Goal: Task Accomplishment & Management: Manage account settings

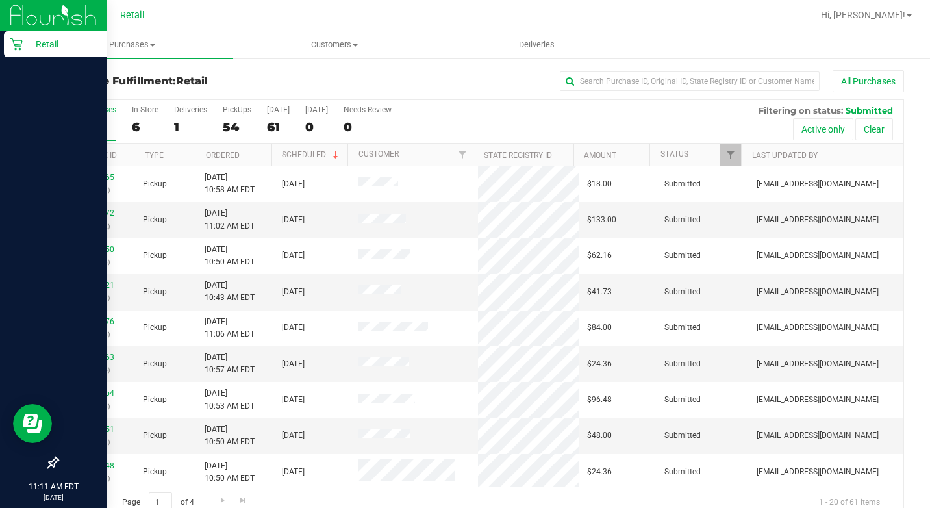
click at [17, 47] on icon at bounding box center [16, 44] width 13 height 13
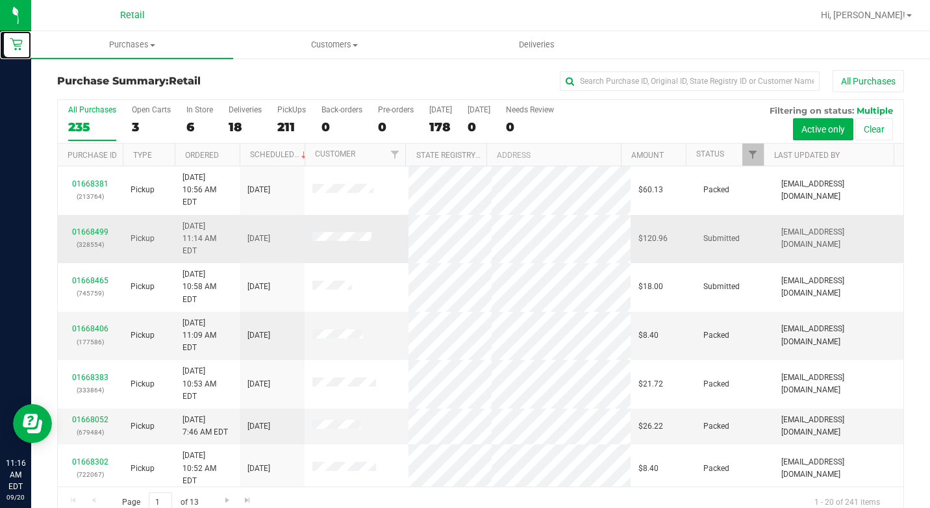
scroll to position [65, 0]
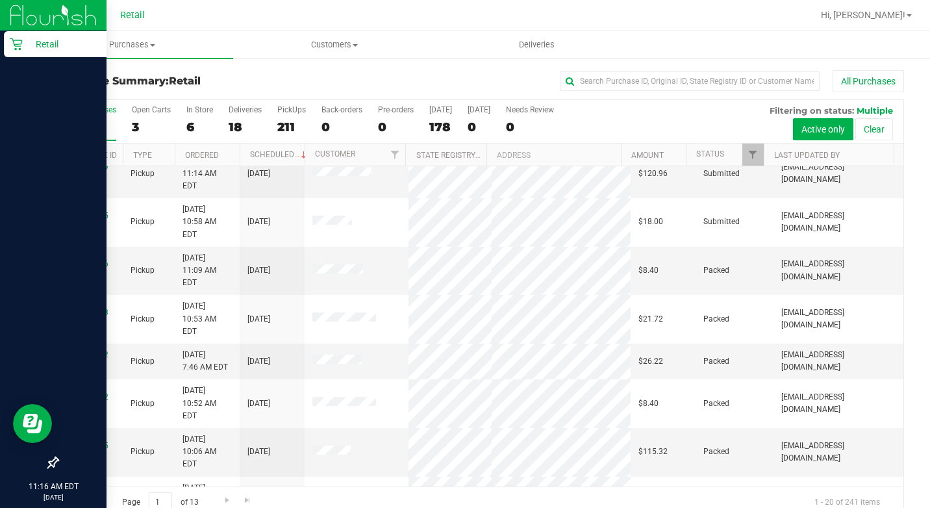
drag, startPoint x: 19, startPoint y: 40, endPoint x: 35, endPoint y: 49, distance: 18.0
click at [19, 40] on icon at bounding box center [16, 44] width 13 height 13
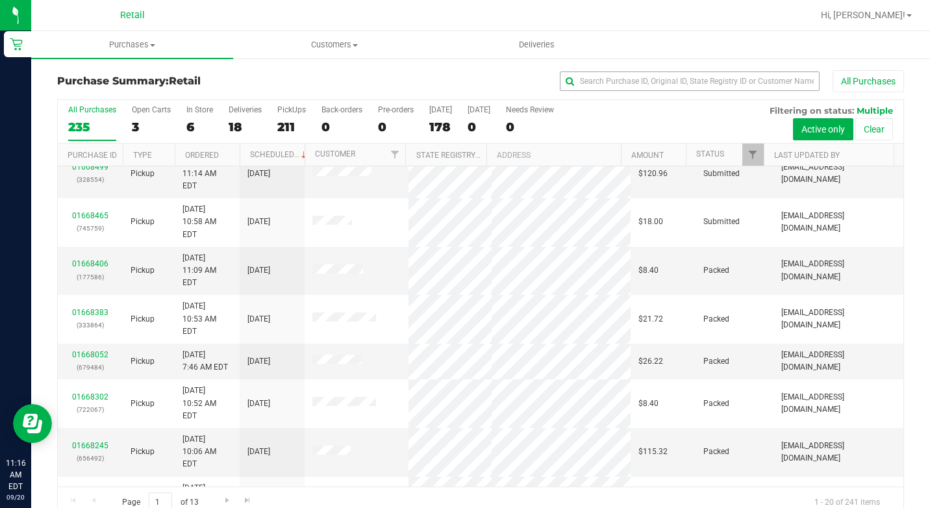
click at [582, 76] on div "All Purchases" at bounding box center [622, 81] width 564 height 22
click at [582, 76] on input "text" at bounding box center [690, 80] width 260 height 19
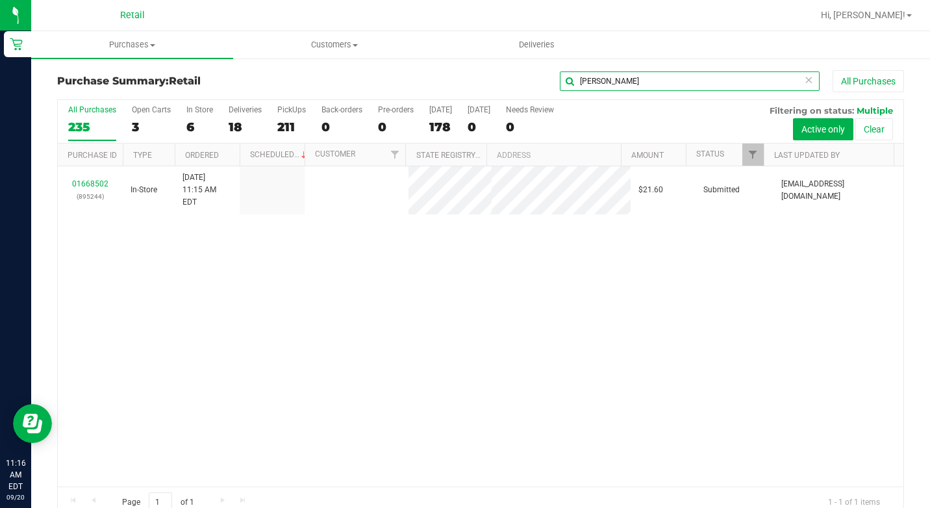
scroll to position [0, 0]
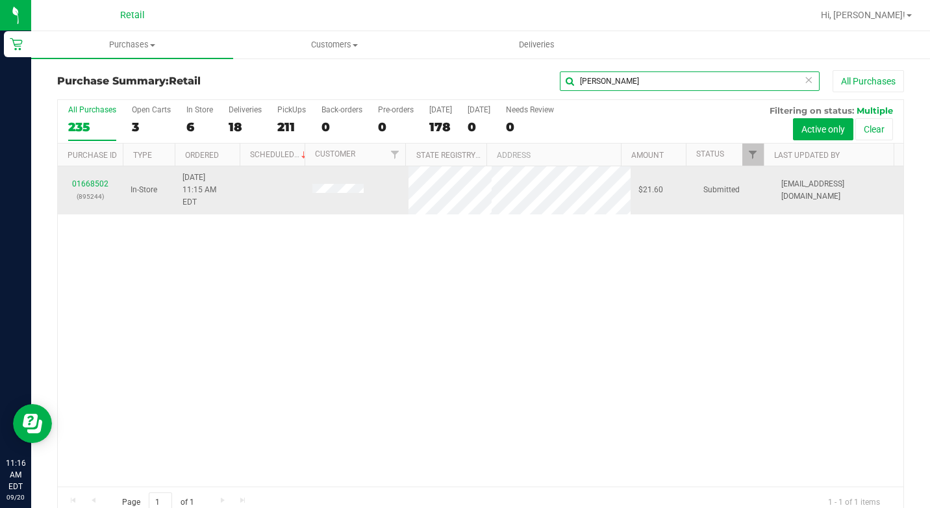
type input "alfred"
click at [101, 178] on div "01668502 (895244)" at bounding box center [90, 190] width 49 height 25
click at [101, 179] on link "01668502" at bounding box center [90, 183] width 36 height 9
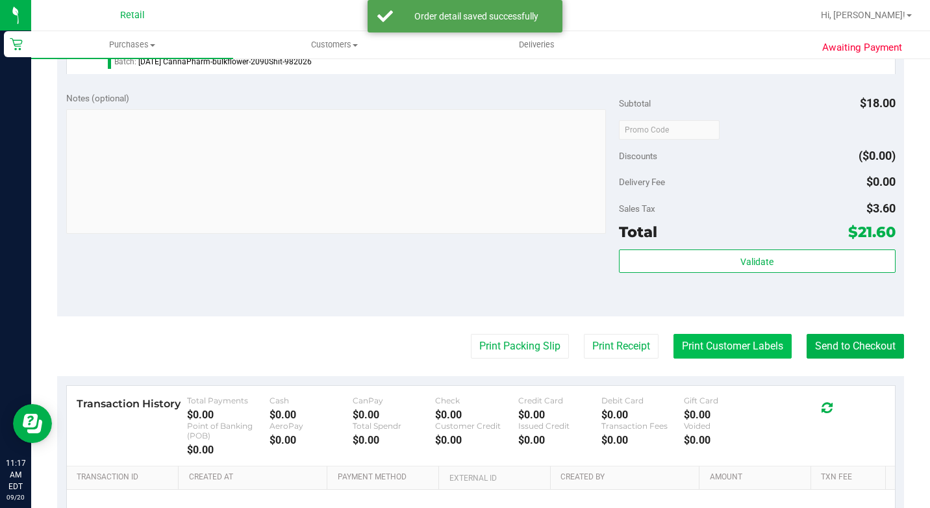
scroll to position [519, 0]
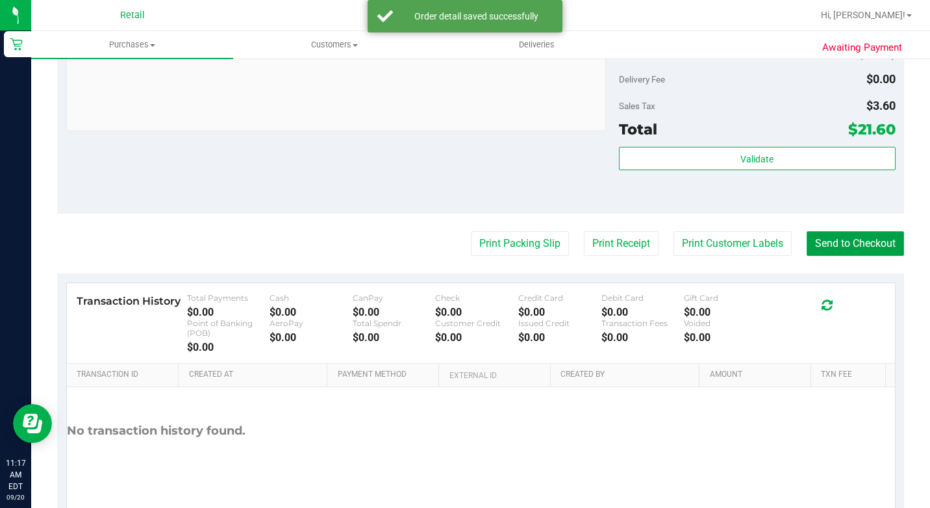
click at [808, 255] on button "Send to Checkout" at bounding box center [854, 243] width 97 height 25
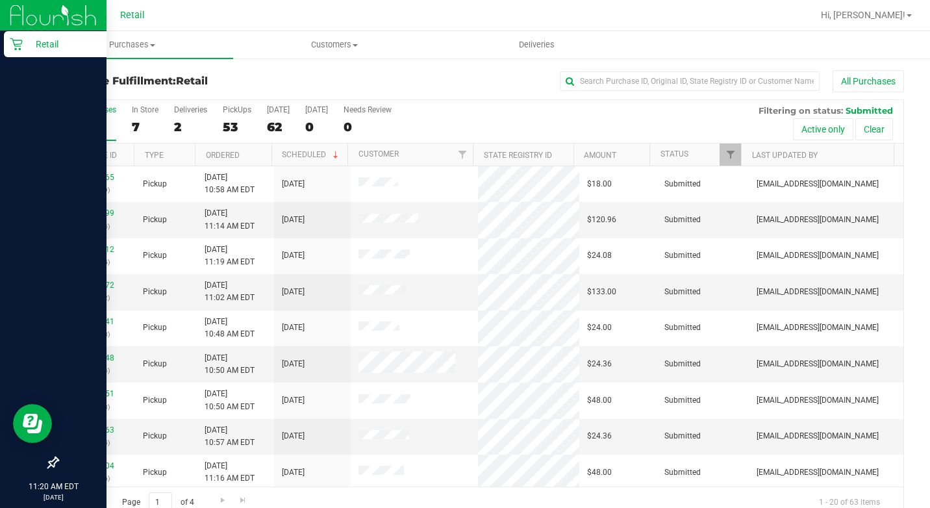
click at [29, 47] on p "Retail" at bounding box center [62, 44] width 78 height 16
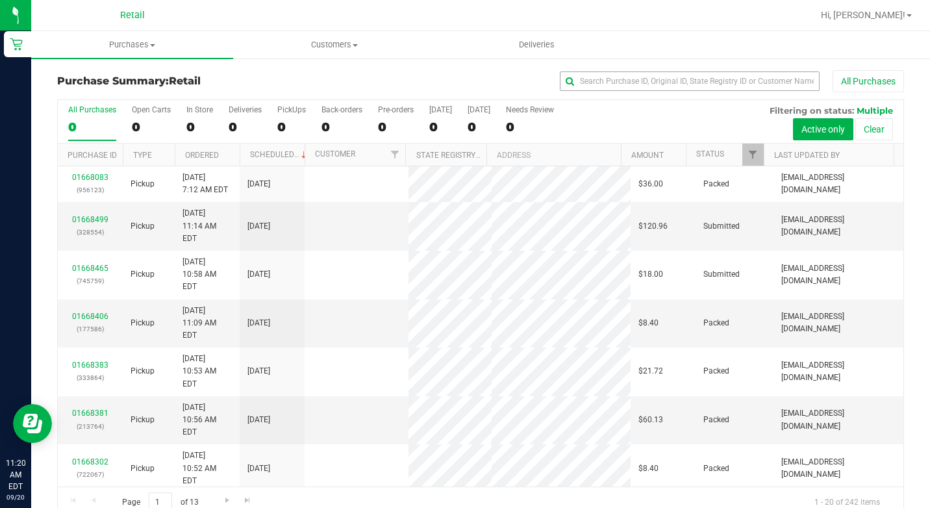
click at [594, 72] on div "All Purchases" at bounding box center [622, 81] width 564 height 22
click at [594, 73] on input "text" at bounding box center [690, 80] width 260 height 19
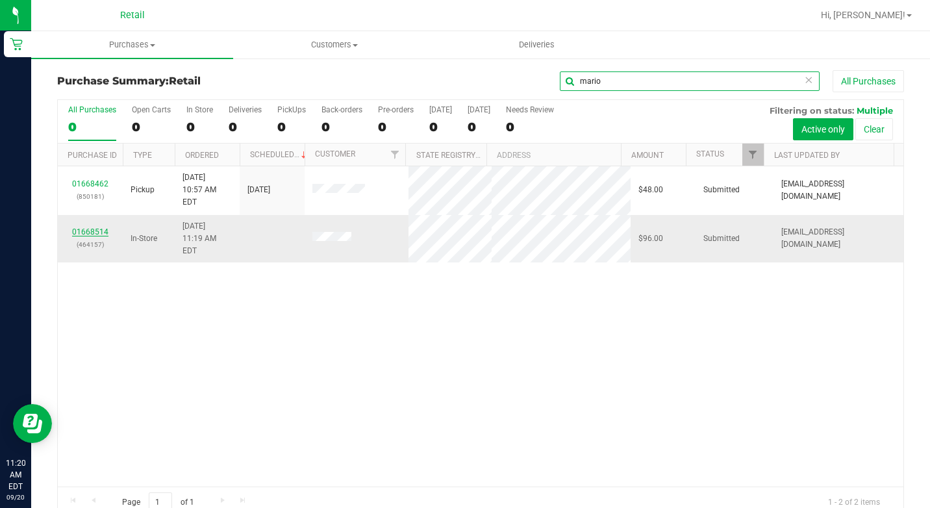
type input "mario"
click at [99, 227] on link "01668514" at bounding box center [90, 231] width 36 height 9
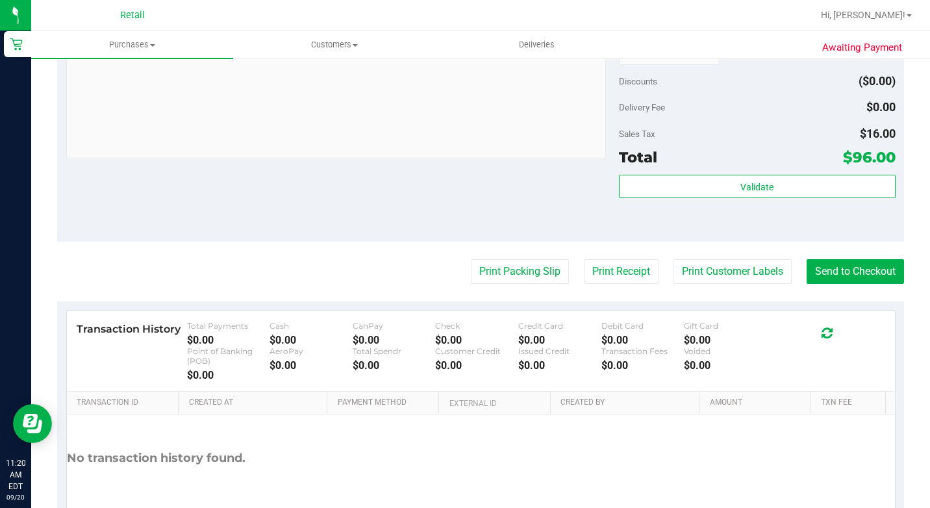
scroll to position [584, 0]
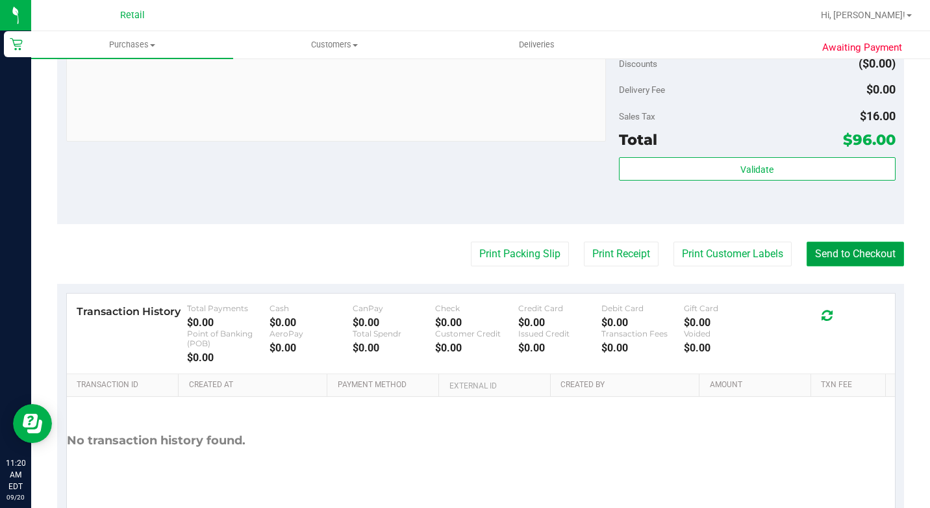
click at [862, 266] on button "Send to Checkout" at bounding box center [854, 254] width 97 height 25
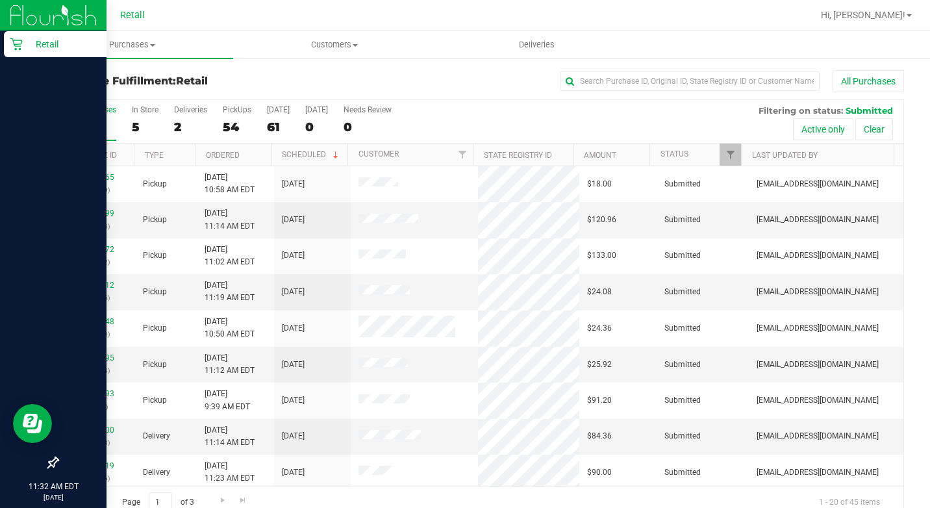
click at [14, 39] on icon at bounding box center [16, 44] width 13 height 13
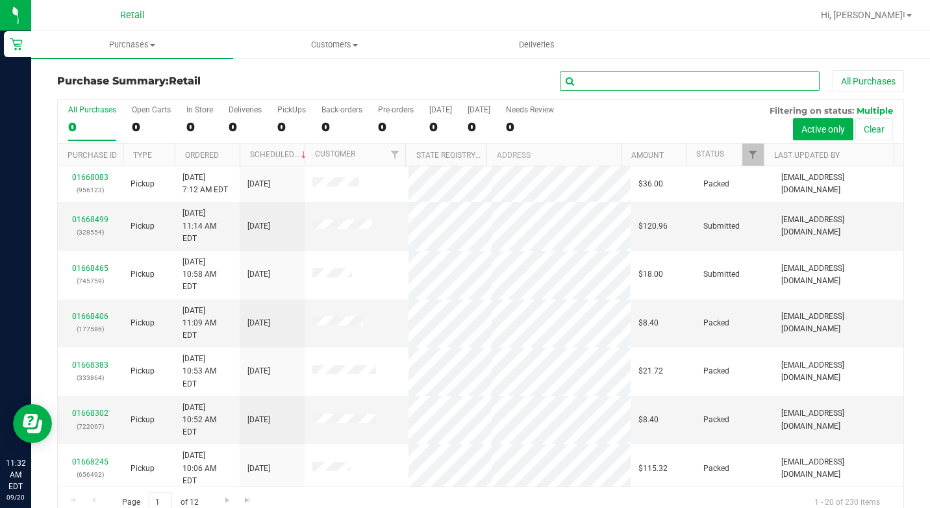
click at [594, 79] on input "text" at bounding box center [690, 80] width 260 height 19
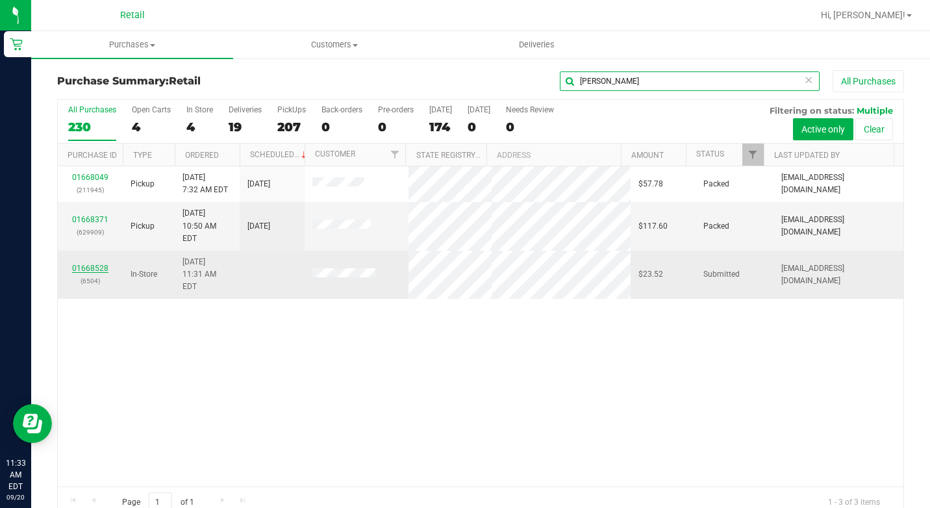
type input "[PERSON_NAME]"
click at [94, 264] on link "01668528" at bounding box center [90, 268] width 36 height 9
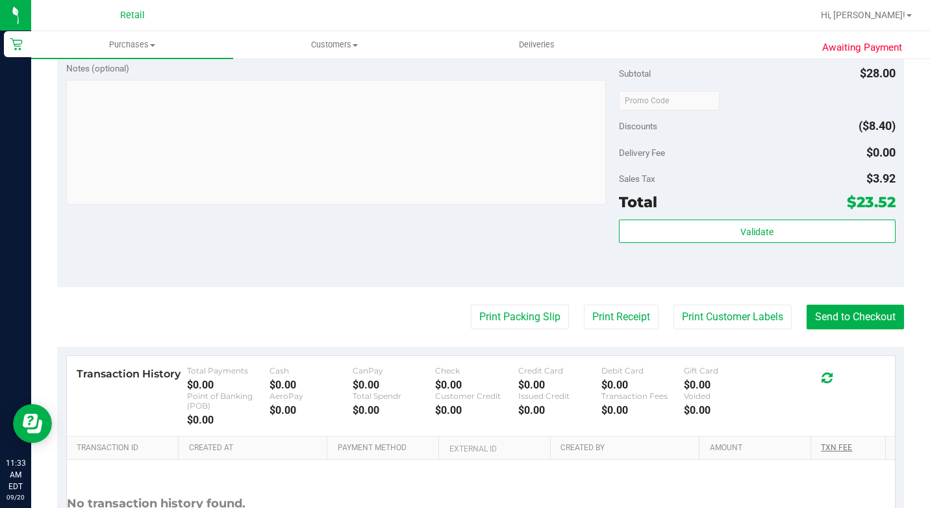
scroll to position [649, 0]
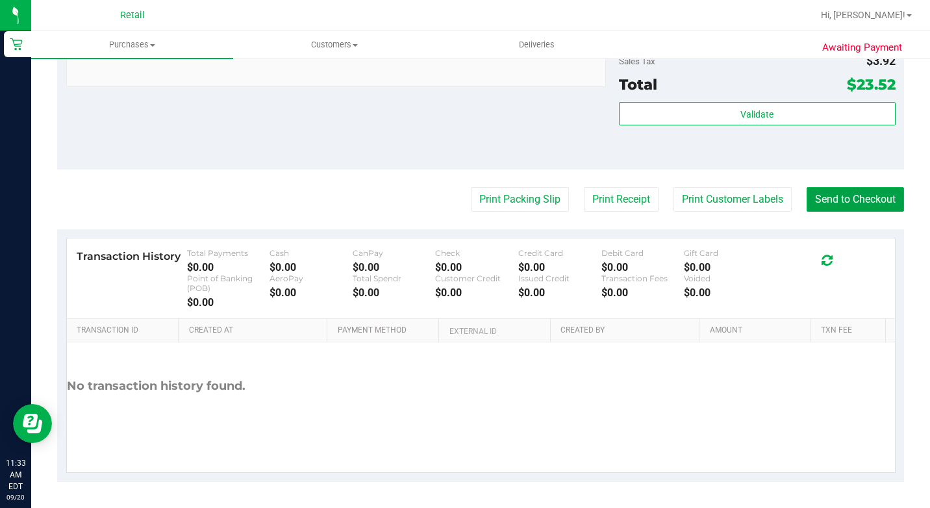
click at [828, 212] on button "Send to Checkout" at bounding box center [854, 199] width 97 height 25
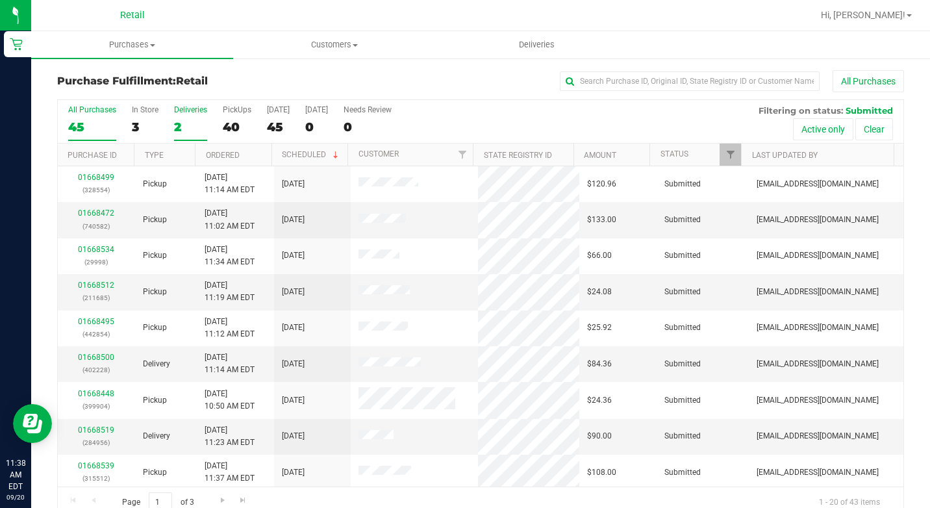
click at [180, 108] on div "Deliveries" at bounding box center [190, 109] width 33 height 9
click at [0, 0] on input "Deliveries 2" at bounding box center [0, 0] width 0 height 0
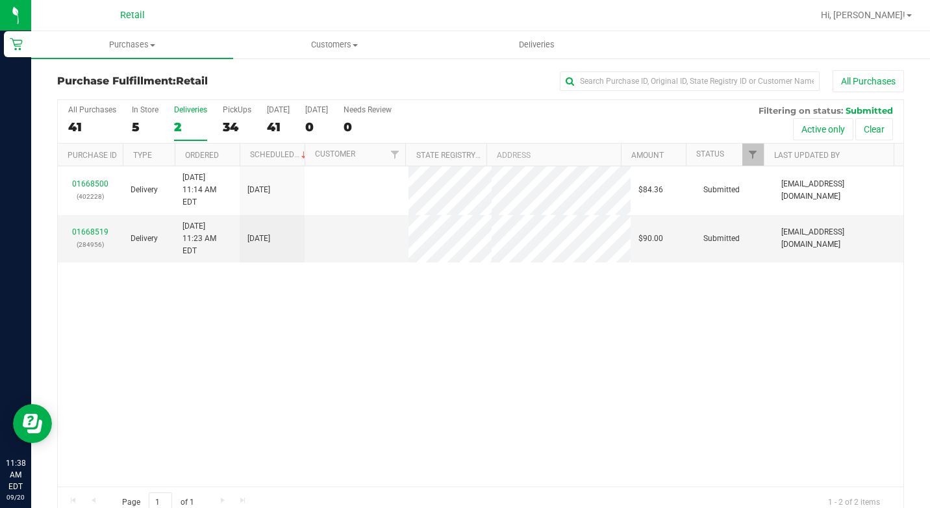
click at [180, 108] on div "Deliveries" at bounding box center [190, 109] width 33 height 9
click at [0, 0] on input "Deliveries 2" at bounding box center [0, 0] width 0 height 0
drag, startPoint x: 180, startPoint y: 108, endPoint x: 149, endPoint y: 117, distance: 32.3
click at [149, 117] on label "In Store 5" at bounding box center [145, 123] width 27 height 36
click at [0, 0] on input "In Store 5" at bounding box center [0, 0] width 0 height 0
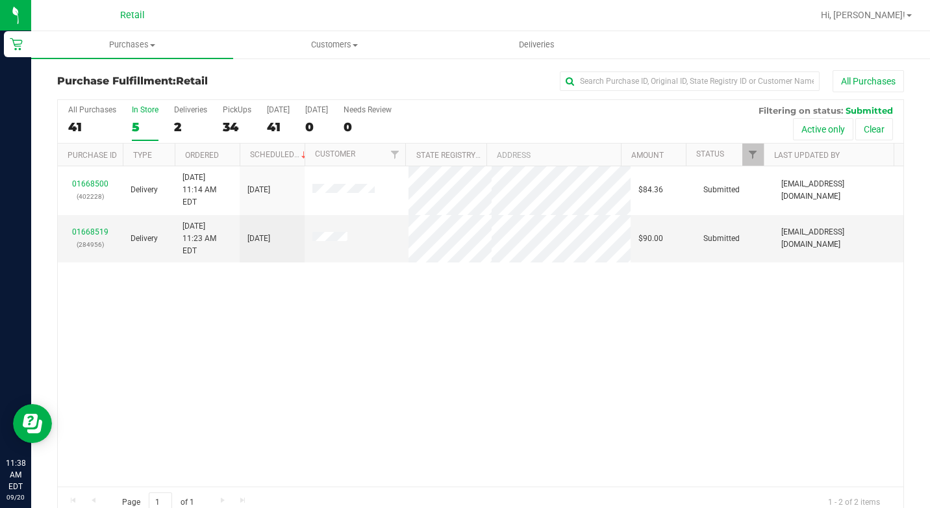
click at [149, 117] on label "In Store 5" at bounding box center [145, 123] width 27 height 36
click at [0, 0] on input "In Store 5" at bounding box center [0, 0] width 0 height 0
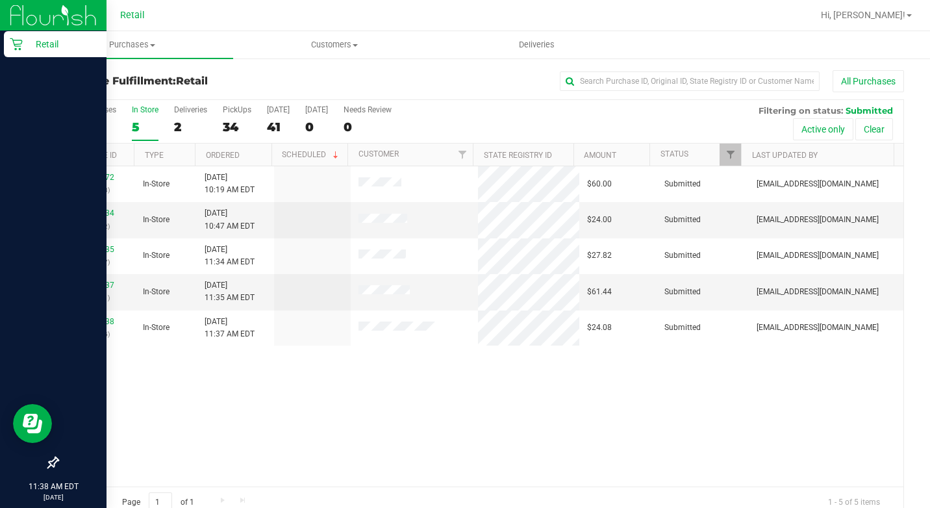
click at [13, 49] on icon at bounding box center [16, 44] width 13 height 13
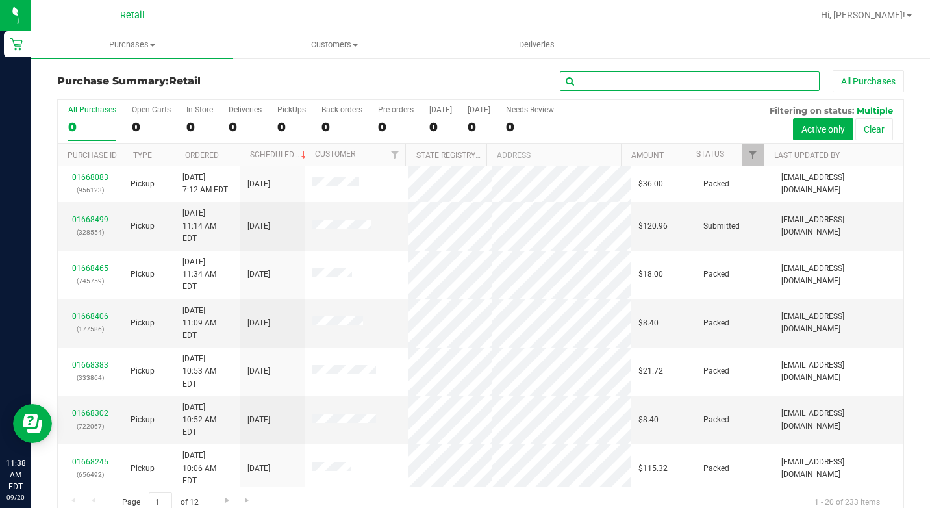
click at [649, 78] on input "text" at bounding box center [690, 80] width 260 height 19
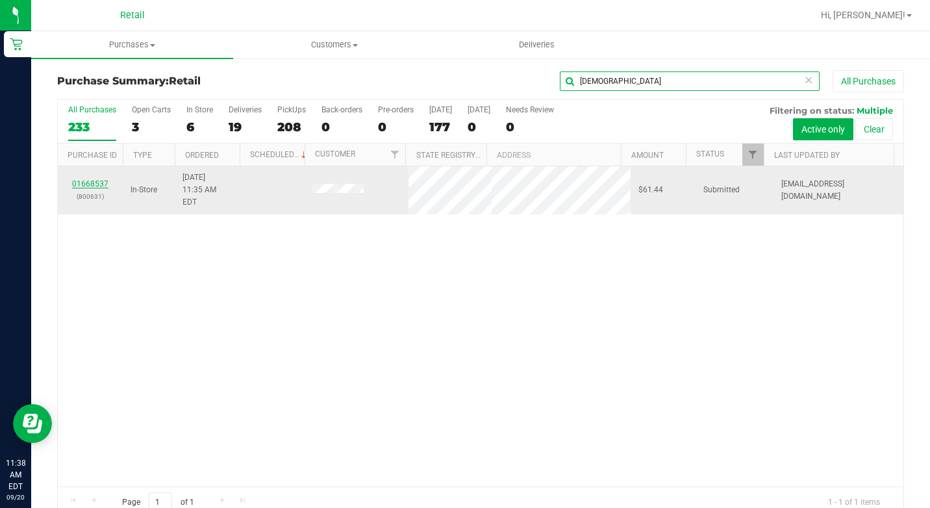
type input "shaian"
click at [94, 179] on link "01668537" at bounding box center [90, 183] width 36 height 9
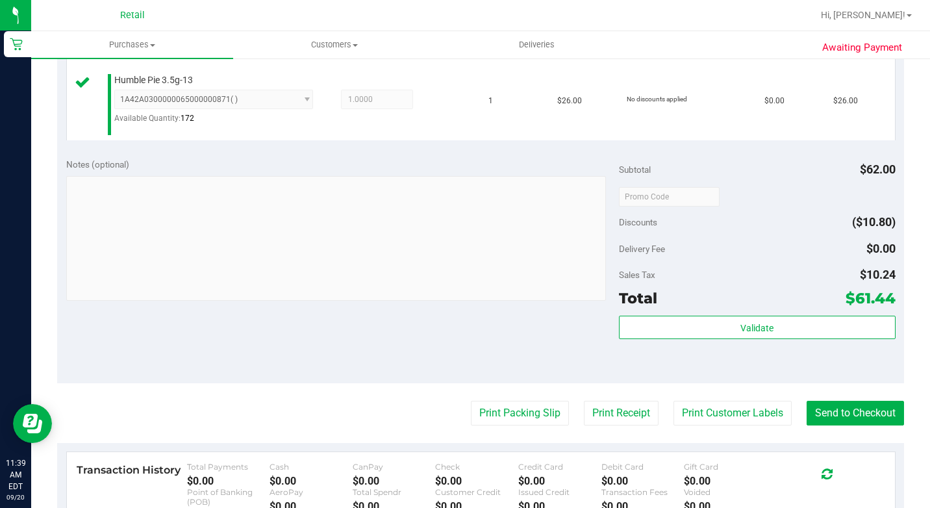
scroll to position [584, 0]
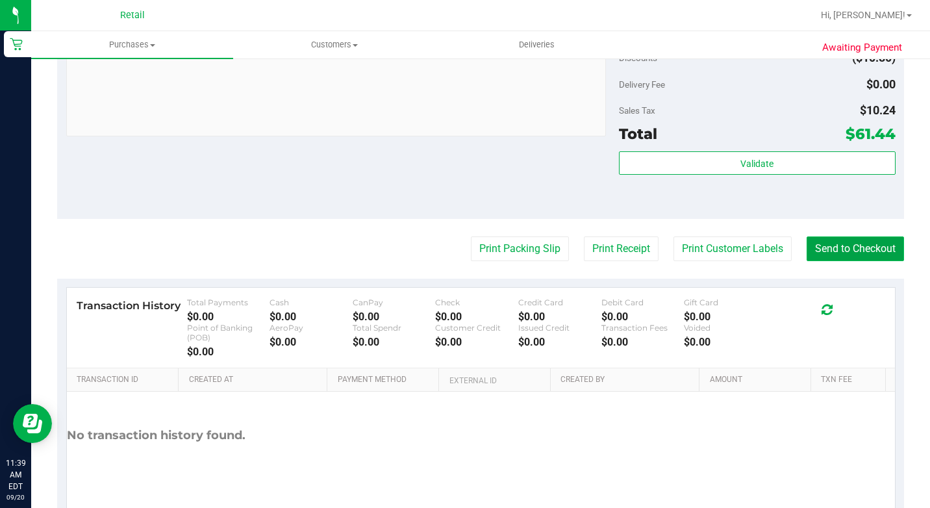
click at [856, 261] on button "Send to Checkout" at bounding box center [854, 248] width 97 height 25
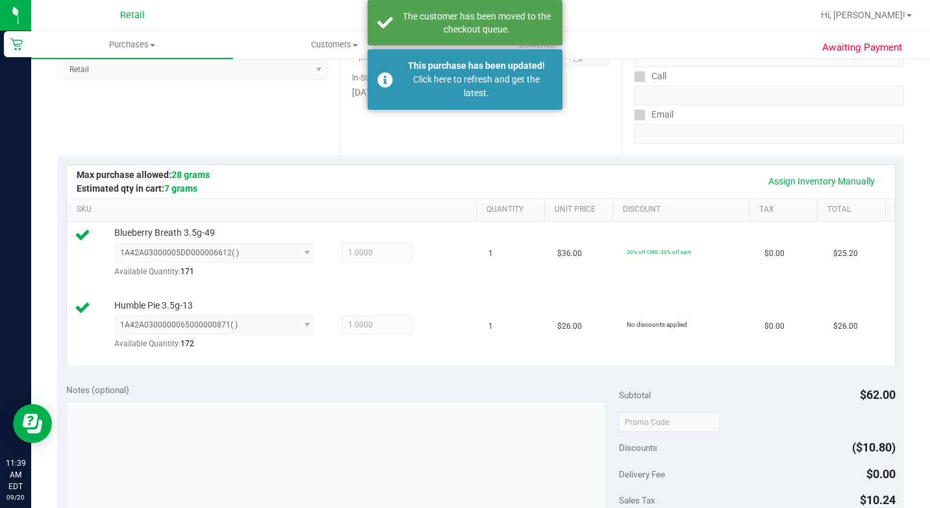
scroll to position [0, 0]
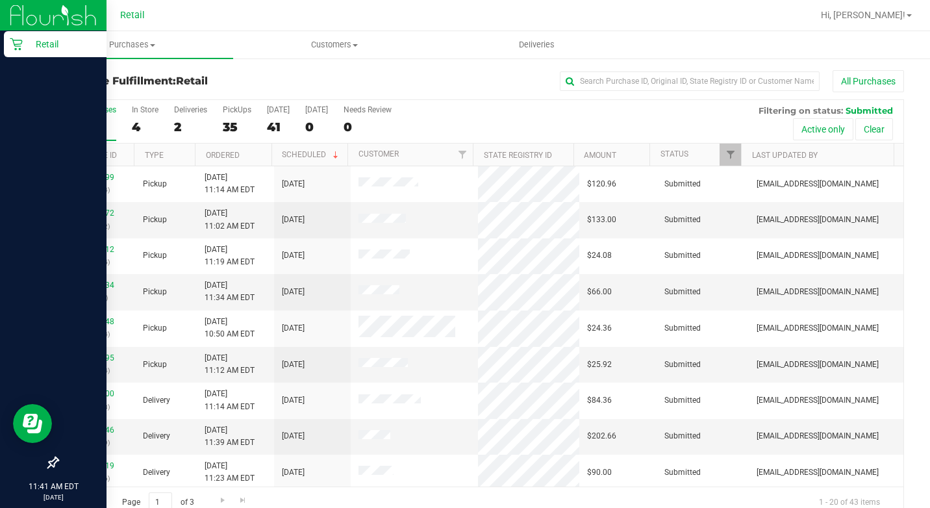
click at [6, 42] on div "Retail" at bounding box center [55, 44] width 103 height 26
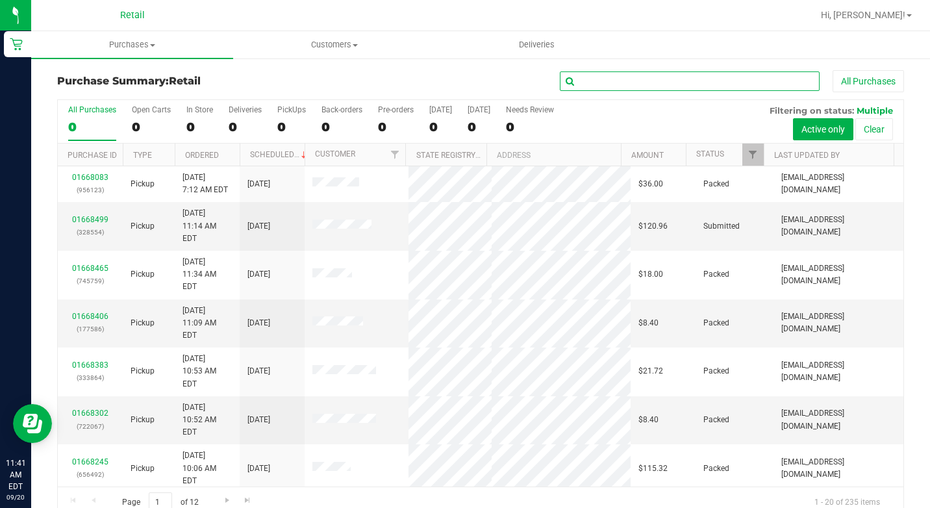
click at [653, 74] on input "text" at bounding box center [690, 80] width 260 height 19
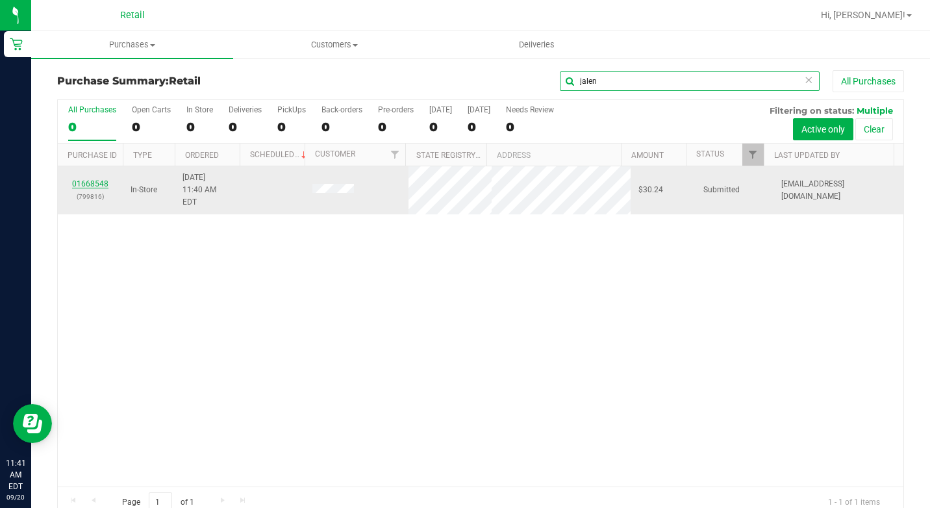
type input "jalen"
click at [104, 179] on link "01668548" at bounding box center [90, 183] width 36 height 9
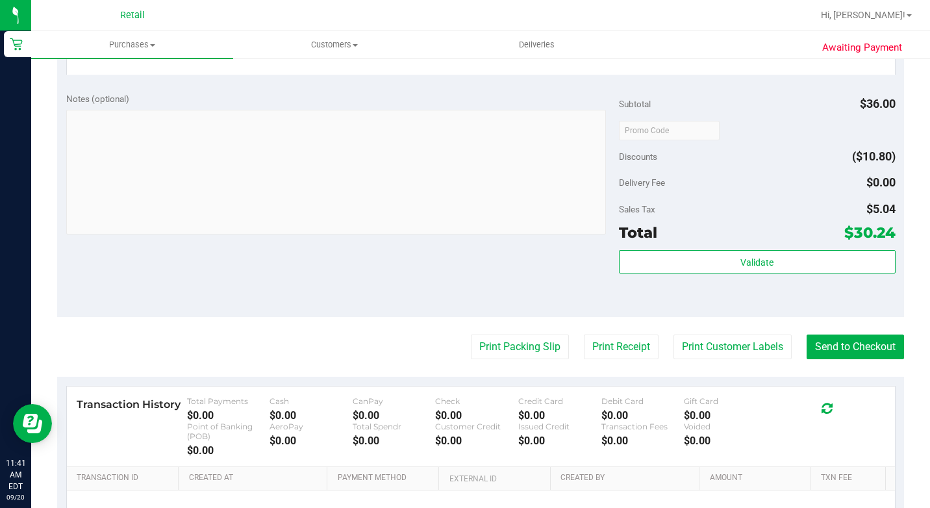
scroll to position [579, 0]
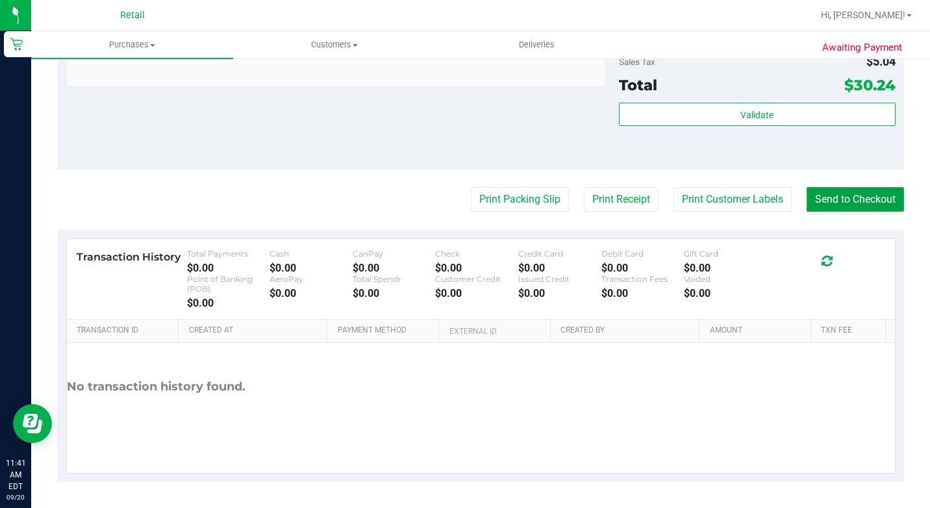
click at [833, 205] on button "Send to Checkout" at bounding box center [854, 199] width 97 height 25
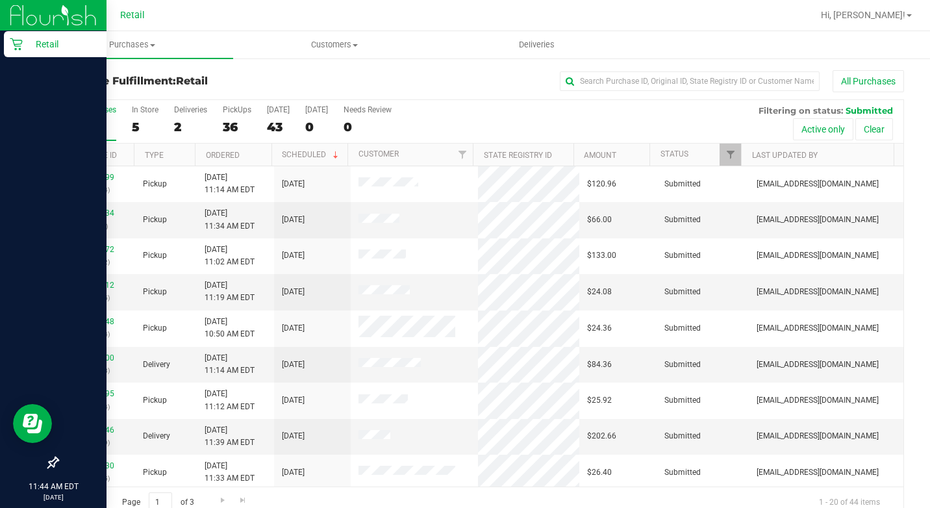
click at [14, 51] on div "Retail" at bounding box center [55, 44] width 103 height 26
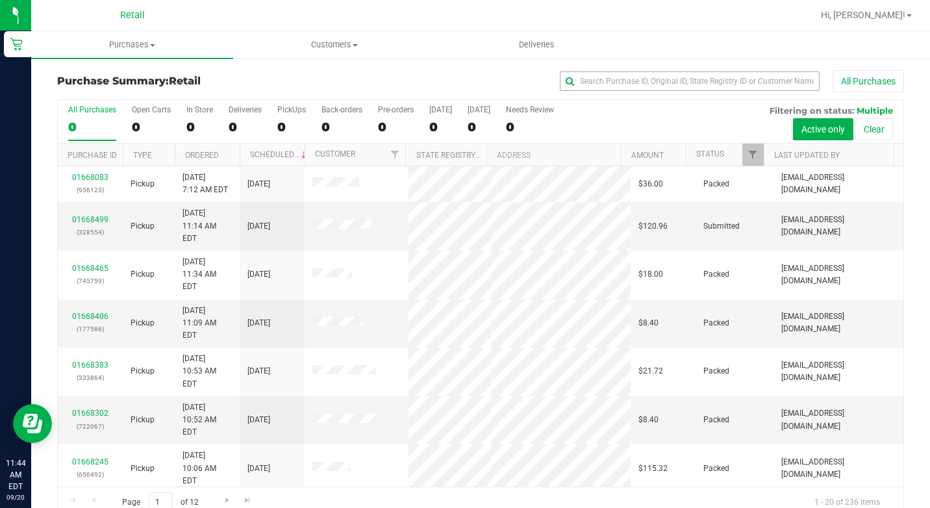
drag, startPoint x: 636, startPoint y: 62, endPoint x: 634, endPoint y: 74, distance: 11.8
click at [636, 69] on div "Purchase Summary: Retail All Purchases All Purchases 0 Open Carts 0 In Store 0 …" at bounding box center [480, 294] width 899 height 474
click at [634, 74] on input "text" at bounding box center [690, 80] width 260 height 19
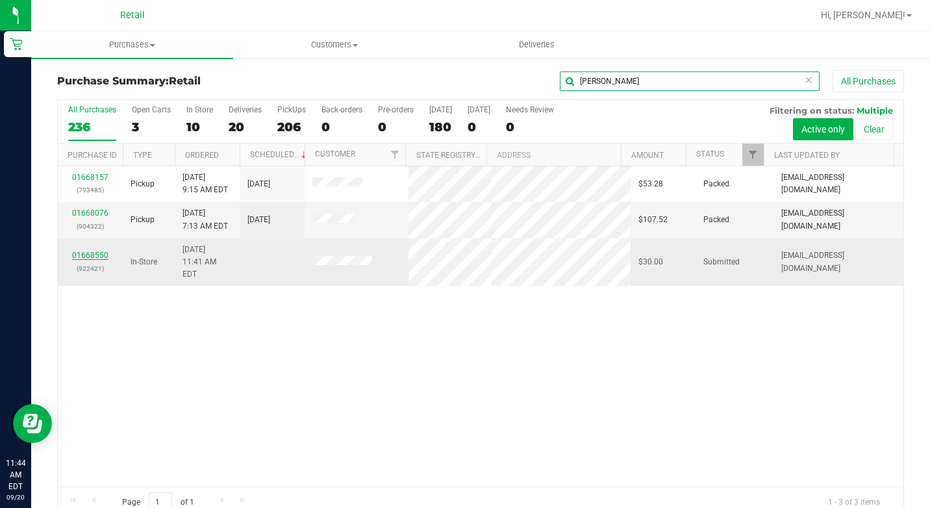
type input "sal"
click at [99, 251] on link "01668550" at bounding box center [90, 255] width 36 height 9
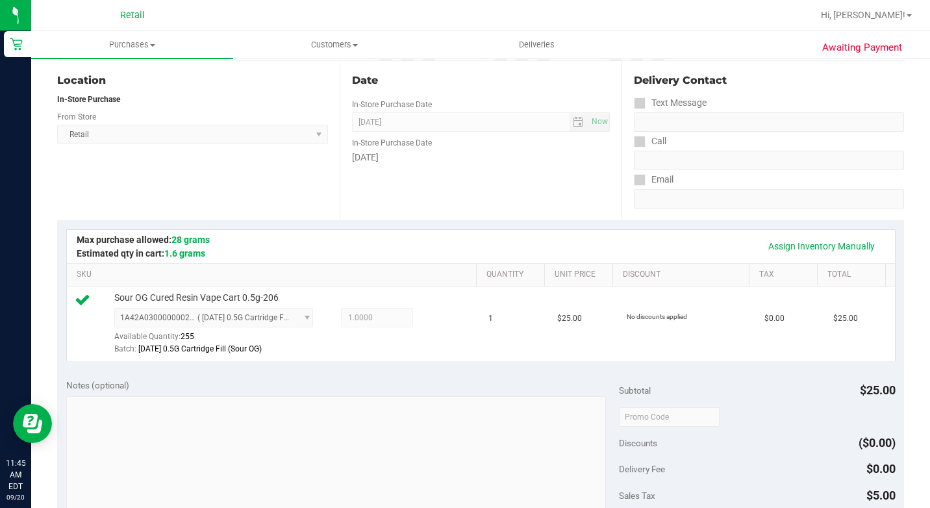
scroll to position [582, 0]
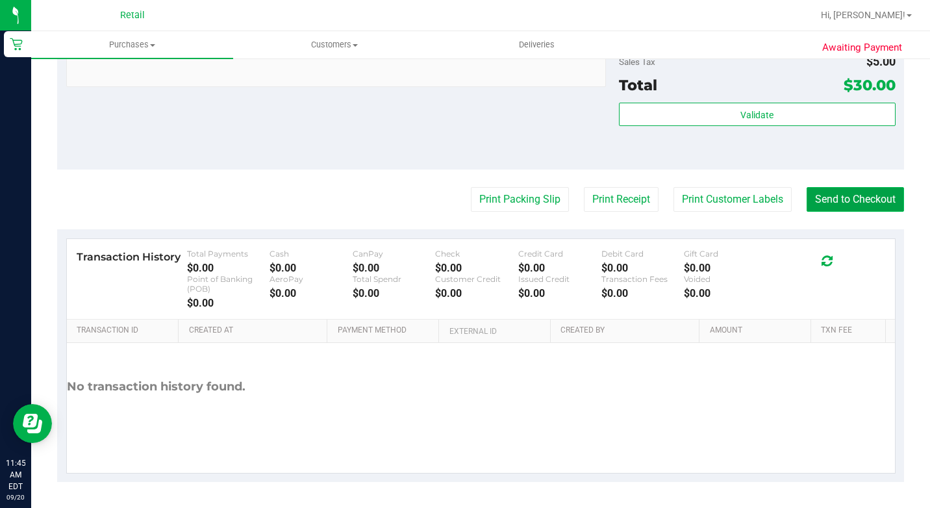
click at [830, 202] on button "Send to Checkout" at bounding box center [854, 199] width 97 height 25
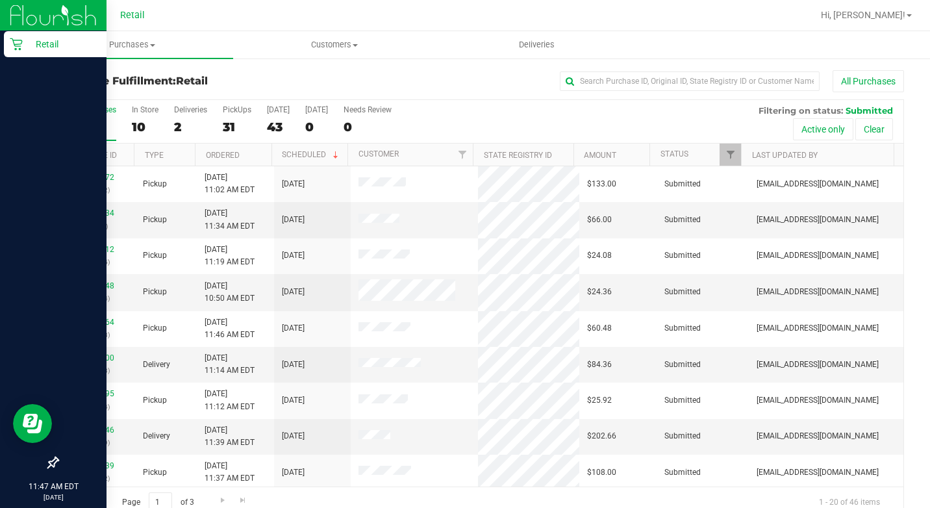
click at [28, 40] on p "Retail" at bounding box center [62, 44] width 78 height 16
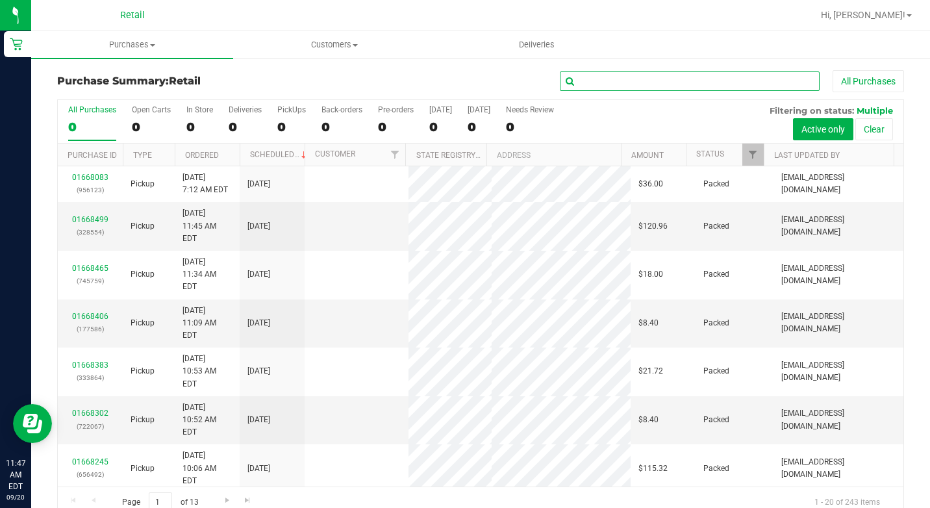
click at [604, 77] on input "text" at bounding box center [690, 80] width 260 height 19
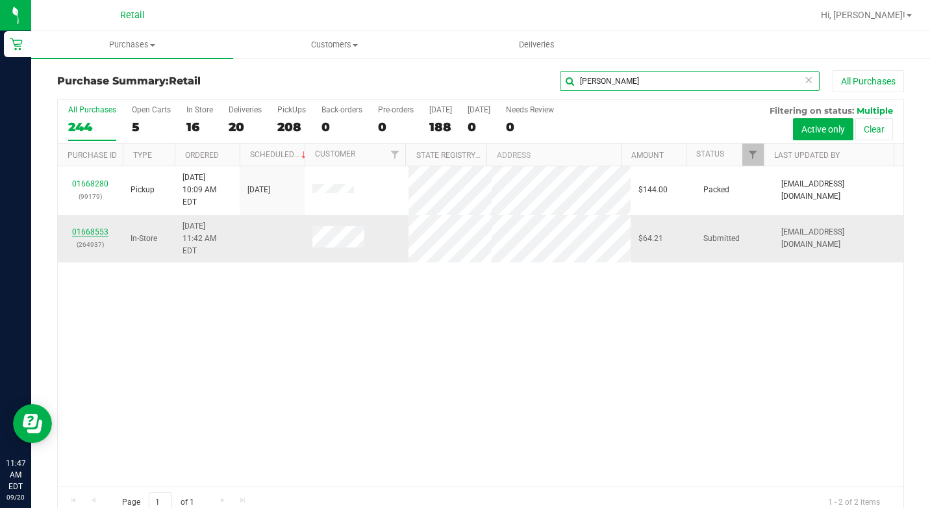
type input "[PERSON_NAME]"
click at [85, 227] on link "01668553" at bounding box center [90, 231] width 36 height 9
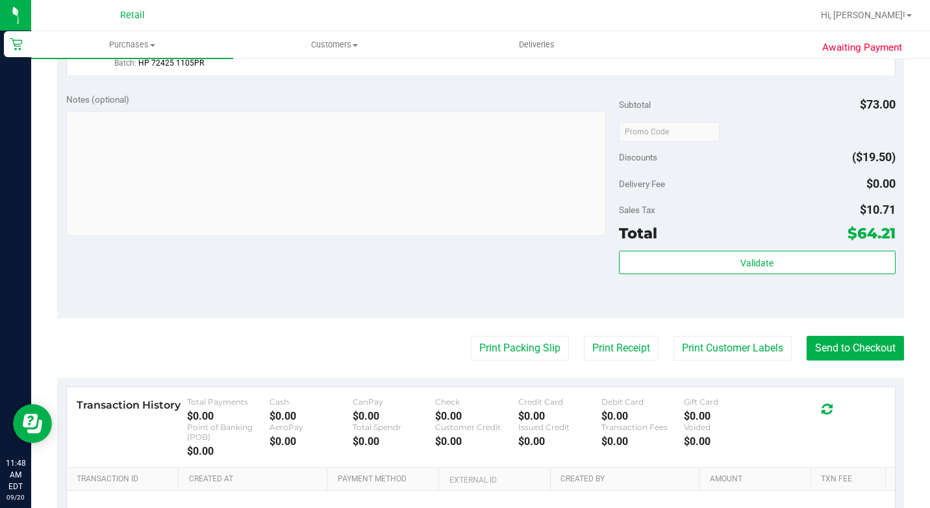
scroll to position [649, 0]
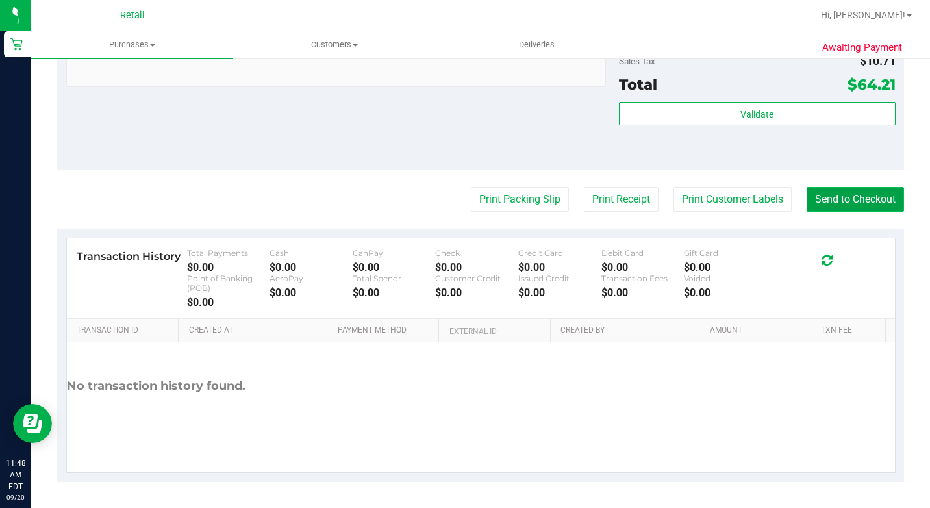
click at [818, 212] on button "Send to Checkout" at bounding box center [854, 199] width 97 height 25
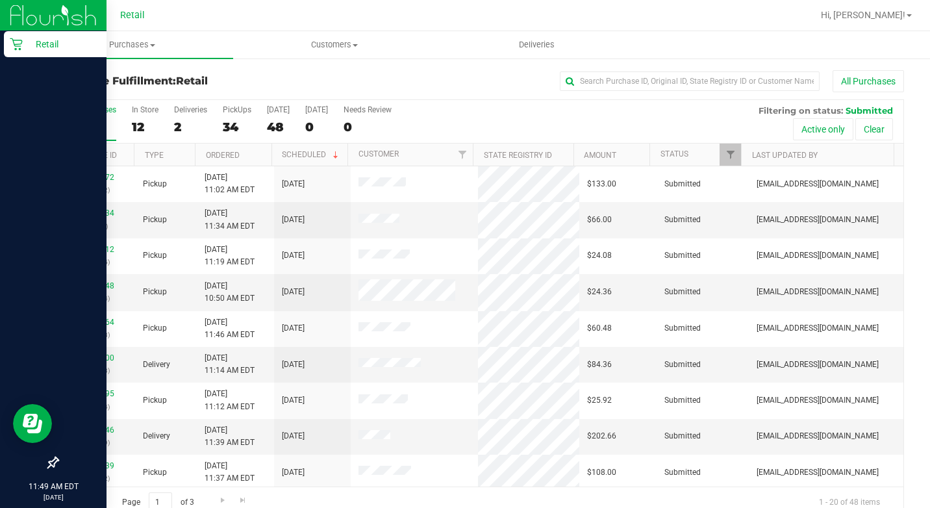
click at [18, 53] on div "Retail" at bounding box center [55, 44] width 103 height 26
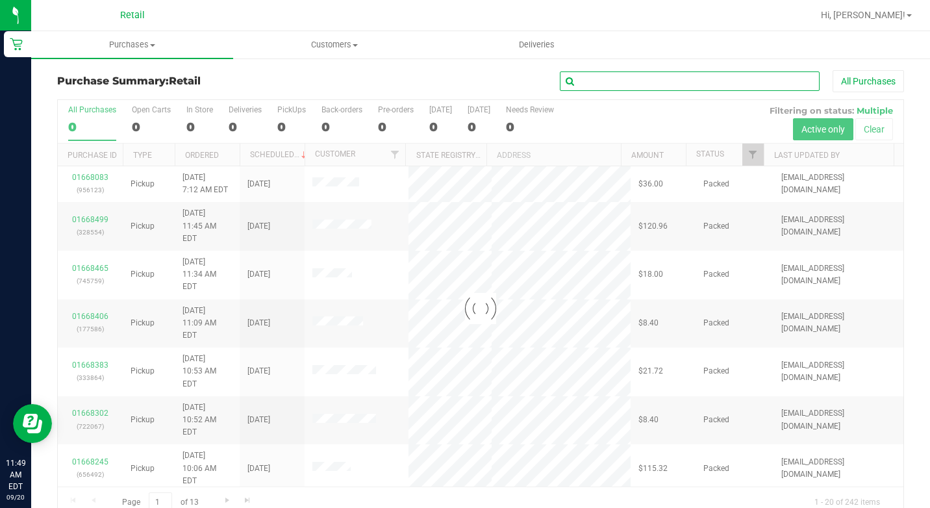
click at [604, 86] on input "text" at bounding box center [690, 80] width 260 height 19
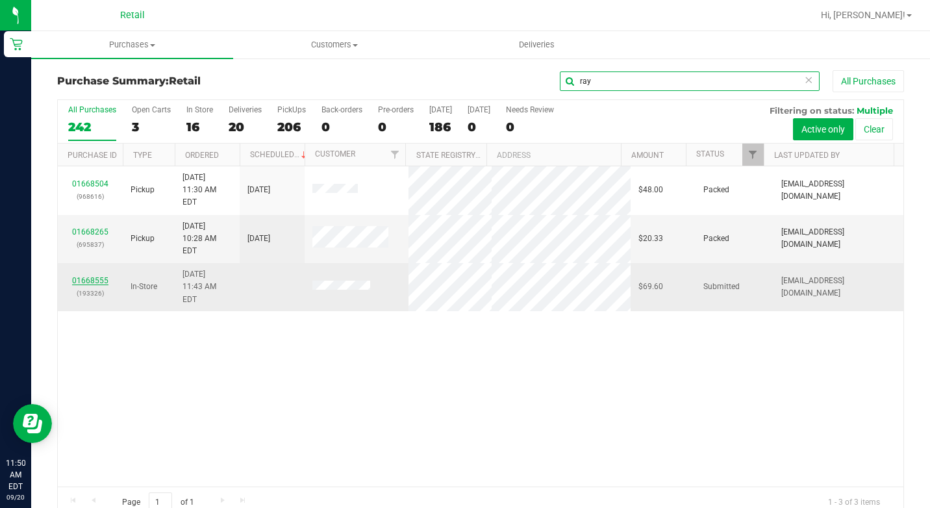
type input "ray"
click at [86, 276] on link "01668555" at bounding box center [90, 280] width 36 height 9
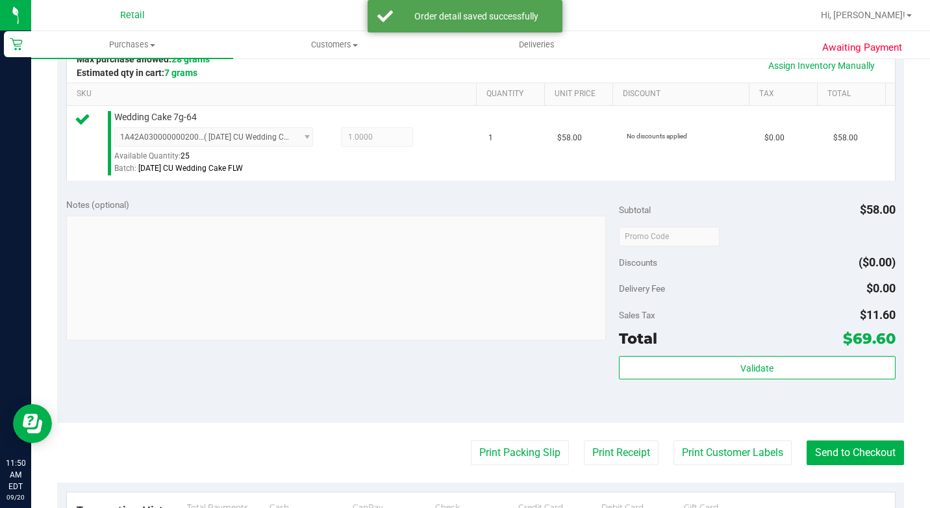
scroll to position [390, 0]
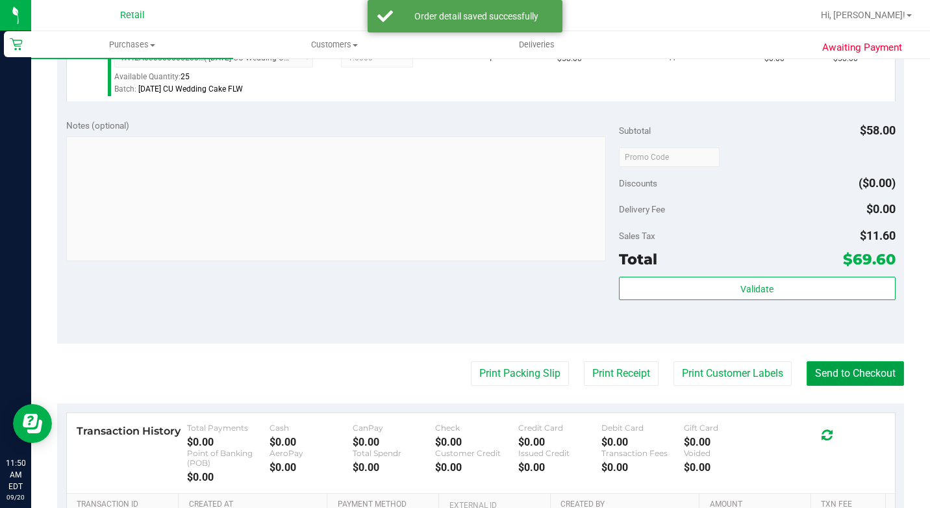
click at [845, 386] on button "Send to Checkout" at bounding box center [854, 373] width 97 height 25
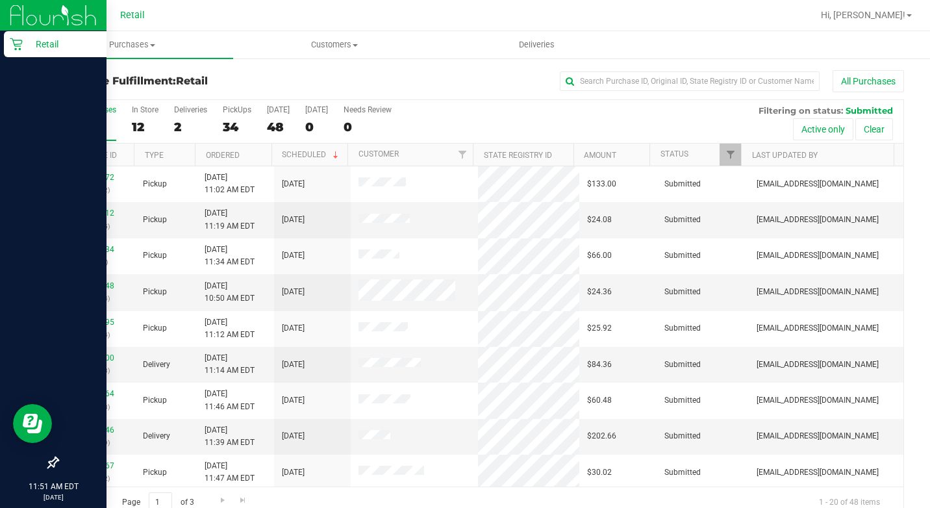
click at [21, 49] on icon at bounding box center [16, 44] width 12 height 12
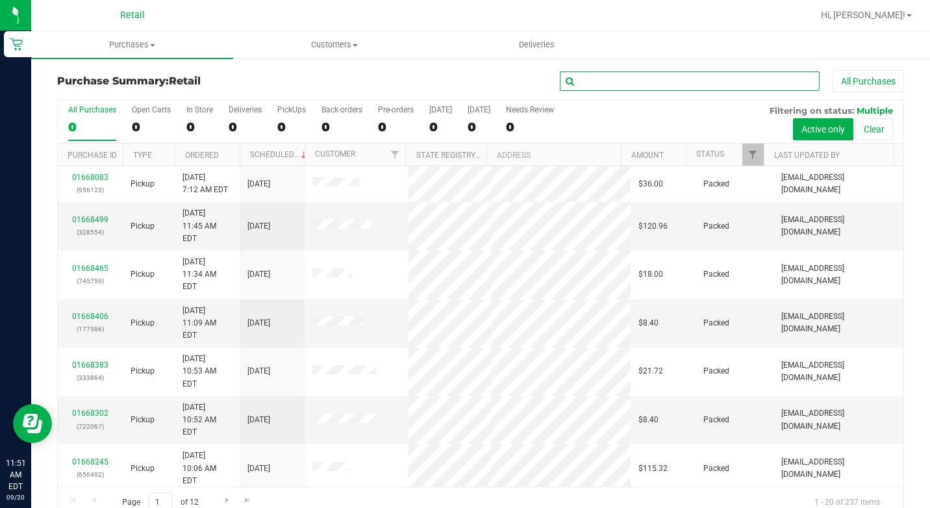
click at [669, 81] on input "text" at bounding box center [690, 80] width 260 height 19
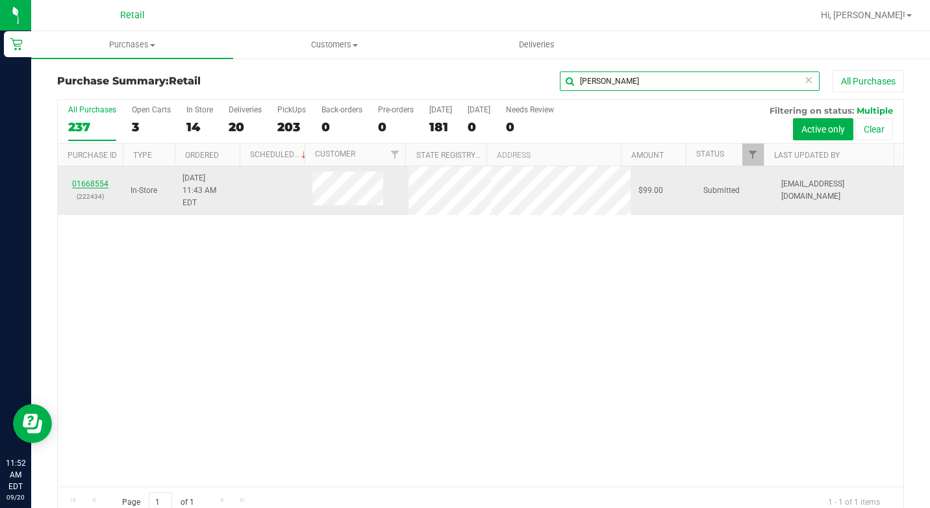
type input "felix"
click at [93, 184] on link "01668554" at bounding box center [90, 183] width 36 height 9
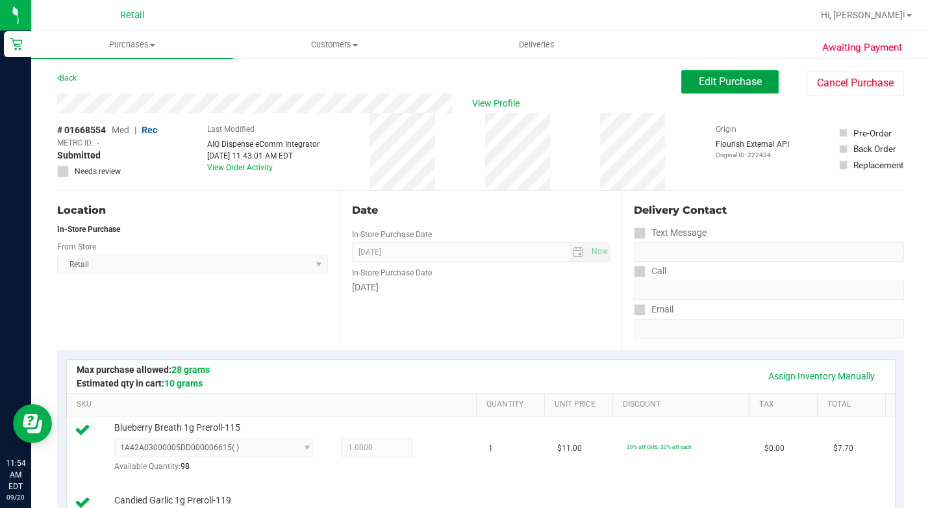
click at [744, 80] on span "Edit Purchase" at bounding box center [730, 81] width 63 height 12
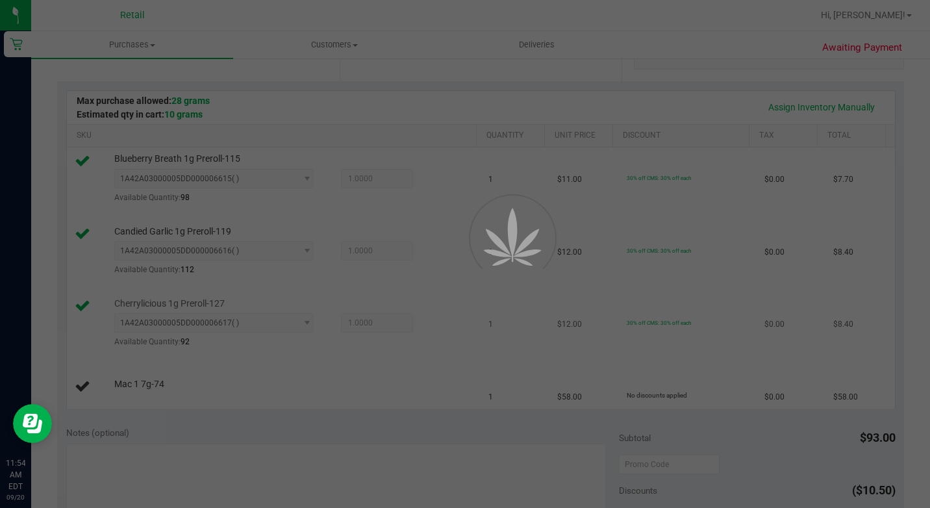
scroll to position [390, 0]
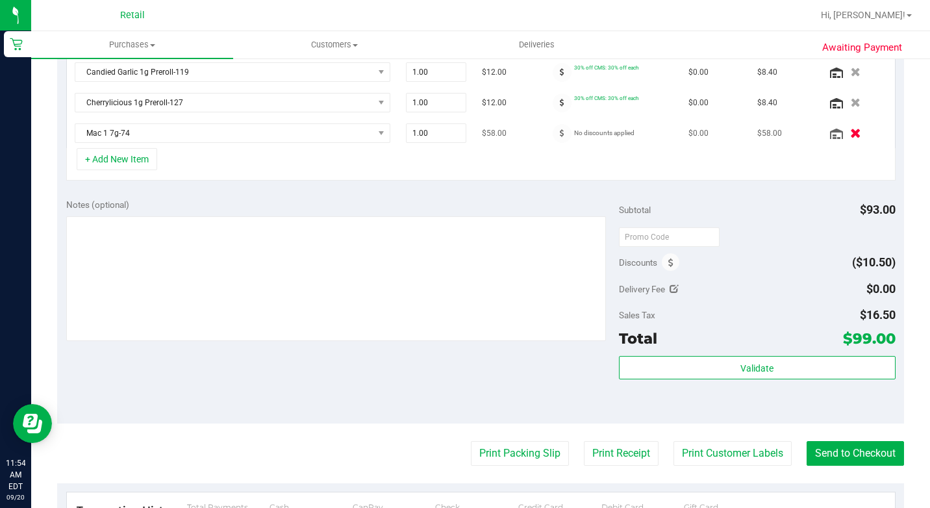
click at [850, 129] on icon "button" at bounding box center [855, 134] width 11 height 10
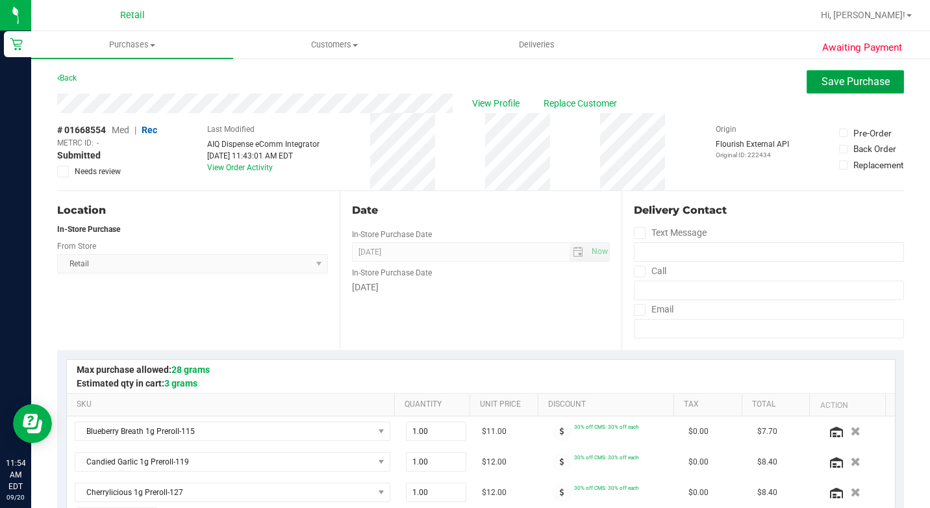
click at [806, 82] on button "Save Purchase" at bounding box center [854, 81] width 97 height 23
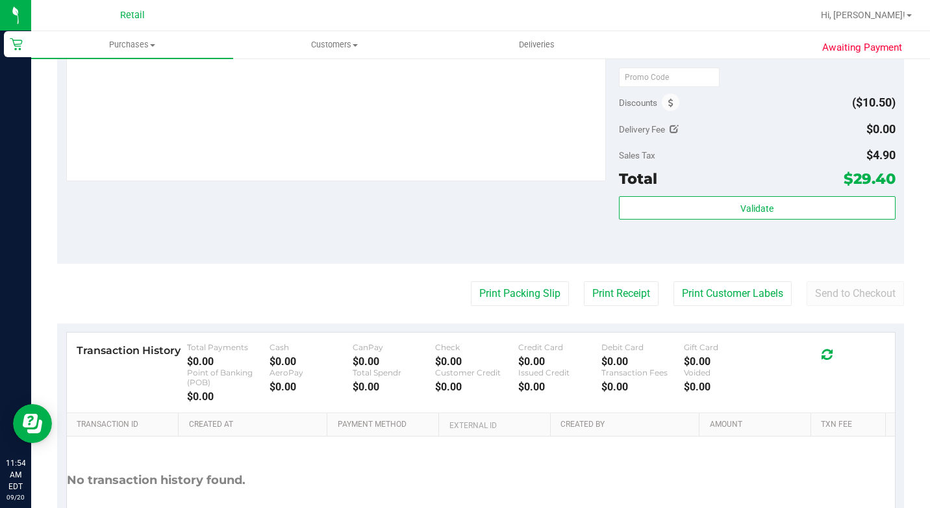
scroll to position [584, 0]
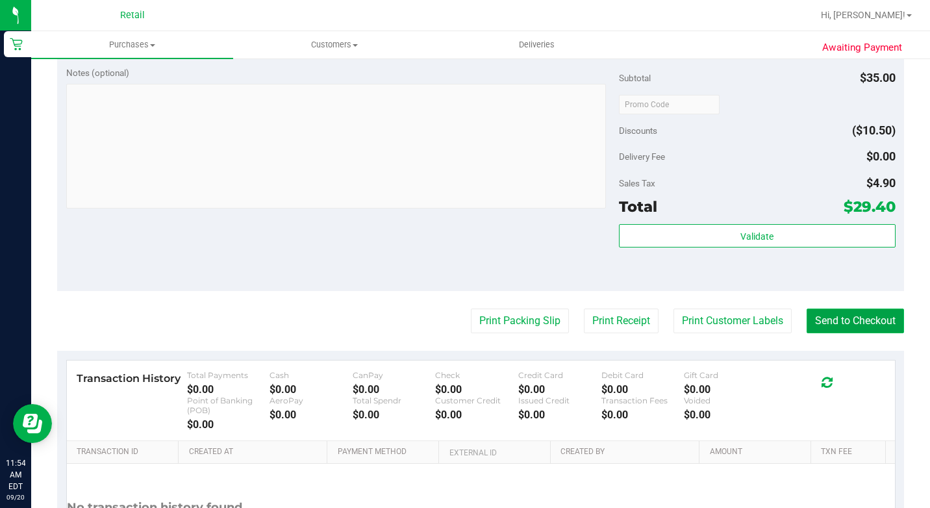
click at [832, 333] on button "Send to Checkout" at bounding box center [854, 320] width 97 height 25
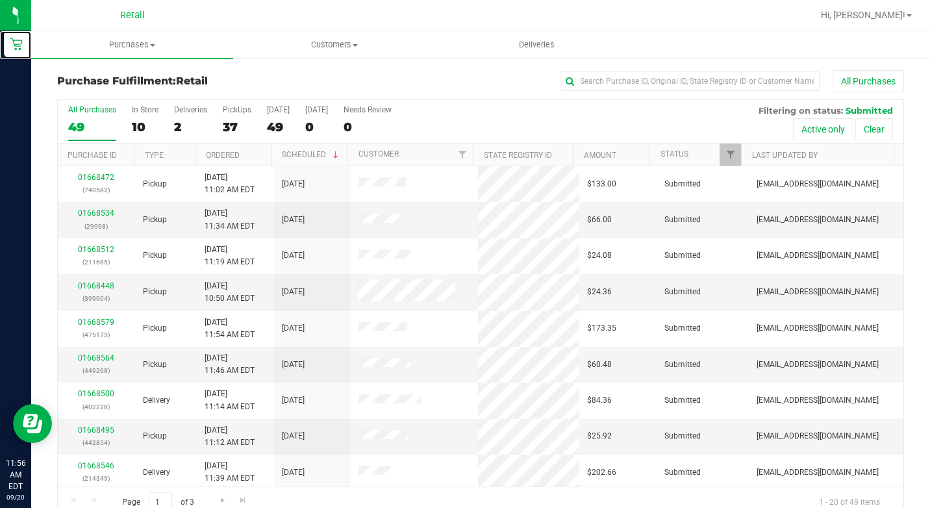
click at [0, 38] on html "Retail 11:56 AM EDT 09/20/2025 09/20 Retail Hi, Adil! Purchases Summary of purc…" at bounding box center [465, 254] width 930 height 508
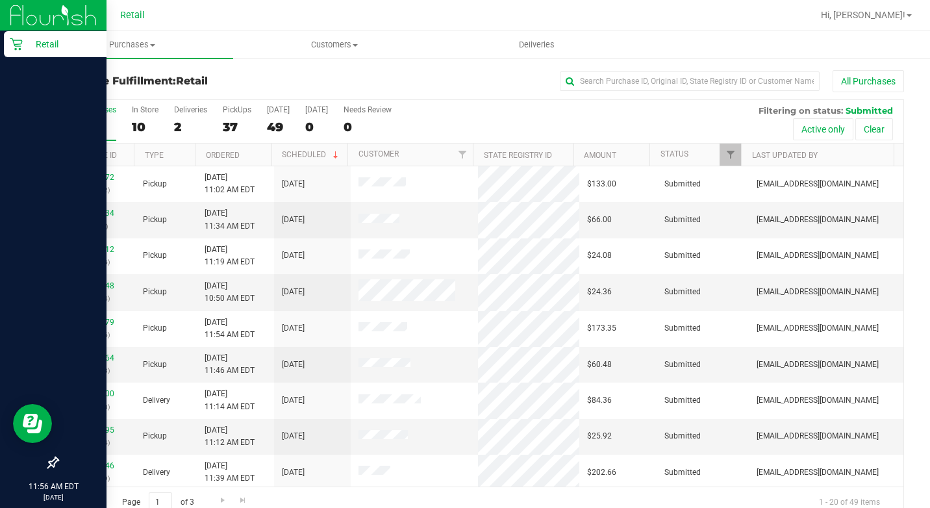
click at [15, 40] on icon at bounding box center [16, 44] width 13 height 13
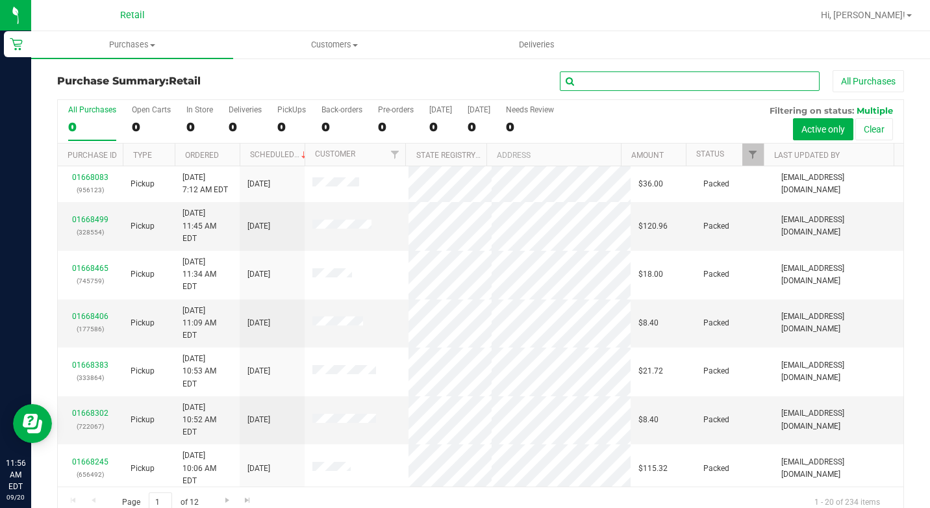
click at [621, 86] on input "text" at bounding box center [690, 80] width 260 height 19
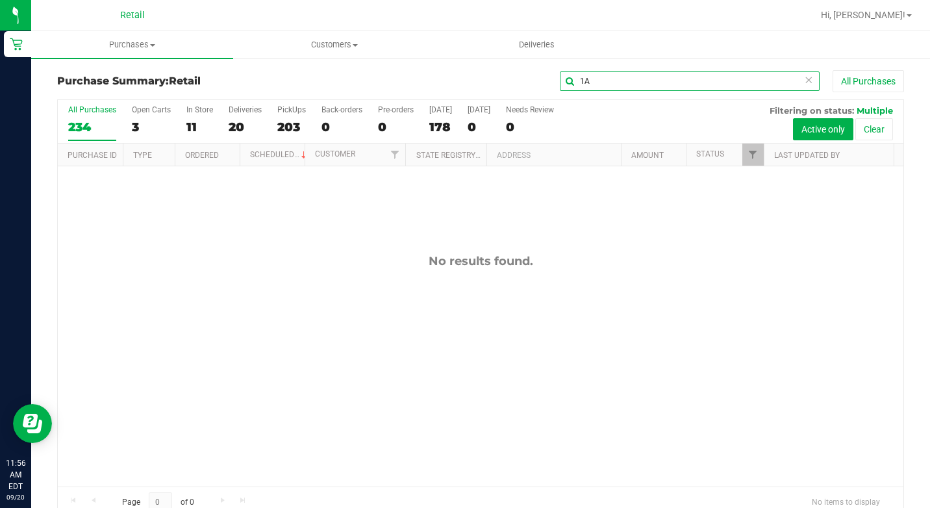
type input "1"
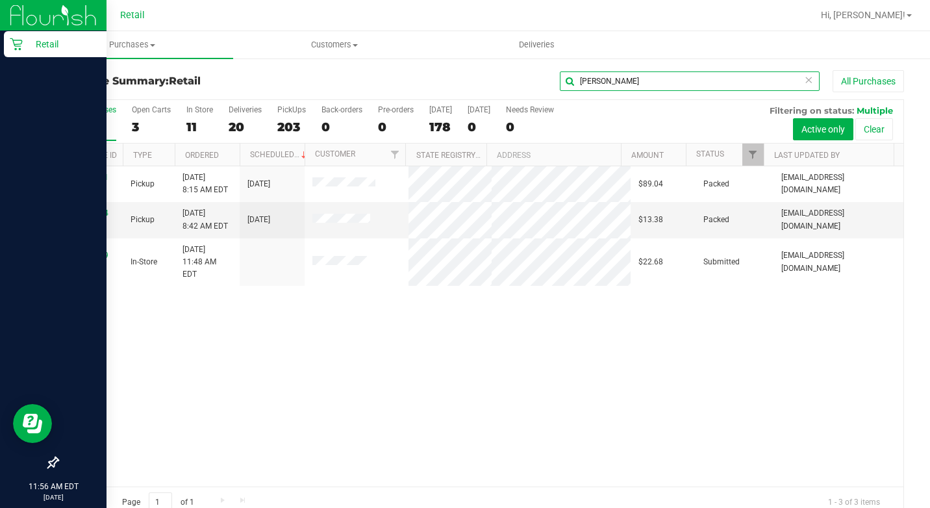
type input "toni"
click at [6, 44] on div "Retail" at bounding box center [55, 44] width 103 height 26
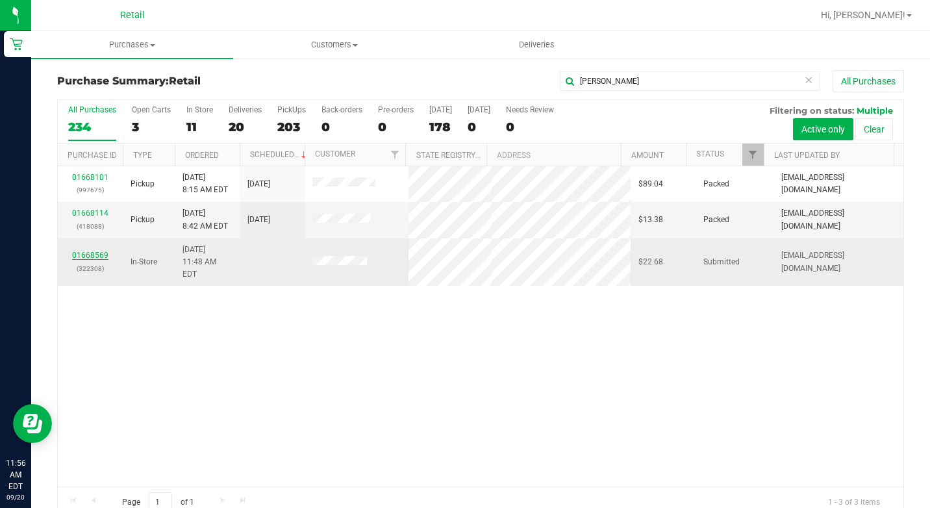
click at [101, 251] on link "01668569" at bounding box center [90, 255] width 36 height 9
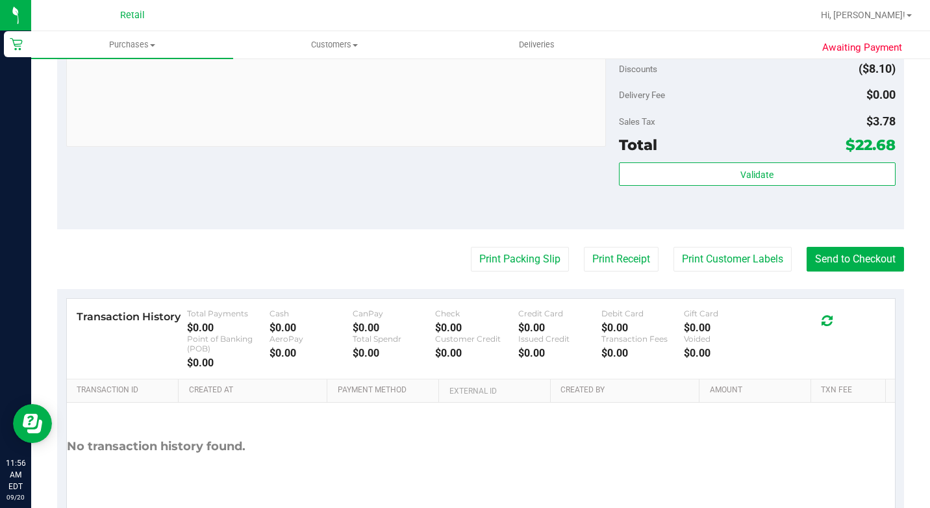
scroll to position [579, 0]
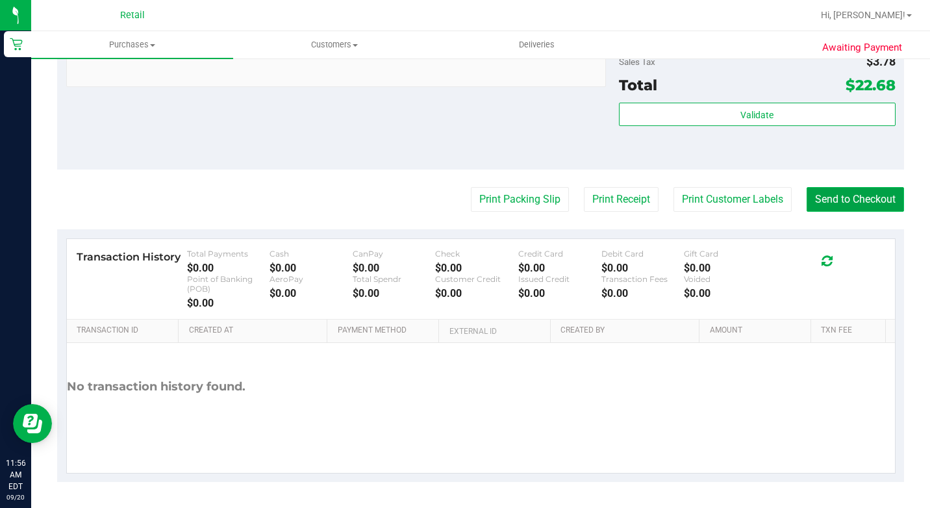
click at [827, 205] on button "Send to Checkout" at bounding box center [854, 199] width 97 height 25
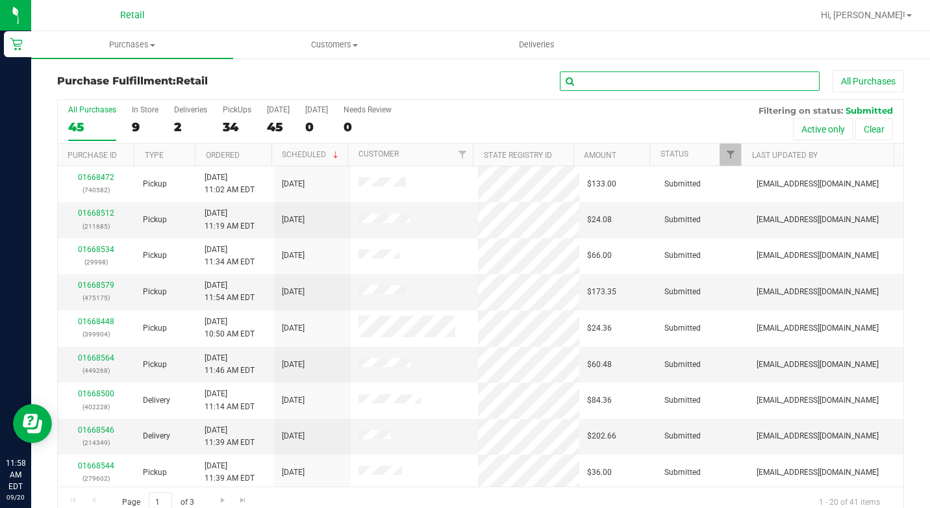
click at [666, 82] on input "text" at bounding box center [690, 80] width 260 height 19
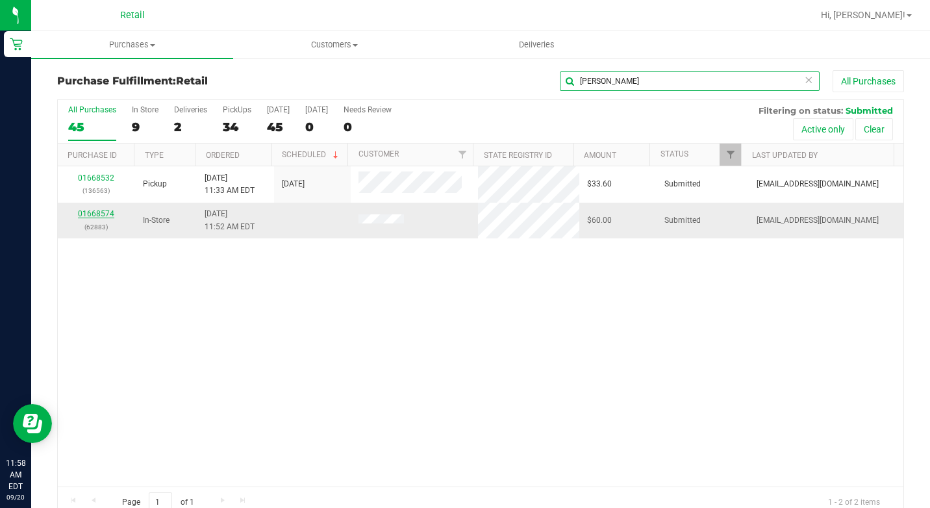
type input "juan"
click at [97, 211] on link "01668574" at bounding box center [96, 213] width 36 height 9
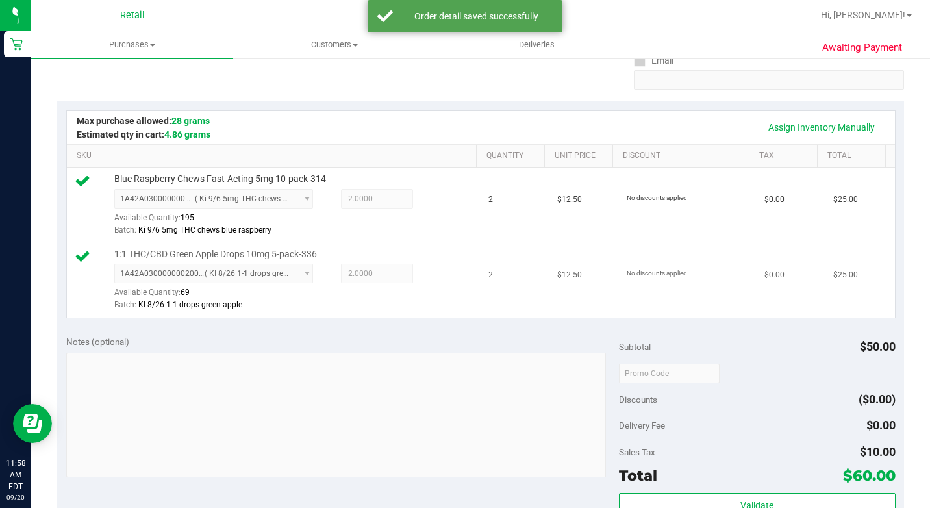
scroll to position [455, 0]
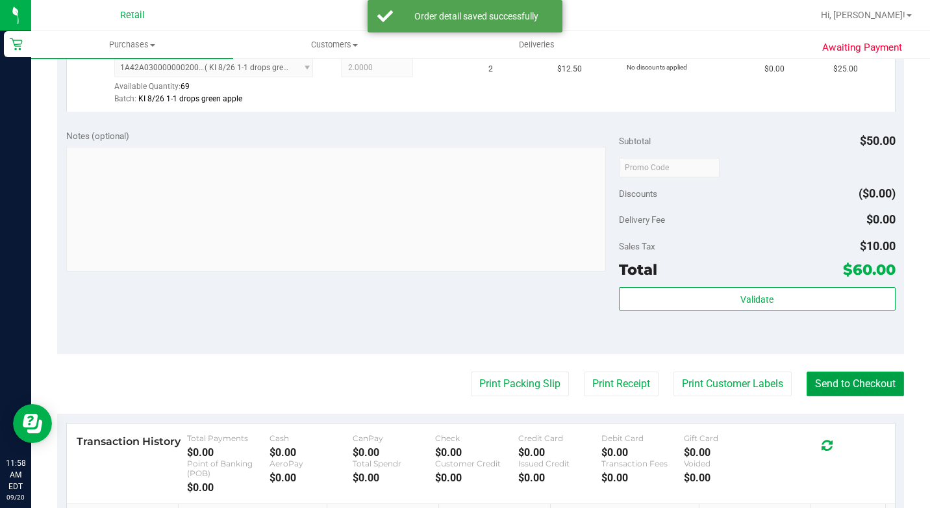
click at [840, 396] on button "Send to Checkout" at bounding box center [854, 383] width 97 height 25
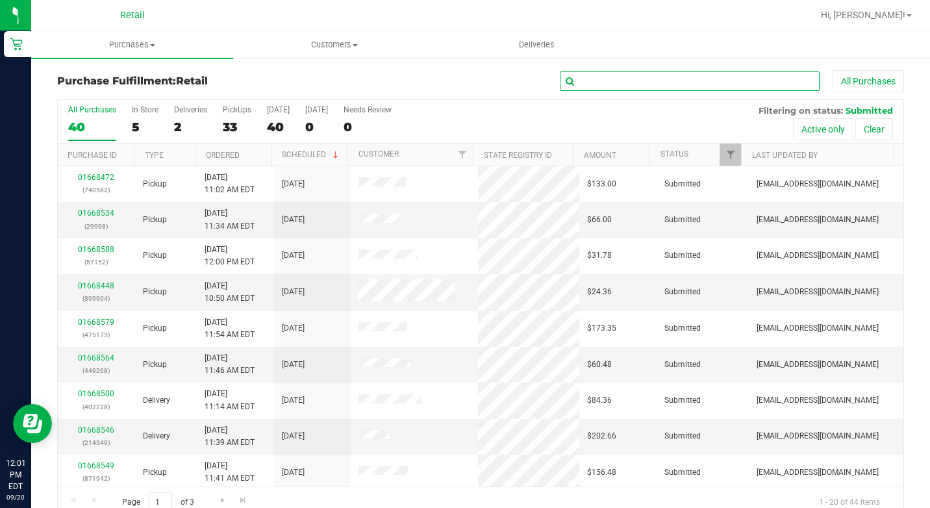
click at [644, 81] on input "text" at bounding box center [690, 80] width 260 height 19
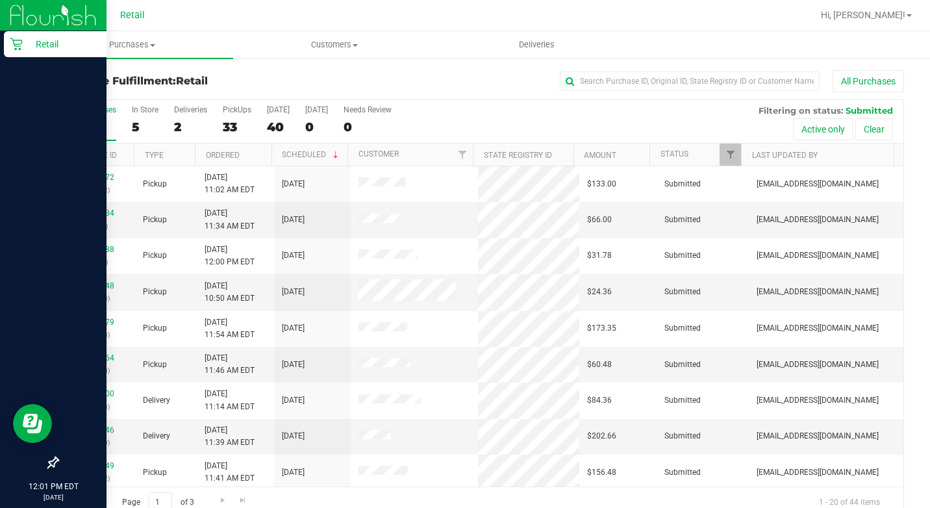
click at [24, 49] on p "Retail" at bounding box center [62, 44] width 78 height 16
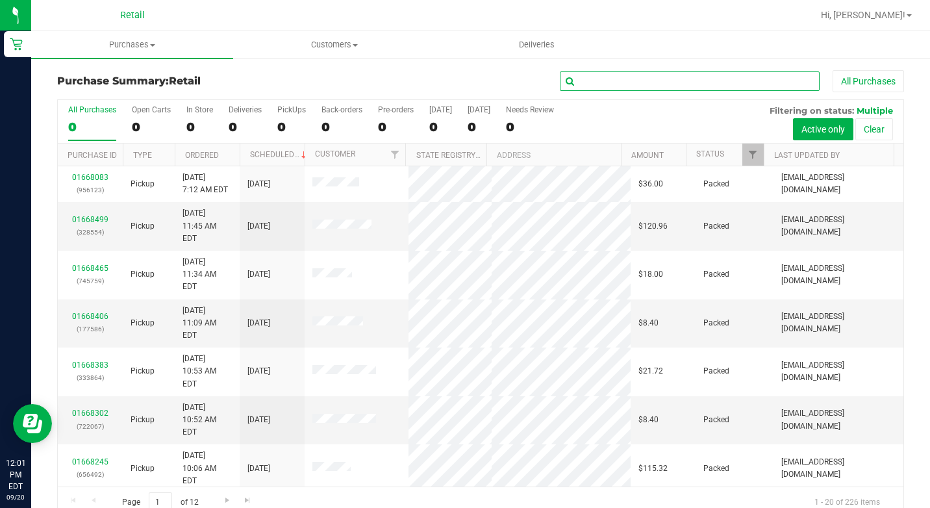
click at [628, 74] on input "text" at bounding box center [690, 80] width 260 height 19
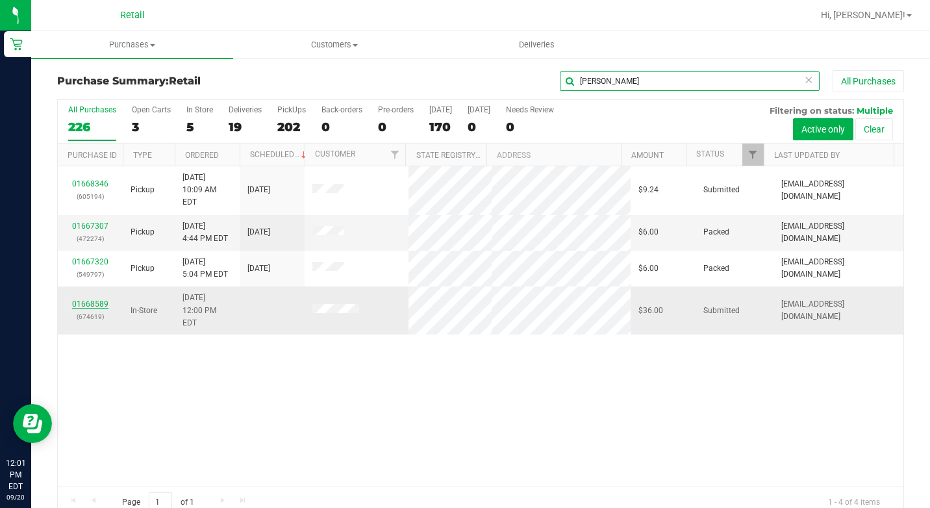
type input "charlie"
click at [81, 299] on link "01668589" at bounding box center [90, 303] width 36 height 9
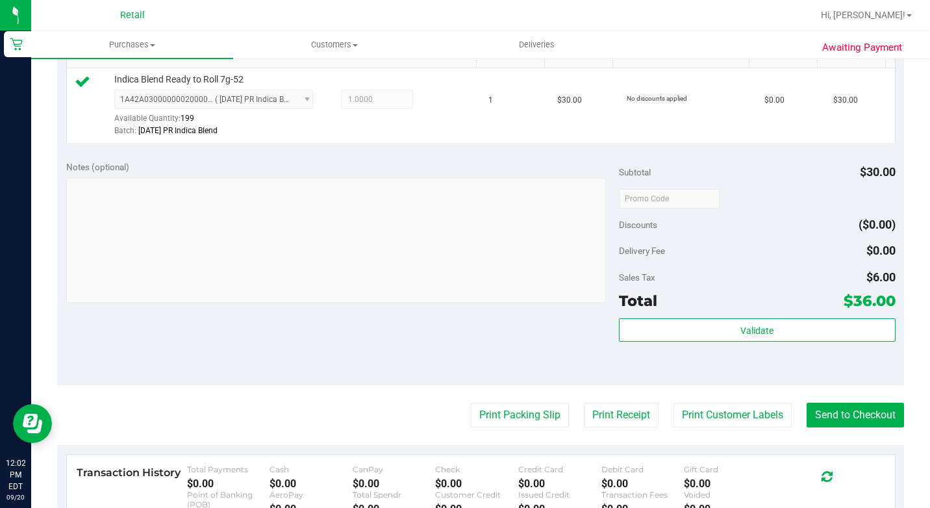
scroll to position [390, 0]
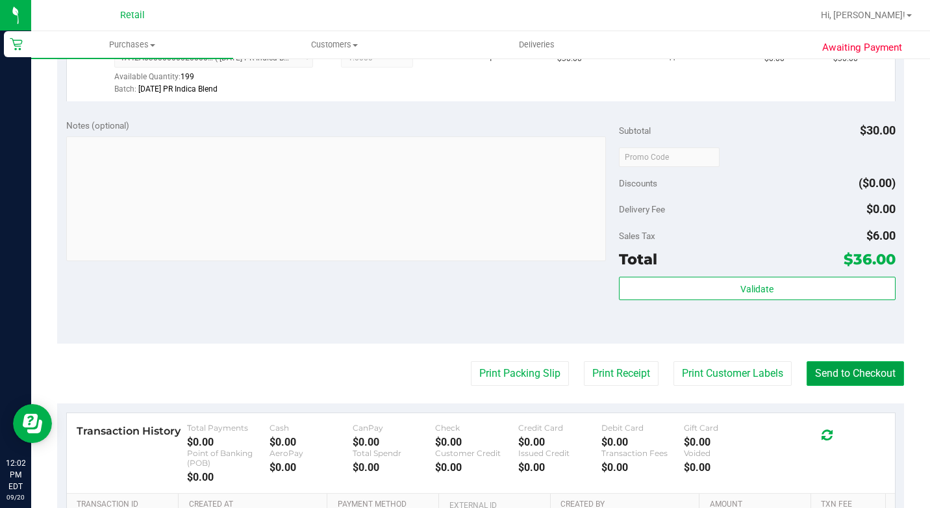
click at [844, 386] on button "Send to Checkout" at bounding box center [854, 373] width 97 height 25
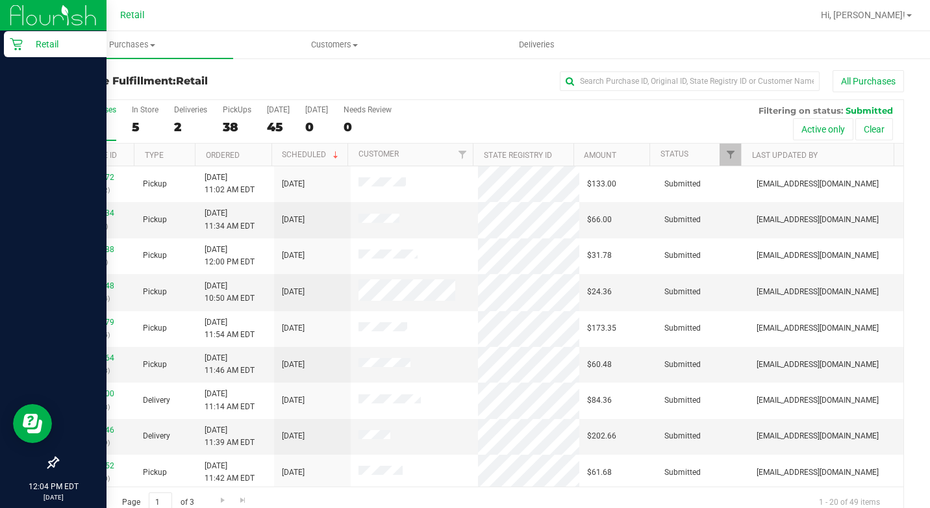
click at [14, 42] on icon at bounding box center [16, 44] width 12 height 12
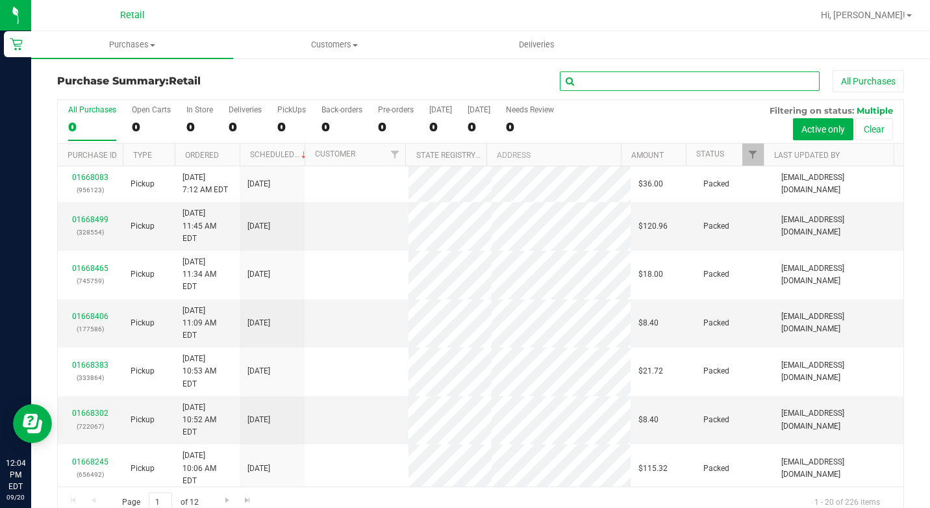
click at [624, 88] on input "text" at bounding box center [690, 80] width 260 height 19
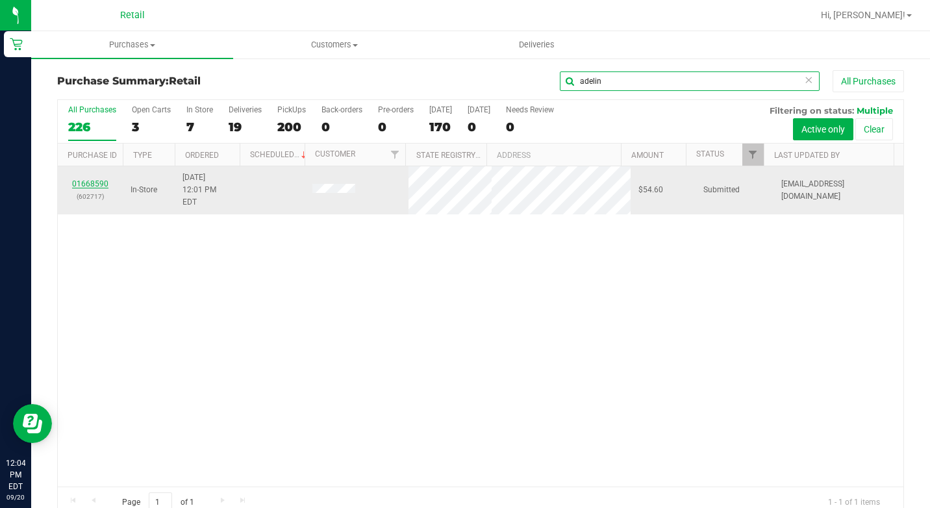
type input "adelin"
click at [103, 179] on link "01668590" at bounding box center [90, 183] width 36 height 9
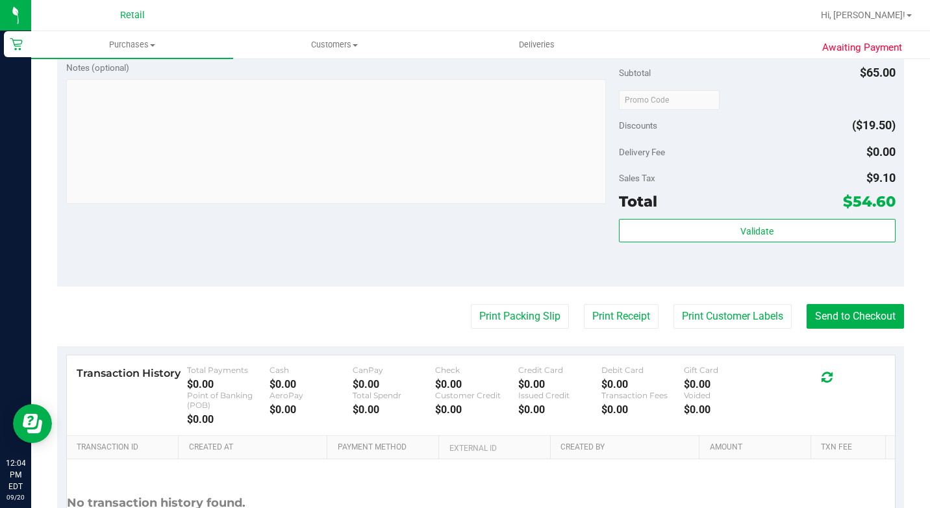
scroll to position [519, 0]
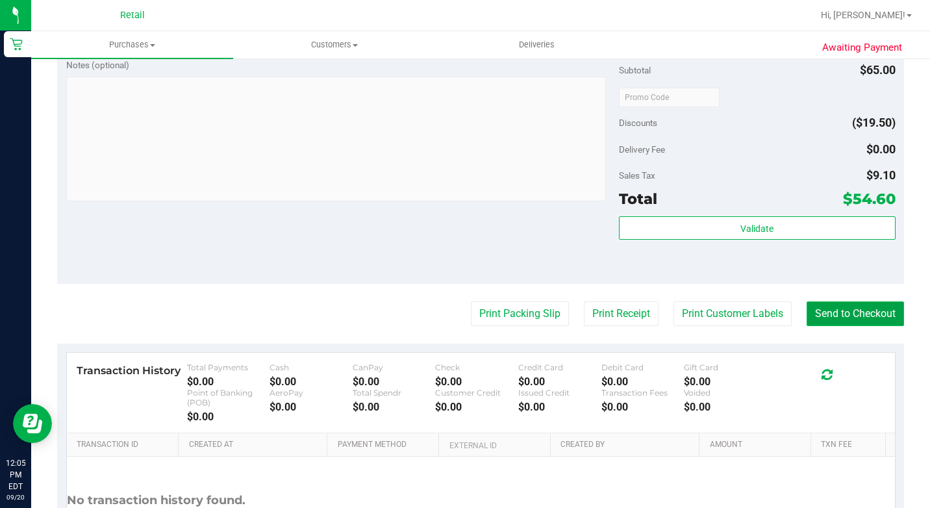
click at [820, 326] on button "Send to Checkout" at bounding box center [854, 313] width 97 height 25
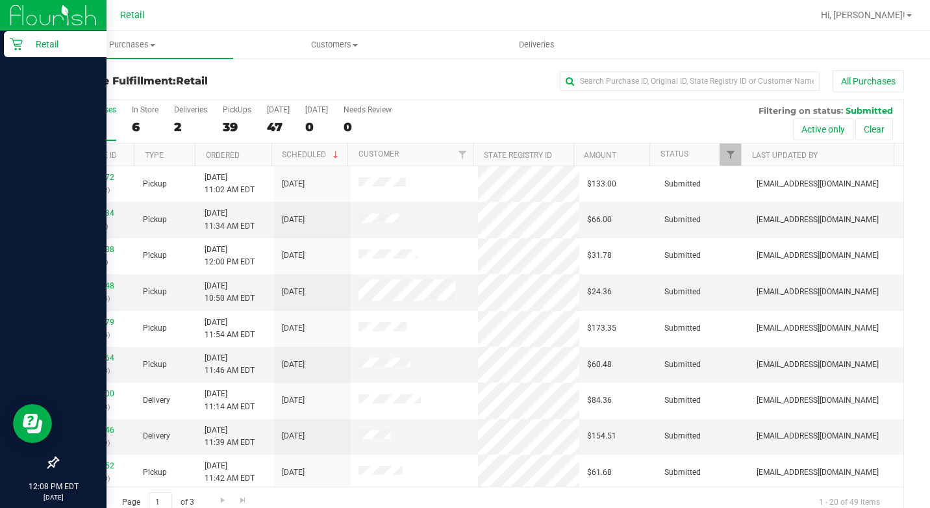
click at [12, 48] on icon at bounding box center [16, 44] width 13 height 13
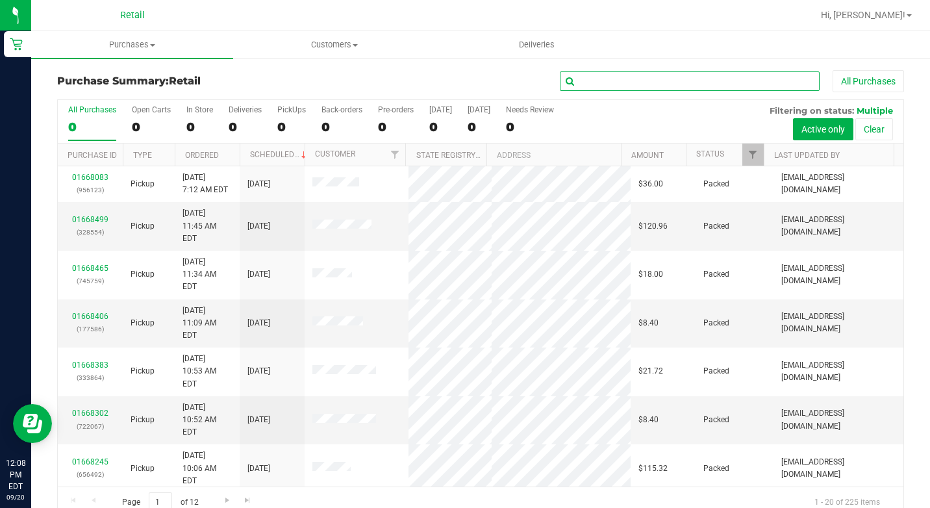
click at [578, 78] on input "text" at bounding box center [690, 80] width 260 height 19
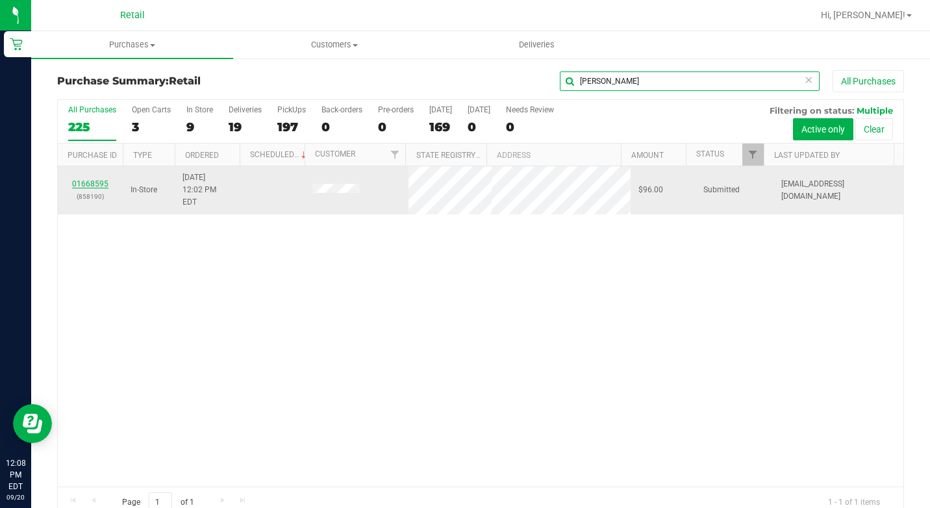
type input "sherry"
click at [83, 179] on link "01668595" at bounding box center [90, 183] width 36 height 9
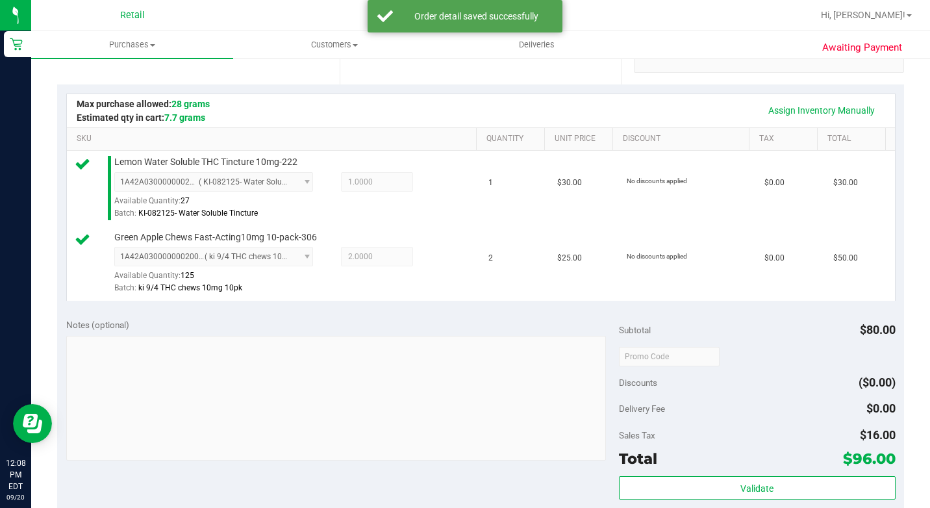
scroll to position [455, 0]
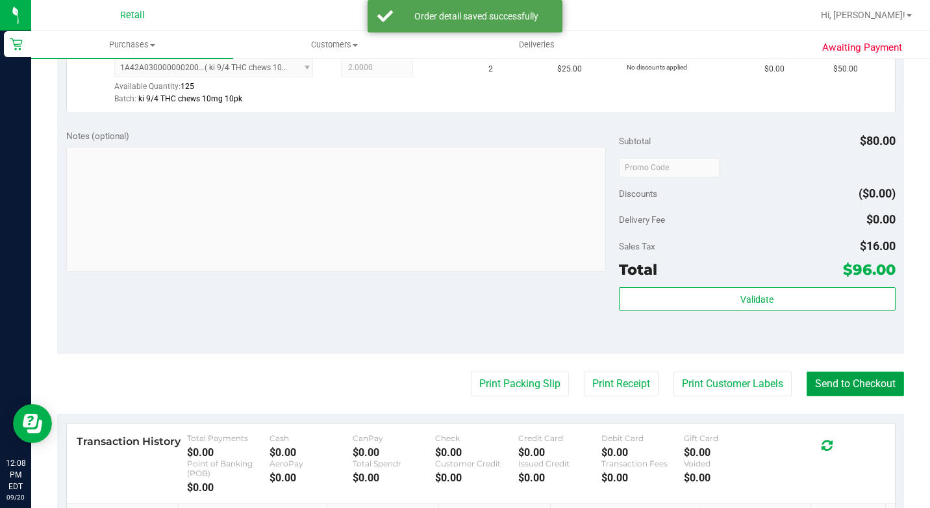
click at [854, 396] on button "Send to Checkout" at bounding box center [854, 383] width 97 height 25
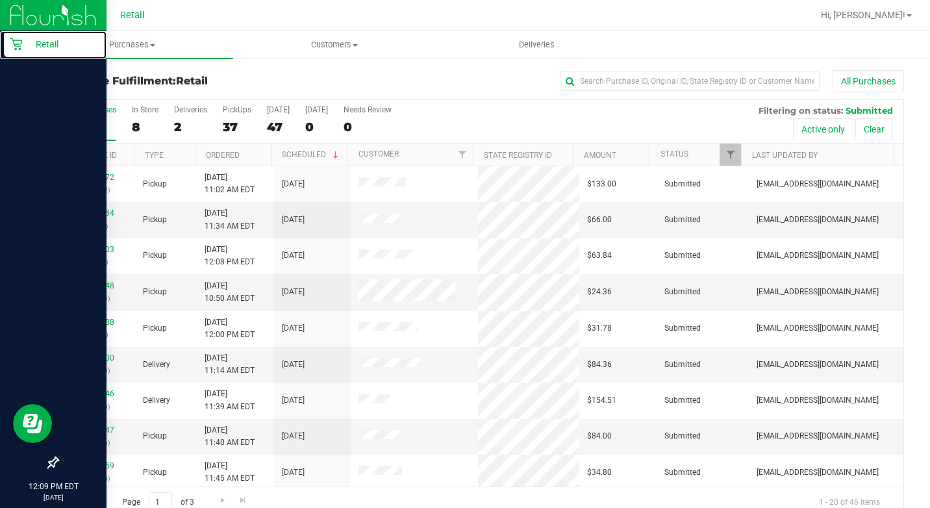
drag, startPoint x: 22, startPoint y: 44, endPoint x: 36, endPoint y: 63, distance: 23.2
click at [24, 46] on div "Retail" at bounding box center [55, 44] width 103 height 26
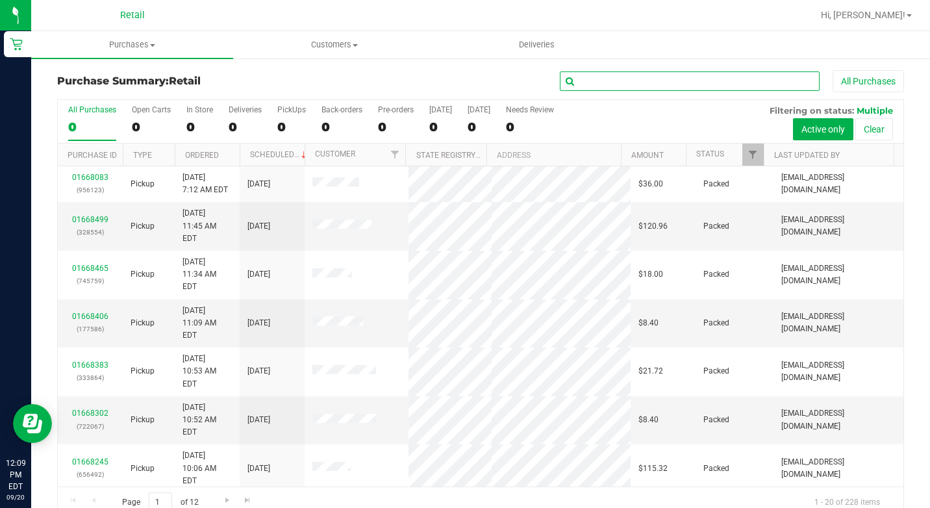
click at [560, 77] on input "text" at bounding box center [690, 80] width 260 height 19
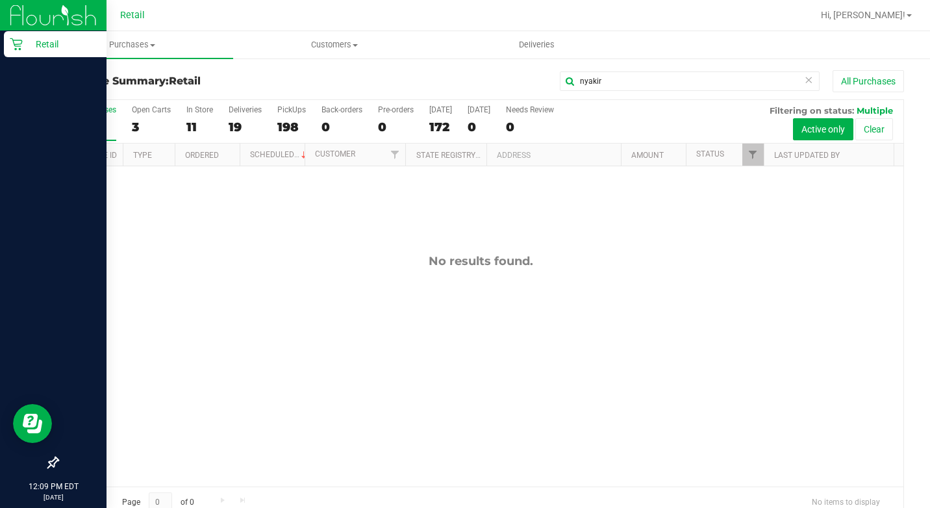
click at [23, 42] on p "Retail" at bounding box center [62, 44] width 78 height 16
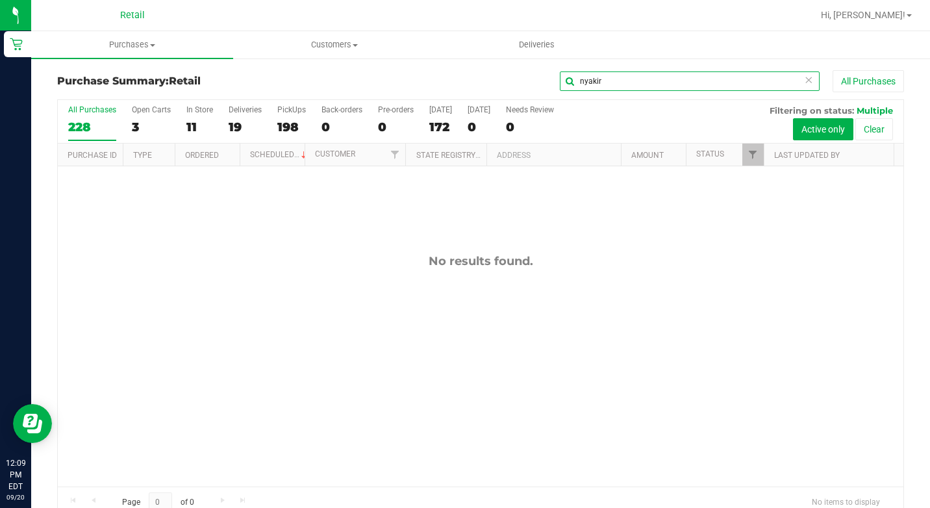
click at [651, 82] on input "nyakir" at bounding box center [690, 80] width 260 height 19
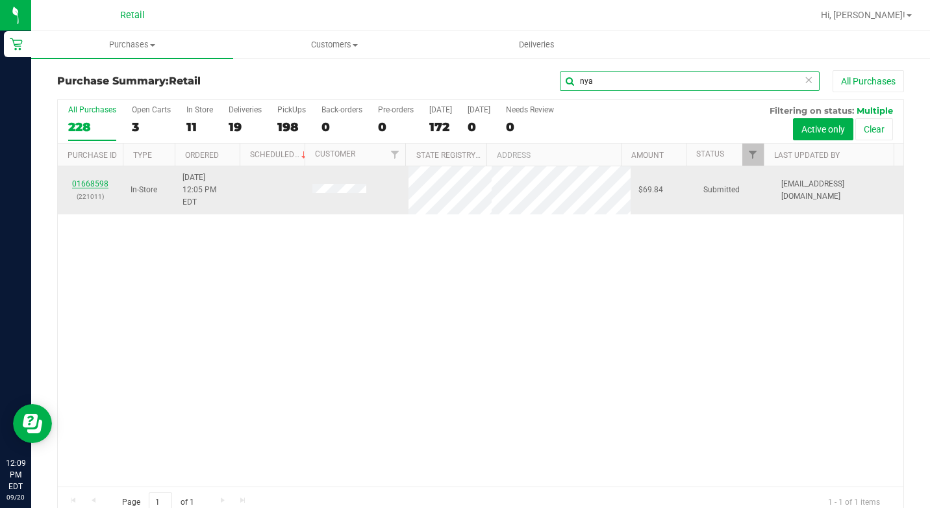
type input "nya"
click at [89, 179] on link "01668598" at bounding box center [90, 183] width 36 height 9
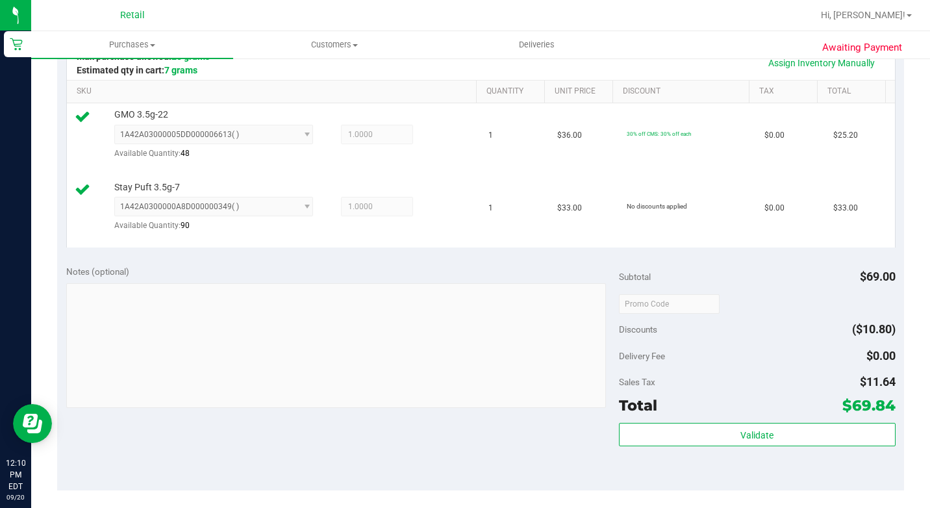
scroll to position [455, 0]
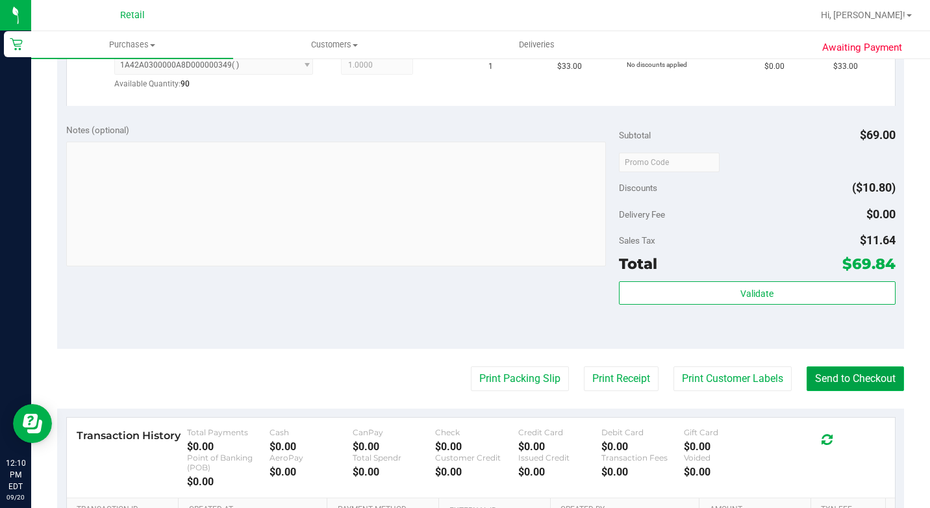
click at [819, 391] on button "Send to Checkout" at bounding box center [854, 378] width 97 height 25
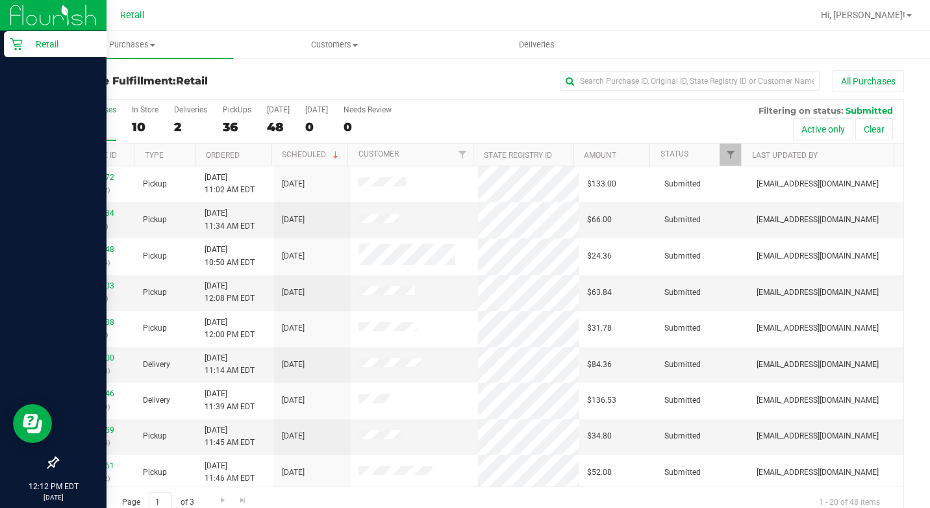
click at [23, 42] on p "Retail" at bounding box center [62, 44] width 78 height 16
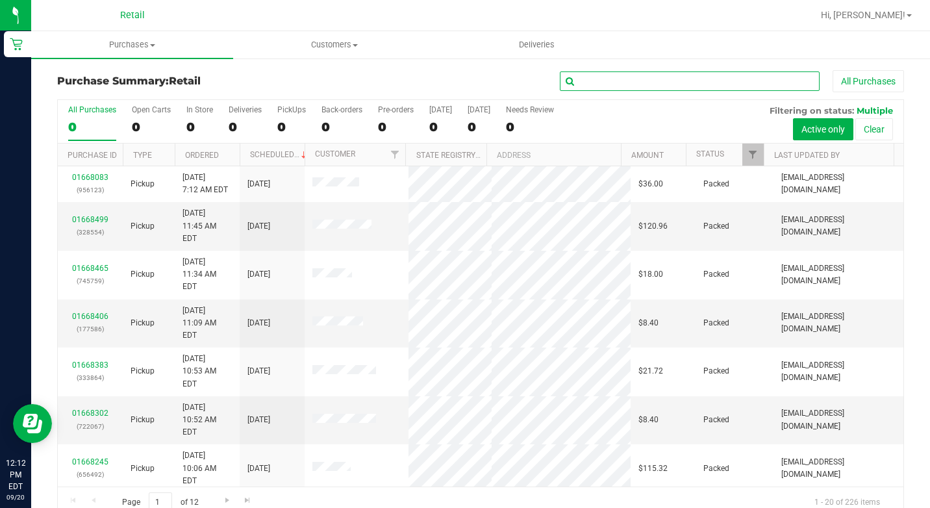
click at [606, 75] on input "text" at bounding box center [690, 80] width 260 height 19
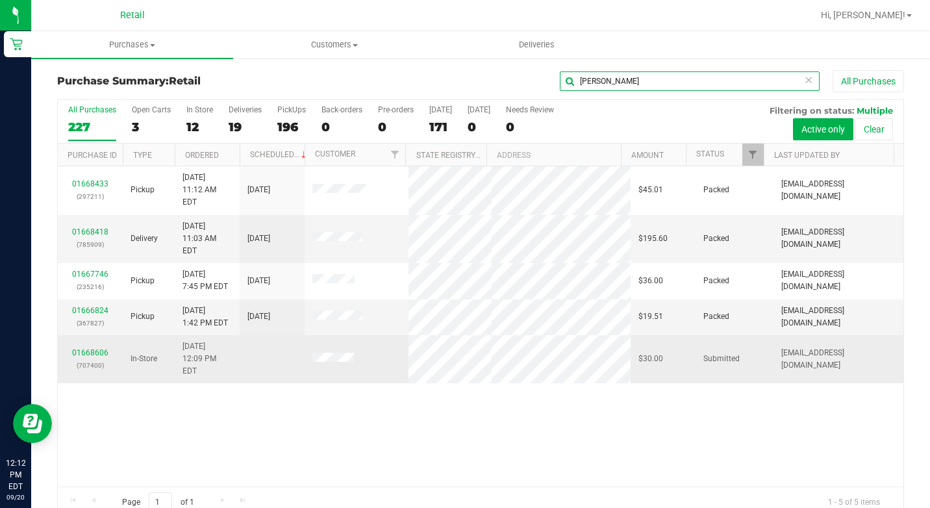
type input "dan"
click at [97, 347] on div "01668606 (707400)" at bounding box center [90, 359] width 49 height 25
click at [99, 348] on link "01668606" at bounding box center [90, 352] width 36 height 9
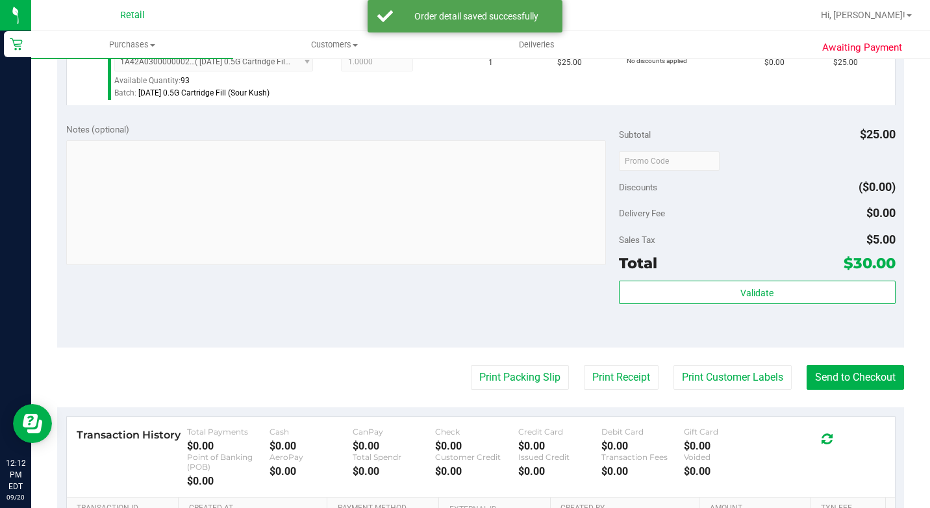
scroll to position [519, 0]
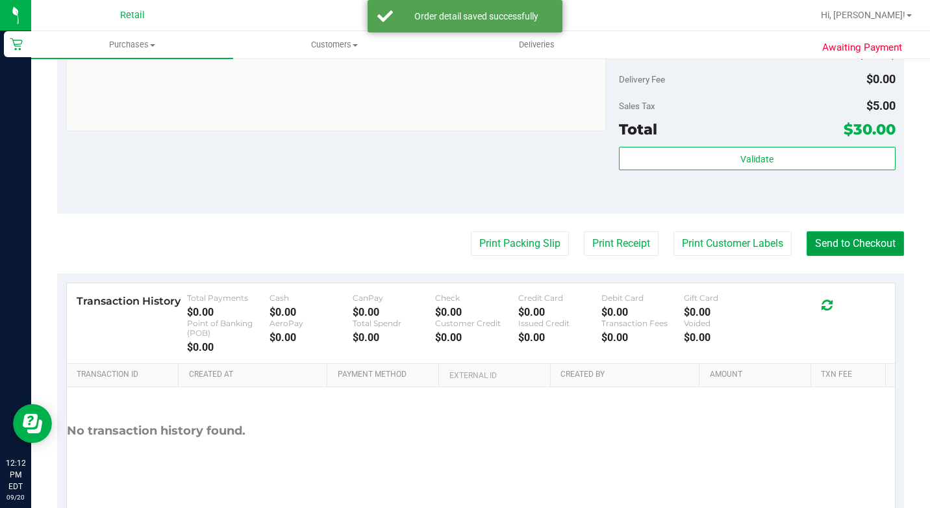
click at [828, 256] on button "Send to Checkout" at bounding box center [854, 243] width 97 height 25
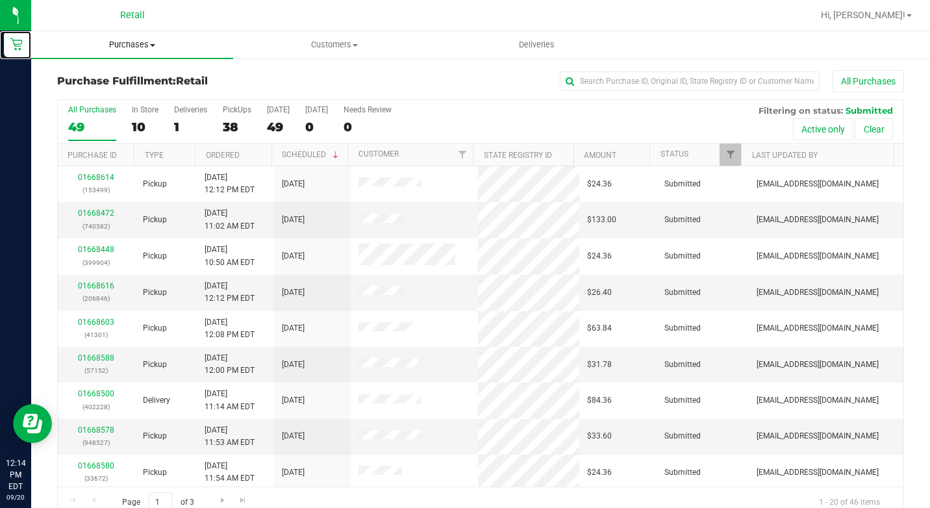
drag, startPoint x: 0, startPoint y: 53, endPoint x: 32, endPoint y: 49, distance: 32.1
click at [0, 53] on link "Retail" at bounding box center [15, 45] width 31 height 28
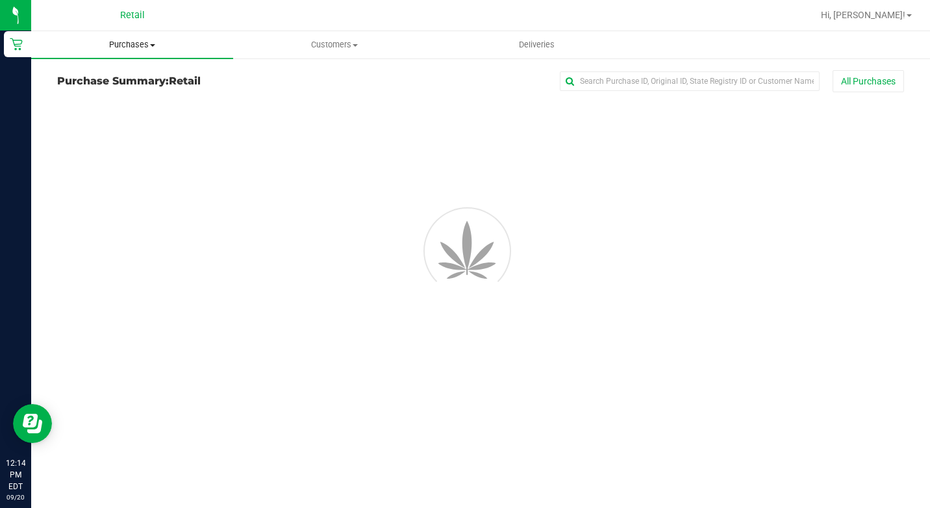
click at [32, 49] on span "Purchases" at bounding box center [132, 45] width 202 height 12
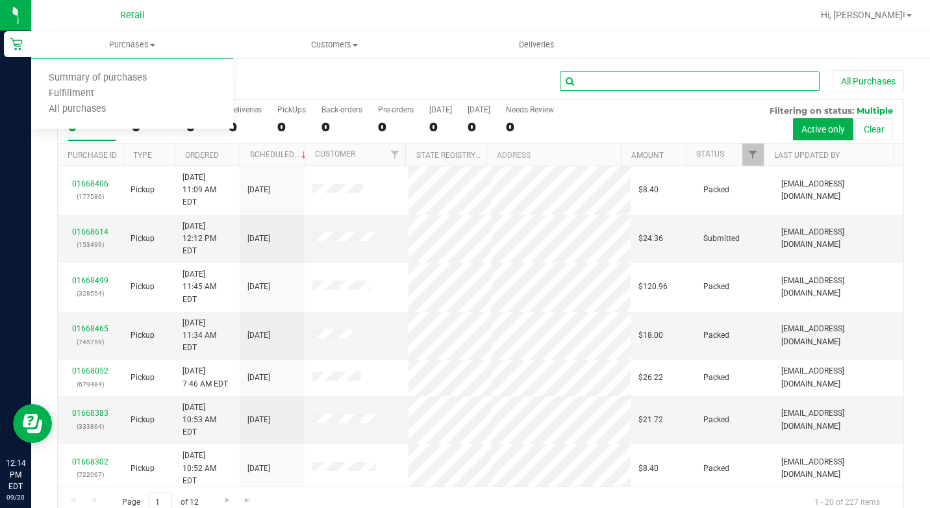
click at [581, 82] on input "text" at bounding box center [690, 80] width 260 height 19
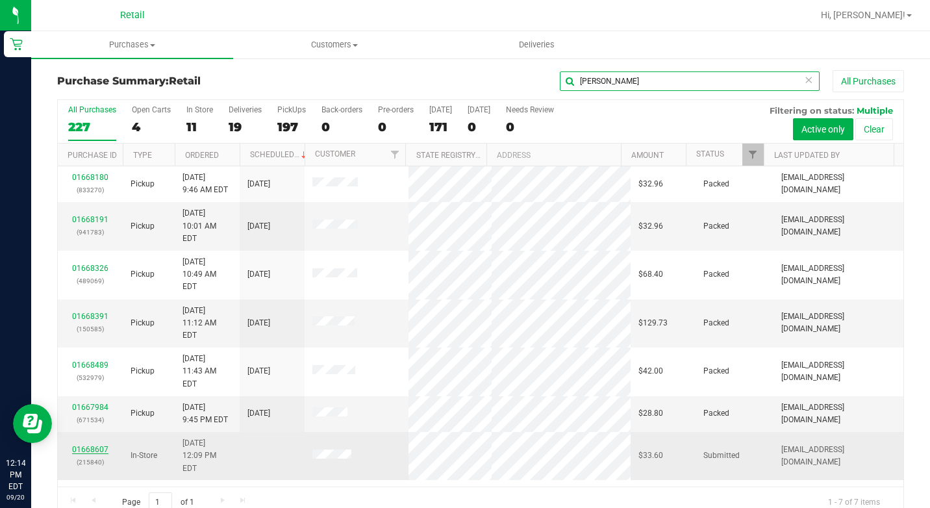
type input "eric"
click at [101, 445] on link "01668607" at bounding box center [90, 449] width 36 height 9
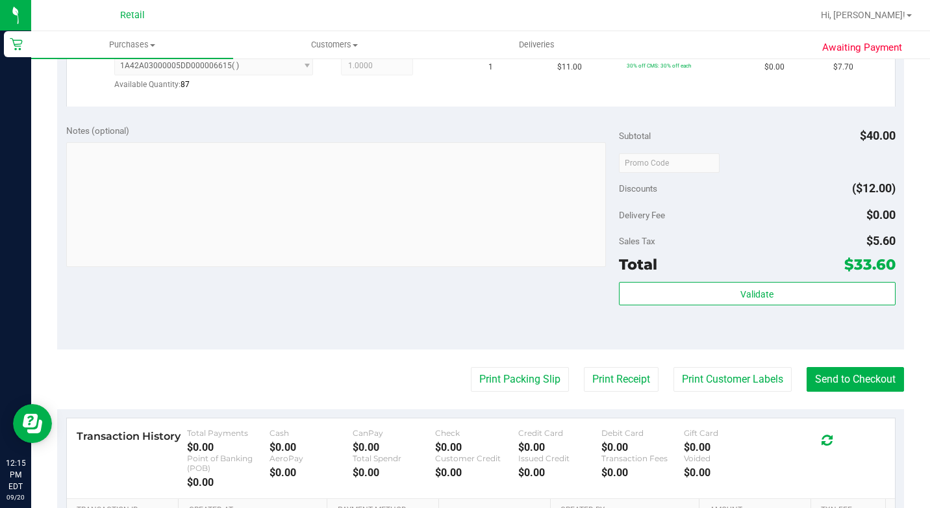
scroll to position [455, 0]
click at [812, 391] on button "Send to Checkout" at bounding box center [854, 378] width 97 height 25
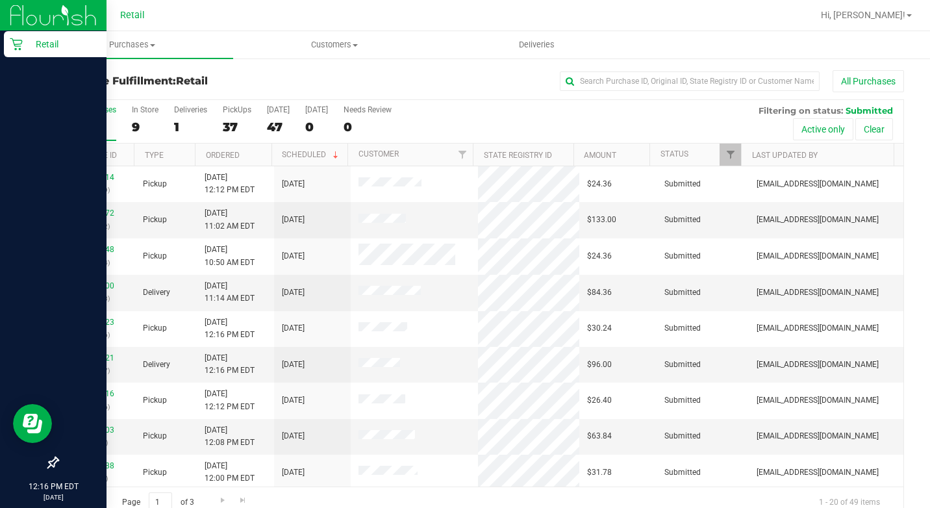
click at [20, 47] on icon at bounding box center [16, 44] width 13 height 13
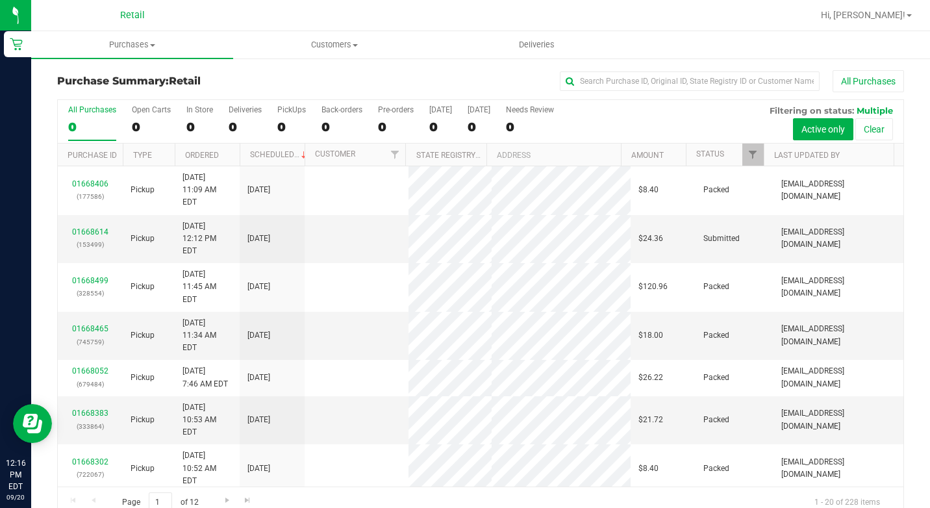
click at [599, 91] on div "All Purchases" at bounding box center [622, 81] width 564 height 22
click at [604, 82] on input "text" at bounding box center [690, 80] width 260 height 19
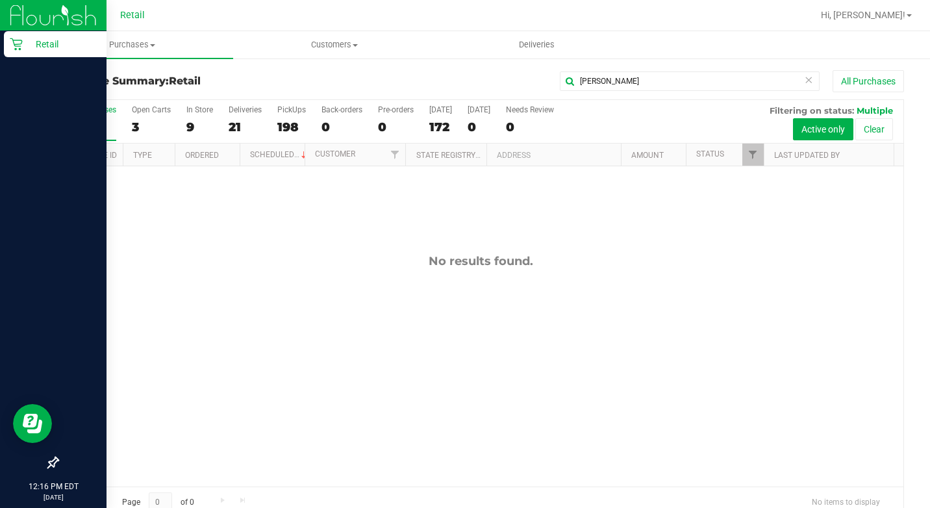
click at [56, 58] on link "Retail" at bounding box center [53, 45] width 106 height 28
click at [18, 47] on icon at bounding box center [16, 44] width 13 height 13
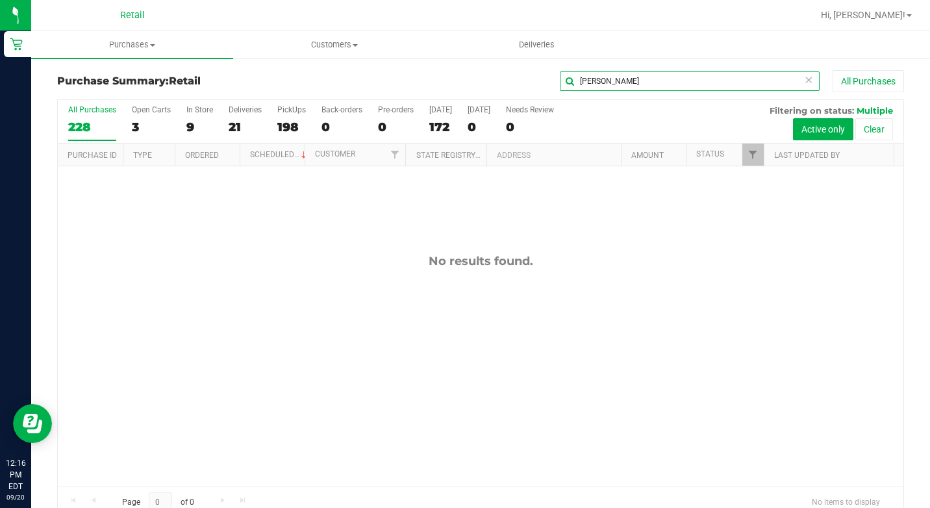
click at [594, 81] on input "joe" at bounding box center [690, 80] width 260 height 19
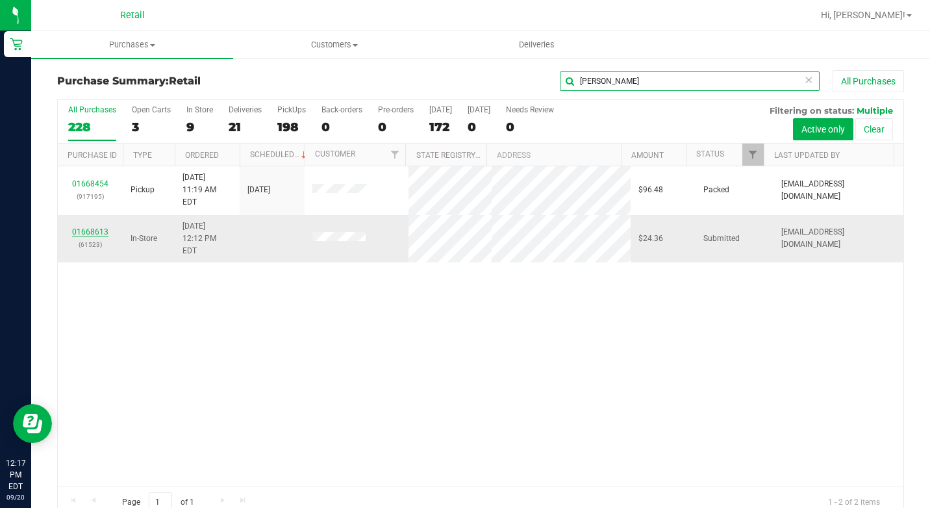
type input "joseph"
click at [82, 227] on link "01668613" at bounding box center [90, 231] width 36 height 9
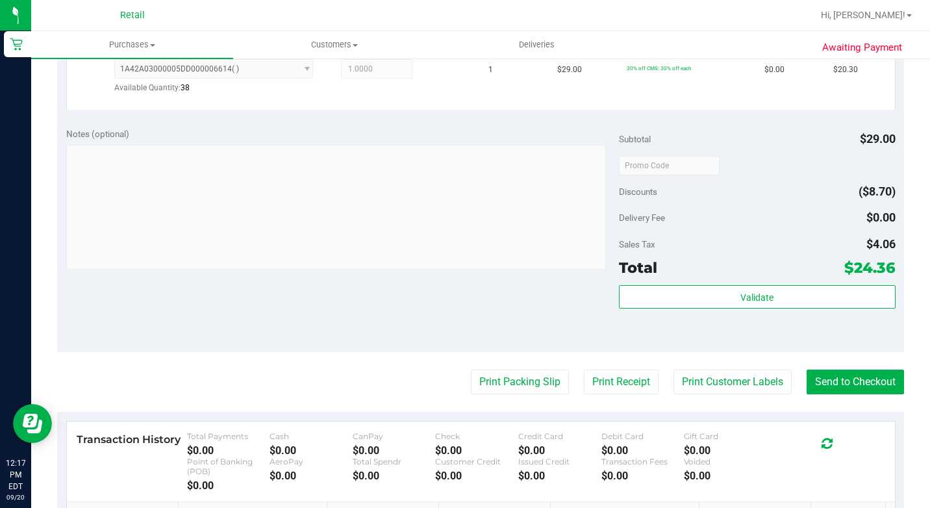
scroll to position [579, 0]
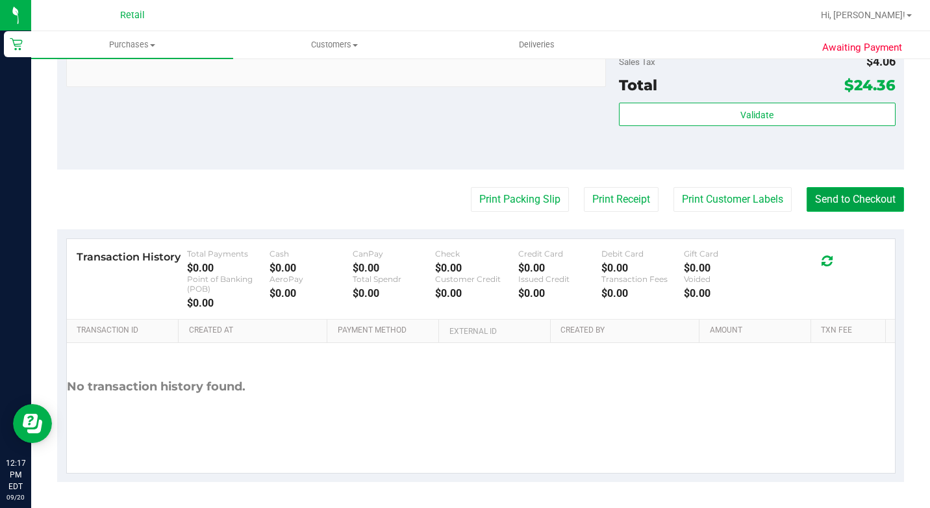
click at [838, 201] on button "Send to Checkout" at bounding box center [854, 199] width 97 height 25
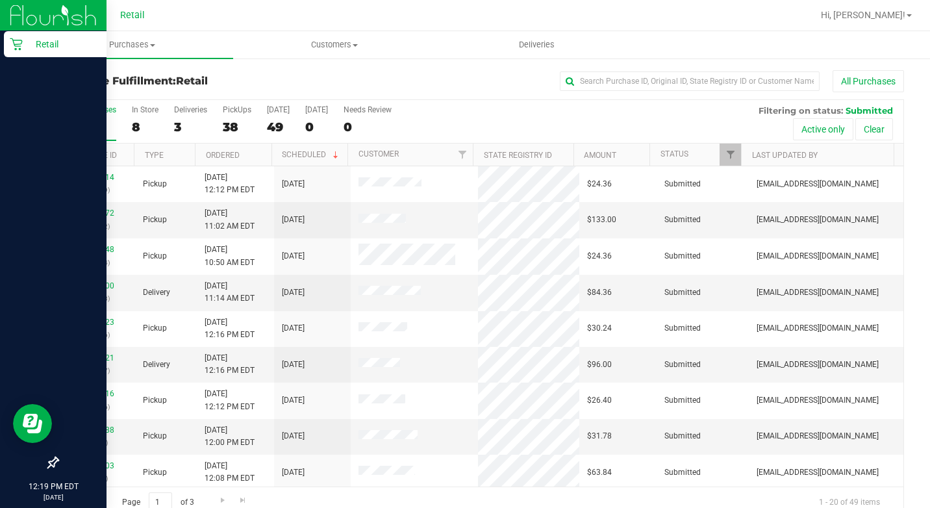
click at [29, 42] on p "Retail" at bounding box center [62, 44] width 78 height 16
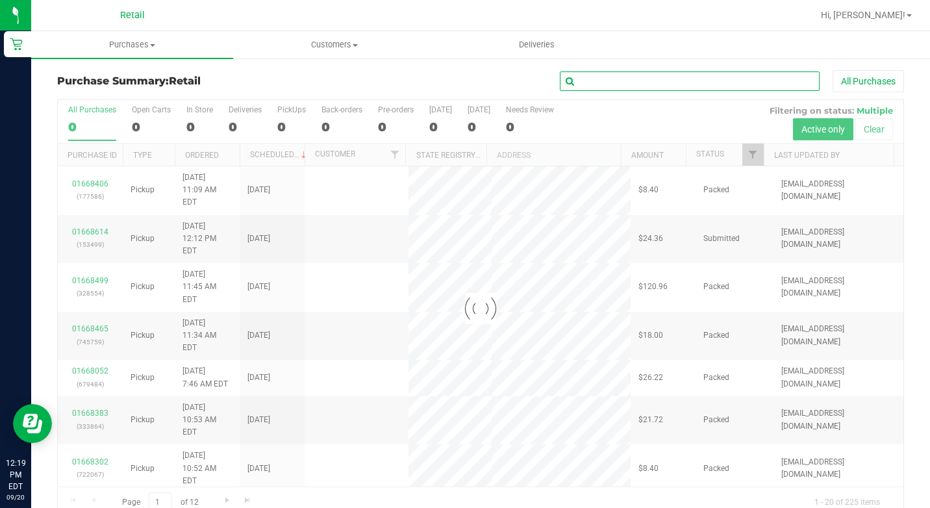
click at [675, 79] on input "text" at bounding box center [690, 80] width 260 height 19
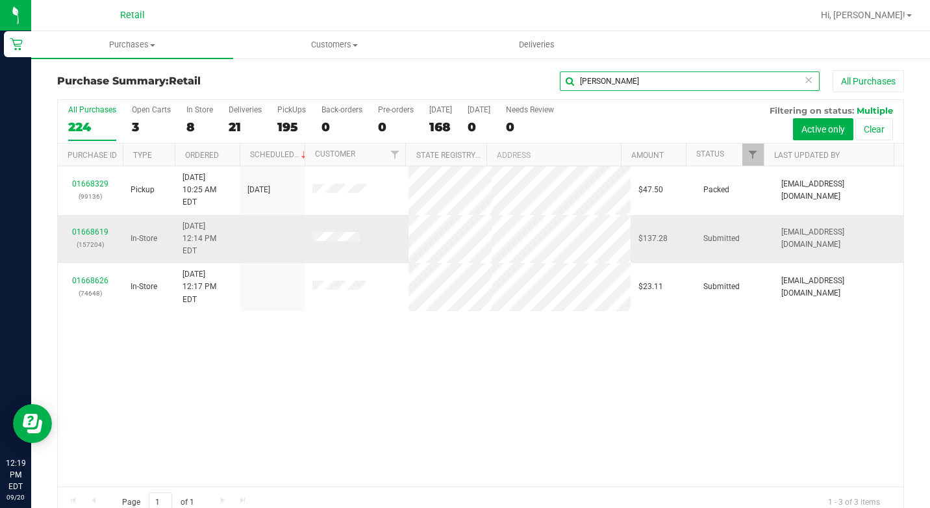
type input "[PERSON_NAME]"
click at [100, 238] on p "(157204)" at bounding box center [90, 244] width 49 height 12
click at [103, 227] on link "01668619" at bounding box center [90, 231] width 36 height 9
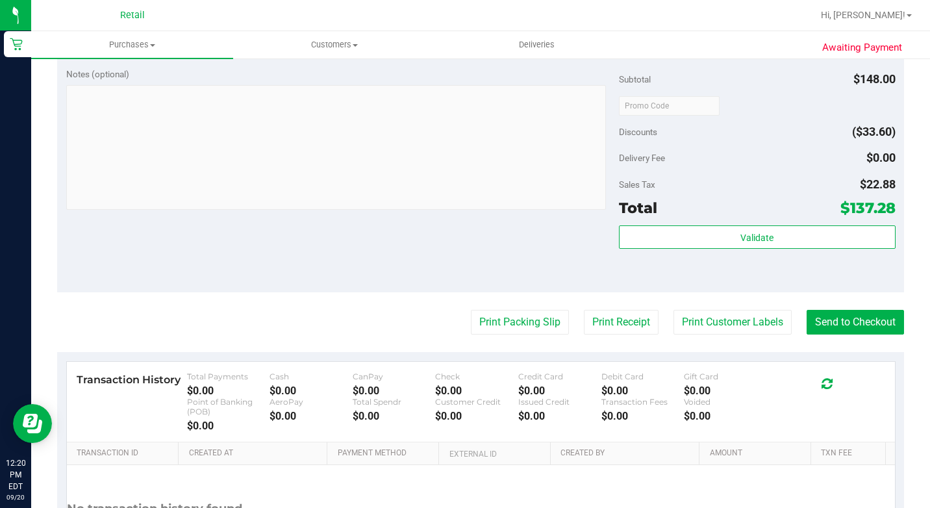
scroll to position [584, 0]
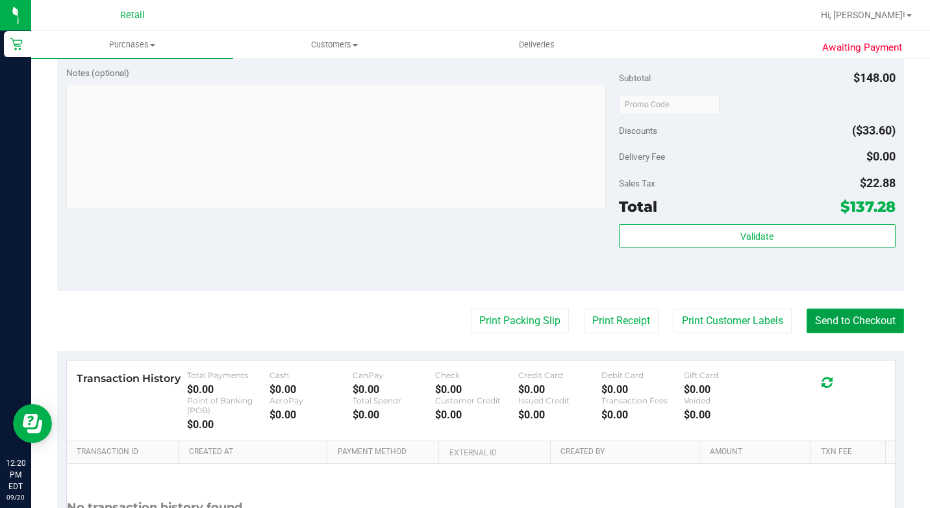
click at [838, 333] on button "Send to Checkout" at bounding box center [854, 320] width 97 height 25
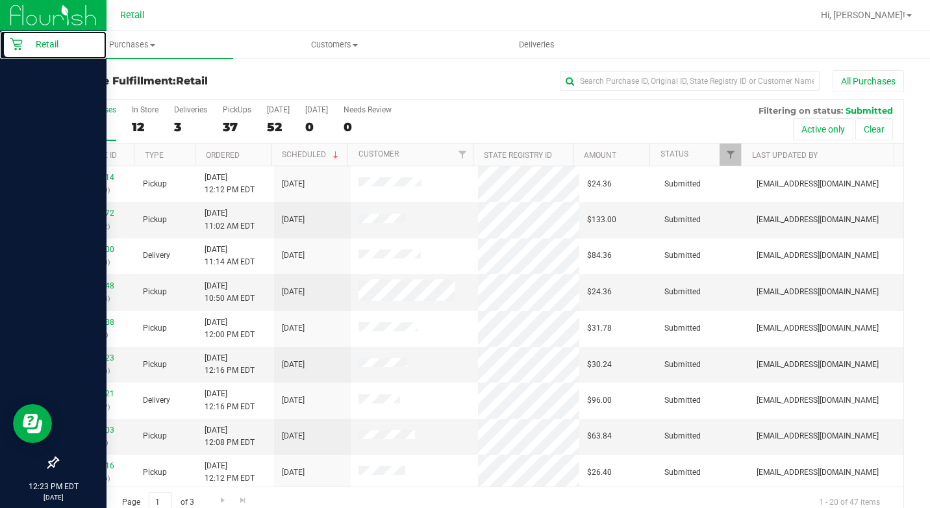
drag, startPoint x: 27, startPoint y: 43, endPoint x: 92, endPoint y: 61, distance: 68.1
click at [26, 43] on p "Retail" at bounding box center [62, 44] width 78 height 16
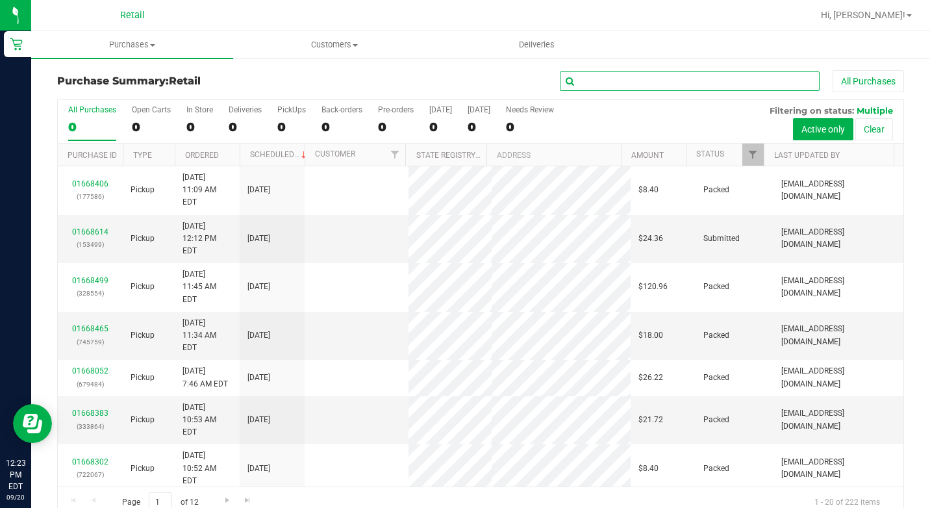
click at [655, 88] on input "text" at bounding box center [690, 80] width 260 height 19
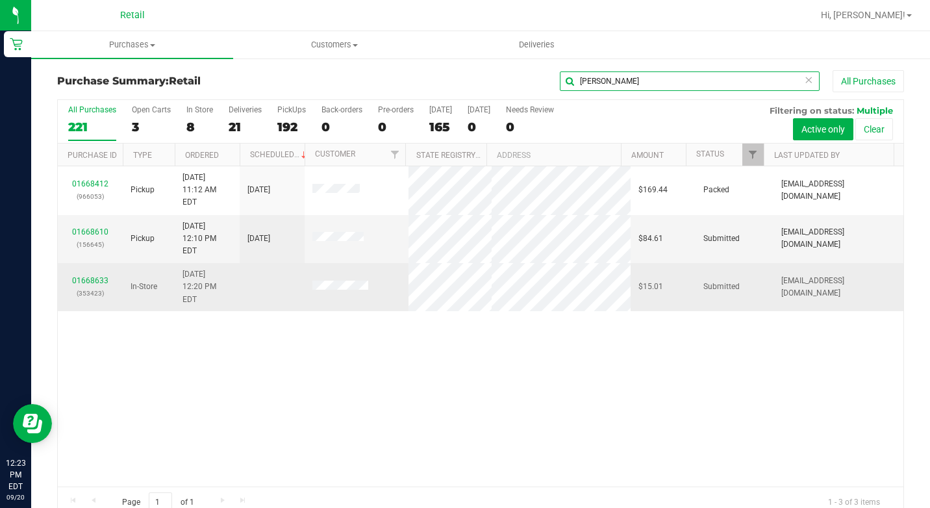
type input "james"
click at [84, 275] on div "01668633 (353423)" at bounding box center [90, 287] width 49 height 25
click at [84, 276] on link "01668633" at bounding box center [90, 280] width 36 height 9
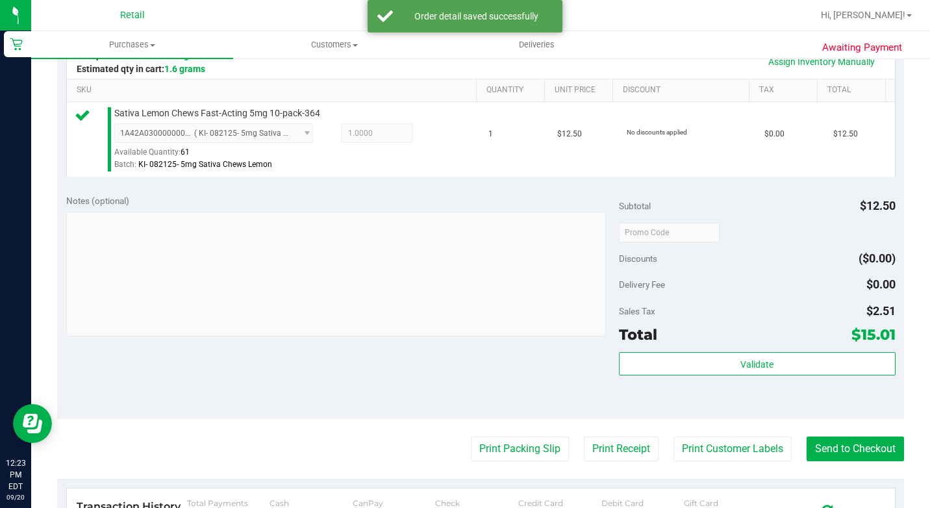
scroll to position [325, 0]
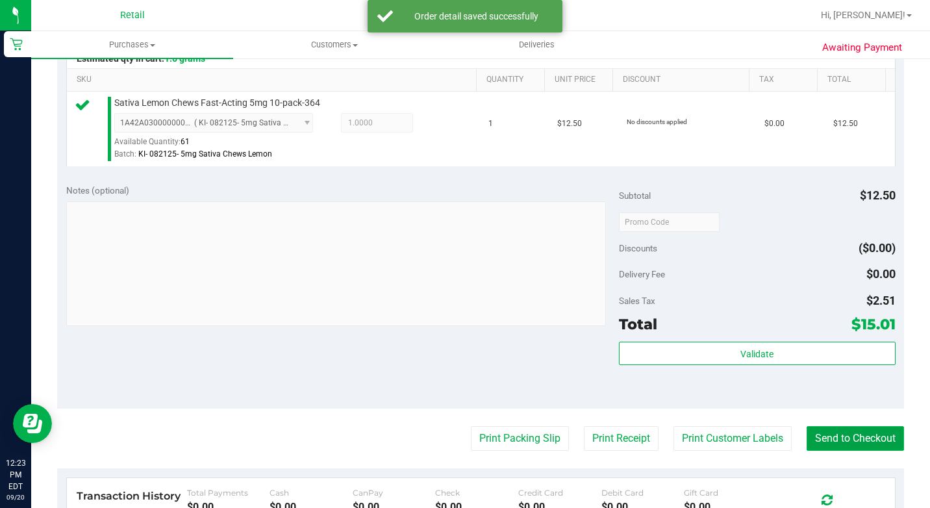
click at [845, 451] on button "Send to Checkout" at bounding box center [854, 438] width 97 height 25
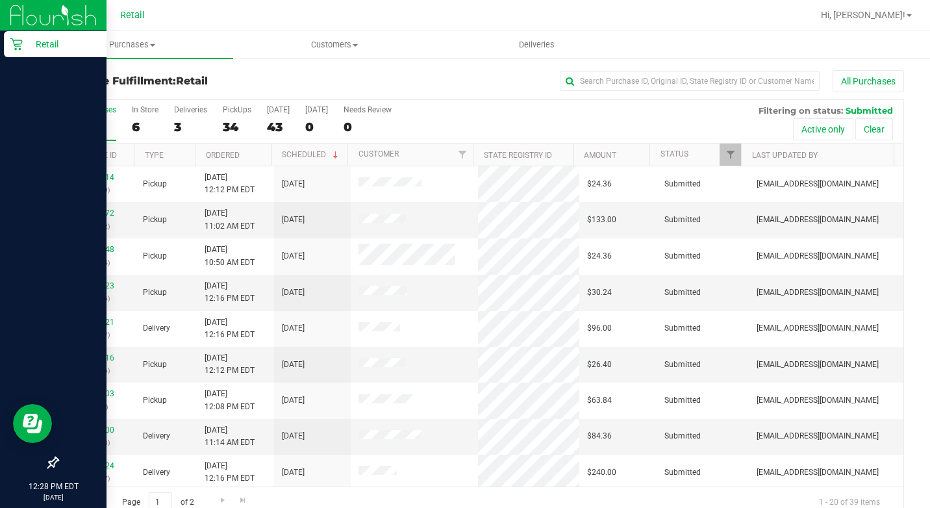
drag, startPoint x: 11, startPoint y: 48, endPoint x: 64, endPoint y: 48, distance: 53.2
click at [11, 48] on icon at bounding box center [16, 44] width 13 height 13
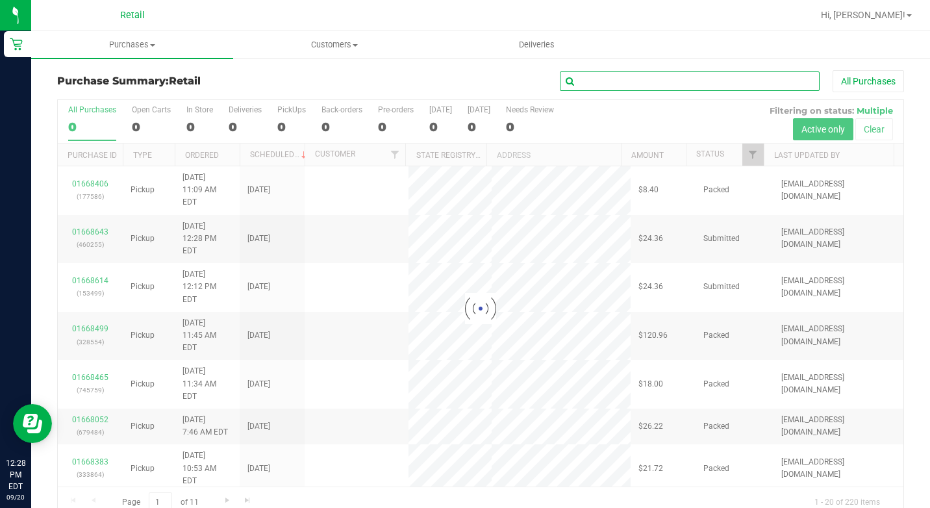
click at [646, 90] on input "text" at bounding box center [690, 80] width 260 height 19
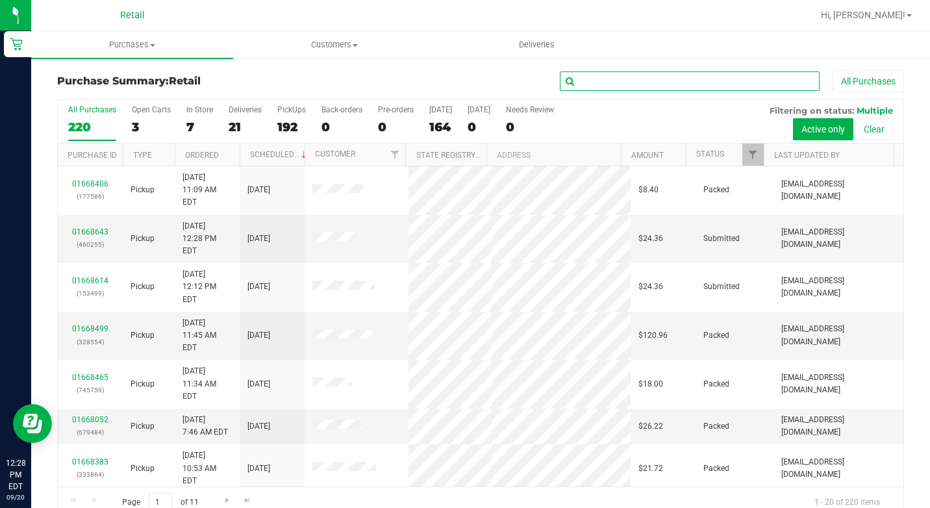
type input "j"
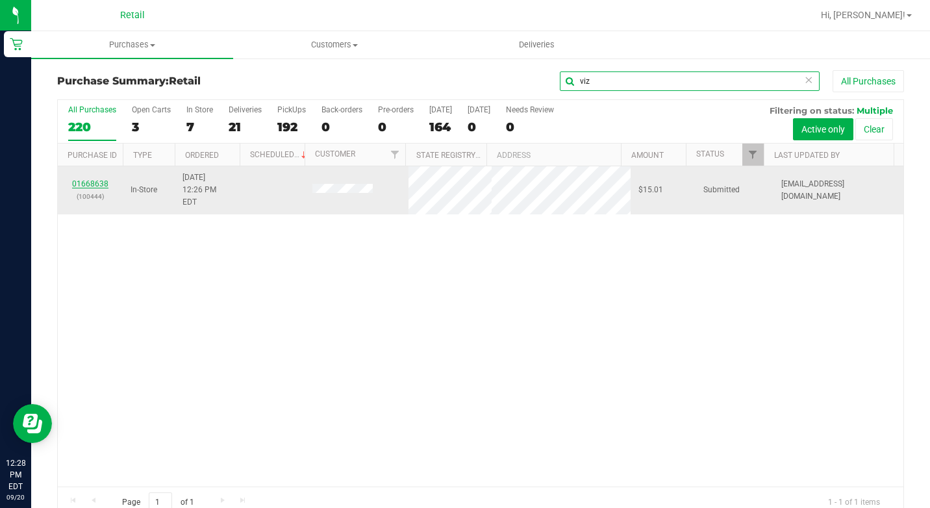
type input "viz"
click at [97, 179] on link "01668638" at bounding box center [90, 183] width 36 height 9
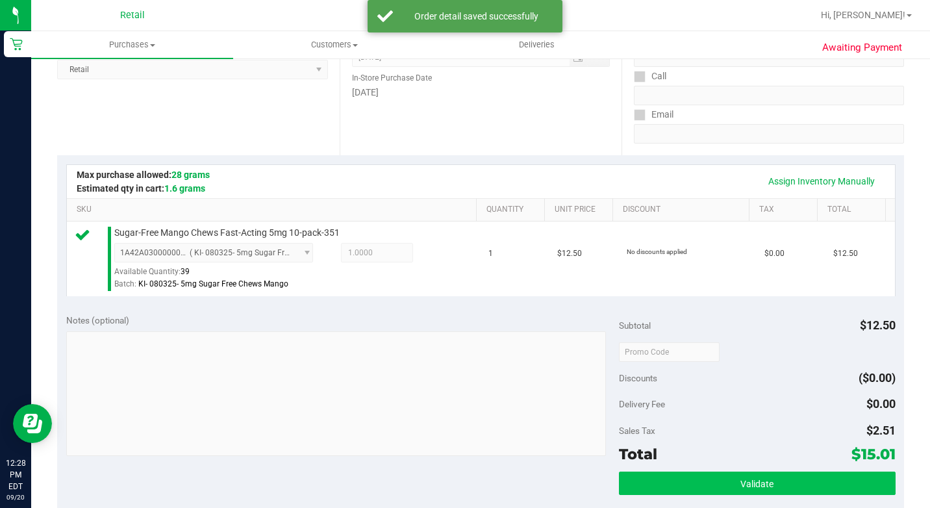
scroll to position [455, 0]
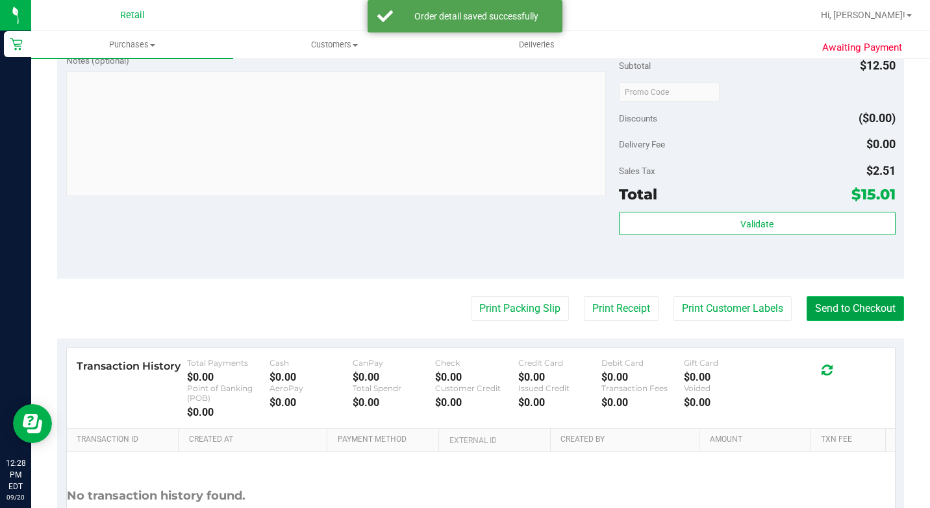
click at [824, 319] on button "Send to Checkout" at bounding box center [854, 308] width 97 height 25
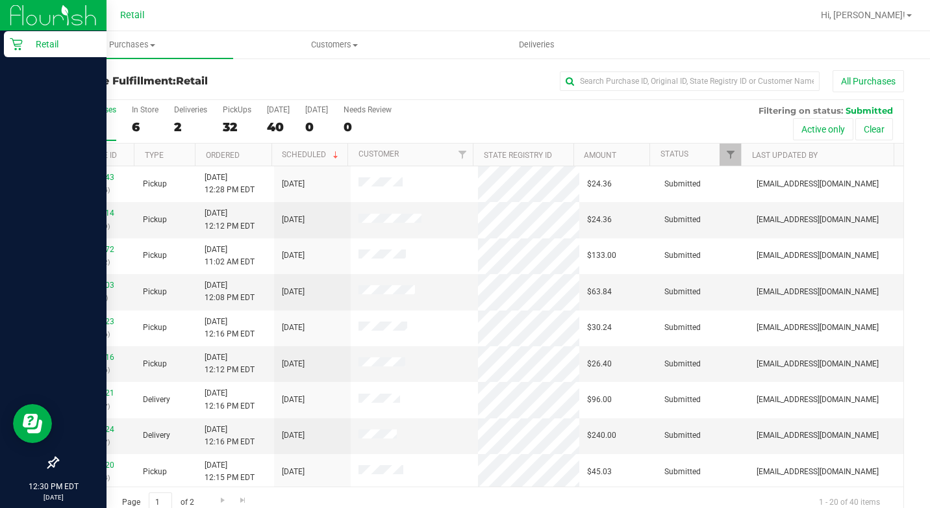
click at [16, 37] on div "Retail" at bounding box center [55, 44] width 103 height 26
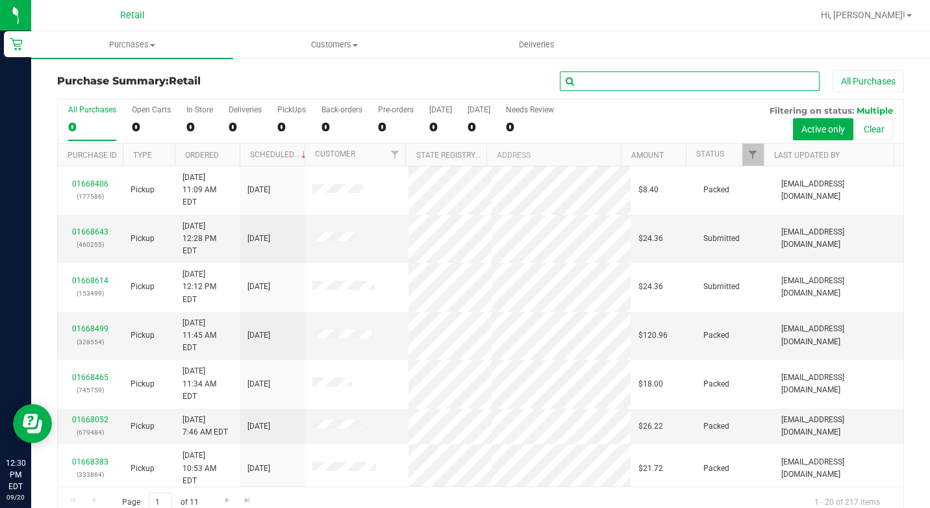
click at [635, 90] on input "text" at bounding box center [690, 80] width 260 height 19
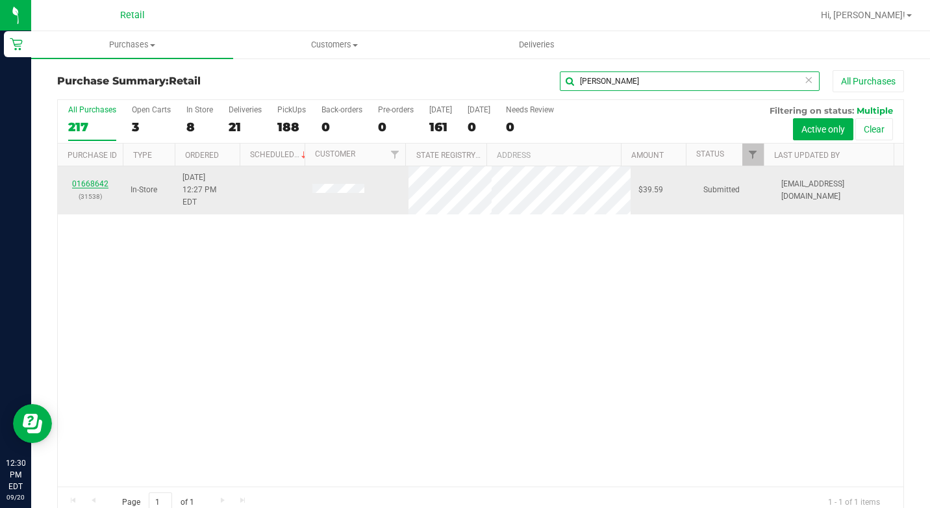
type input "lynd"
click at [94, 179] on link "01668642" at bounding box center [90, 183] width 36 height 9
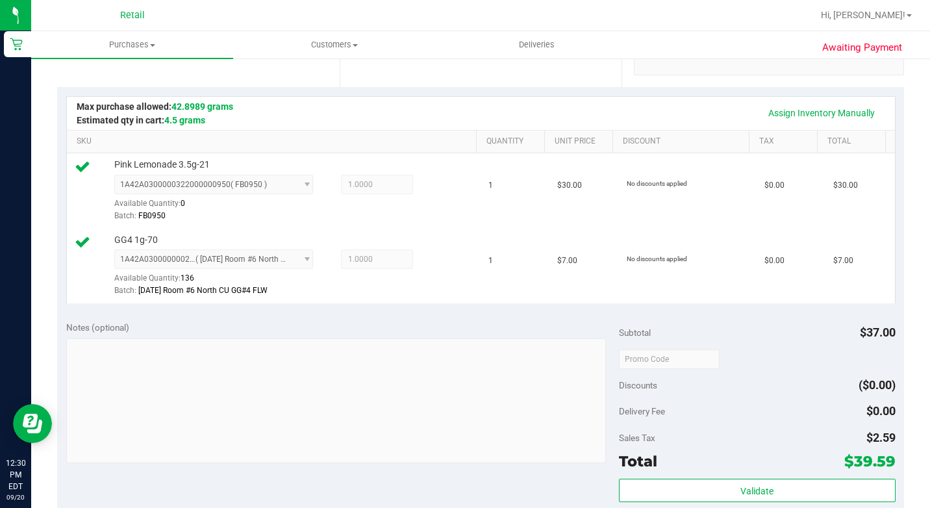
scroll to position [455, 0]
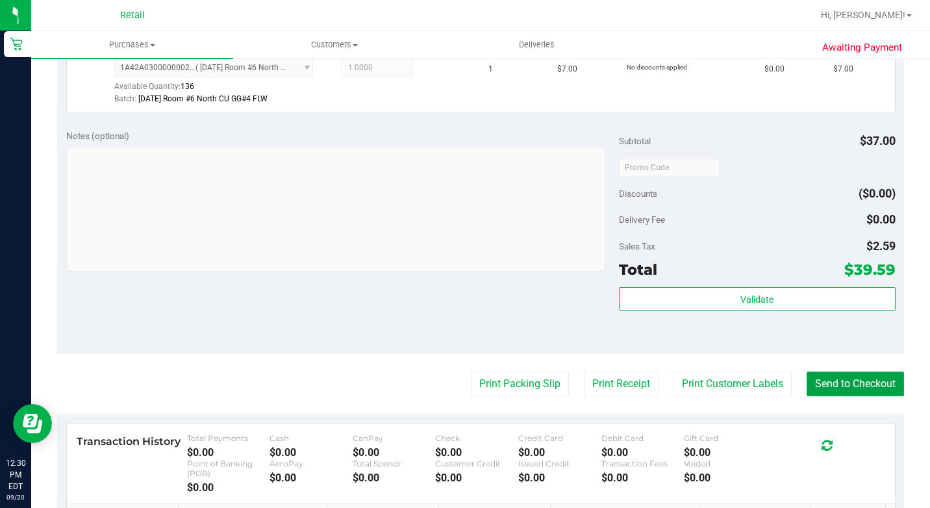
click at [875, 396] on button "Send to Checkout" at bounding box center [854, 383] width 97 height 25
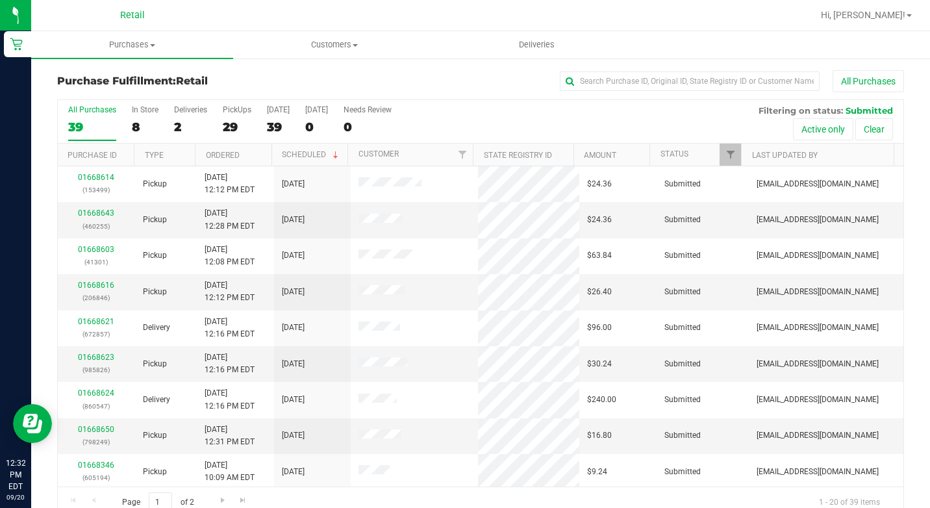
drag, startPoint x: 744, startPoint y: 62, endPoint x: 738, endPoint y: 69, distance: 8.8
click at [738, 69] on div "Purchase Fulfillment: Retail All Purchases All Purchases 39 In Store 8 Deliveri…" at bounding box center [480, 294] width 899 height 474
click at [736, 71] on input "text" at bounding box center [690, 80] width 260 height 19
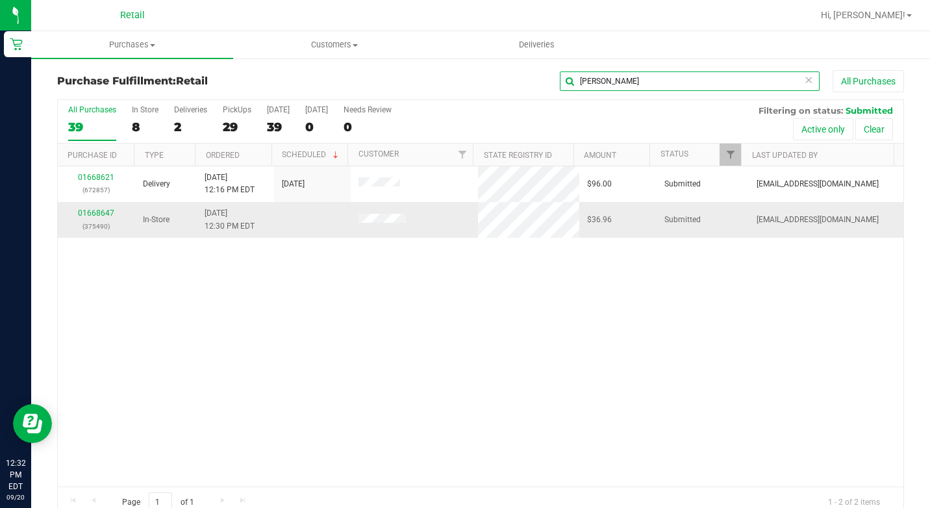
type input "[PERSON_NAME]"
click at [95, 218] on div "01668647 (375490)" at bounding box center [97, 219] width 62 height 25
click at [96, 213] on link "01668647" at bounding box center [96, 212] width 36 height 9
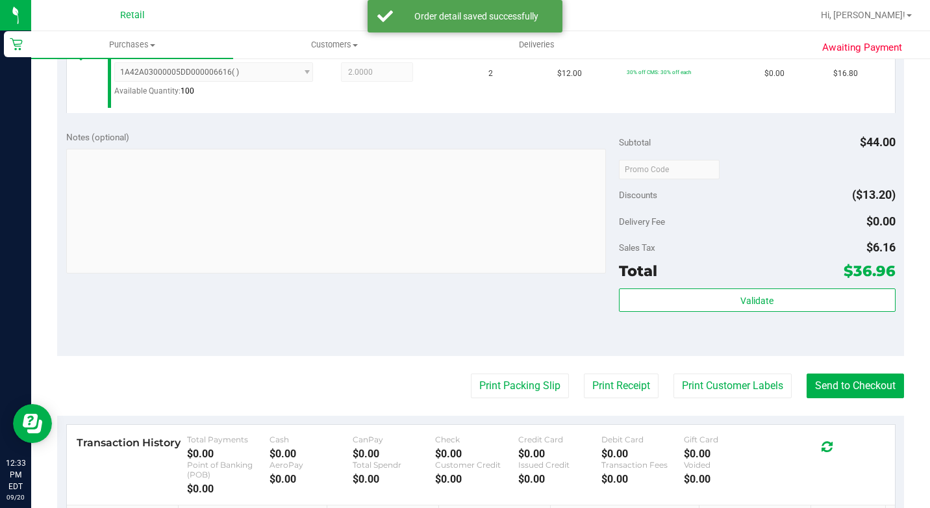
scroll to position [455, 0]
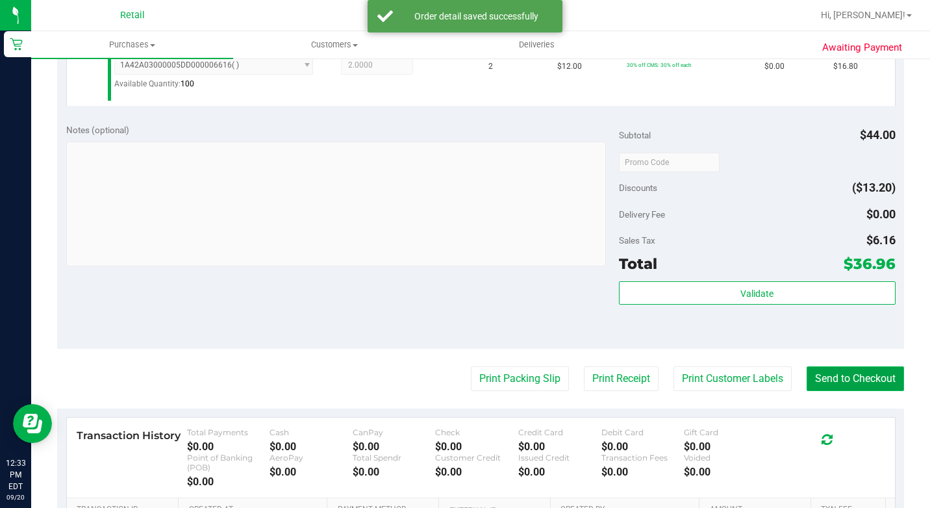
click at [831, 391] on button "Send to Checkout" at bounding box center [854, 378] width 97 height 25
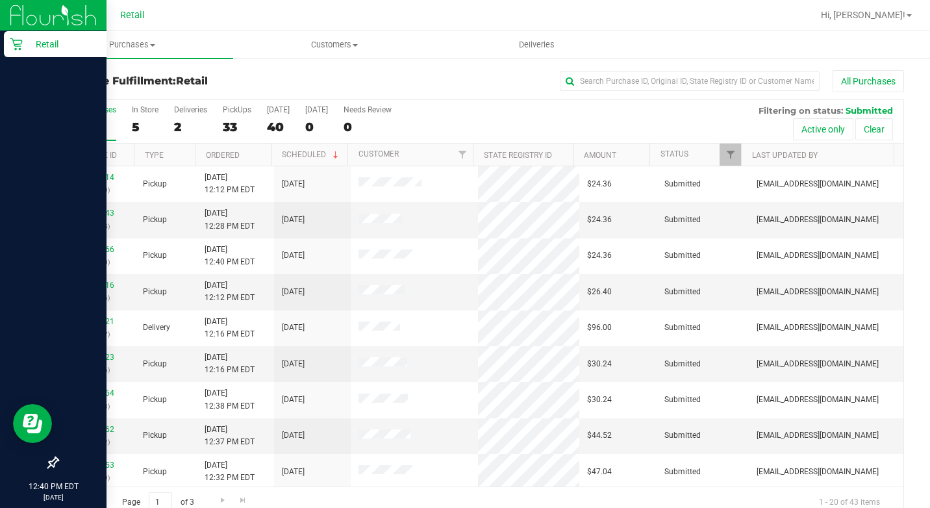
click at [21, 37] on div "Retail" at bounding box center [55, 44] width 103 height 26
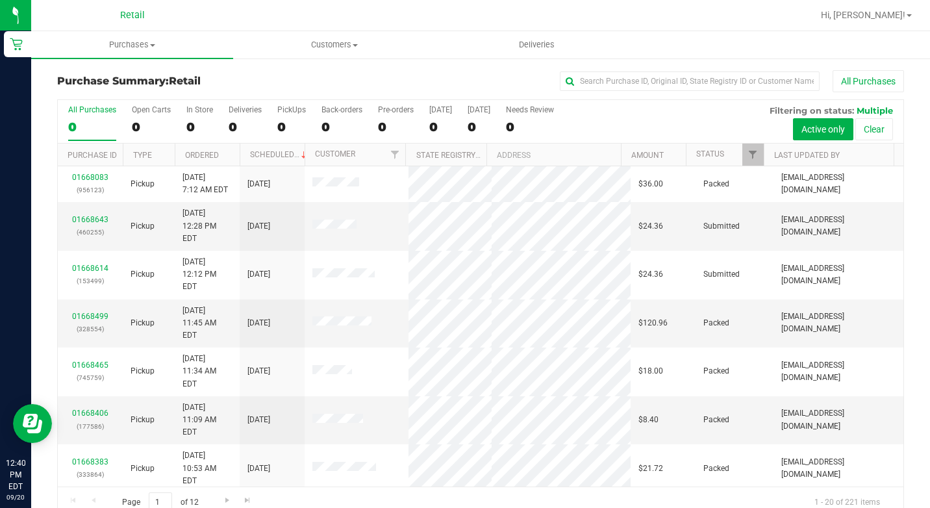
drag, startPoint x: 649, startPoint y: 61, endPoint x: 647, endPoint y: 69, distance: 8.7
click at [649, 66] on div "Purchase Summary: Retail All Purchases All Purchases 0 Open Carts 0 In Store 0 …" at bounding box center [480, 294] width 899 height 474
click at [645, 72] on div "All Purchases" at bounding box center [622, 81] width 564 height 22
click at [645, 72] on input "text" at bounding box center [690, 80] width 260 height 19
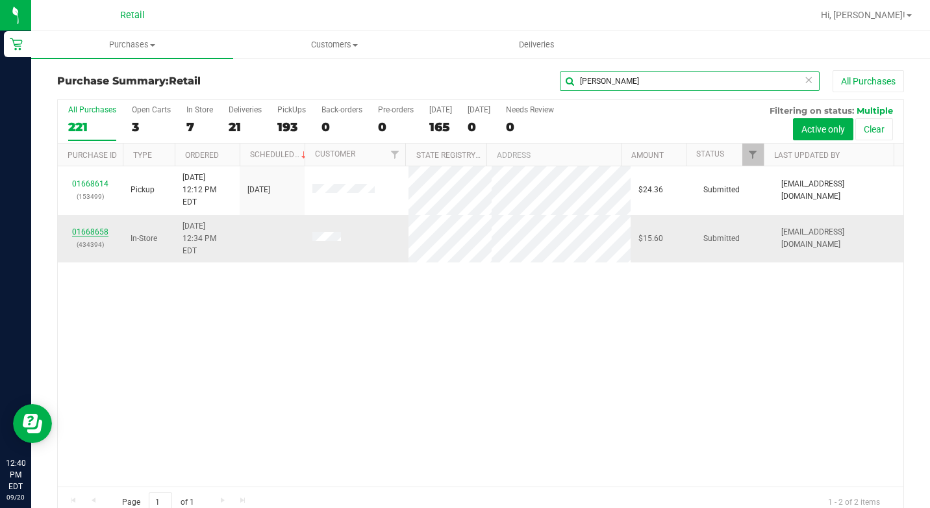
type input "maria"
click at [95, 226] on div "01668658 (434394)" at bounding box center [90, 238] width 49 height 25
click at [82, 227] on link "01668658" at bounding box center [90, 231] width 36 height 9
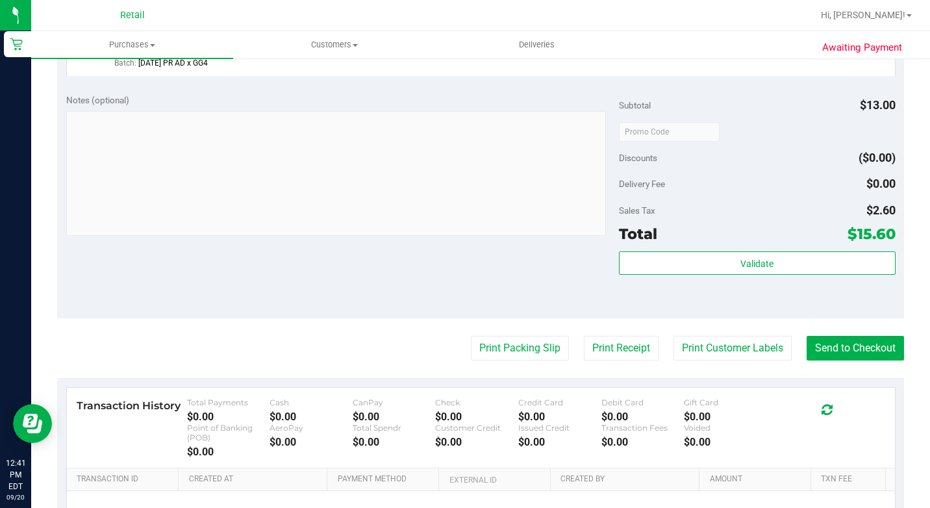
scroll to position [649, 0]
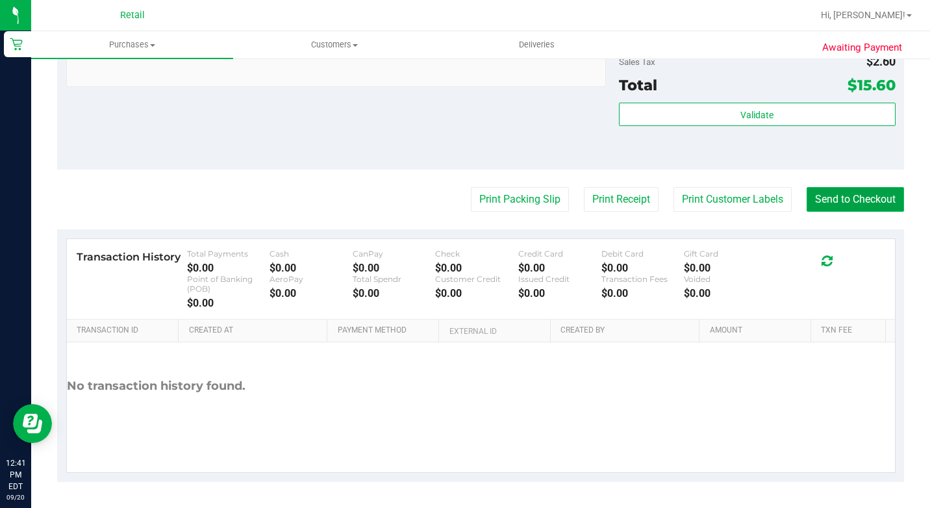
click at [871, 212] on button "Send to Checkout" at bounding box center [854, 199] width 97 height 25
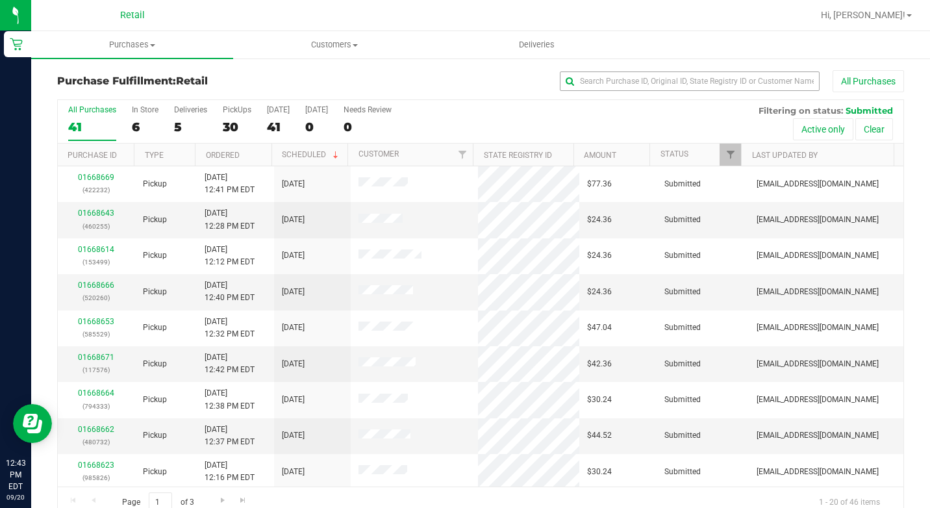
click at [609, 91] on div "All Purchases" at bounding box center [622, 81] width 564 height 22
click at [611, 88] on input "text" at bounding box center [690, 80] width 260 height 19
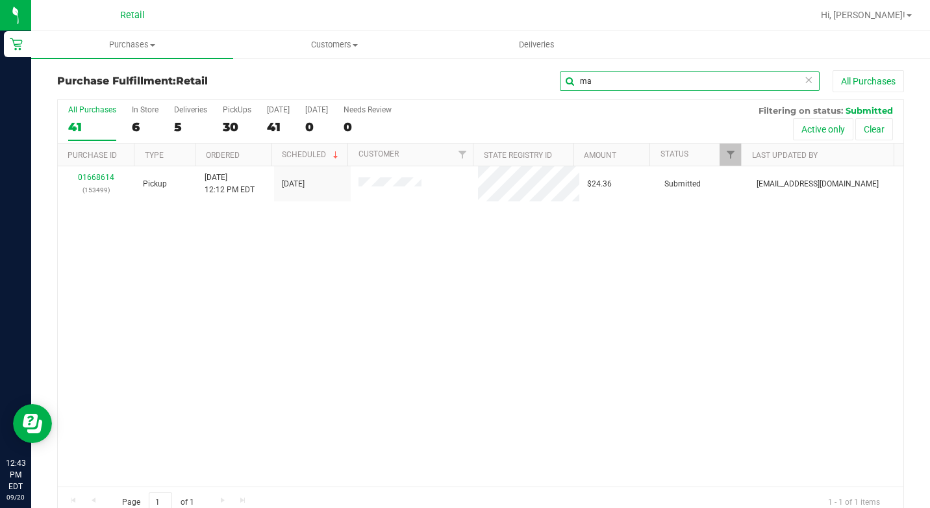
type input "m"
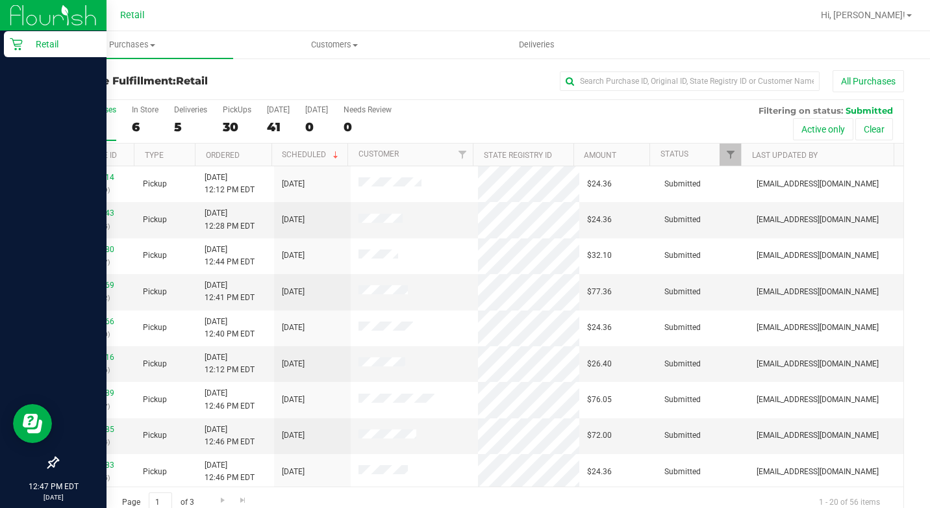
click at [19, 37] on div "Retail" at bounding box center [55, 44] width 103 height 26
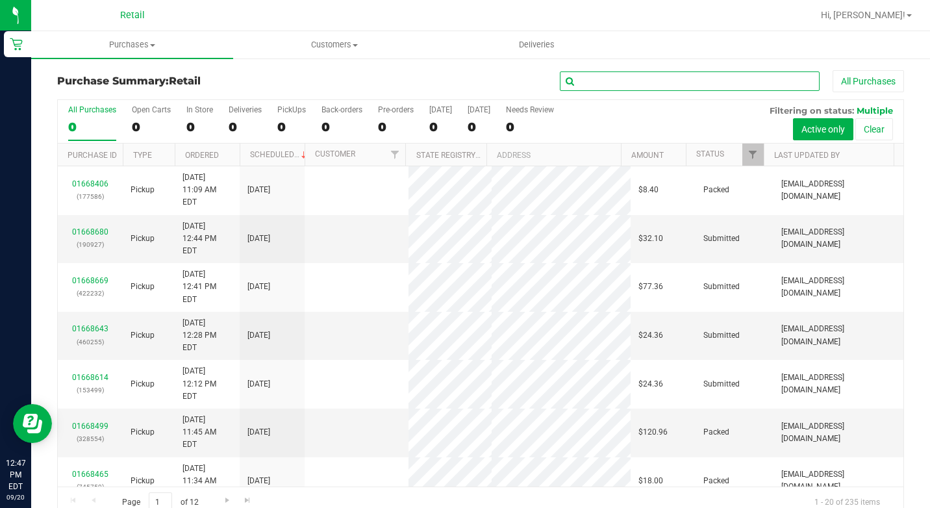
click at [641, 82] on input "text" at bounding box center [690, 80] width 260 height 19
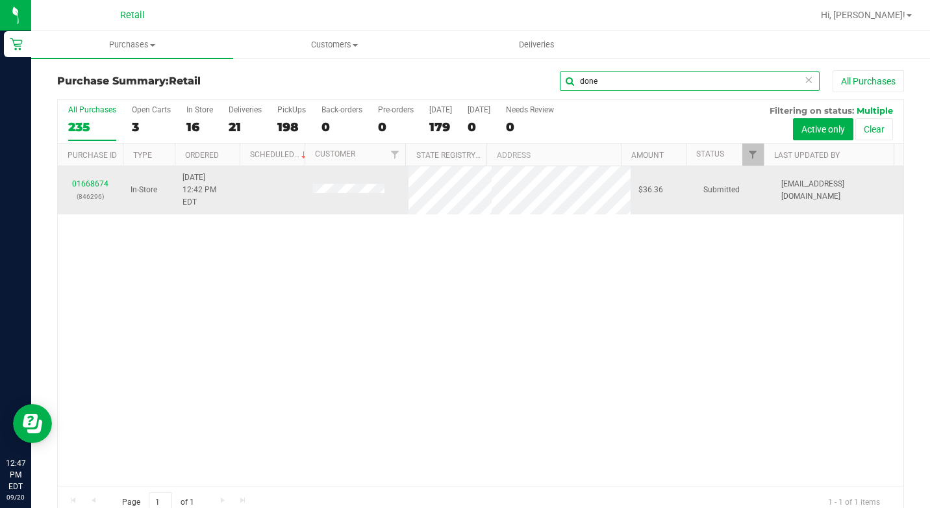
type input "done"
click at [103, 178] on div "01668674 (846296)" at bounding box center [90, 190] width 49 height 25
click at [101, 179] on link "01668674" at bounding box center [90, 183] width 36 height 9
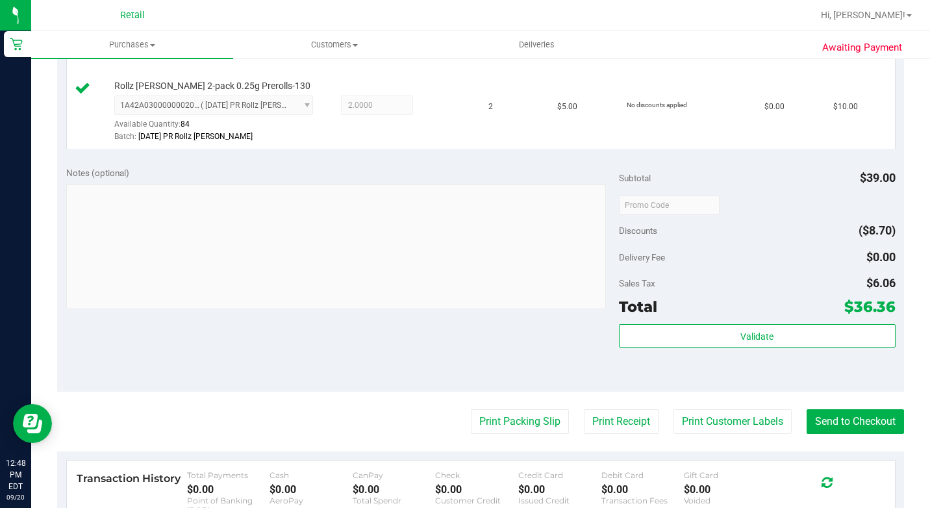
scroll to position [519, 0]
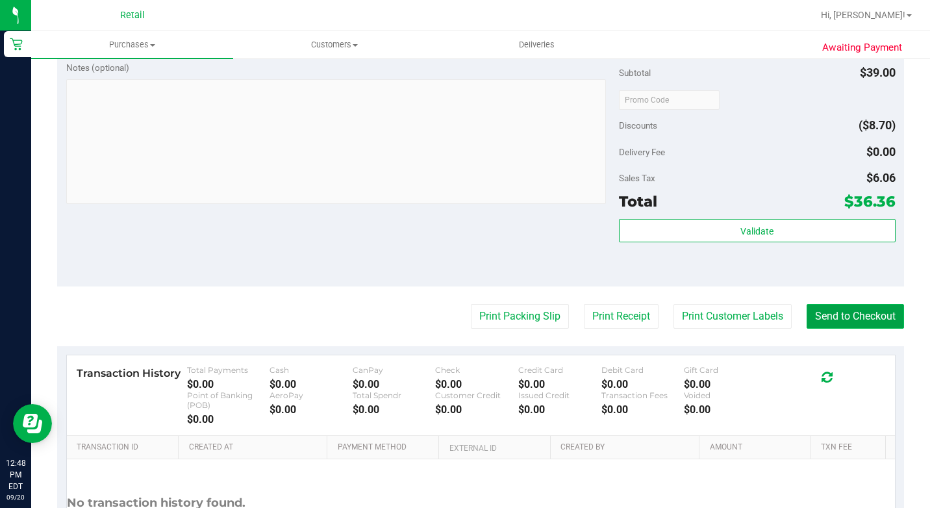
click at [847, 329] on button "Send to Checkout" at bounding box center [854, 316] width 97 height 25
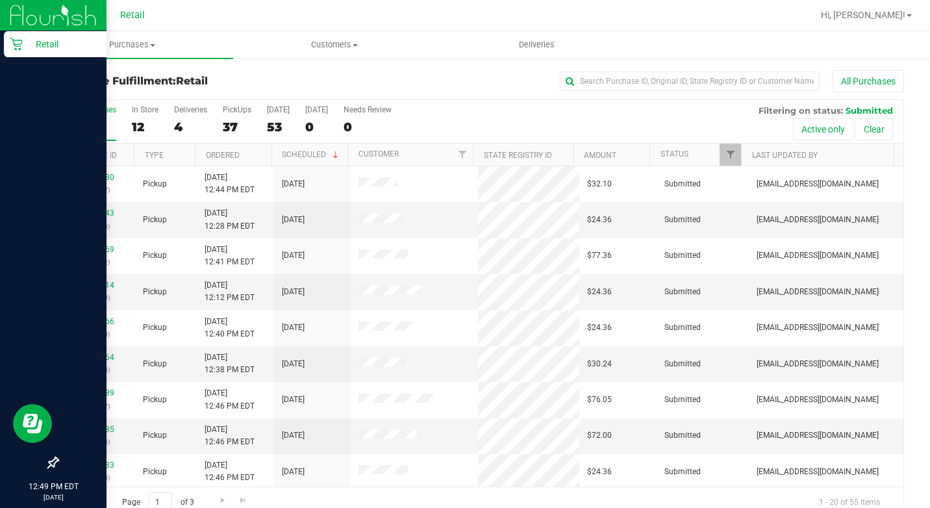
click at [16, 49] on icon at bounding box center [16, 44] width 12 height 12
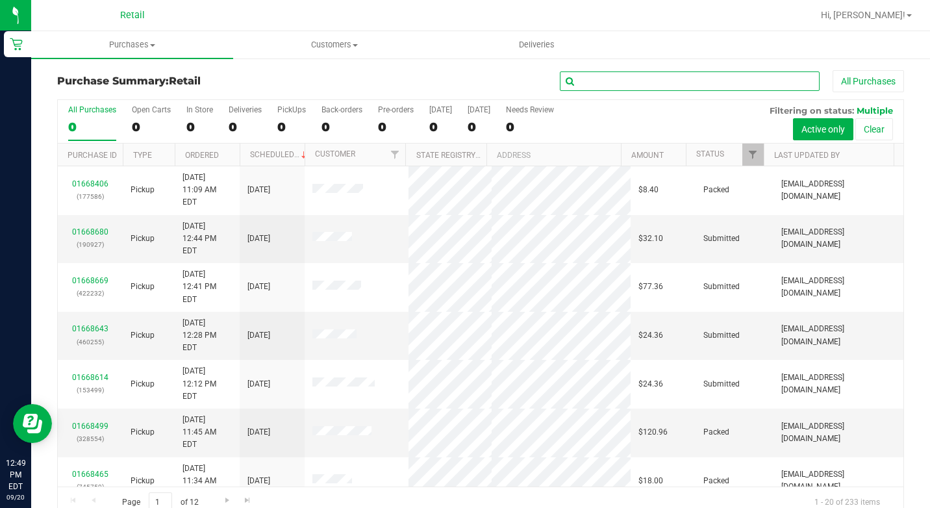
click at [658, 84] on input "text" at bounding box center [690, 80] width 260 height 19
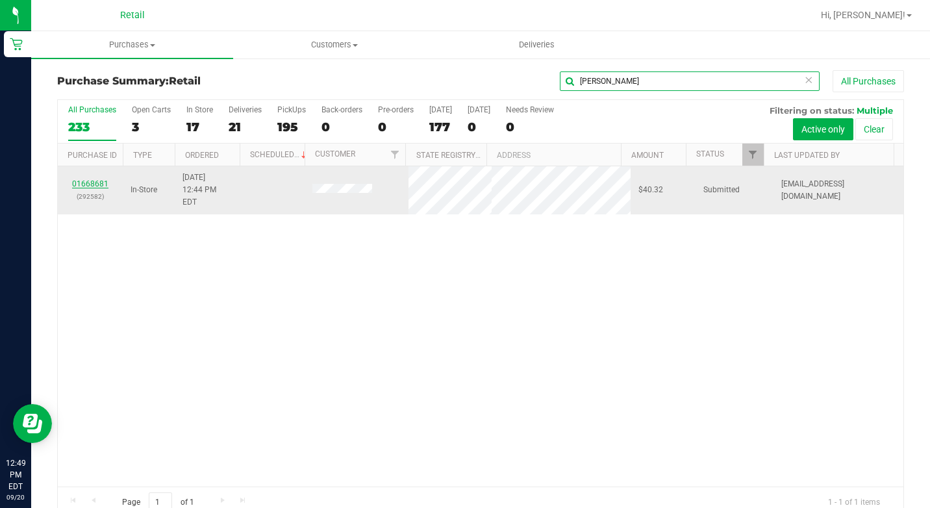
type input "samuel"
click at [97, 179] on link "01668681" at bounding box center [90, 183] width 36 height 9
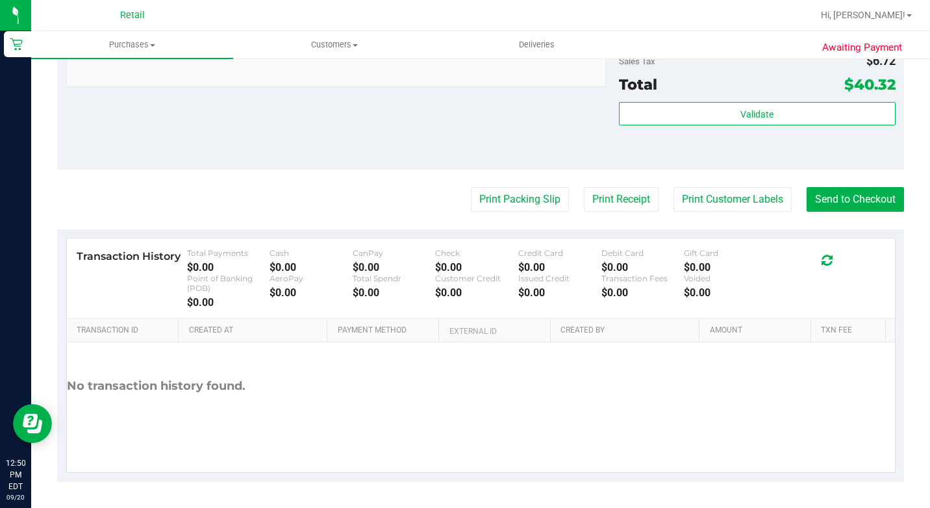
scroll to position [649, 0]
click at [844, 212] on button "Send to Checkout" at bounding box center [854, 199] width 97 height 25
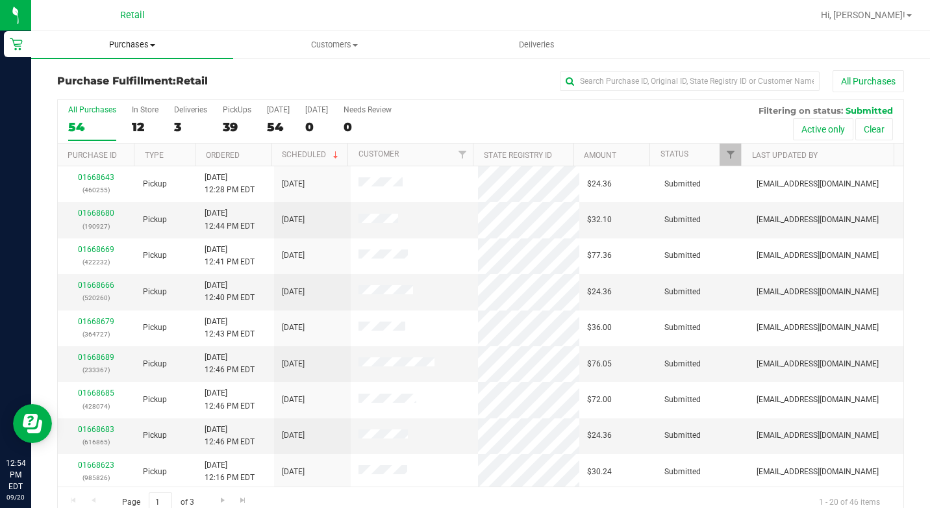
click at [155, 48] on span "Purchases" at bounding box center [132, 45] width 202 height 12
click at [338, 35] on uib-tab-heading "Customers All customers Add a new customer All physicians" at bounding box center [334, 45] width 201 height 26
click at [286, 71] on li "All customers" at bounding box center [334, 79] width 202 height 16
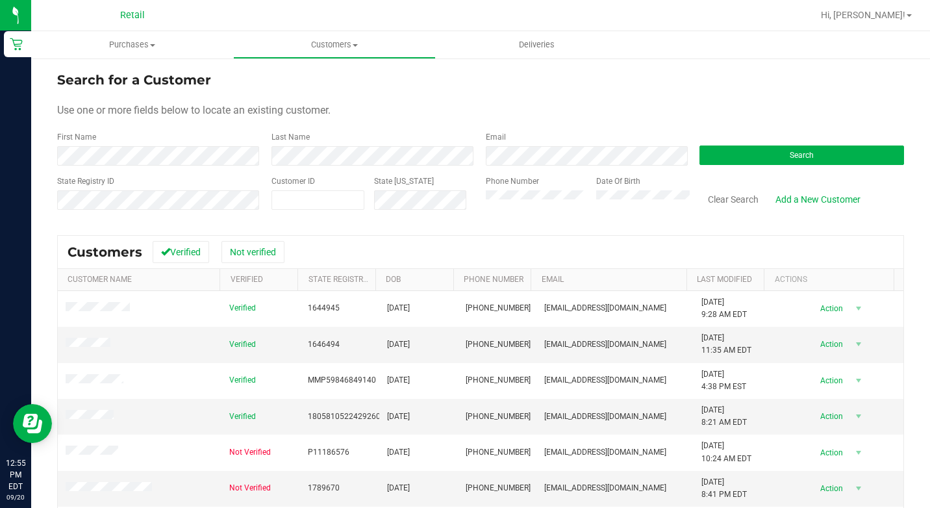
click at [268, 157] on div "Last Name" at bounding box center [369, 148] width 214 height 34
click at [777, 145] on button "Search" at bounding box center [801, 154] width 205 height 19
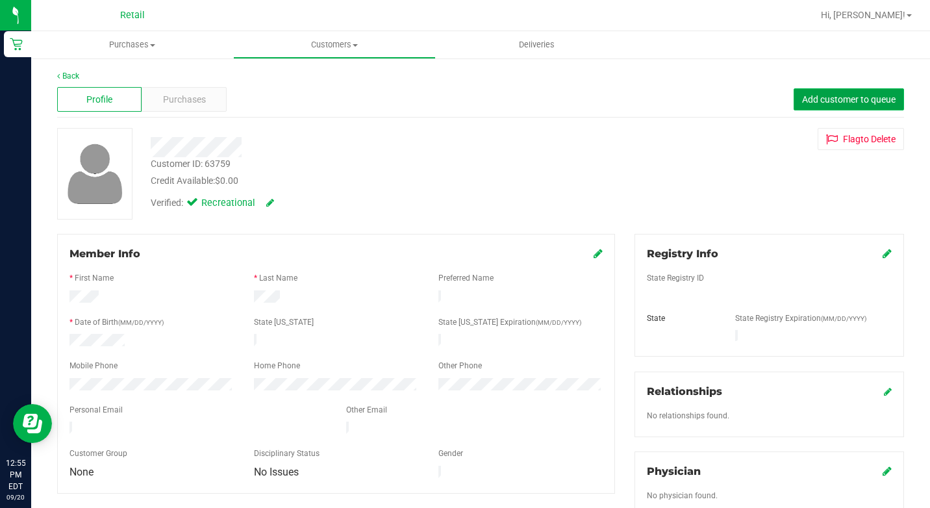
click at [802, 99] on span "Add customer to queue" at bounding box center [849, 99] width 94 height 10
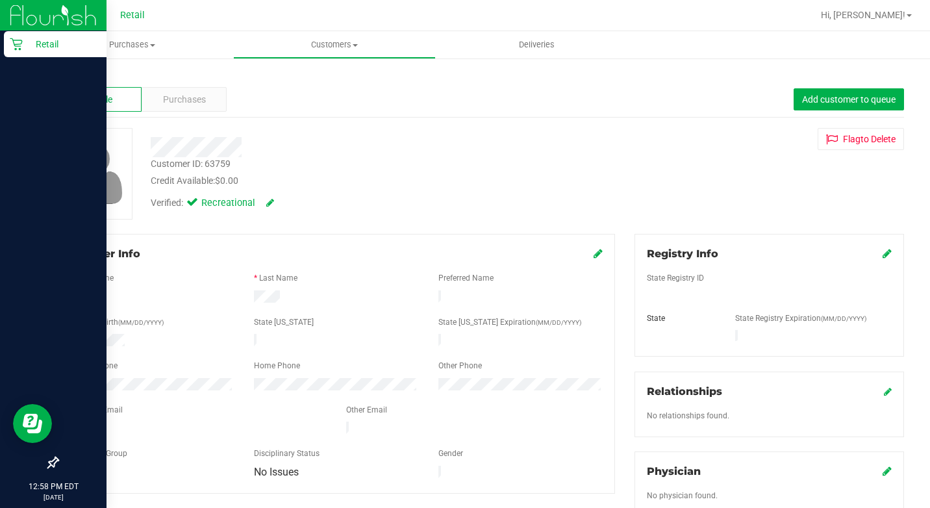
click at [43, 45] on p "Retail" at bounding box center [62, 44] width 78 height 16
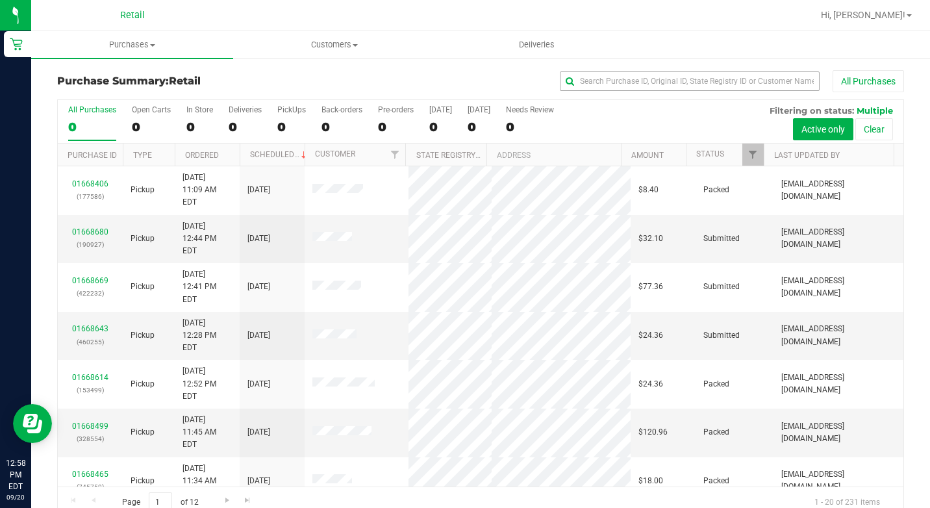
drag, startPoint x: 656, startPoint y: 70, endPoint x: 640, endPoint y: 81, distance: 19.6
click at [653, 79] on div "All Purchases" at bounding box center [622, 81] width 564 height 22
click at [631, 81] on input "text" at bounding box center [690, 80] width 260 height 19
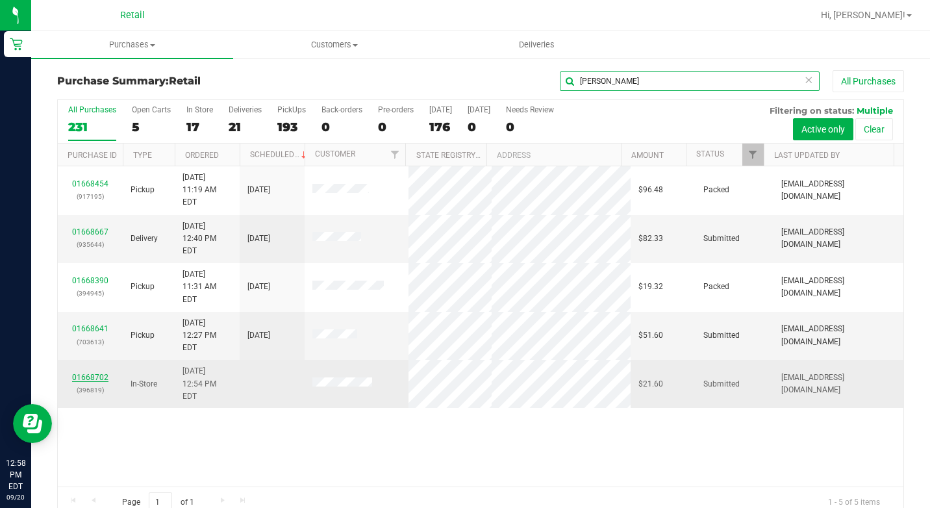
type input "jose"
click at [94, 373] on link "01668702" at bounding box center [90, 377] width 36 height 9
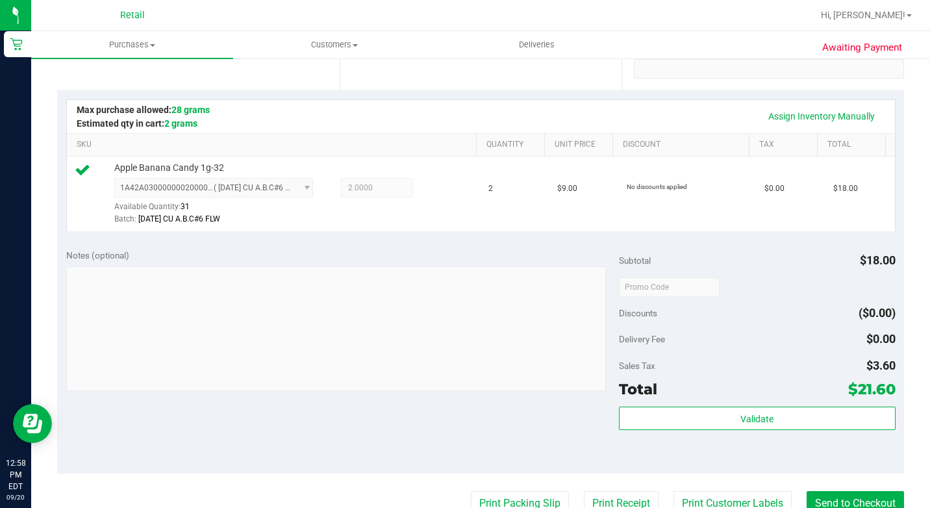
scroll to position [582, 0]
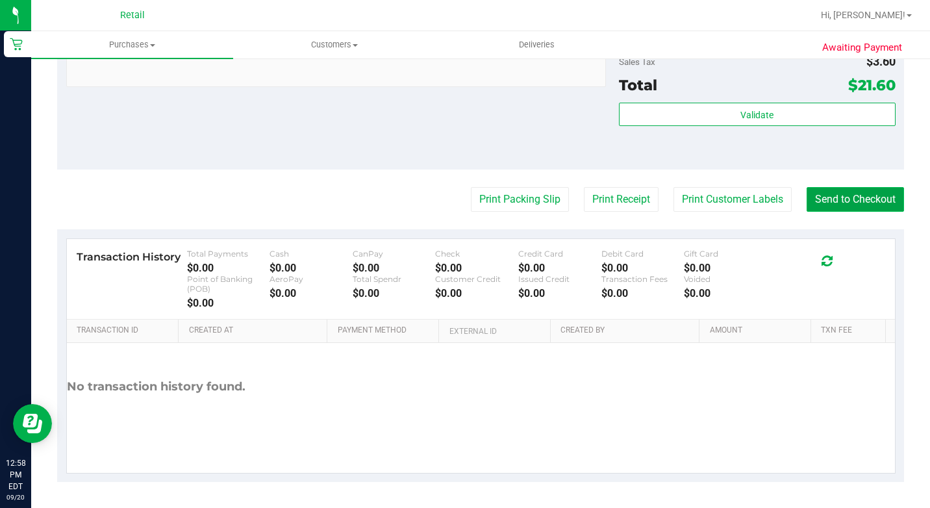
click at [828, 195] on button "Send to Checkout" at bounding box center [854, 199] width 97 height 25
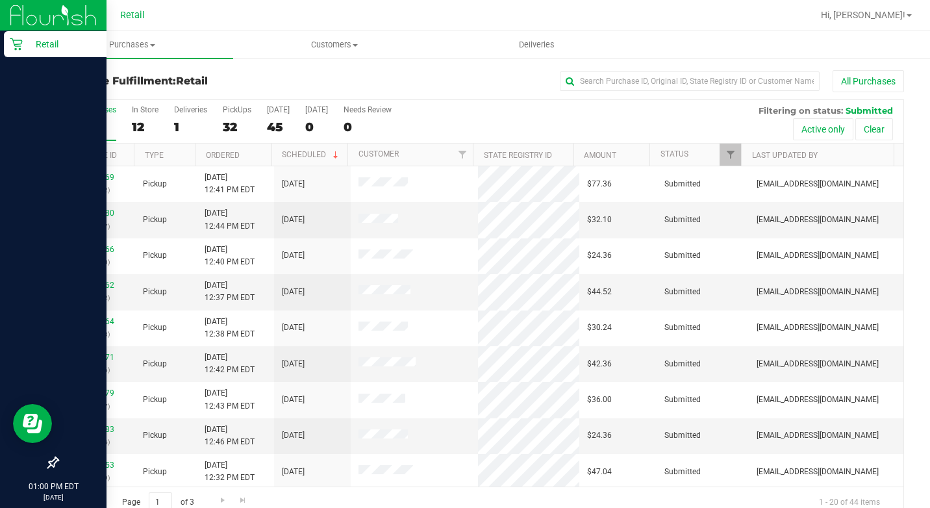
click at [19, 47] on icon at bounding box center [16, 44] width 13 height 13
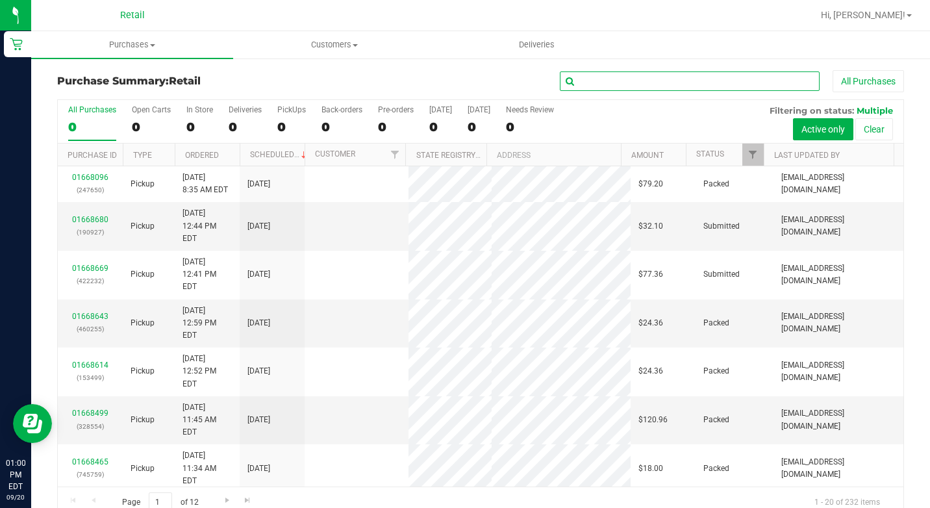
click at [619, 84] on input "text" at bounding box center [690, 80] width 260 height 19
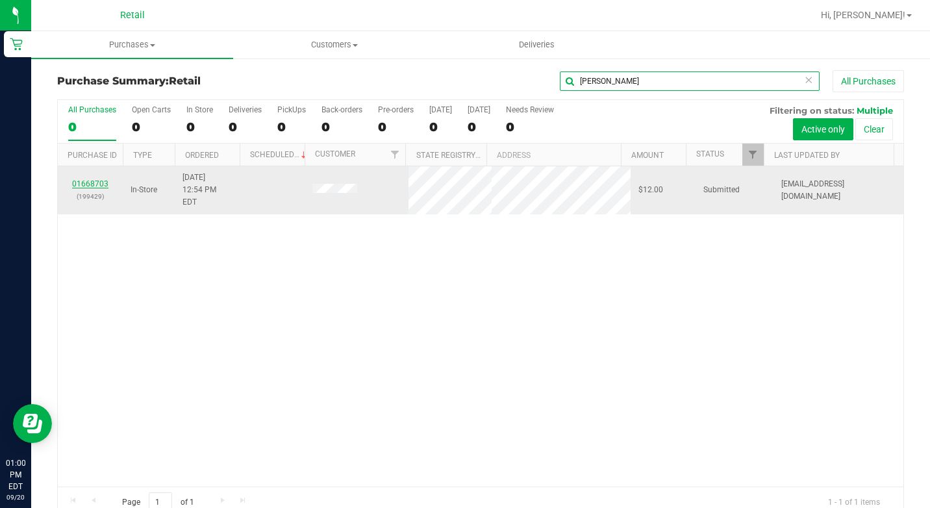
type input "susan"
click at [106, 179] on link "01668703" at bounding box center [90, 183] width 36 height 9
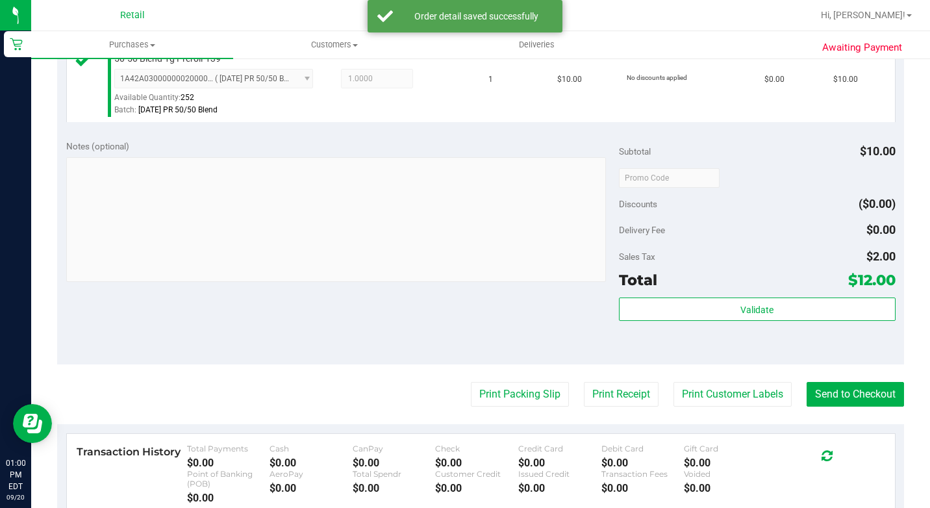
scroll to position [390, 0]
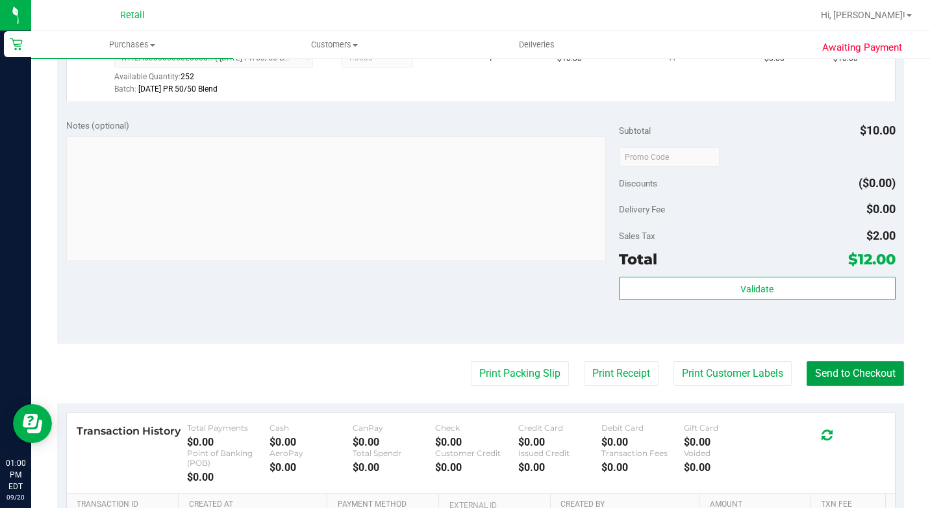
click at [819, 386] on button "Send to Checkout" at bounding box center [854, 373] width 97 height 25
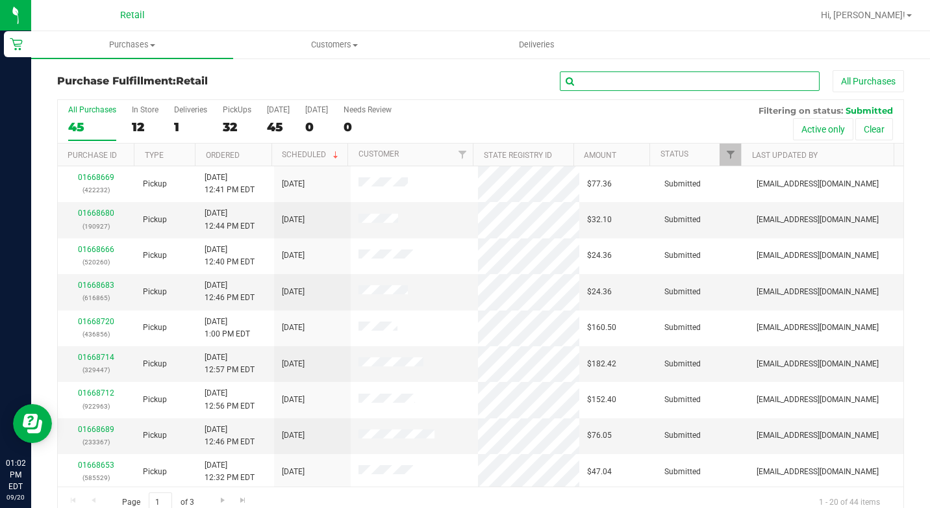
click at [632, 76] on input "text" at bounding box center [690, 80] width 260 height 19
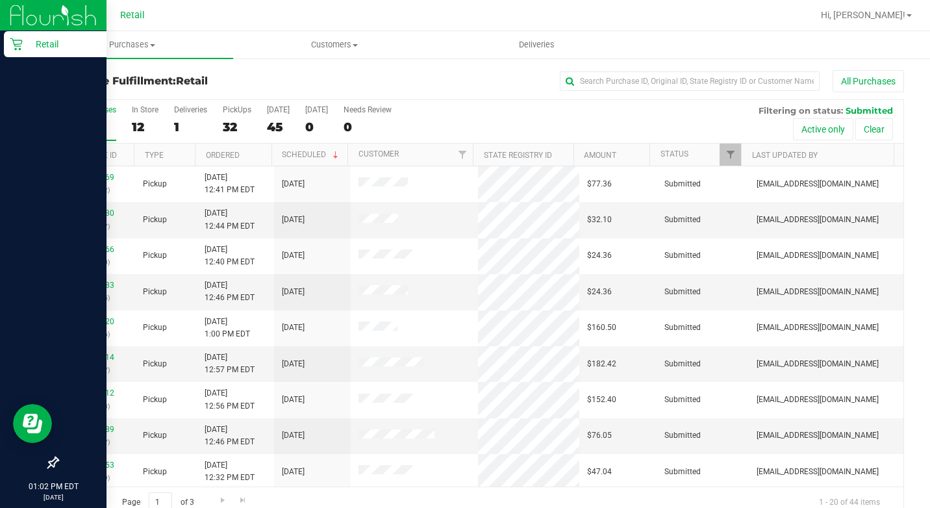
click at [16, 42] on icon at bounding box center [16, 44] width 13 height 13
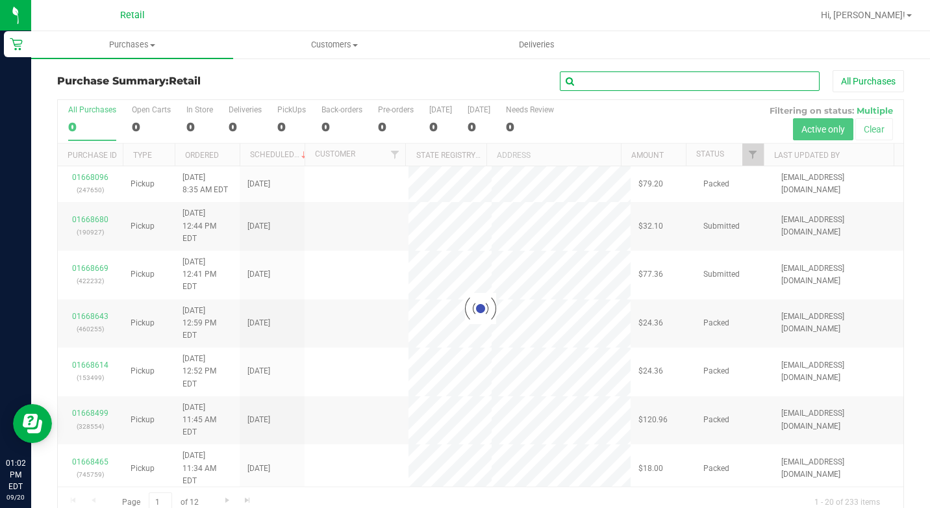
click at [601, 81] on input "text" at bounding box center [690, 80] width 260 height 19
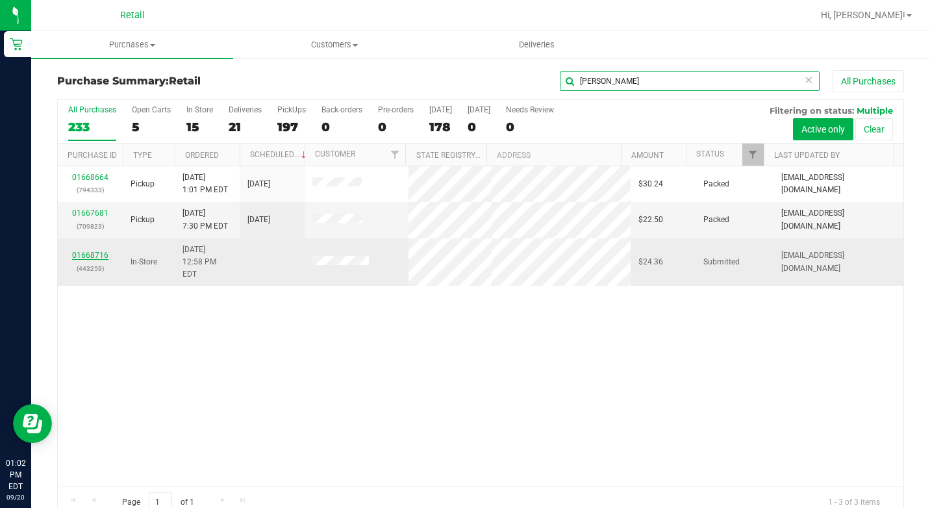
type input "william"
click at [88, 253] on link "01668716" at bounding box center [90, 255] width 36 height 9
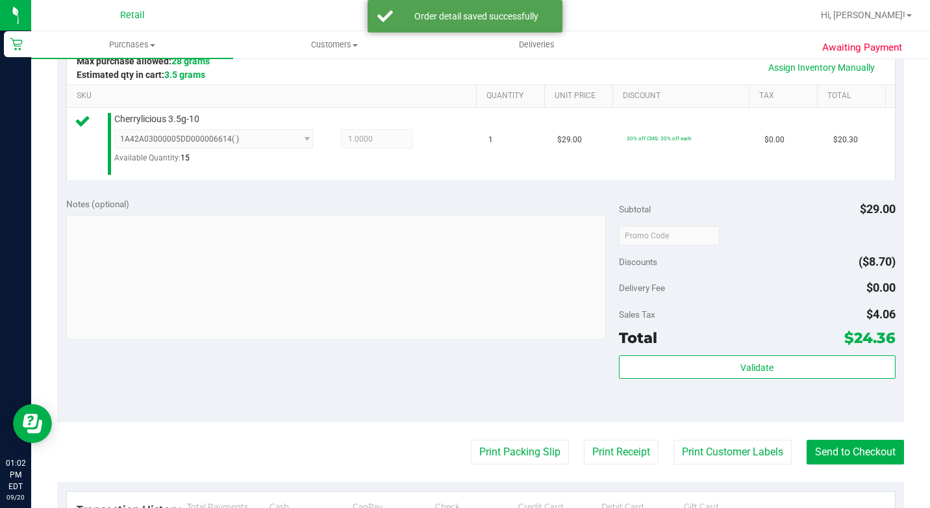
scroll to position [325, 0]
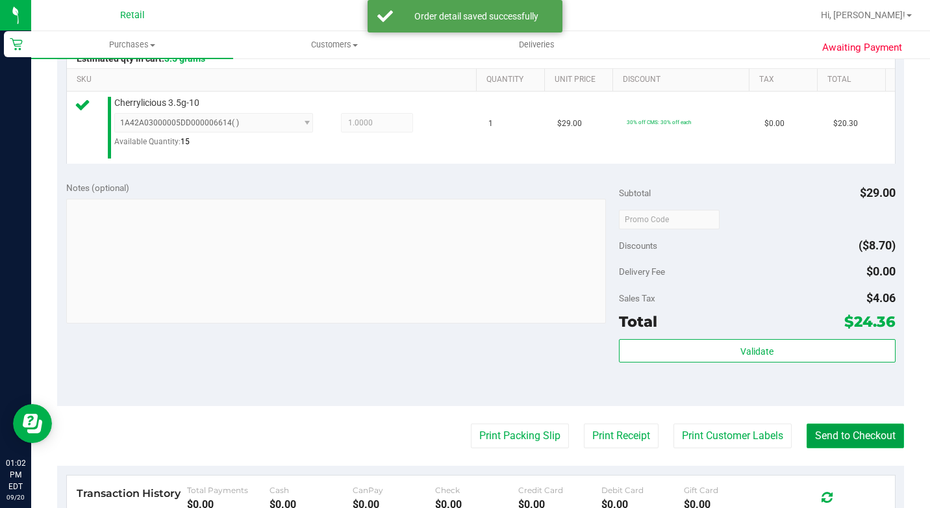
click at [811, 444] on button "Send to Checkout" at bounding box center [854, 435] width 97 height 25
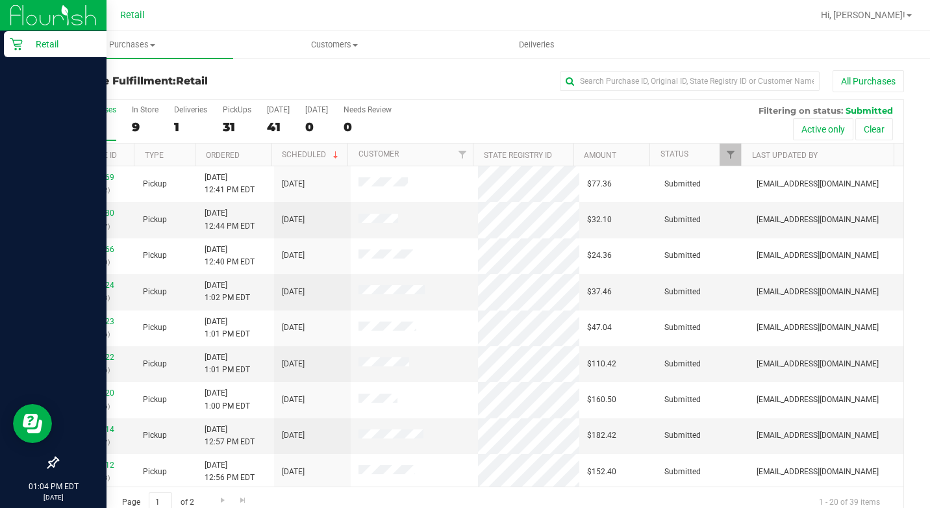
click at [7, 36] on div "Retail" at bounding box center [55, 44] width 103 height 26
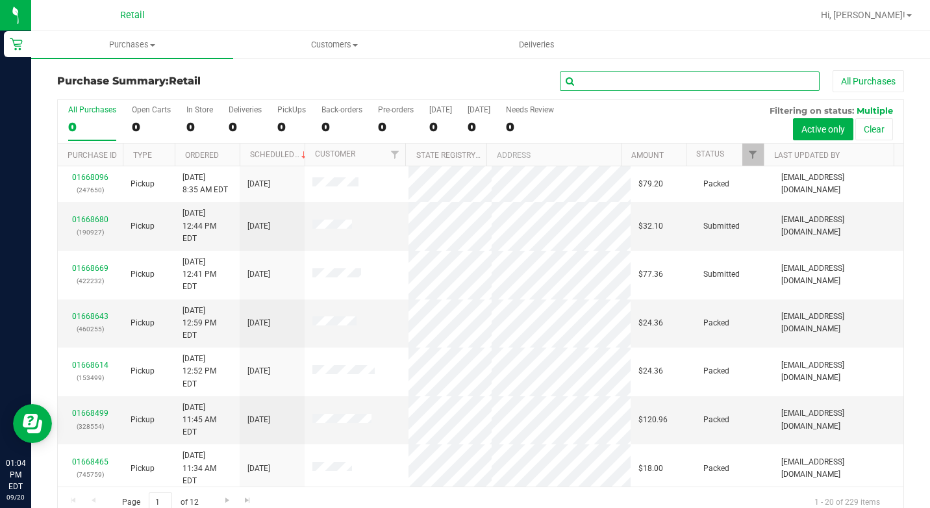
click at [604, 88] on input "text" at bounding box center [690, 80] width 260 height 19
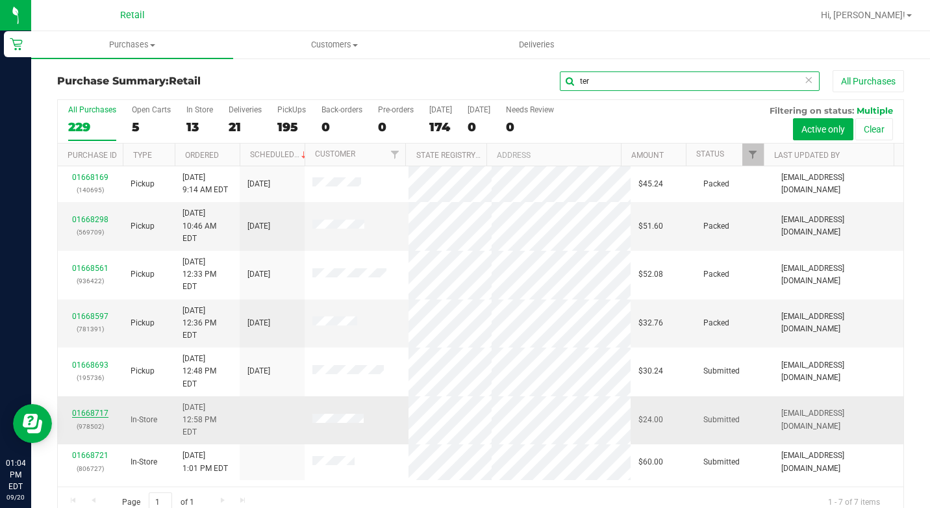
type input "ter"
click at [81, 408] on link "01668717" at bounding box center [90, 412] width 36 height 9
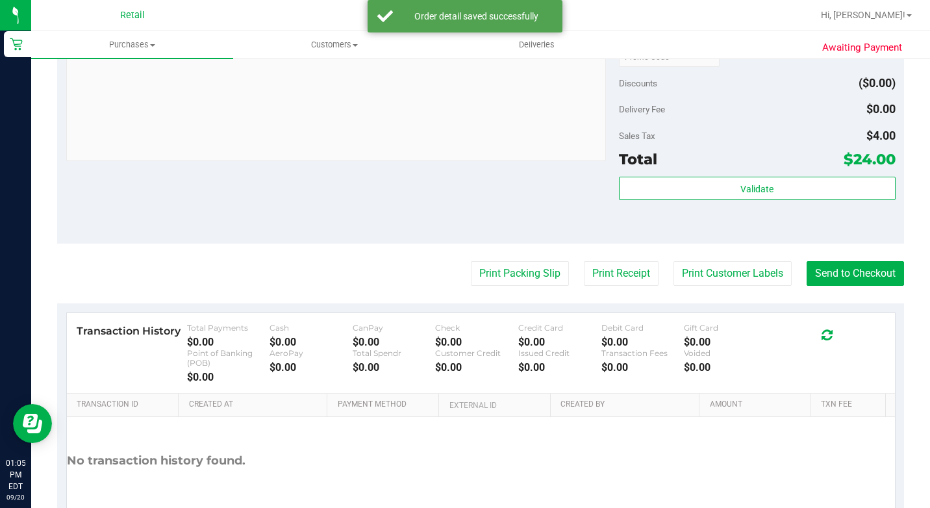
scroll to position [519, 0]
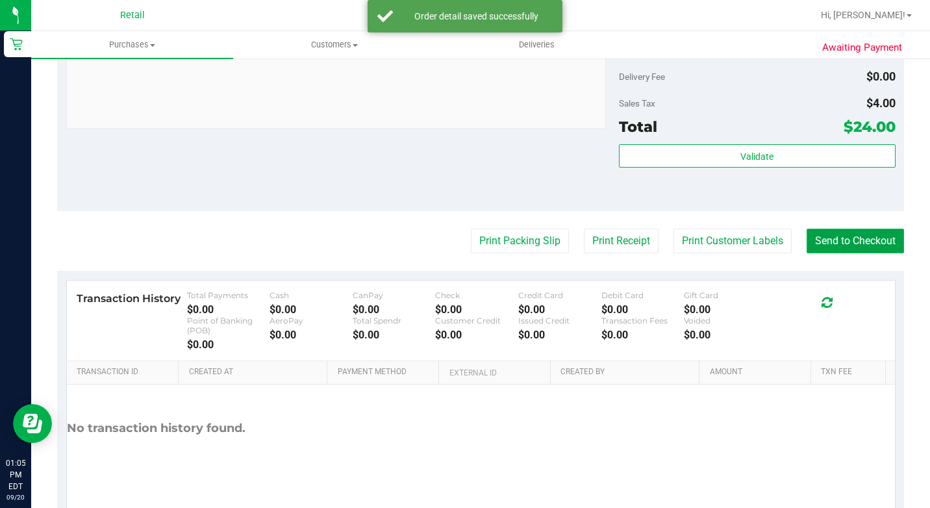
click at [859, 253] on button "Send to Checkout" at bounding box center [854, 241] width 97 height 25
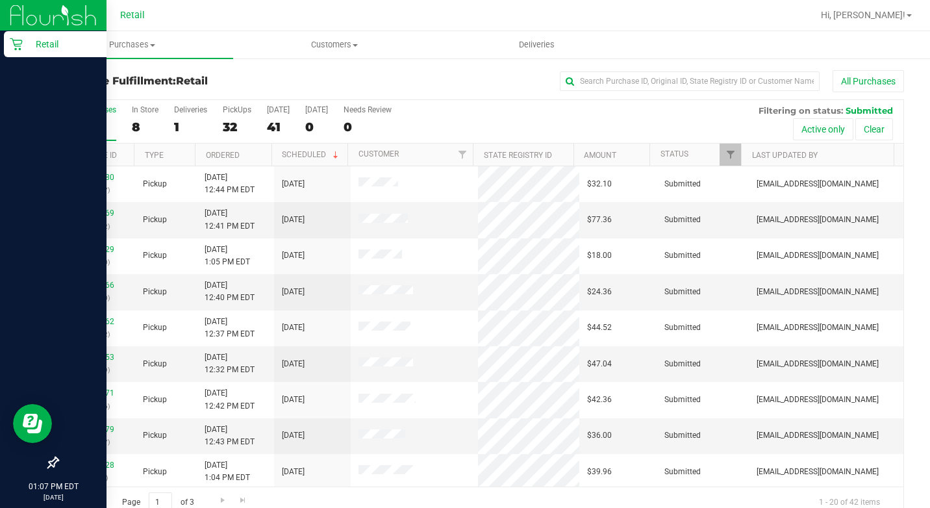
click at [29, 44] on p "Retail" at bounding box center [62, 44] width 78 height 16
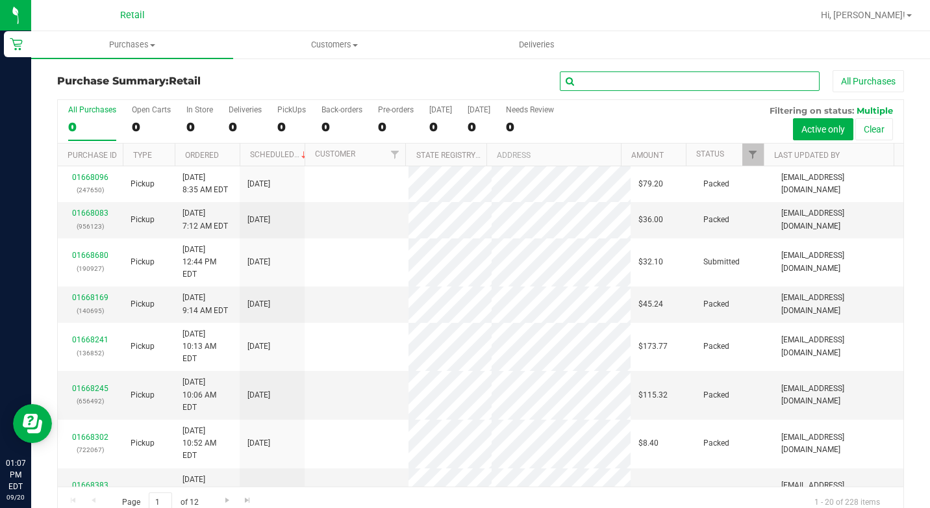
click at [603, 77] on input "text" at bounding box center [690, 80] width 260 height 19
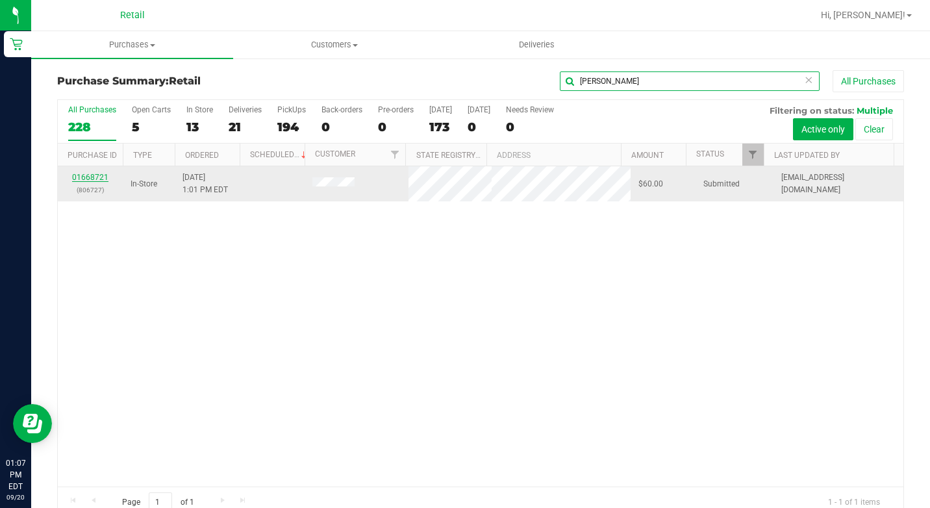
type input "peter"
click at [81, 177] on link "01668721" at bounding box center [90, 177] width 36 height 9
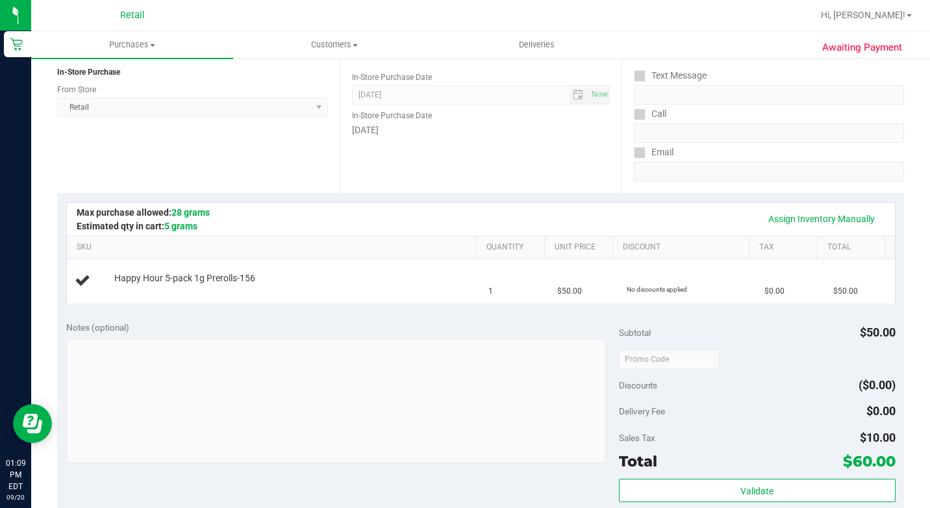
scroll to position [325, 0]
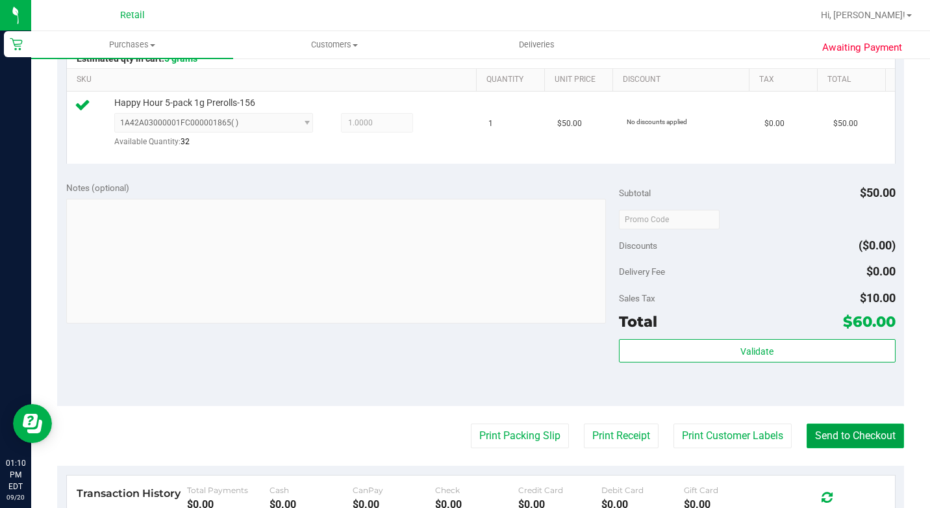
click at [833, 448] on button "Send to Checkout" at bounding box center [854, 435] width 97 height 25
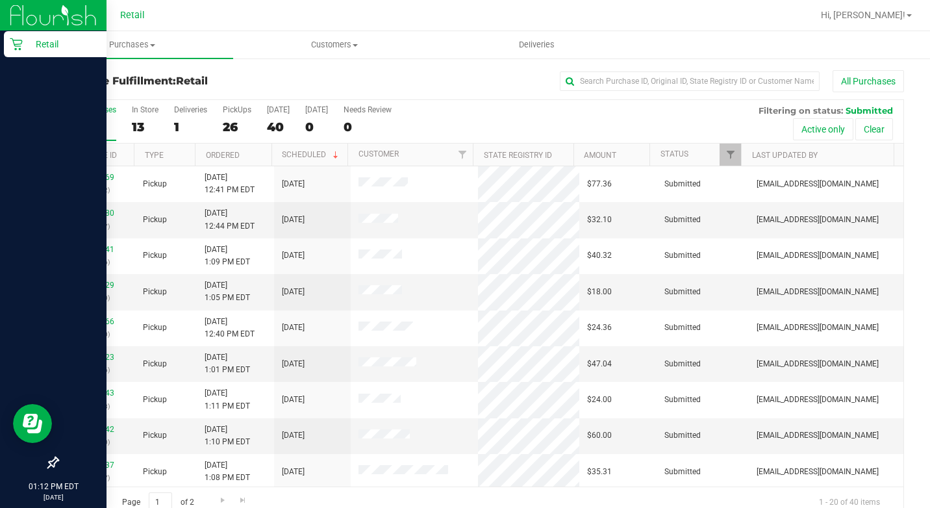
click at [21, 45] on icon at bounding box center [16, 44] width 13 height 13
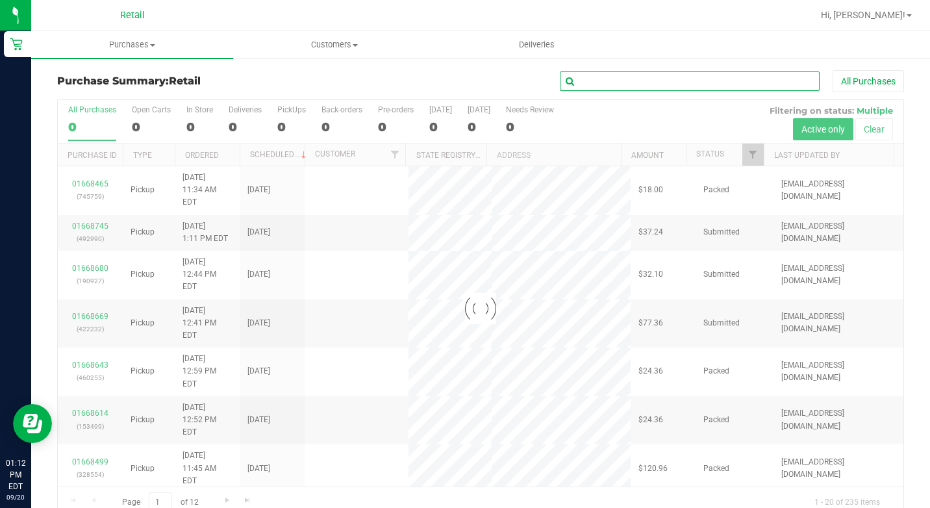
click at [636, 82] on input "text" at bounding box center [690, 80] width 260 height 19
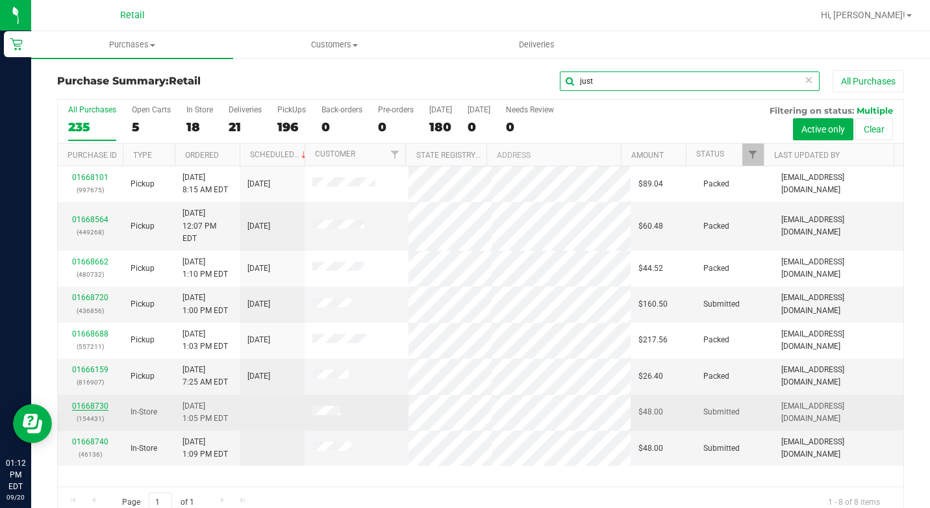
type input "just"
click at [96, 401] on link "01668730" at bounding box center [90, 405] width 36 height 9
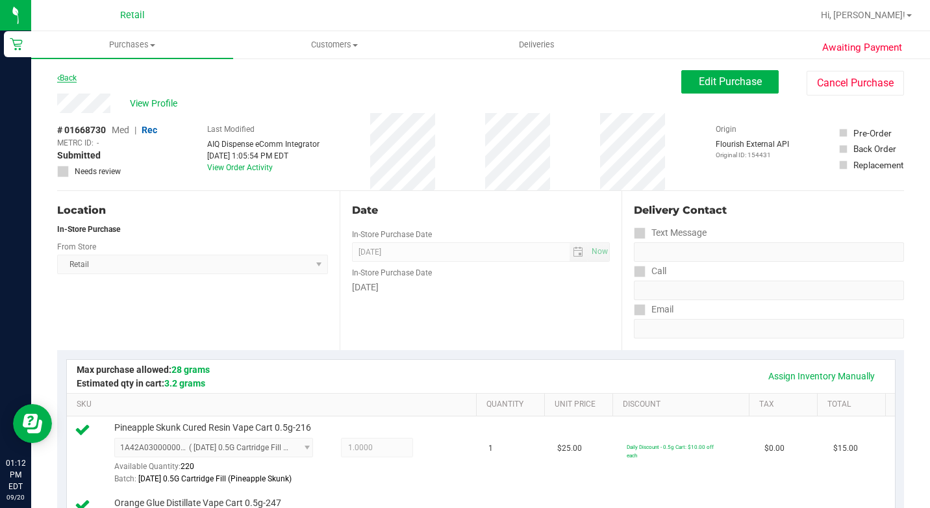
click at [70, 80] on link "Back" at bounding box center [66, 77] width 19 height 9
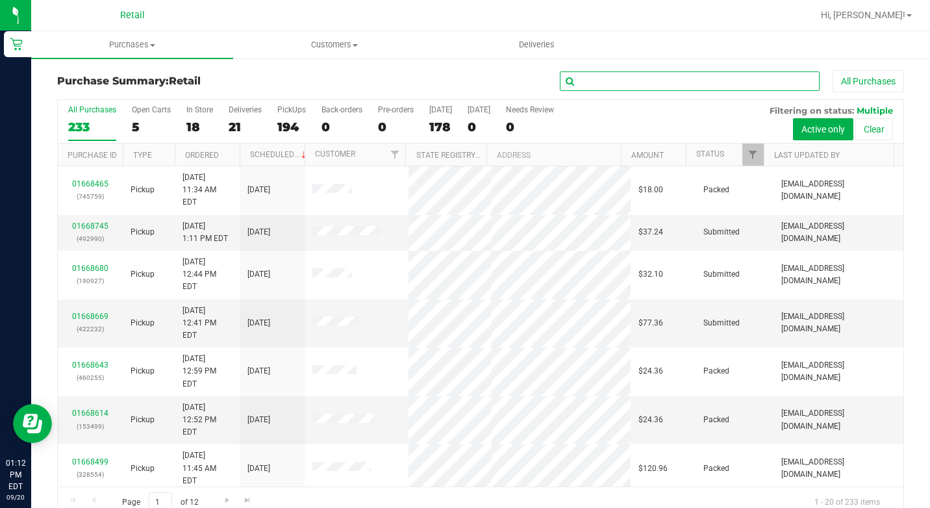
click at [608, 79] on input "text" at bounding box center [690, 80] width 260 height 19
click at [616, 77] on input "text" at bounding box center [690, 80] width 260 height 19
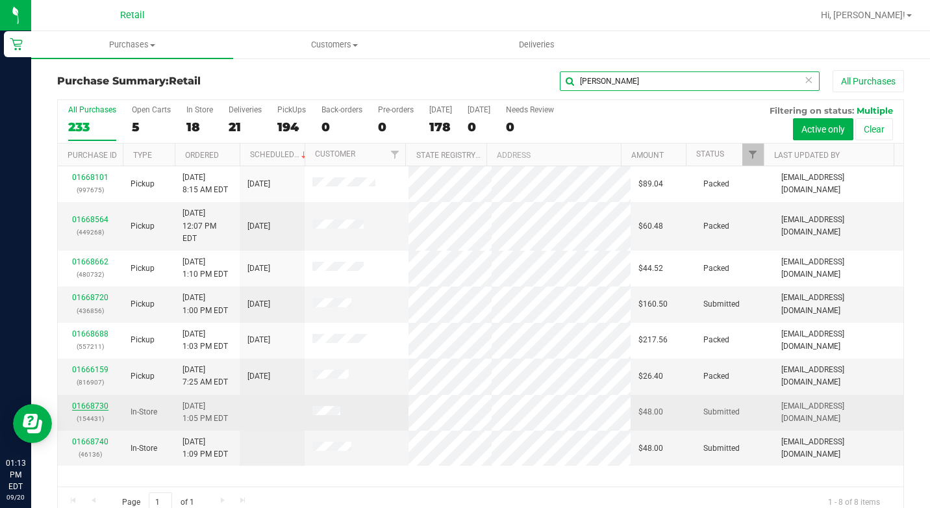
type input "[PERSON_NAME]"
click at [92, 401] on link "01668730" at bounding box center [90, 405] width 36 height 9
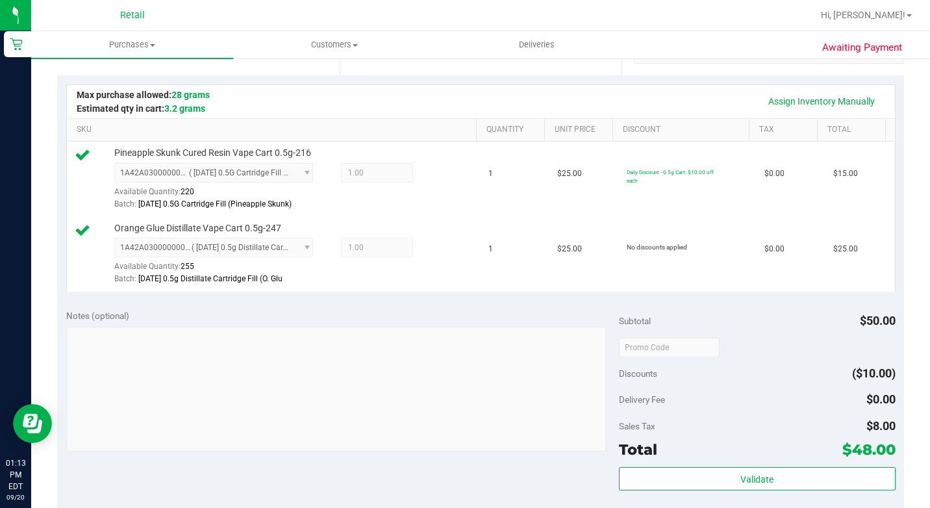
scroll to position [455, 0]
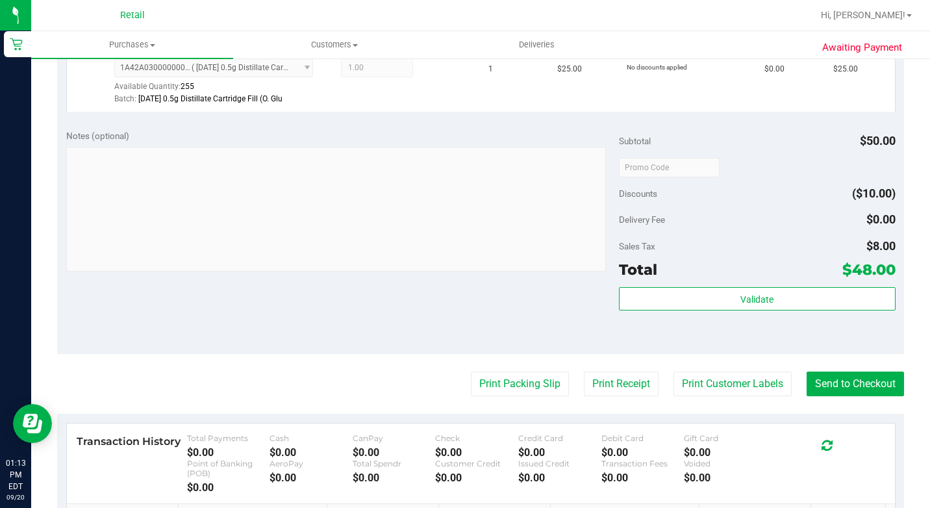
click at [874, 432] on purchase-details "Back Edit Purchase Cancel Purchase View Profile # 01668730 Med | Rec METRC ID: …" at bounding box center [480, 141] width 847 height 1051
click at [854, 405] on purchase-details "Back Edit Purchase Cancel Purchase View Profile # 01668730 Med | Rec METRC ID: …" at bounding box center [480, 141] width 847 height 1051
click at [841, 396] on button "Send to Checkout" at bounding box center [854, 383] width 97 height 25
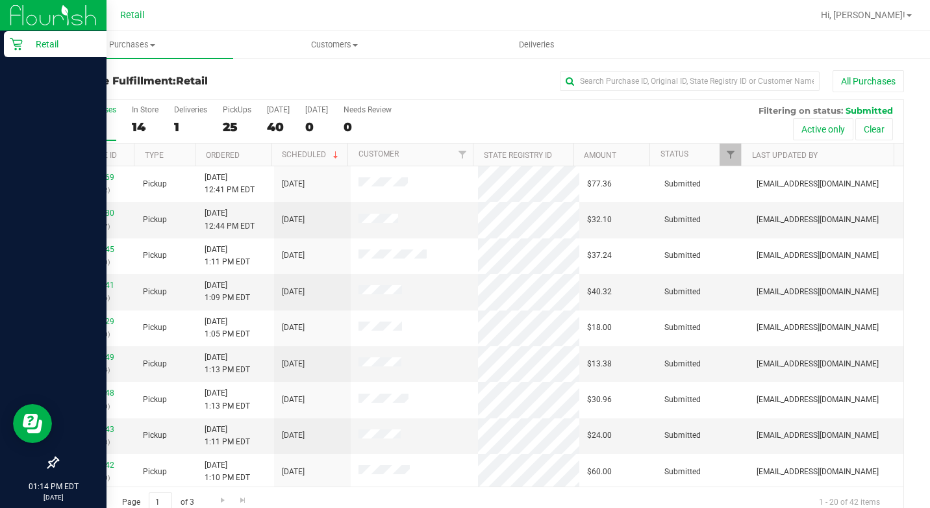
click at [7, 45] on div "Retail" at bounding box center [55, 44] width 103 height 26
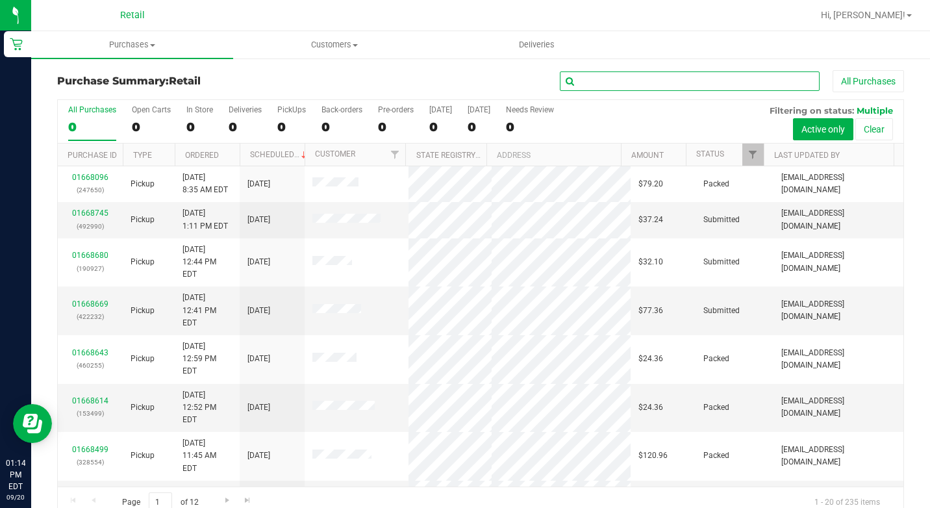
click at [626, 79] on input "text" at bounding box center [690, 80] width 260 height 19
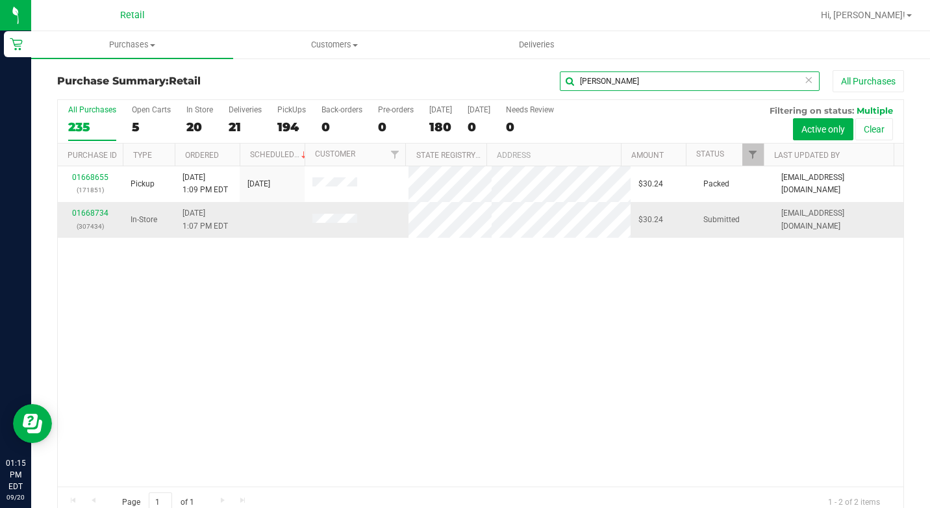
type input "[PERSON_NAME]"
click at [90, 206] on td "01668734 (307434)" at bounding box center [90, 219] width 65 height 35
click at [92, 212] on link "01668734" at bounding box center [90, 212] width 36 height 9
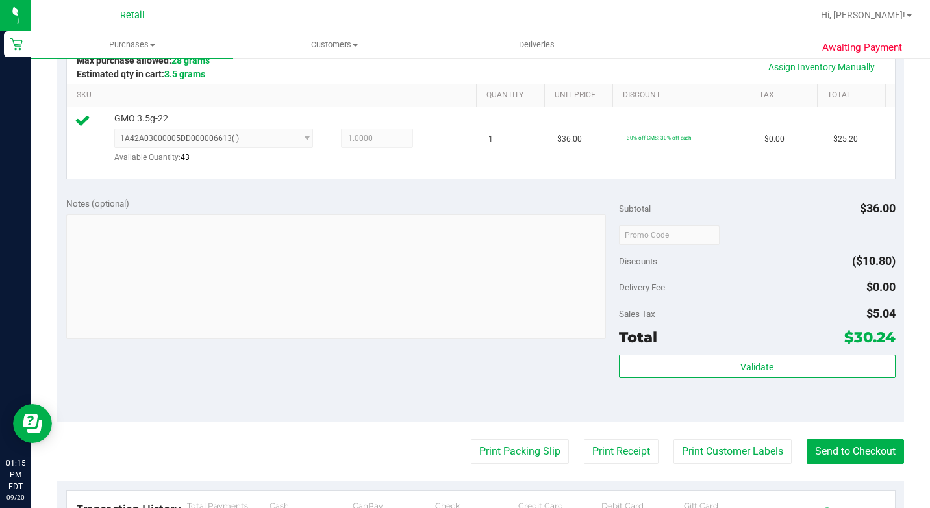
scroll to position [325, 0]
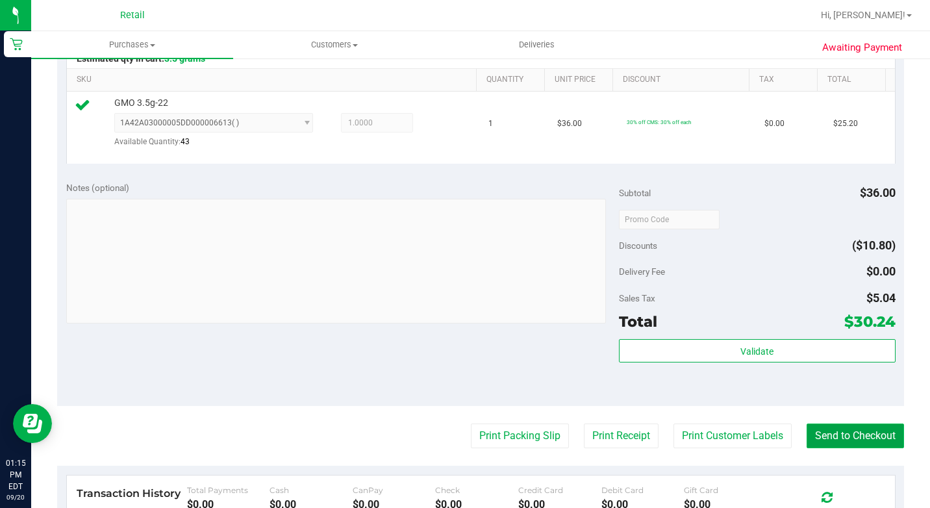
drag, startPoint x: 807, startPoint y: 450, endPoint x: 808, endPoint y: 442, distance: 7.8
click at [810, 448] on button "Send to Checkout" at bounding box center [854, 435] width 97 height 25
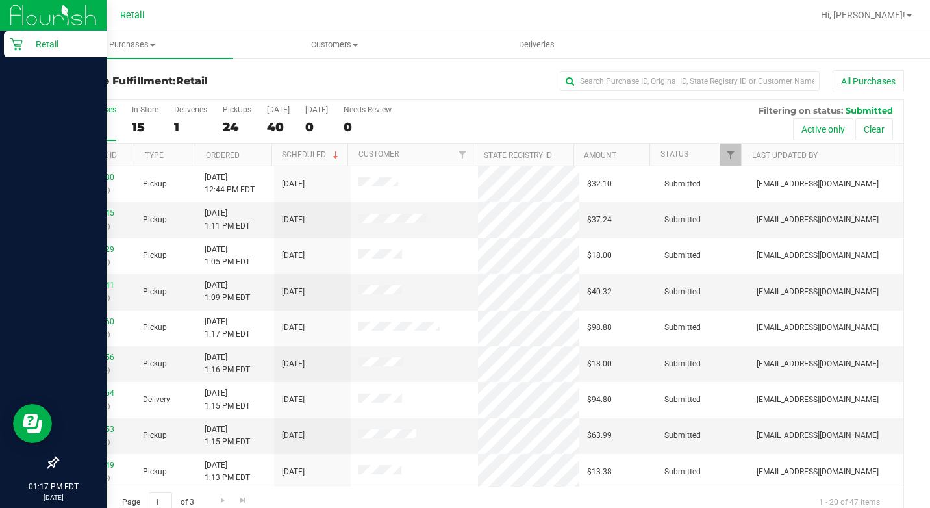
click at [8, 42] on div "Retail" at bounding box center [55, 44] width 103 height 26
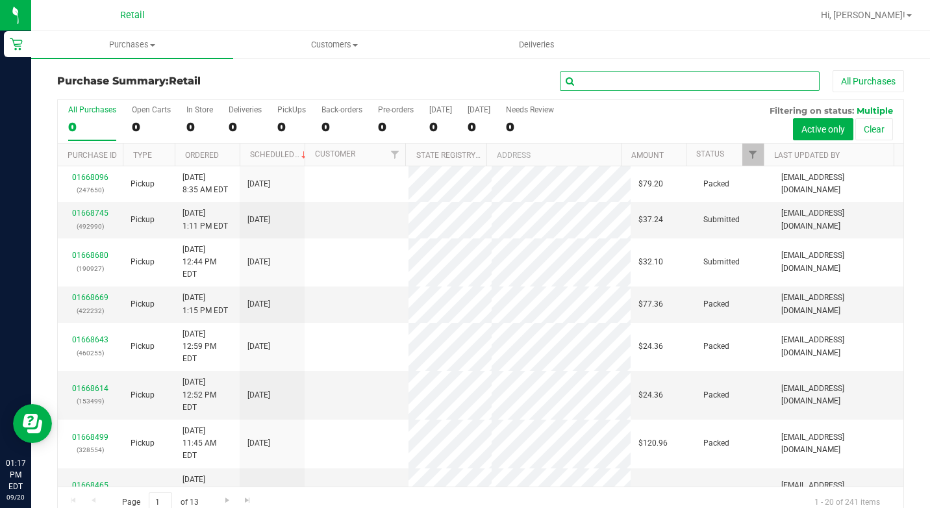
click at [600, 82] on input "text" at bounding box center [690, 80] width 260 height 19
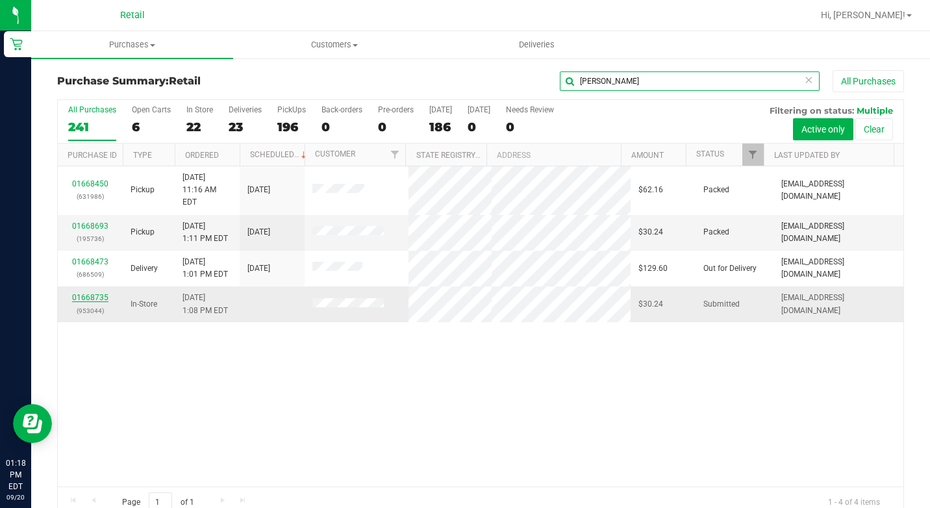
type input "[PERSON_NAME]"
click at [95, 293] on link "01668735" at bounding box center [90, 297] width 36 height 9
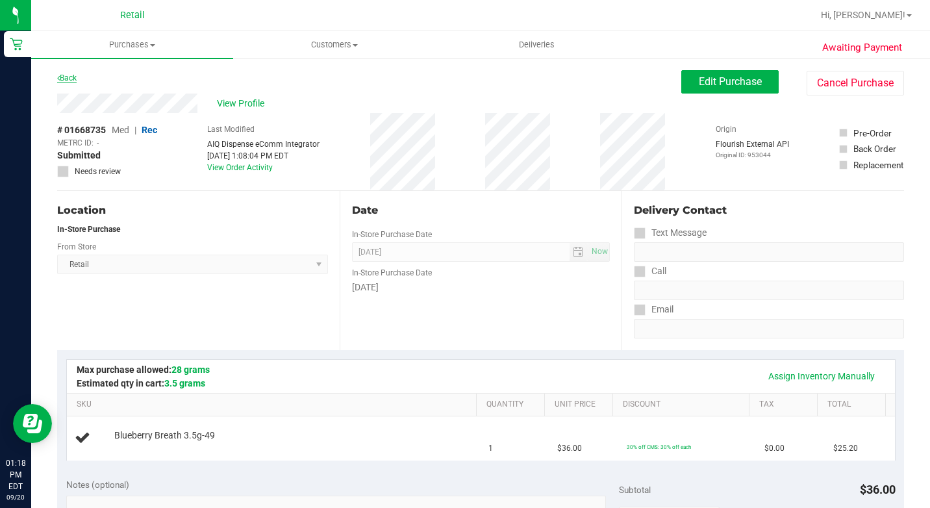
click at [64, 78] on link "Back" at bounding box center [66, 77] width 19 height 9
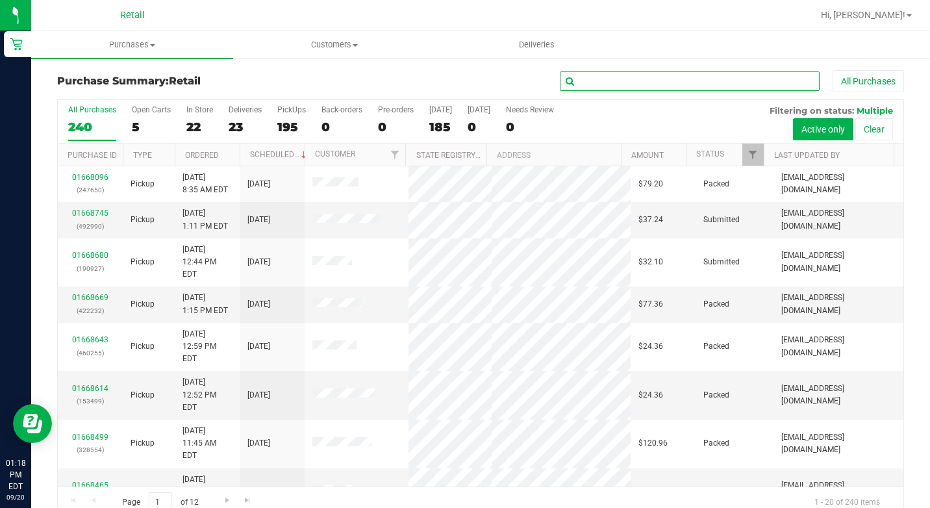
click at [610, 89] on input "text" at bounding box center [690, 80] width 260 height 19
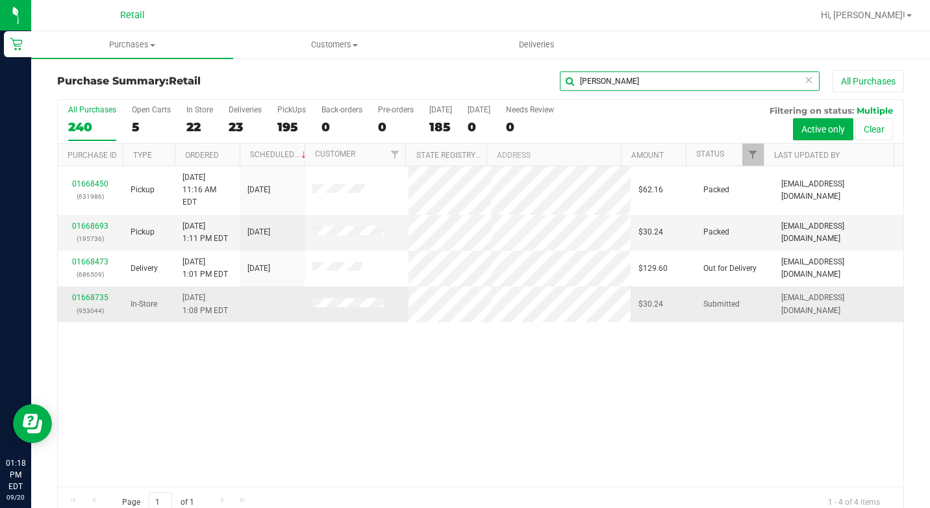
type input "[PERSON_NAME]"
click at [94, 292] on div "01668735 (953044)" at bounding box center [90, 304] width 49 height 25
click at [94, 293] on link "01668735" at bounding box center [90, 297] width 36 height 9
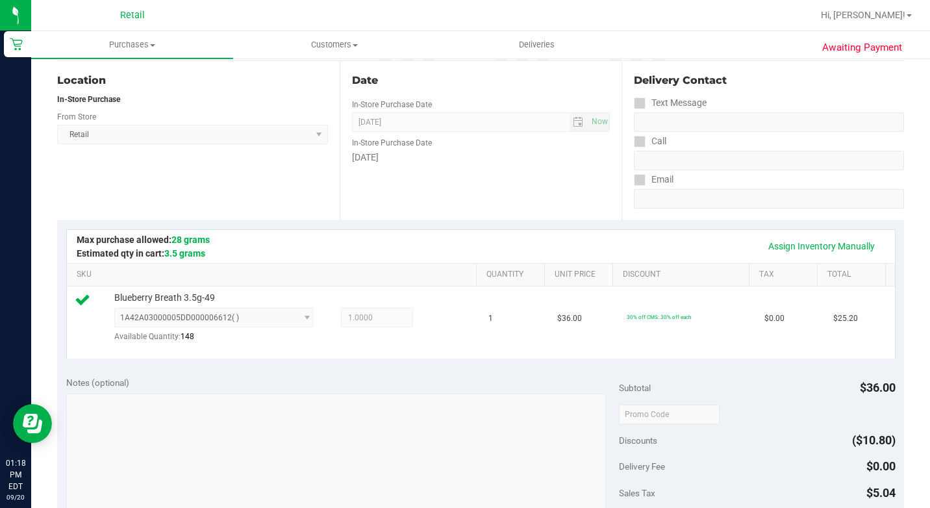
scroll to position [519, 0]
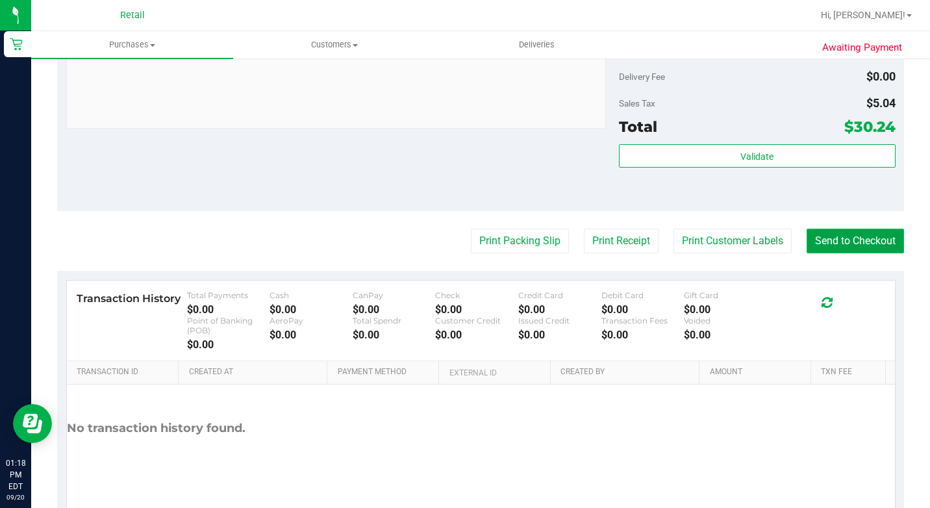
click at [832, 253] on button "Send to Checkout" at bounding box center [854, 241] width 97 height 25
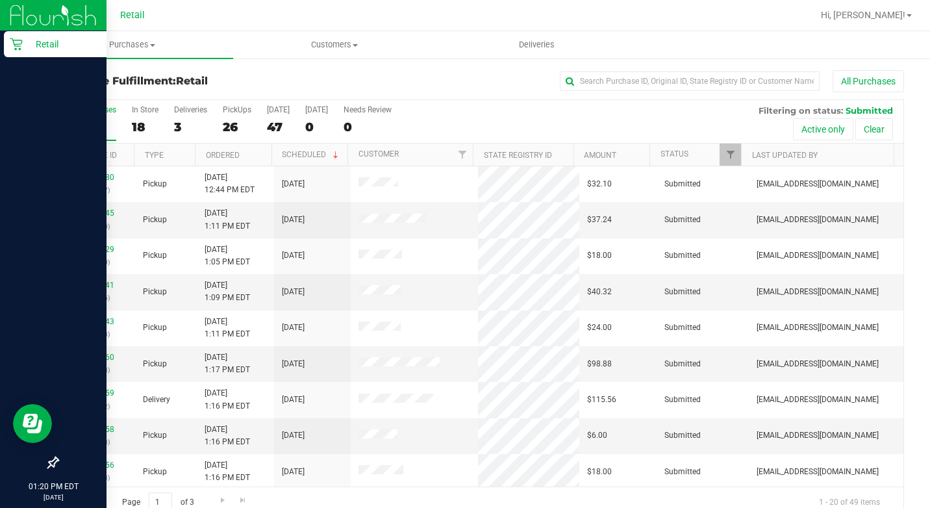
click at [29, 42] on p "Retail" at bounding box center [62, 44] width 78 height 16
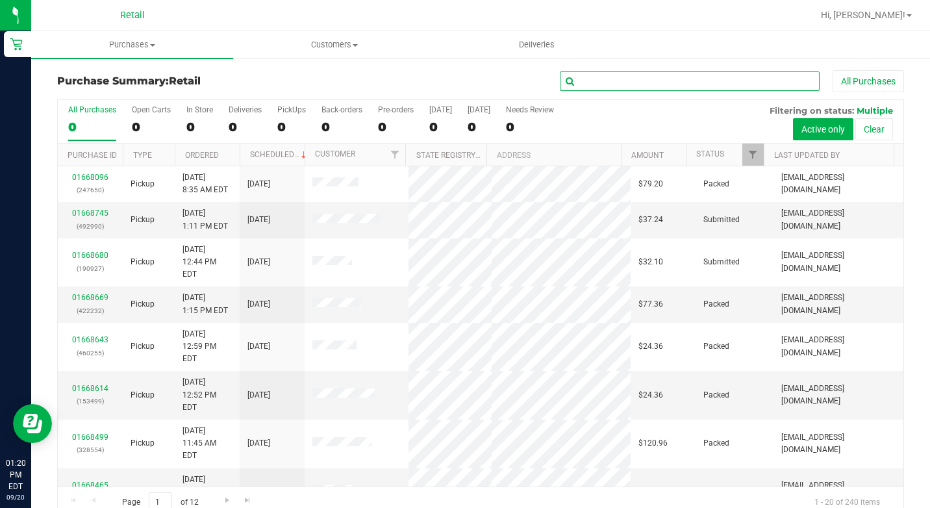
drag, startPoint x: 640, startPoint y: 75, endPoint x: 628, endPoint y: 90, distance: 18.9
click at [642, 76] on input "text" at bounding box center [690, 80] width 260 height 19
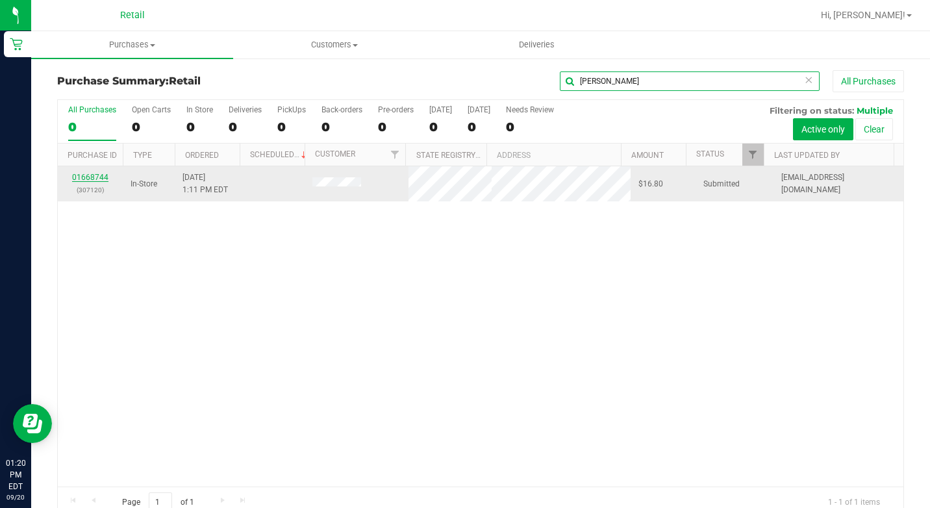
type input "[PERSON_NAME]"
click at [92, 175] on link "01668744" at bounding box center [90, 177] width 36 height 9
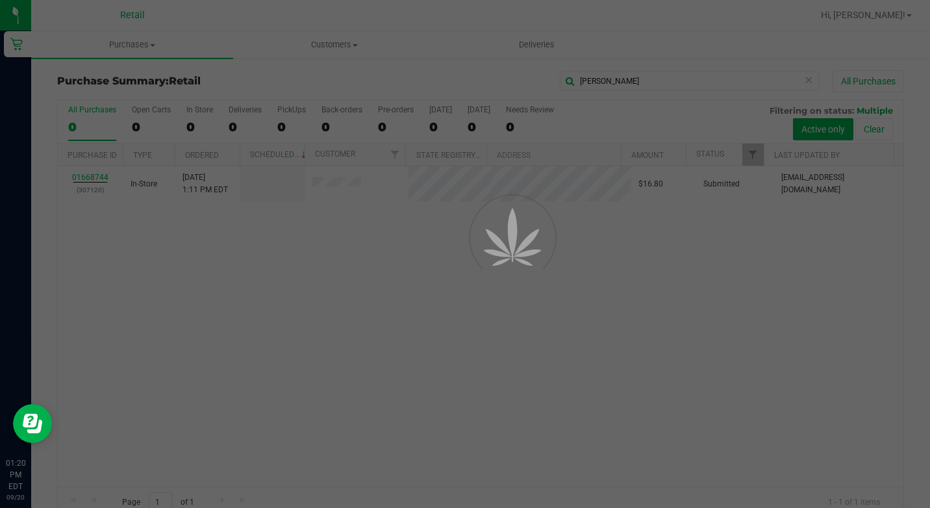
click at [177, 330] on div at bounding box center [465, 254] width 930 height 508
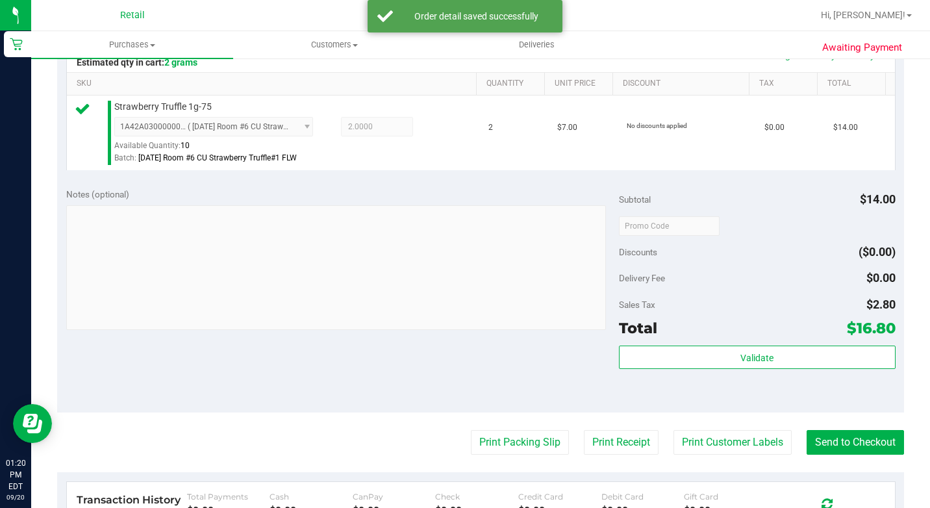
scroll to position [519, 0]
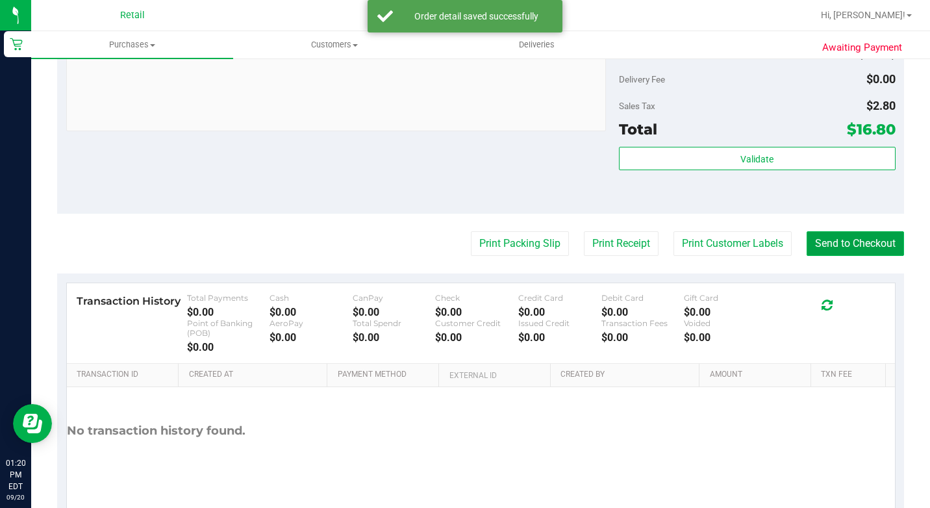
click at [867, 256] on button "Send to Checkout" at bounding box center [854, 243] width 97 height 25
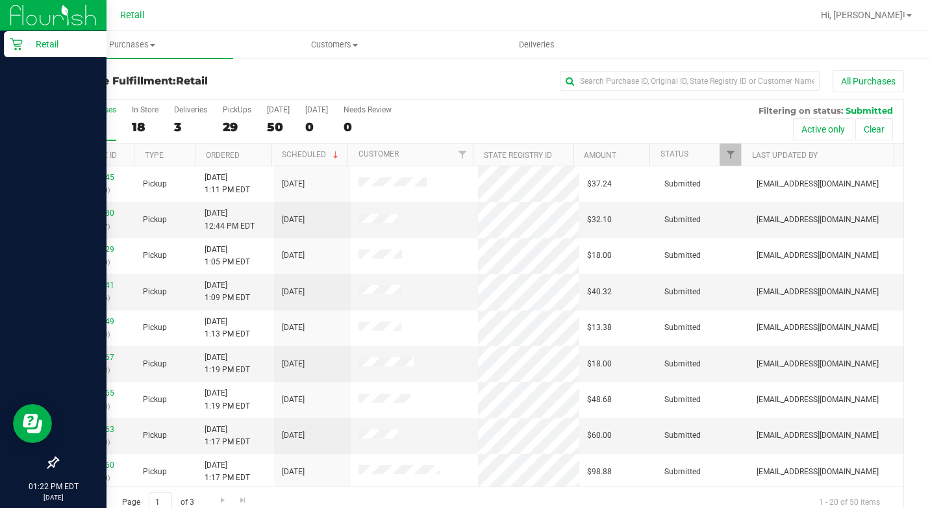
click at [5, 47] on div "Retail" at bounding box center [55, 44] width 103 height 26
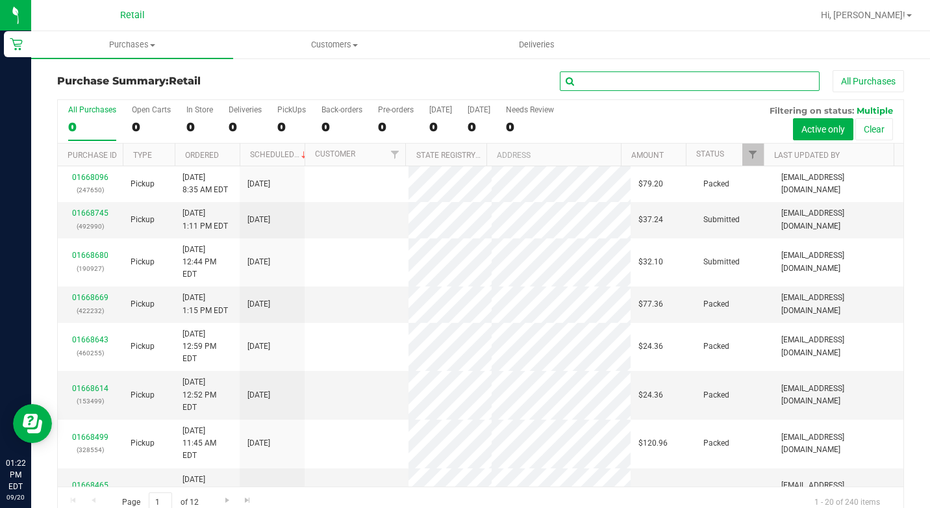
click at [615, 88] on input "text" at bounding box center [690, 80] width 260 height 19
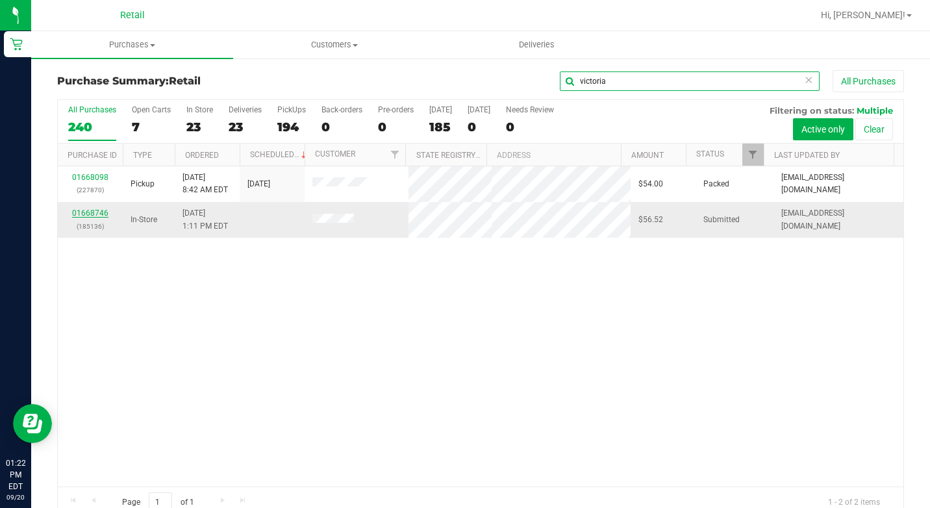
type input "victoria"
click at [90, 215] on link "01668746" at bounding box center [90, 212] width 36 height 9
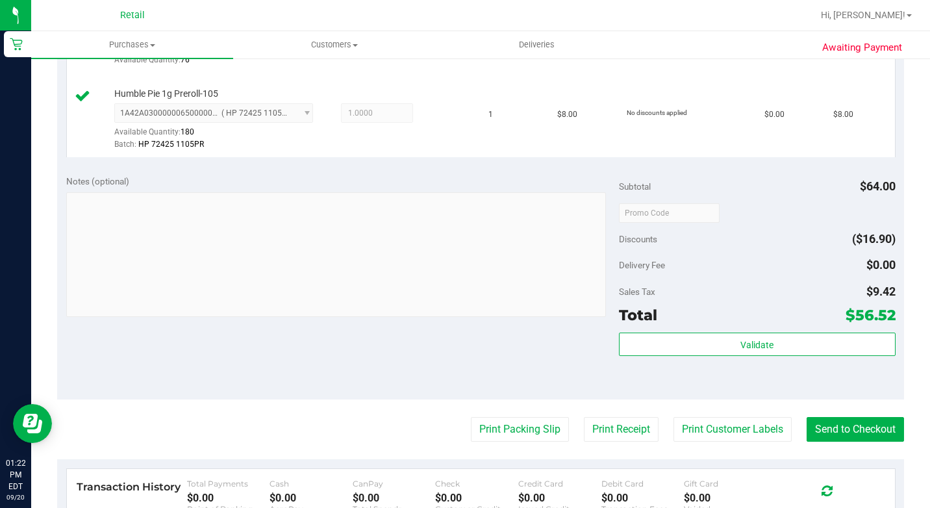
scroll to position [714, 0]
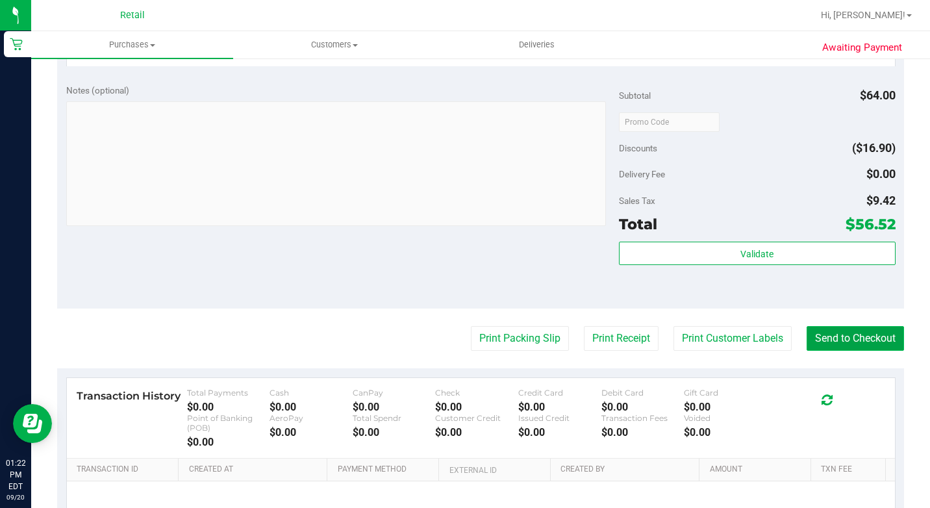
click at [869, 351] on button "Send to Checkout" at bounding box center [854, 338] width 97 height 25
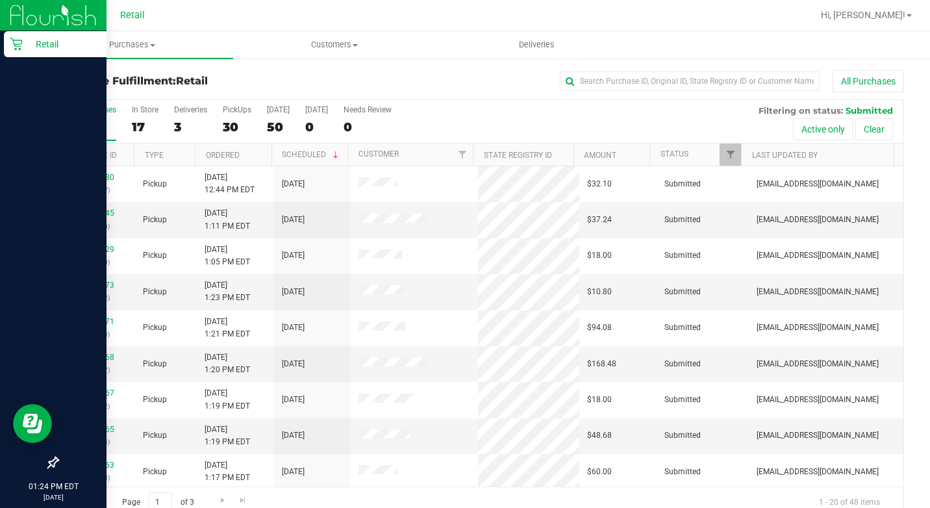
click at [22, 48] on icon at bounding box center [16, 44] width 13 height 13
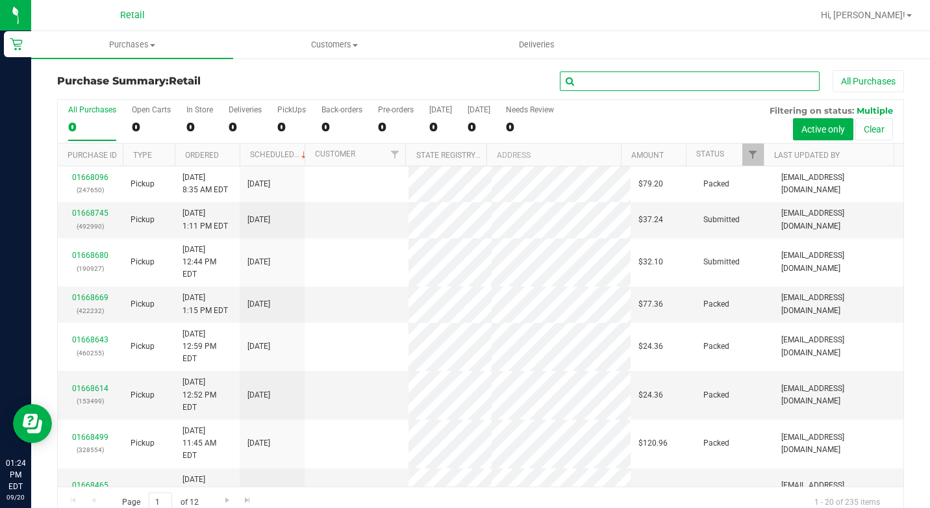
click at [583, 83] on input "text" at bounding box center [690, 80] width 260 height 19
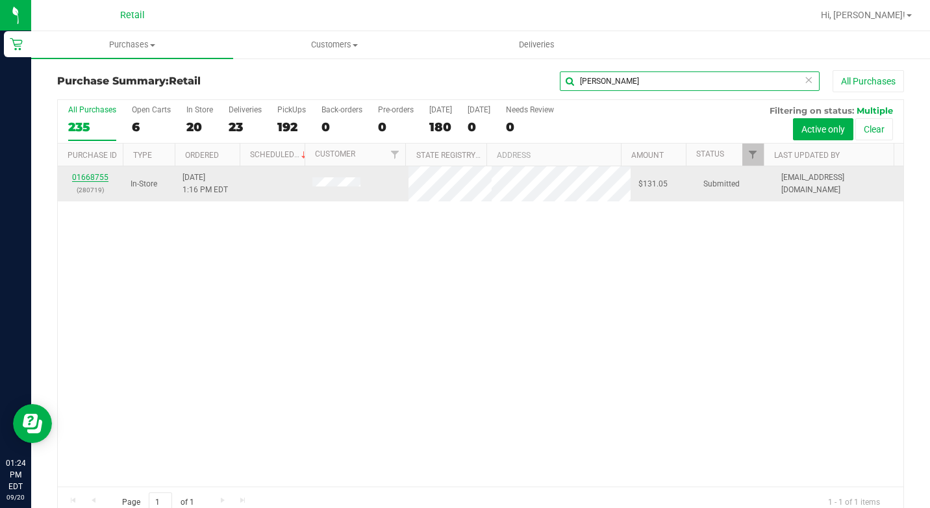
type input "[PERSON_NAME]"
click at [85, 177] on link "01668755" at bounding box center [90, 177] width 36 height 9
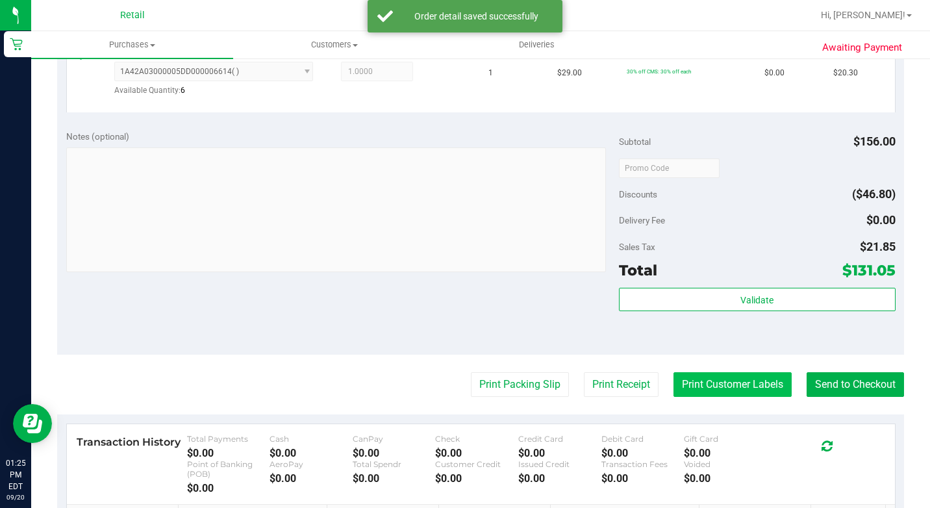
scroll to position [779, 0]
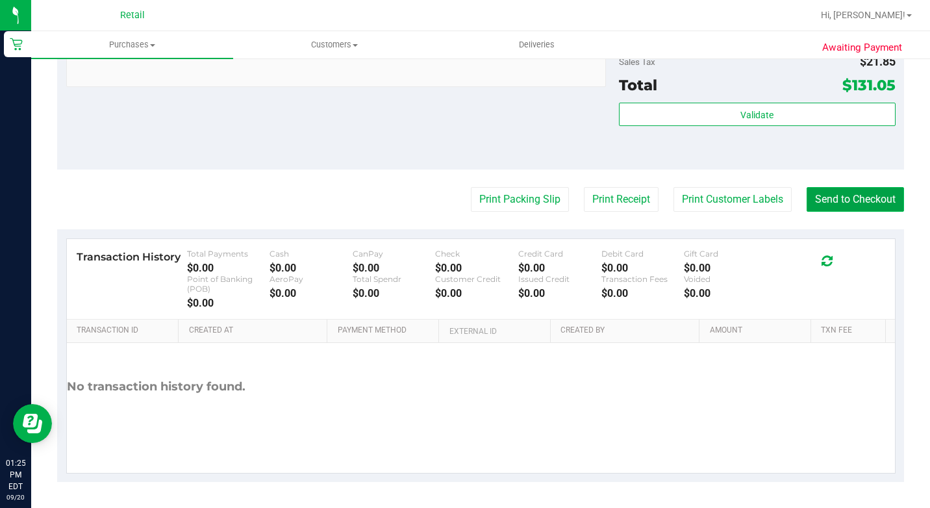
drag, startPoint x: 818, startPoint y: 265, endPoint x: 825, endPoint y: 258, distance: 9.2
click at [818, 212] on button "Send to Checkout" at bounding box center [854, 199] width 97 height 25
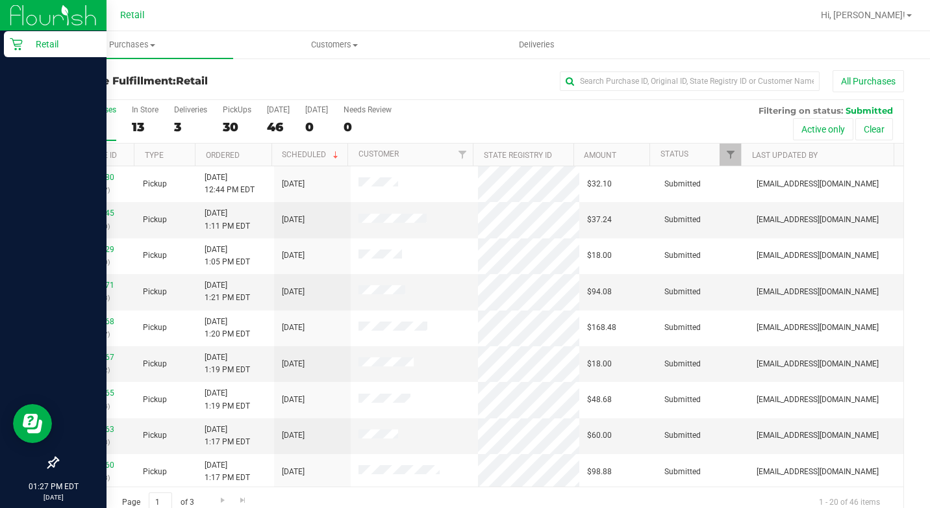
click at [29, 34] on div "Retail" at bounding box center [55, 44] width 103 height 26
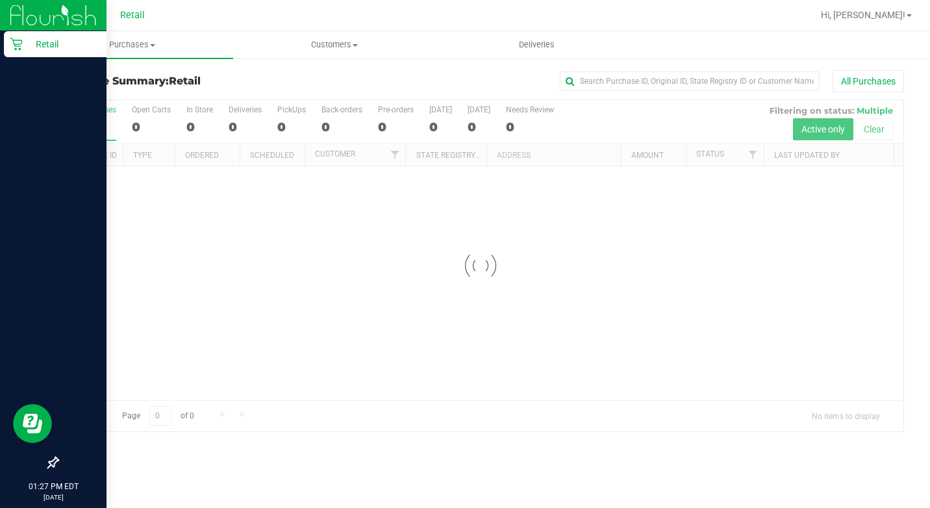
click at [27, 38] on p "Retail" at bounding box center [62, 44] width 78 height 16
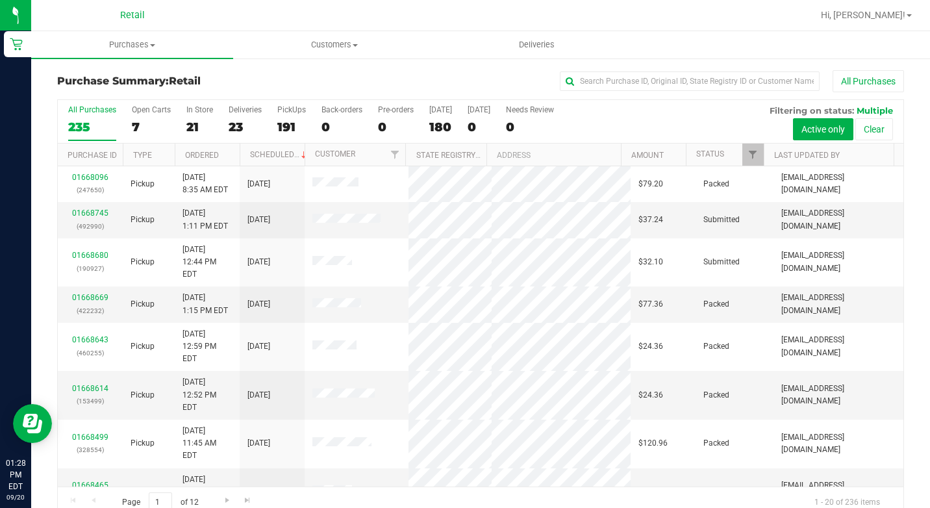
click at [606, 71] on div "All Purchases" at bounding box center [622, 81] width 564 height 22
click at [605, 73] on input "text" at bounding box center [690, 80] width 260 height 19
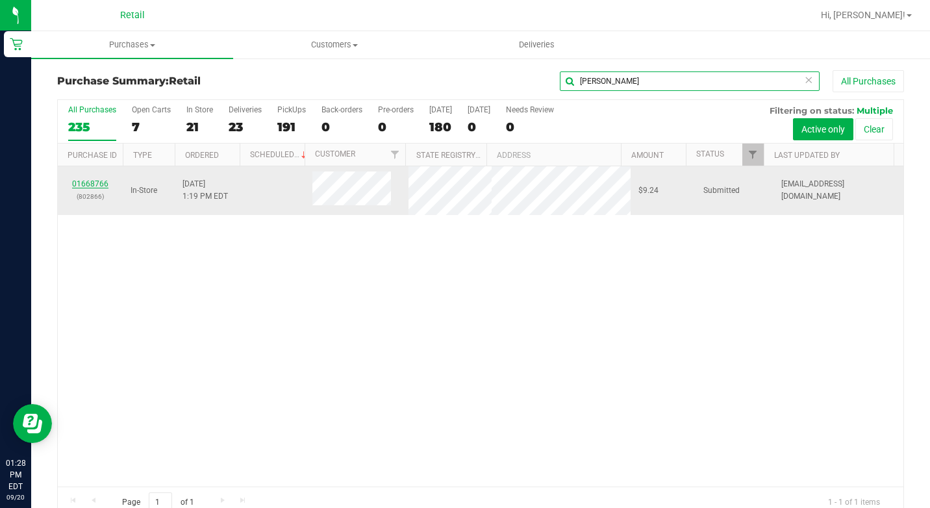
type input "[PERSON_NAME]"
click at [84, 186] on link "01668766" at bounding box center [90, 183] width 36 height 9
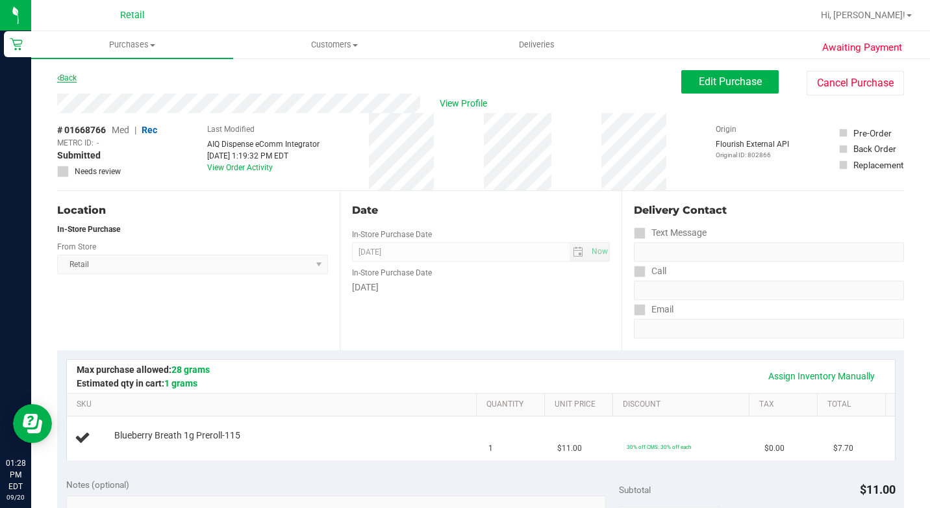
click at [71, 78] on link "Back" at bounding box center [66, 77] width 19 height 9
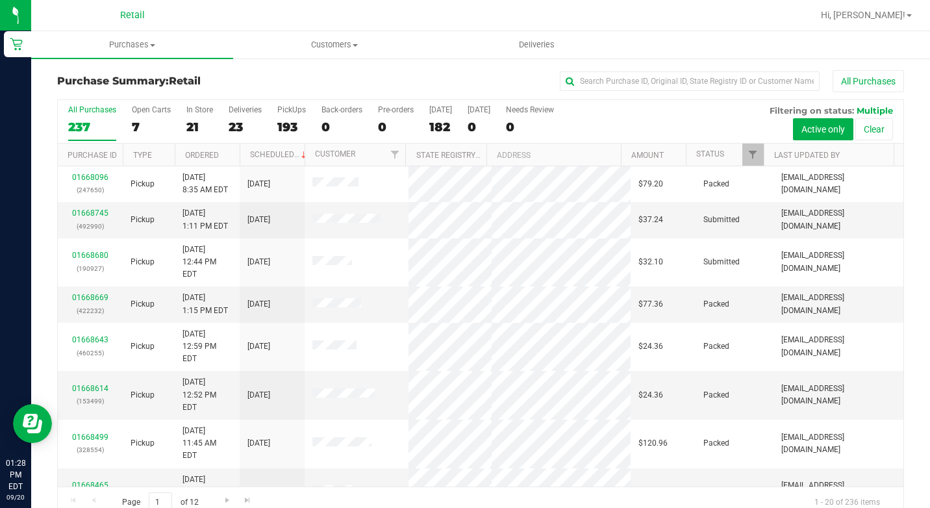
click at [646, 97] on div "Purchase Summary: Retail All Purchases" at bounding box center [480, 84] width 847 height 29
click at [648, 78] on input "text" at bounding box center [690, 80] width 260 height 19
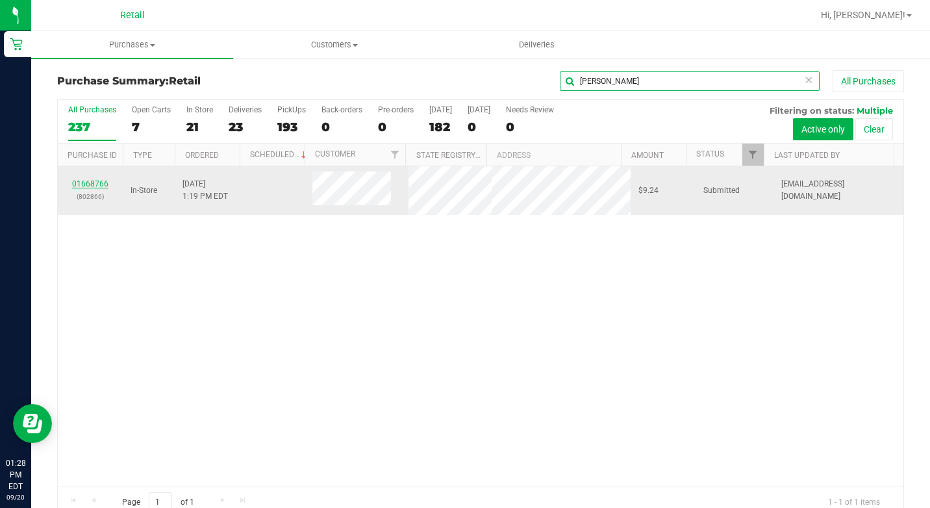
type input "[PERSON_NAME]"
click at [94, 182] on link "01668766" at bounding box center [90, 183] width 36 height 9
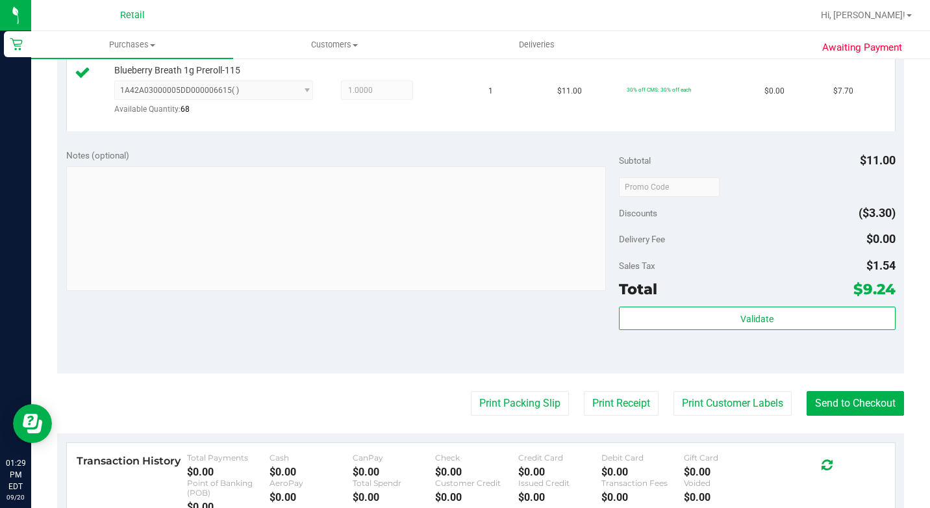
scroll to position [579, 0]
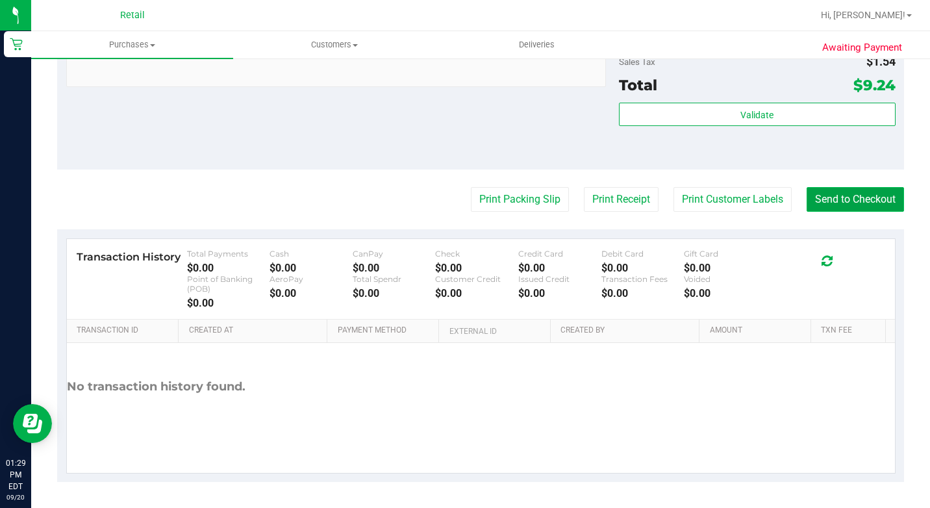
click at [828, 199] on button "Send to Checkout" at bounding box center [854, 199] width 97 height 25
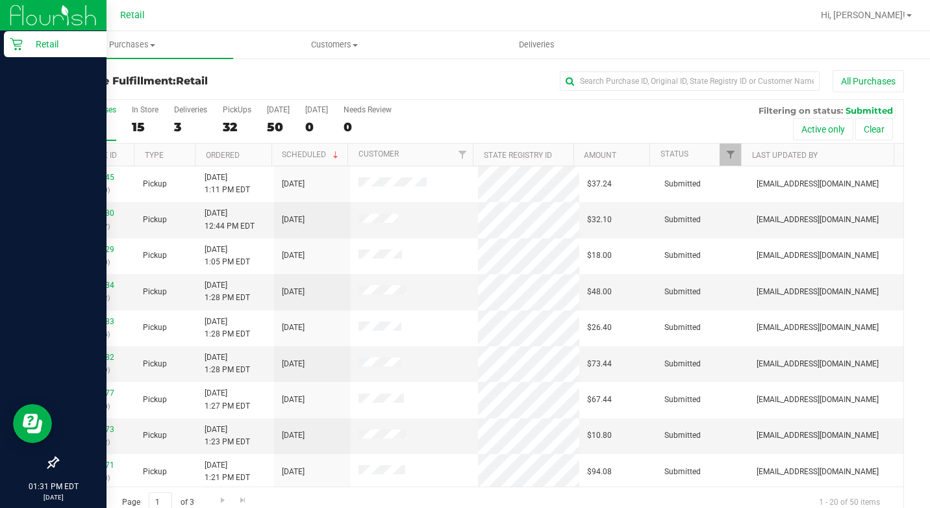
click at [24, 40] on p "Retail" at bounding box center [62, 44] width 78 height 16
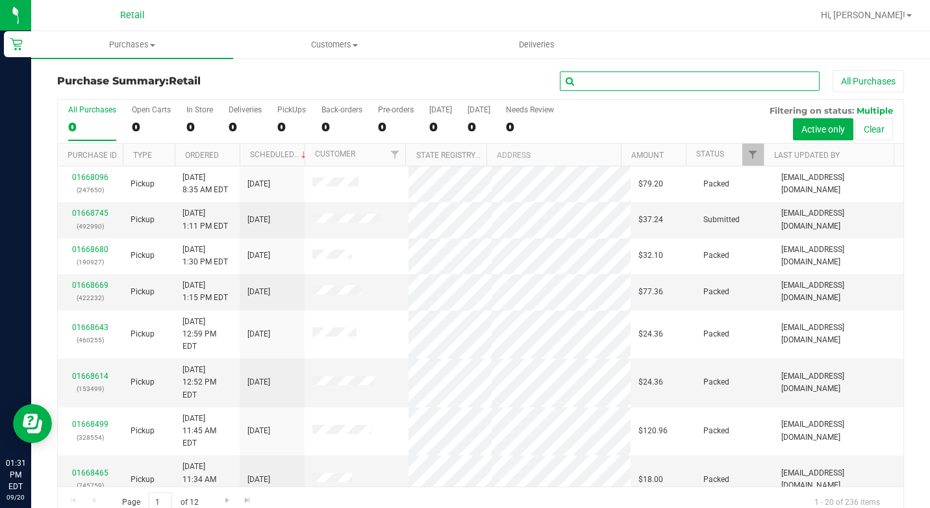
click at [577, 80] on input "text" at bounding box center [690, 80] width 260 height 19
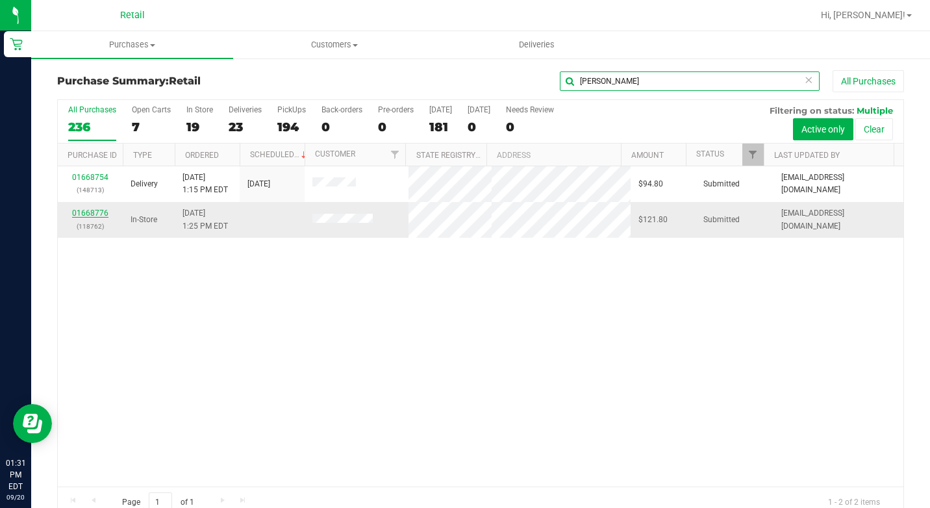
type input "[PERSON_NAME]"
click at [97, 214] on link "01668776" at bounding box center [90, 212] width 36 height 9
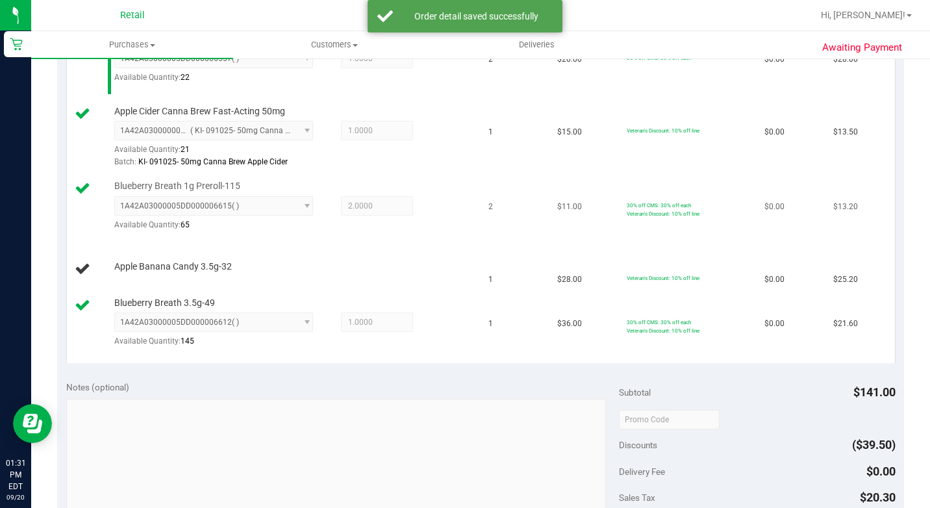
scroll to position [390, 0]
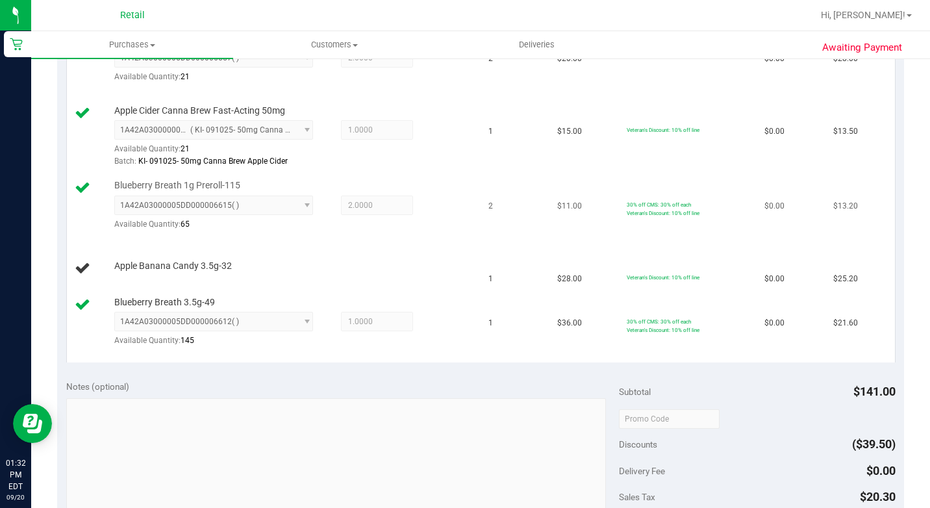
click at [368, 226] on div "Blueberry Breath 1g Preroll-115 1A42A03000005DD000006615 ( ) 1A42A03000005DD000…" at bounding box center [274, 209] width 399 height 61
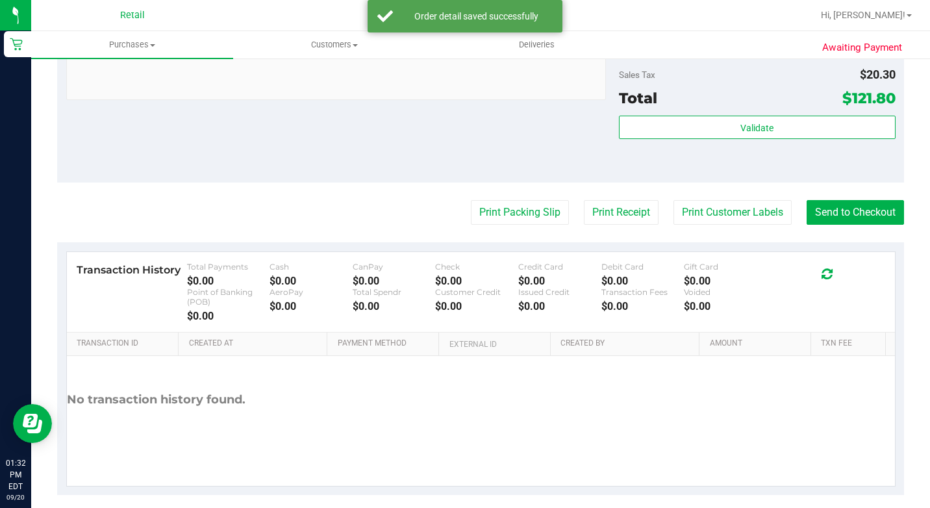
scroll to position [844, 0]
click at [855, 223] on button "Send to Checkout" at bounding box center [854, 211] width 97 height 25
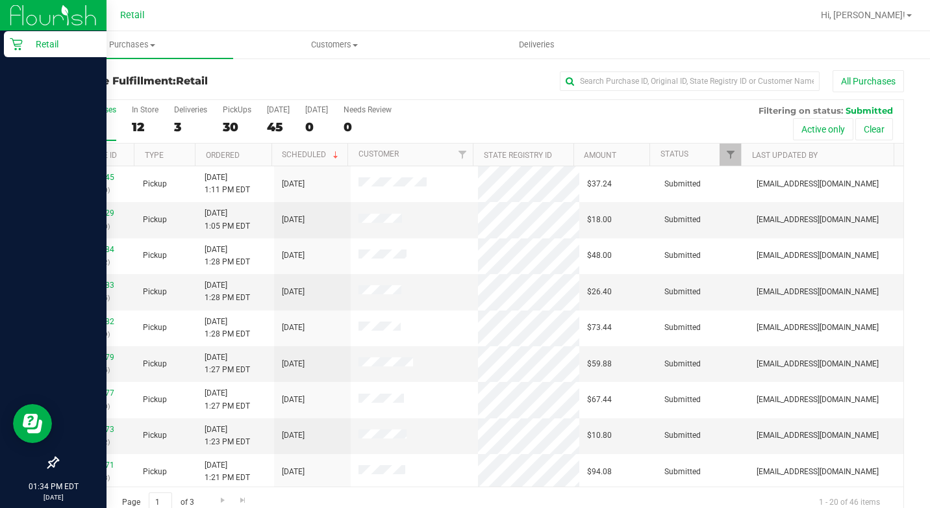
click at [7, 51] on div "Retail" at bounding box center [55, 44] width 103 height 26
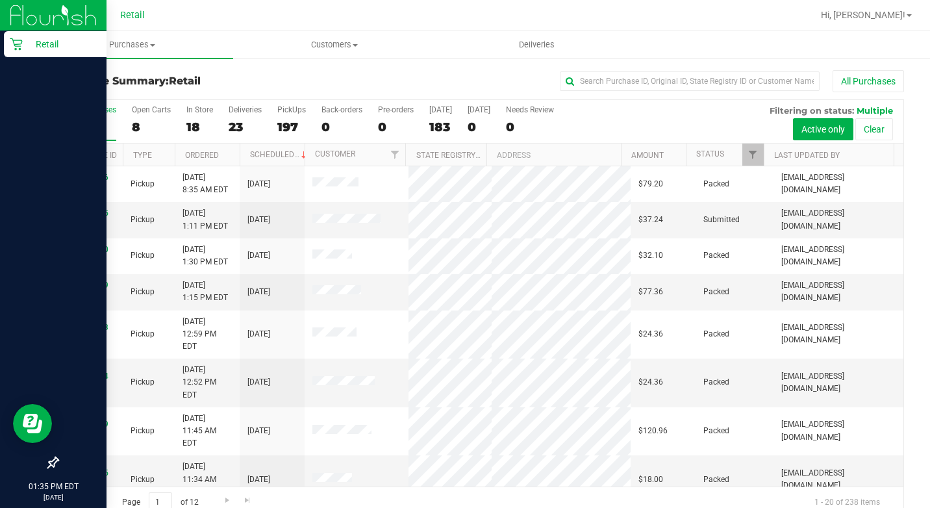
click at [10, 46] on icon at bounding box center [16, 44] width 13 height 13
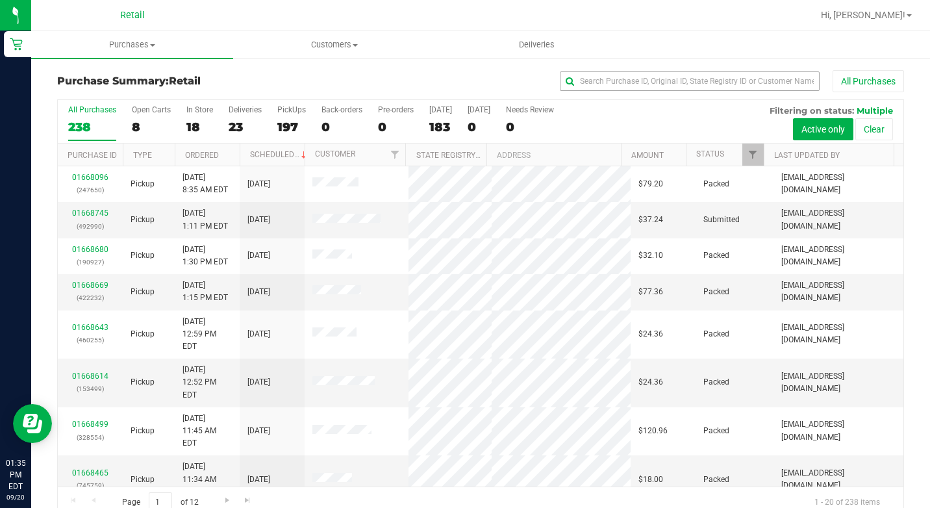
click at [633, 90] on div "All Purchases" at bounding box center [622, 81] width 564 height 22
click at [634, 86] on input "text" at bounding box center [690, 80] width 260 height 19
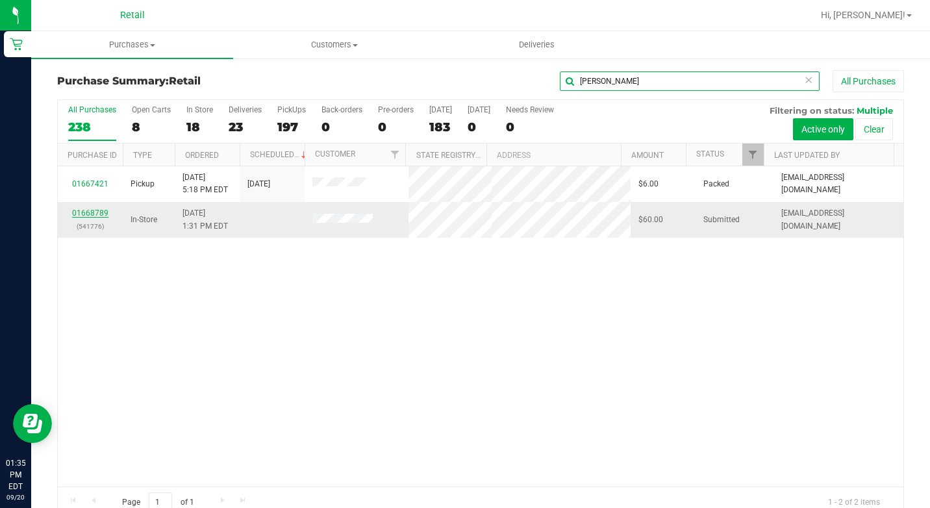
type input "[PERSON_NAME]"
click at [89, 208] on link "01668789" at bounding box center [90, 212] width 36 height 9
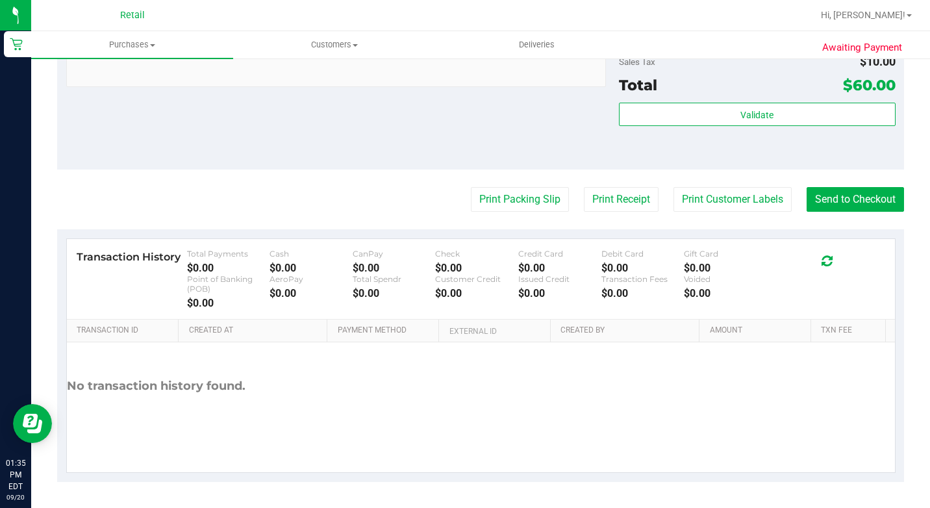
scroll to position [649, 0]
click at [871, 212] on button "Send to Checkout" at bounding box center [854, 199] width 97 height 25
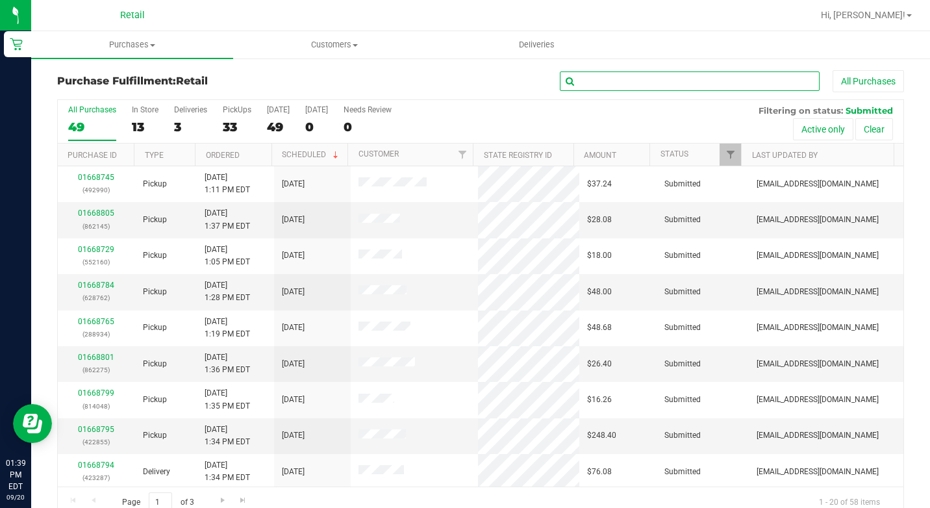
click at [601, 79] on input "text" at bounding box center [690, 80] width 260 height 19
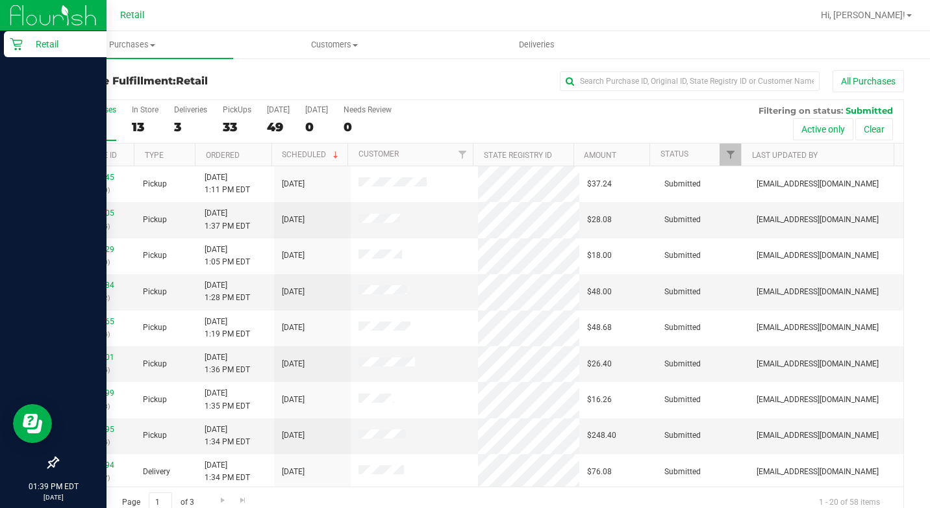
click at [15, 41] on icon at bounding box center [16, 44] width 13 height 13
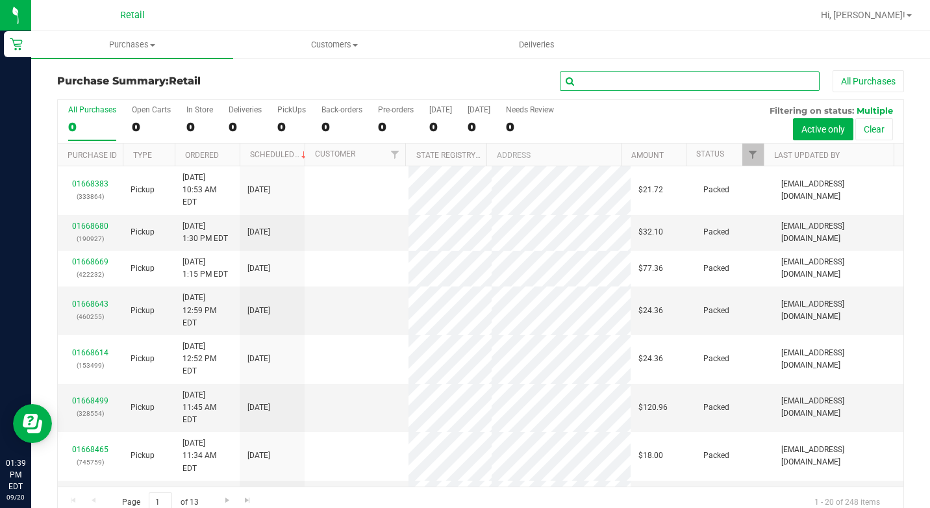
click at [634, 85] on input "text" at bounding box center [690, 80] width 260 height 19
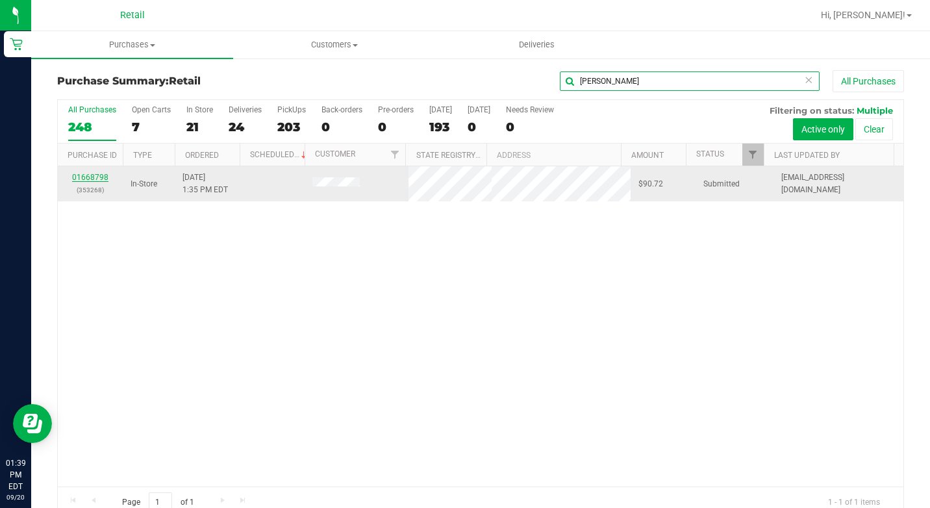
type input "[PERSON_NAME]"
click at [88, 174] on link "01668798" at bounding box center [90, 177] width 36 height 9
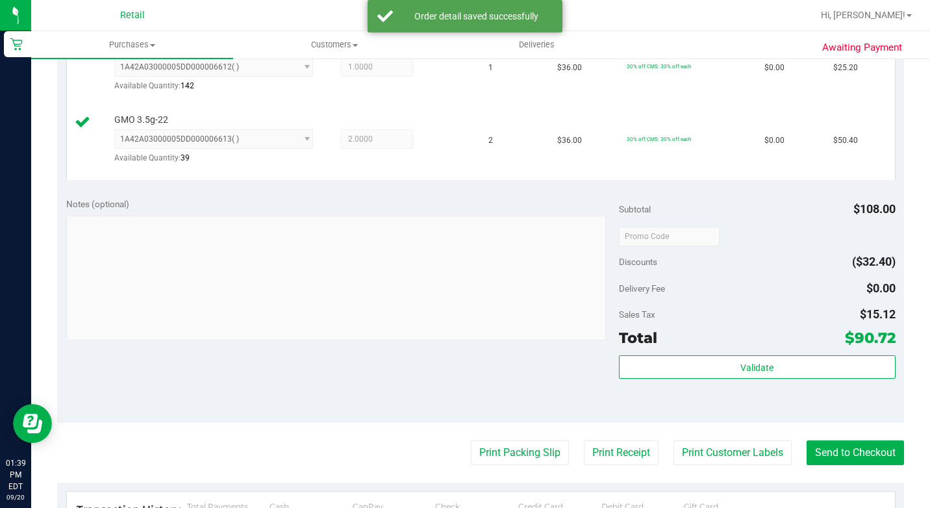
scroll to position [519, 0]
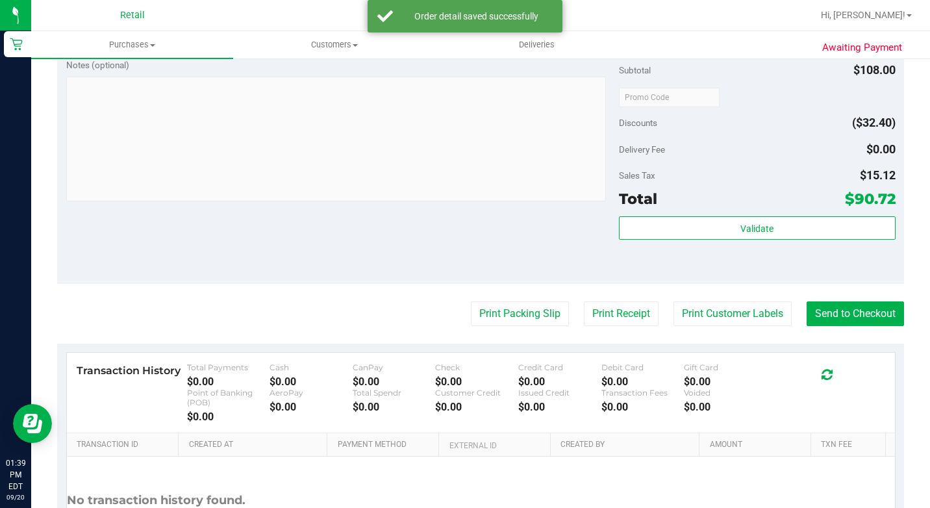
click at [838, 336] on purchase-details "Back Edit Purchase Cancel Purchase View Profile # 01668798 Med | Rec METRC ID: …" at bounding box center [480, 73] width 847 height 1045
click at [840, 326] on button "Send to Checkout" at bounding box center [854, 313] width 97 height 25
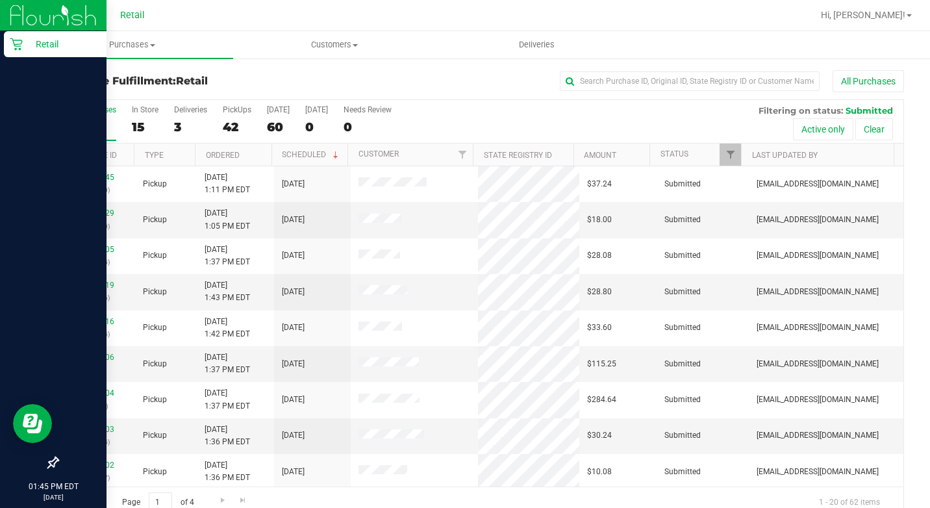
click at [24, 45] on p "Retail" at bounding box center [62, 44] width 78 height 16
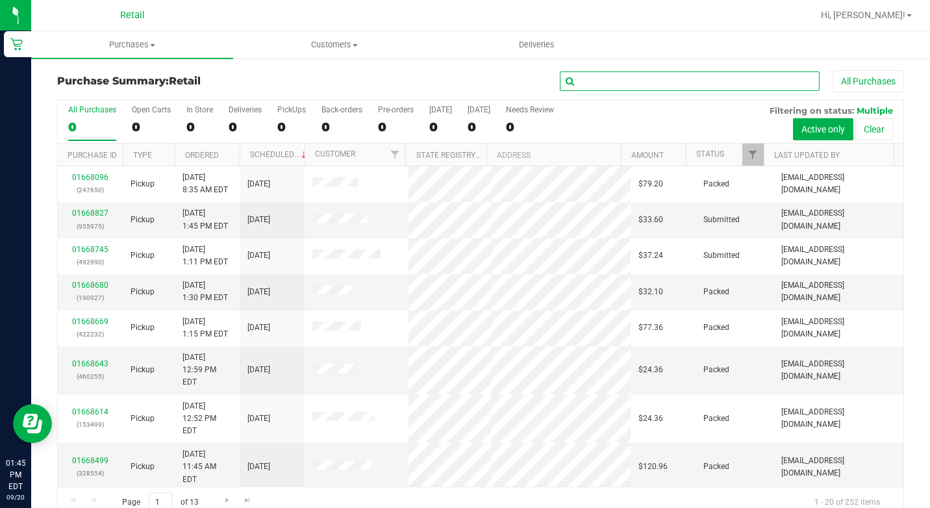
click at [627, 81] on input "text" at bounding box center [690, 80] width 260 height 19
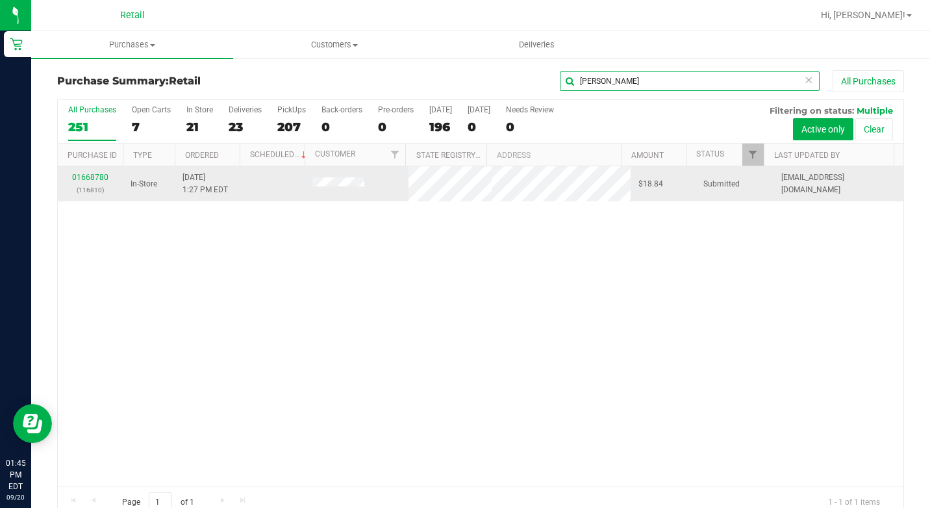
type input "[PERSON_NAME]"
click at [88, 172] on div "01668780 (116810)" at bounding box center [90, 183] width 49 height 25
click at [88, 177] on link "01668780" at bounding box center [90, 177] width 36 height 9
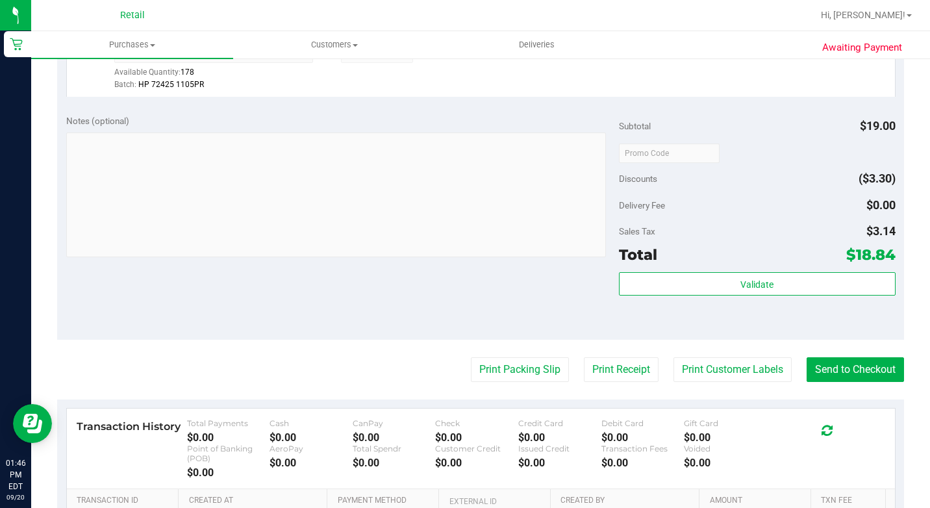
scroll to position [519, 0]
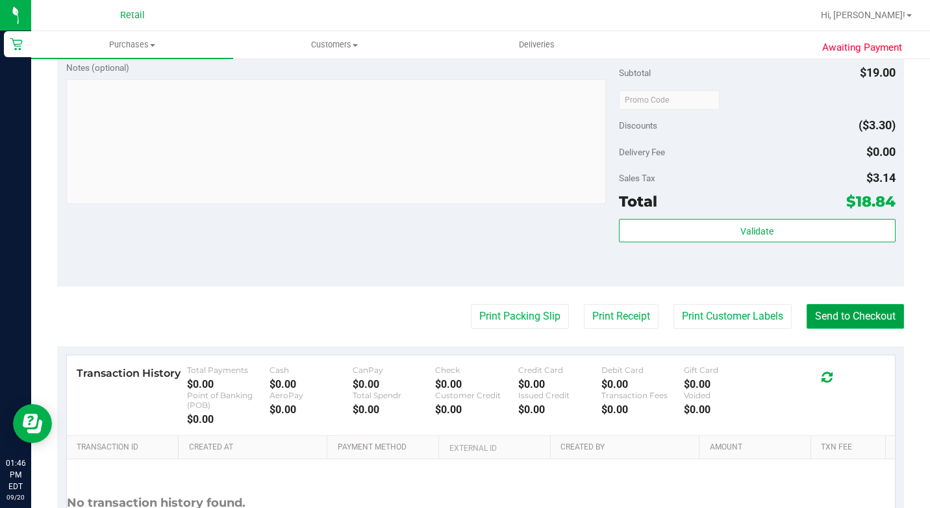
click at [806, 329] on button "Send to Checkout" at bounding box center [854, 316] width 97 height 25
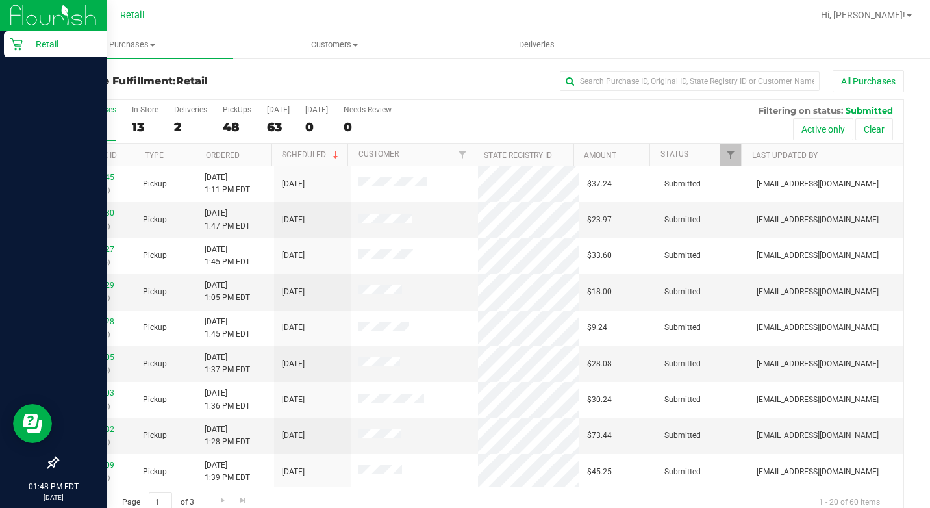
click at [27, 42] on p "Retail" at bounding box center [62, 44] width 78 height 16
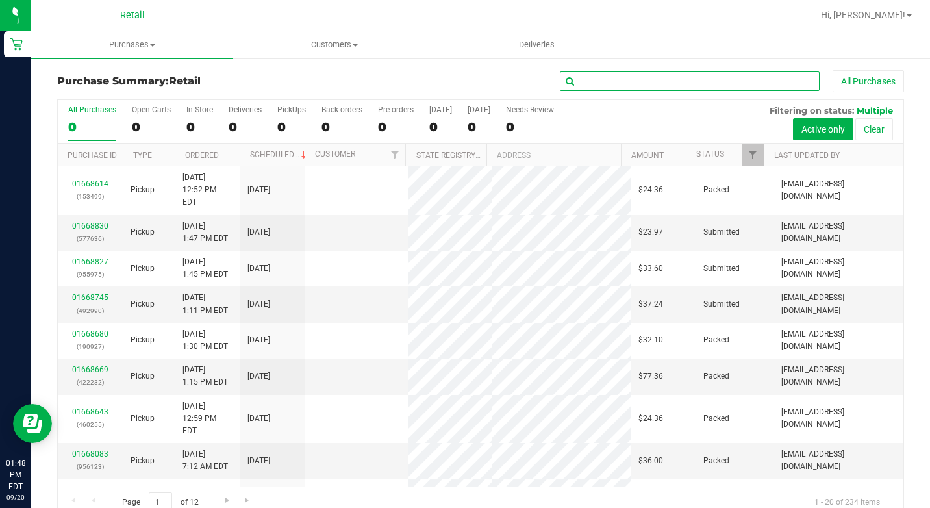
click at [654, 88] on input "text" at bounding box center [690, 80] width 260 height 19
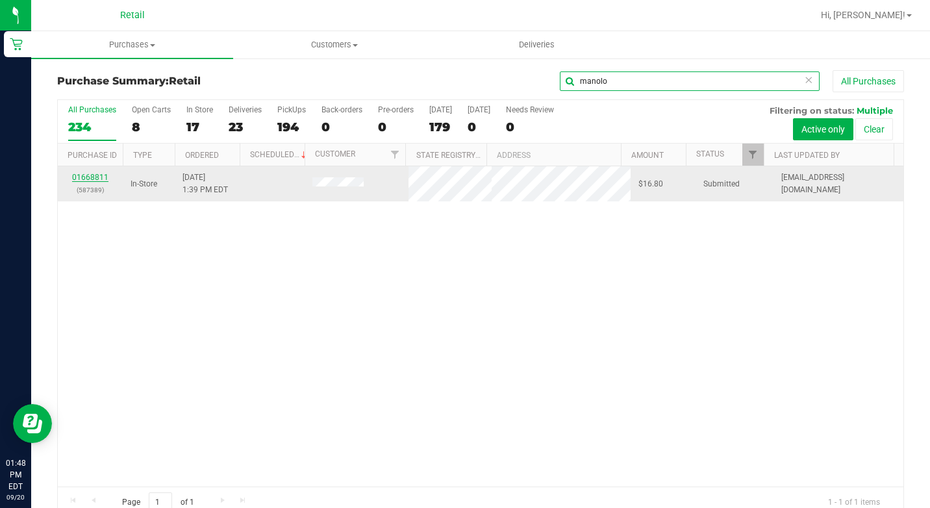
type input "manolo"
click at [95, 173] on link "01668811" at bounding box center [90, 177] width 36 height 9
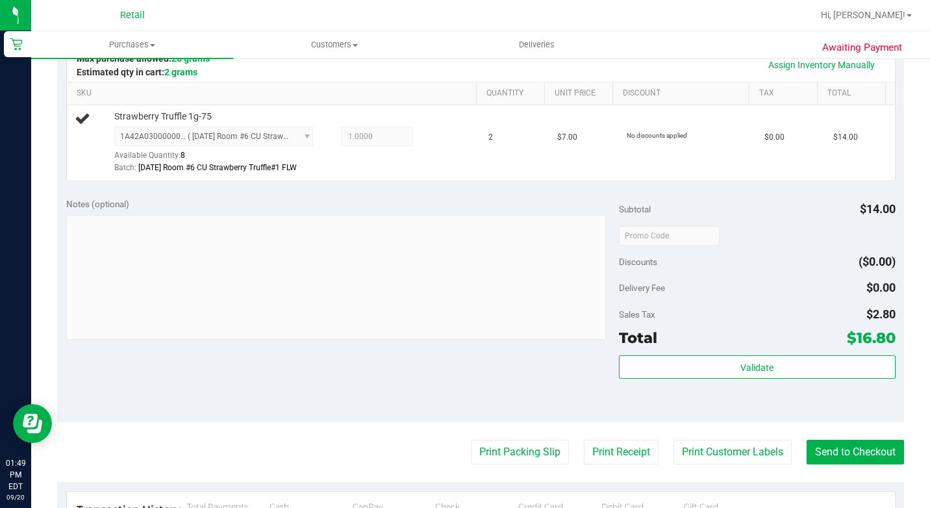
scroll to position [455, 0]
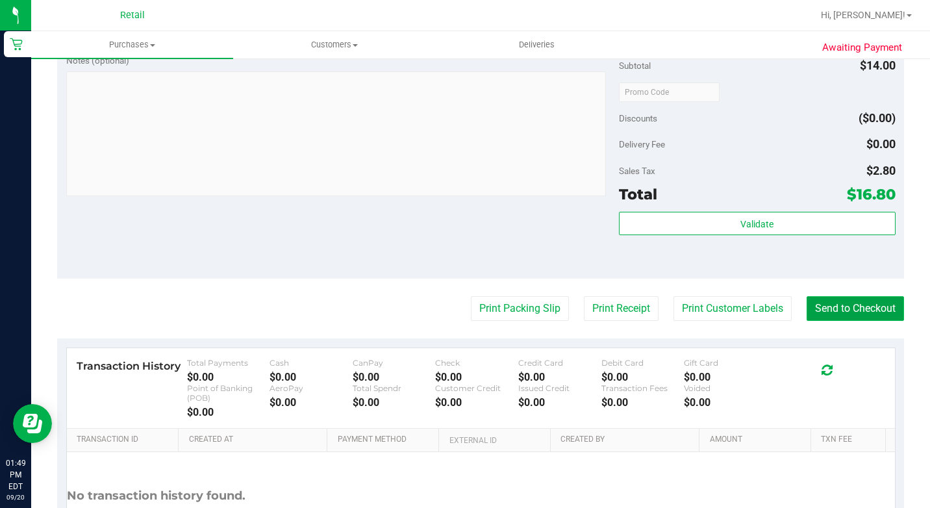
click at [826, 321] on button "Send to Checkout" at bounding box center [854, 308] width 97 height 25
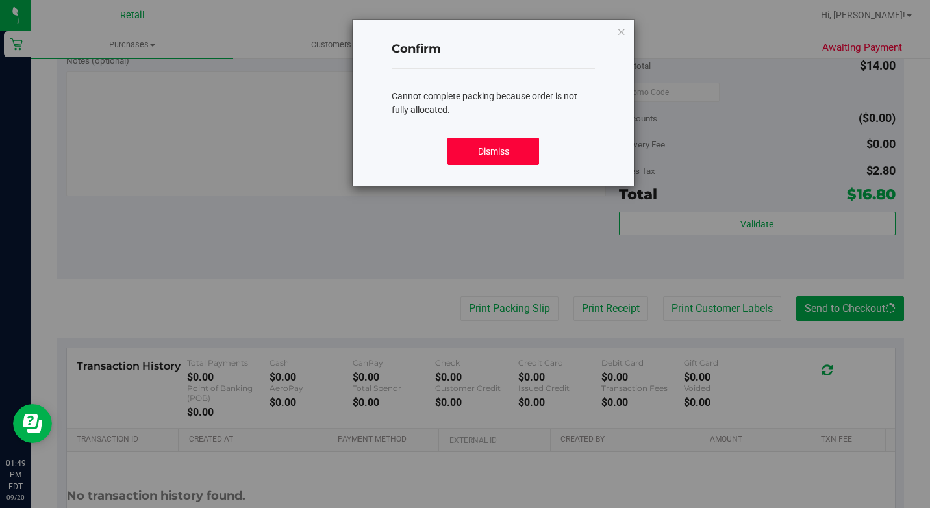
click at [486, 156] on button "Dismiss" at bounding box center [492, 151] width 91 height 27
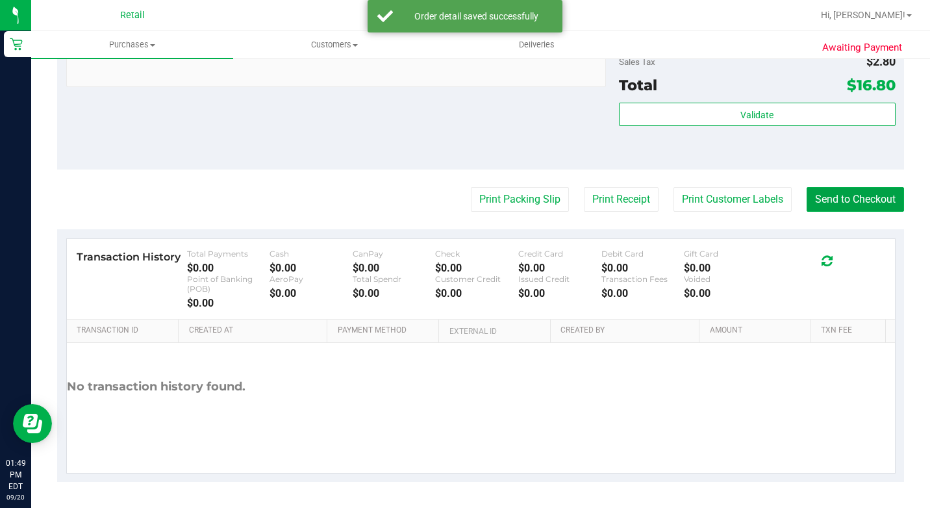
scroll to position [582, 0]
click at [832, 201] on button "Send to Checkout" at bounding box center [854, 199] width 97 height 25
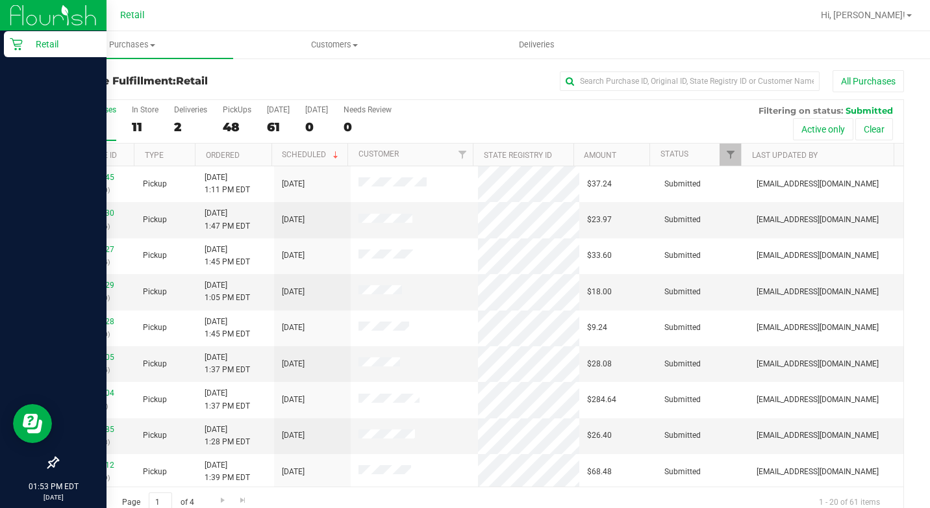
click at [30, 47] on p "Retail" at bounding box center [62, 44] width 78 height 16
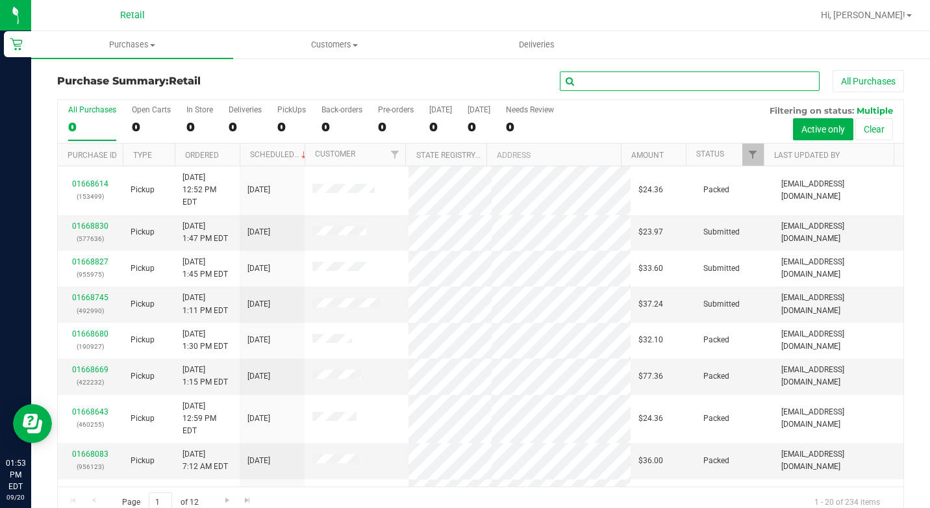
click at [645, 75] on input "text" at bounding box center [690, 80] width 260 height 19
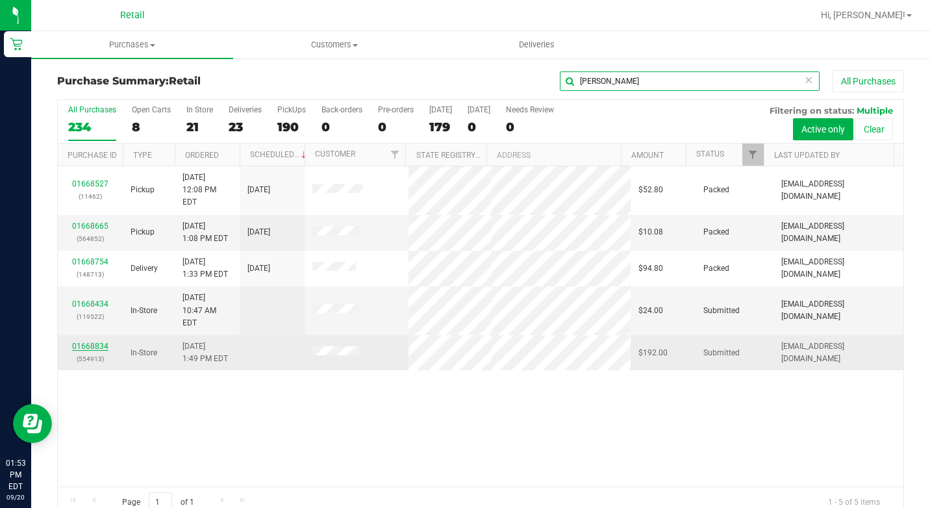
type input "[PERSON_NAME]"
click at [86, 342] on link "01668834" at bounding box center [90, 346] width 36 height 9
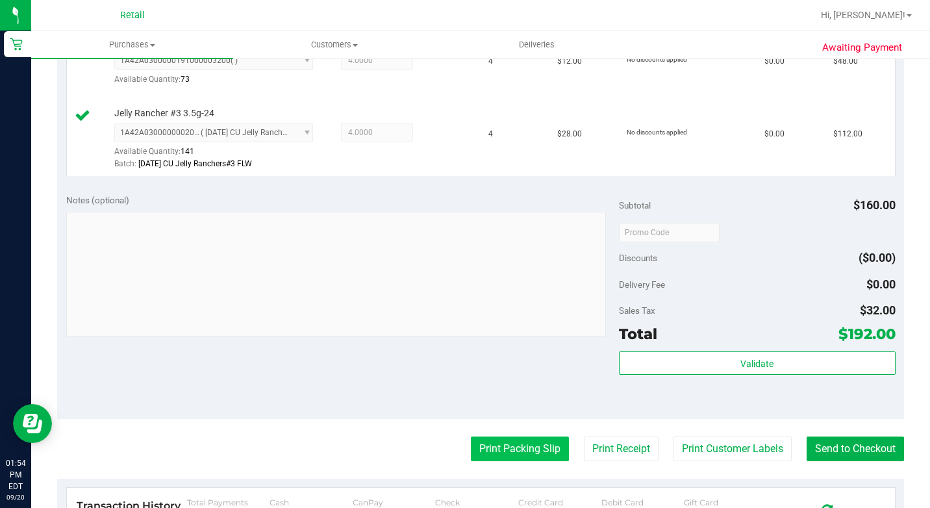
scroll to position [649, 0]
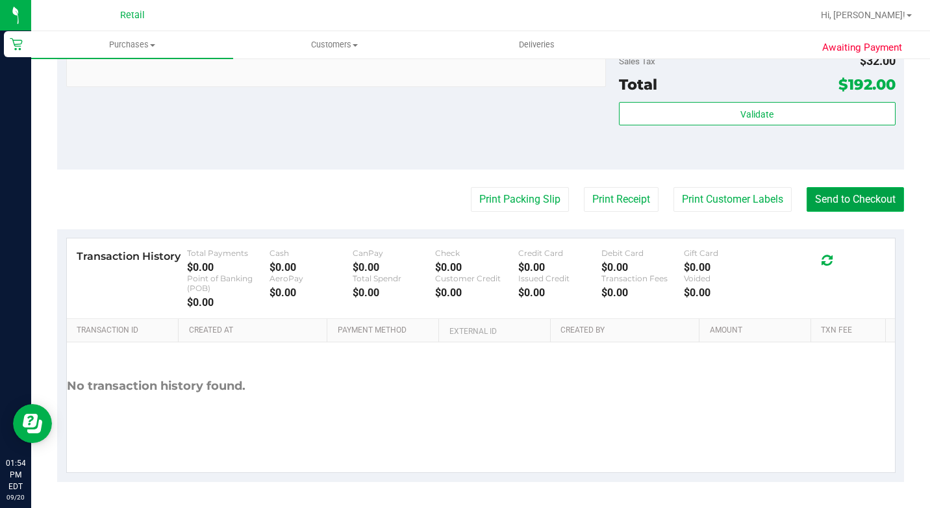
click at [830, 212] on button "Send to Checkout" at bounding box center [854, 199] width 97 height 25
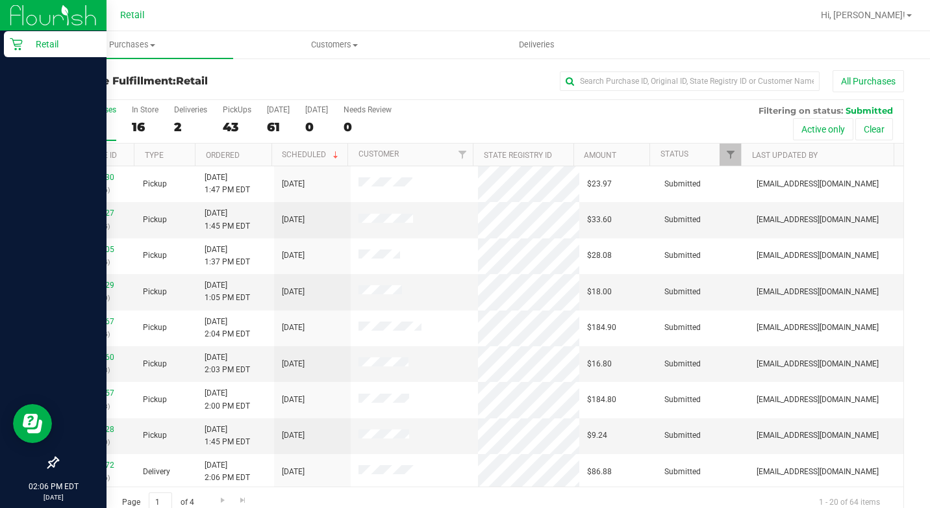
click at [21, 42] on icon at bounding box center [16, 44] width 13 height 13
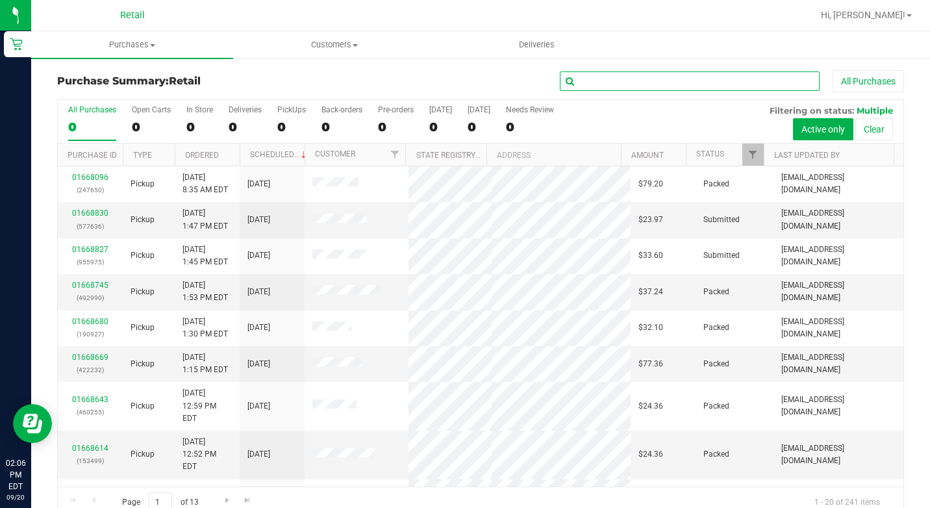
click at [621, 82] on input "text" at bounding box center [690, 80] width 260 height 19
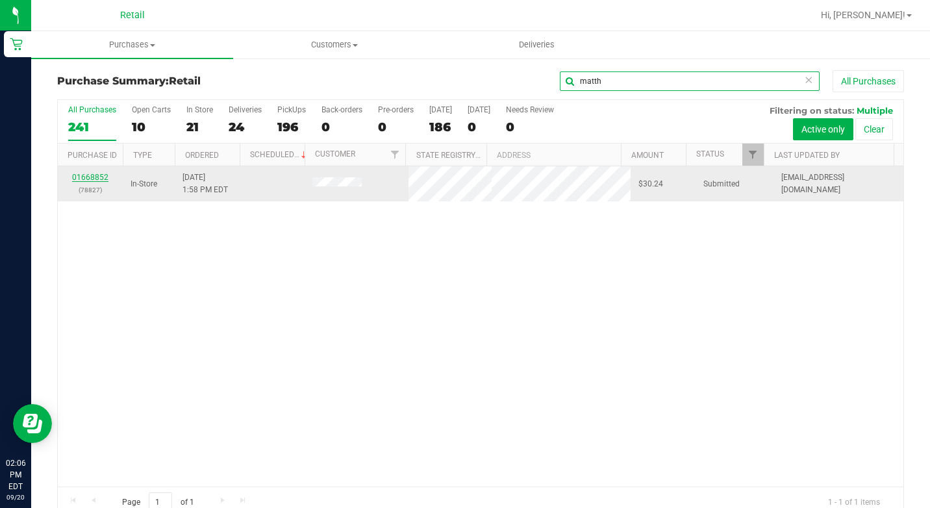
type input "matth"
click at [95, 173] on link "01668852" at bounding box center [90, 177] width 36 height 9
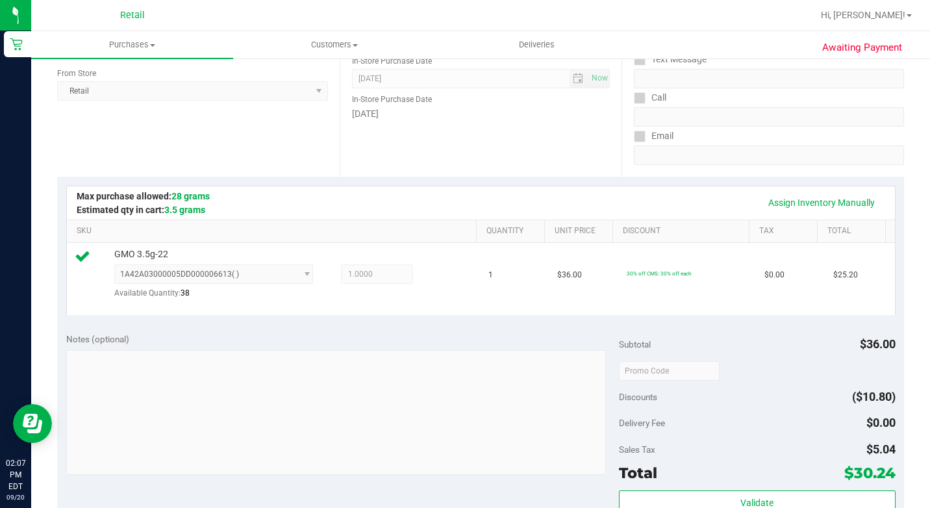
scroll to position [390, 0]
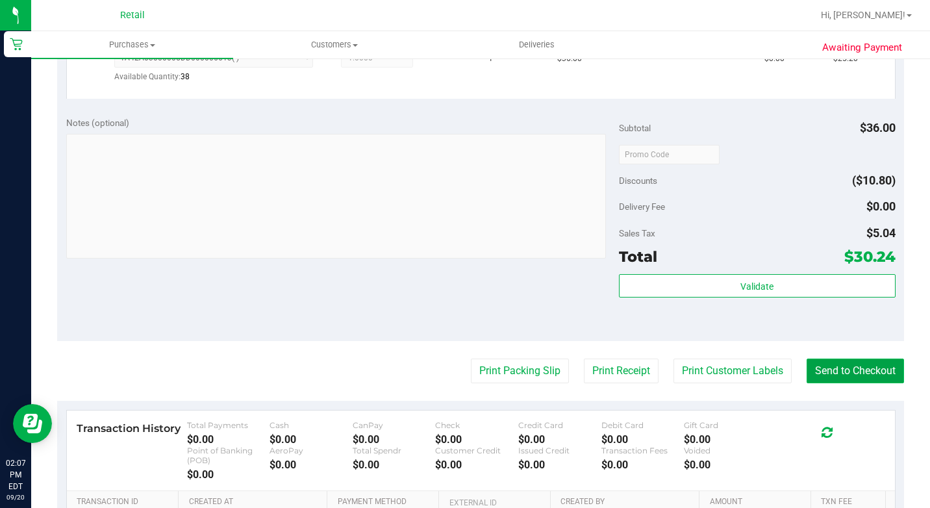
click at [844, 383] on button "Send to Checkout" at bounding box center [854, 370] width 97 height 25
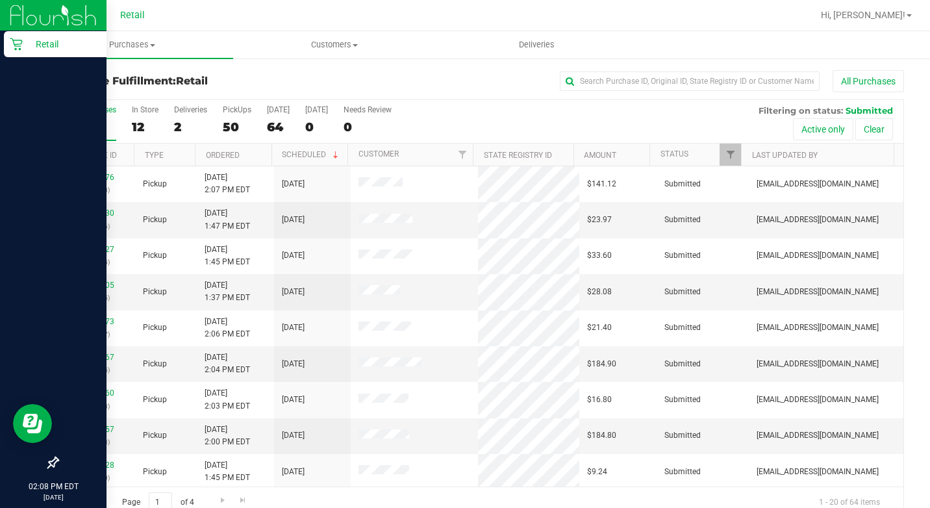
drag, startPoint x: 20, startPoint y: 45, endPoint x: 32, endPoint y: 49, distance: 12.3
click at [21, 45] on icon at bounding box center [16, 44] width 13 height 13
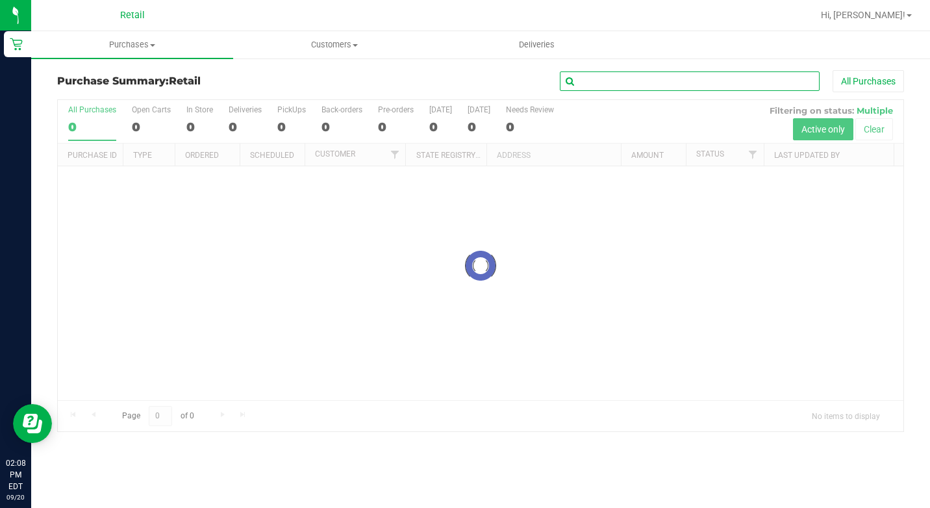
click at [609, 84] on input "text" at bounding box center [690, 80] width 260 height 19
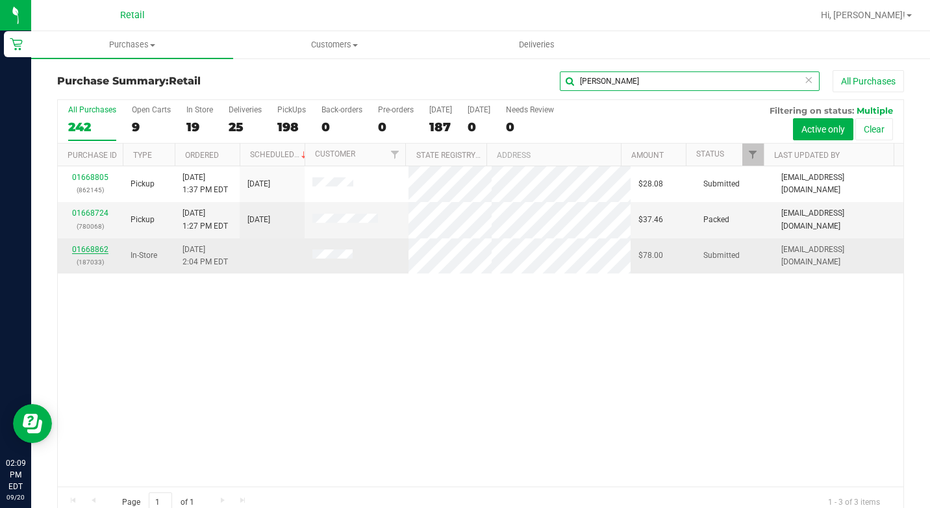
type input "[PERSON_NAME]"
click at [90, 249] on link "01668862" at bounding box center [90, 249] width 36 height 9
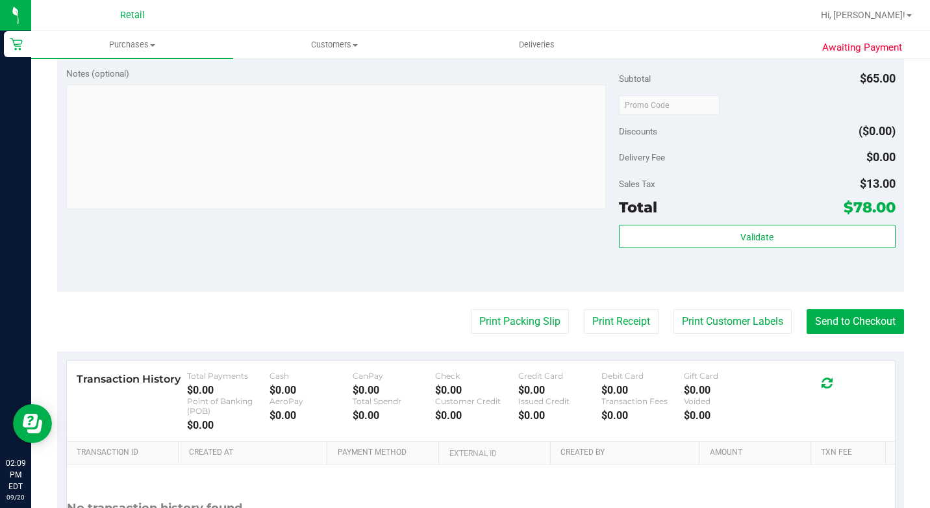
scroll to position [519, 0]
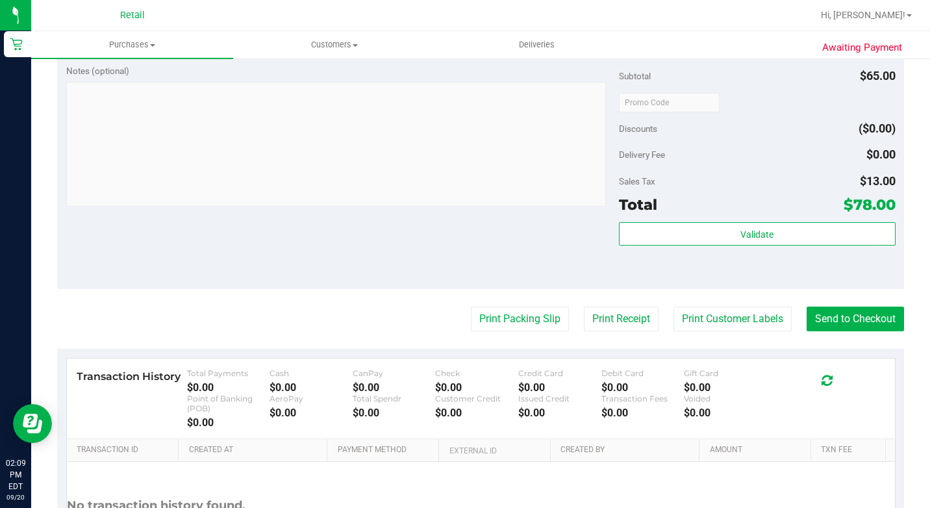
click at [836, 340] on purchase-details "Back Edit Purchase Cancel Purchase View Profile # 01668862 Med | Rec METRC ID: …" at bounding box center [480, 76] width 847 height 1051
click at [833, 331] on button "Send to Checkout" at bounding box center [854, 318] width 97 height 25
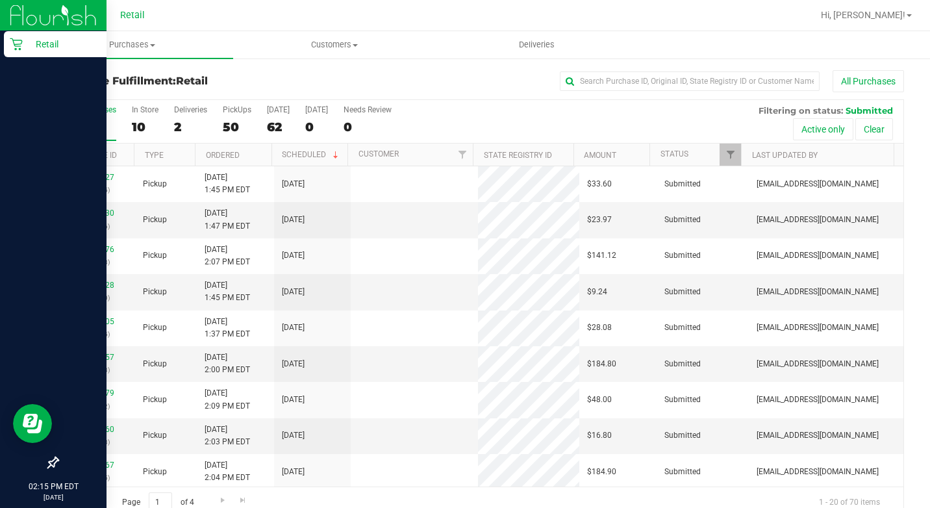
click at [12, 43] on icon at bounding box center [16, 44] width 13 height 13
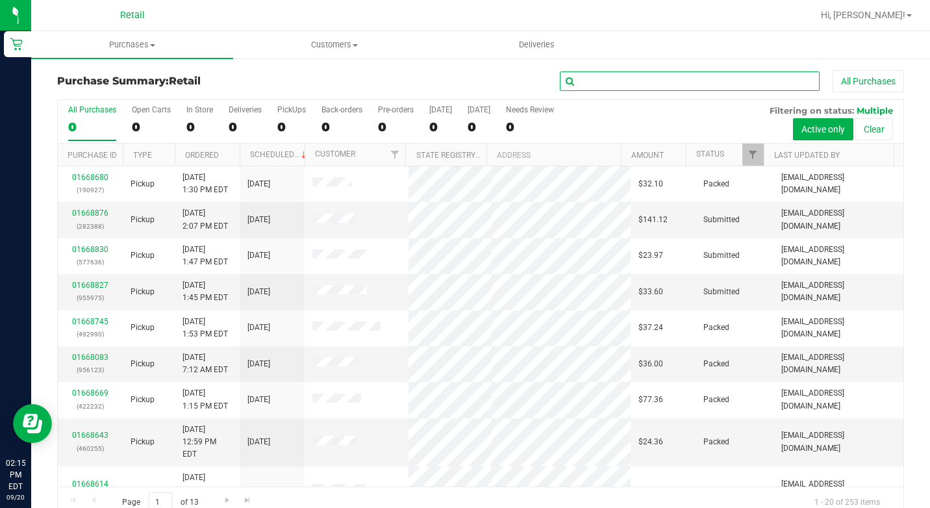
click at [640, 88] on input "text" at bounding box center [690, 80] width 260 height 19
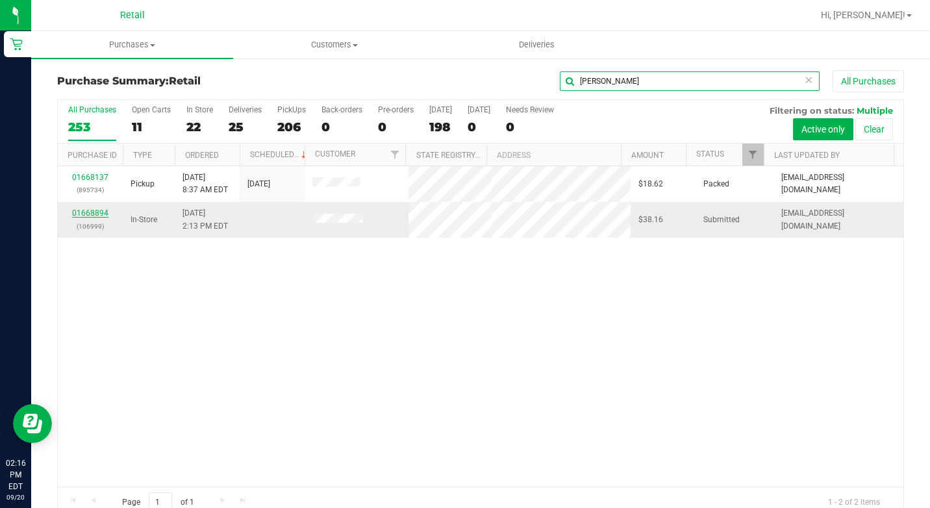
type input "[PERSON_NAME]"
click at [103, 214] on link "01668894" at bounding box center [90, 212] width 36 height 9
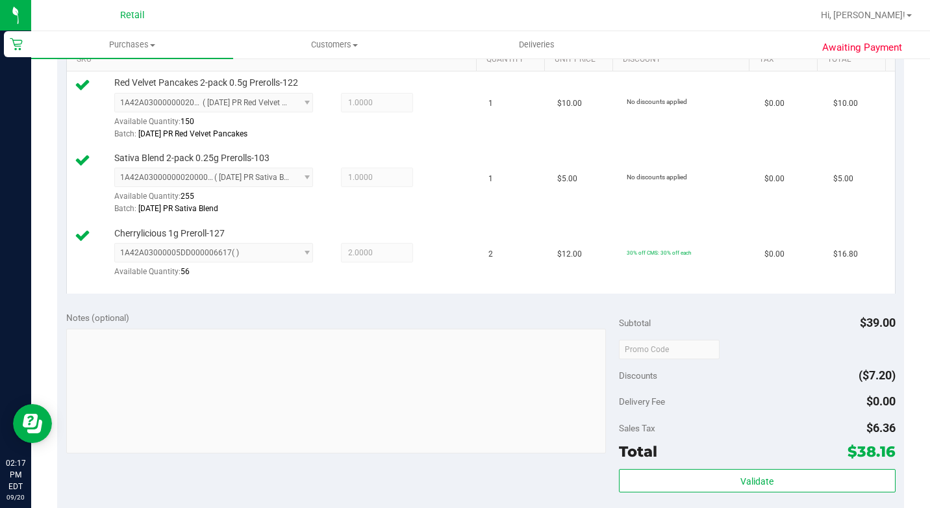
scroll to position [545, 0]
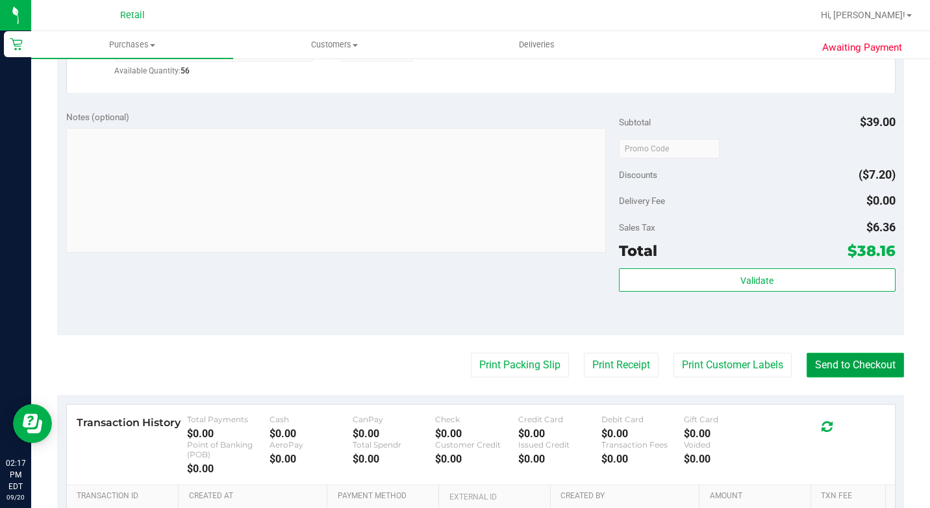
click at [824, 377] on button "Send to Checkout" at bounding box center [854, 365] width 97 height 25
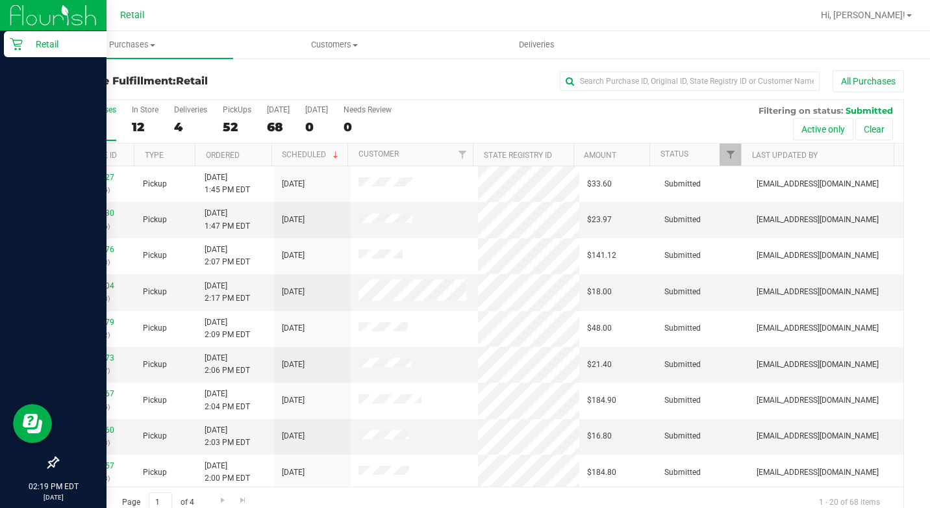
click at [26, 36] on div "Retail" at bounding box center [55, 44] width 103 height 26
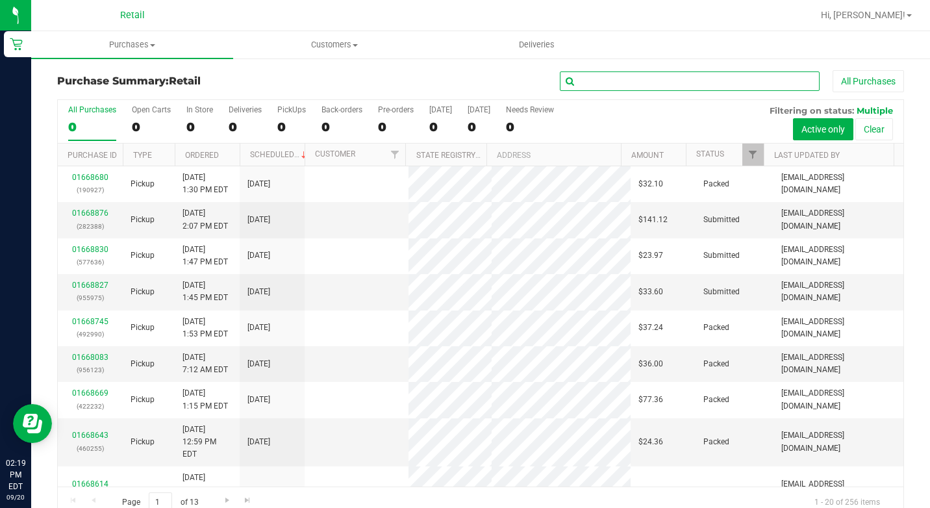
click at [612, 71] on input "text" at bounding box center [690, 80] width 260 height 19
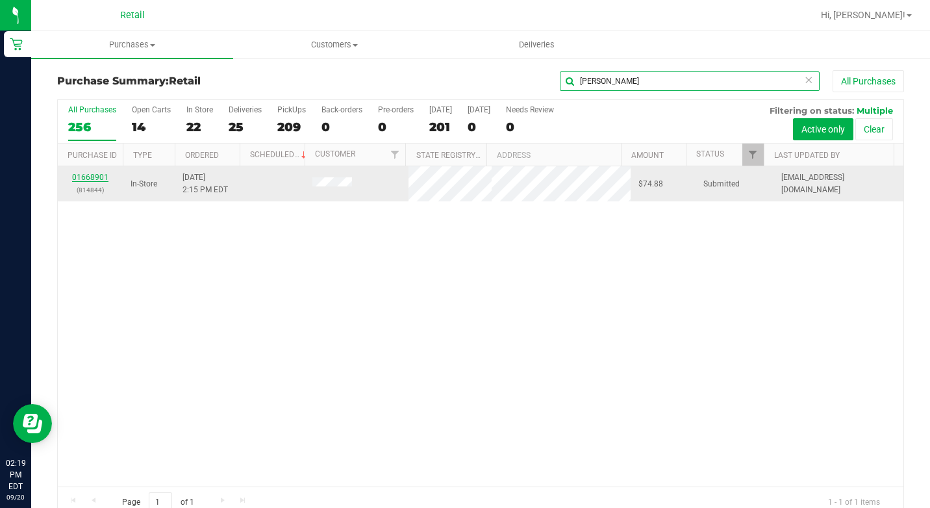
type input "[PERSON_NAME]"
click at [103, 181] on link "01668901" at bounding box center [90, 177] width 36 height 9
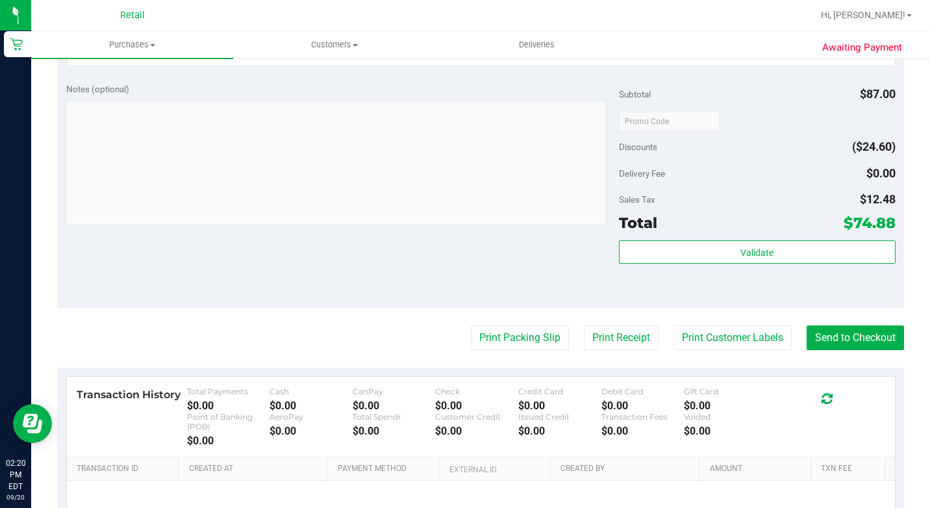
scroll to position [779, 0]
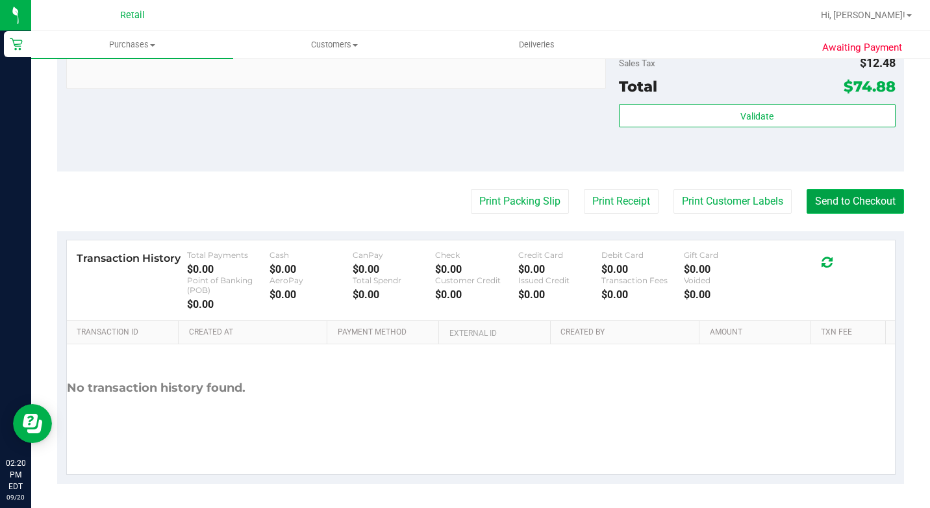
click at [812, 214] on button "Send to Checkout" at bounding box center [854, 201] width 97 height 25
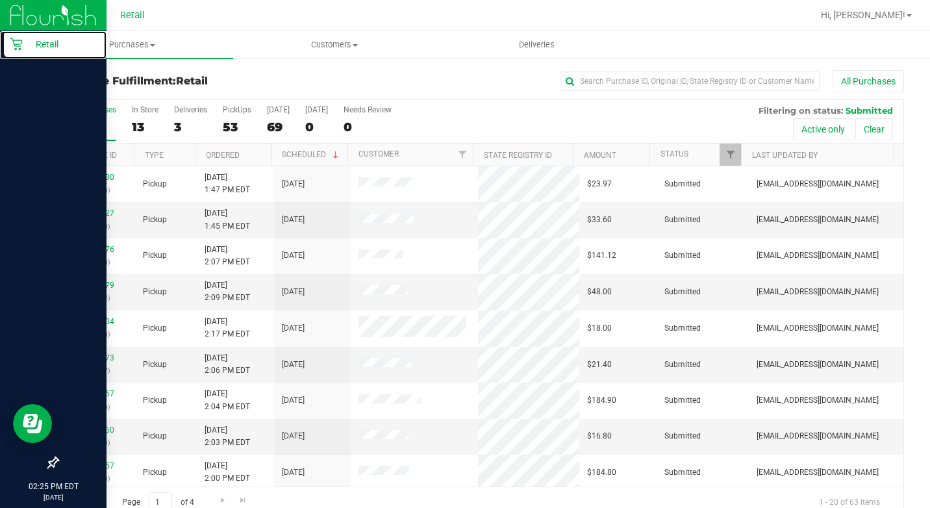
drag, startPoint x: 10, startPoint y: 36, endPoint x: 10, endPoint y: 65, distance: 29.2
click at [11, 35] on div "Retail" at bounding box center [55, 44] width 103 height 26
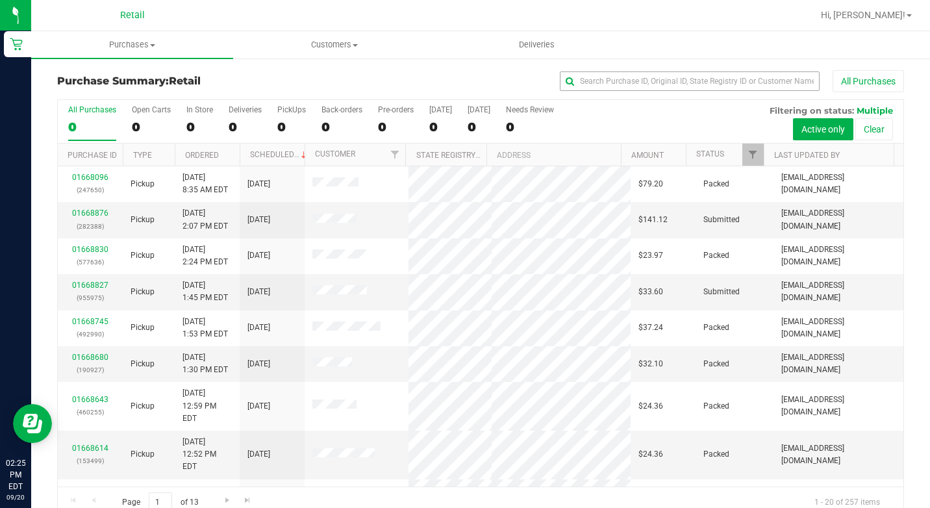
drag, startPoint x: 610, startPoint y: 95, endPoint x: 616, endPoint y: 80, distance: 16.3
click at [612, 90] on div "Purchase Summary: Retail All Purchases" at bounding box center [480, 84] width 847 height 29
click at [616, 80] on input "text" at bounding box center [690, 80] width 260 height 19
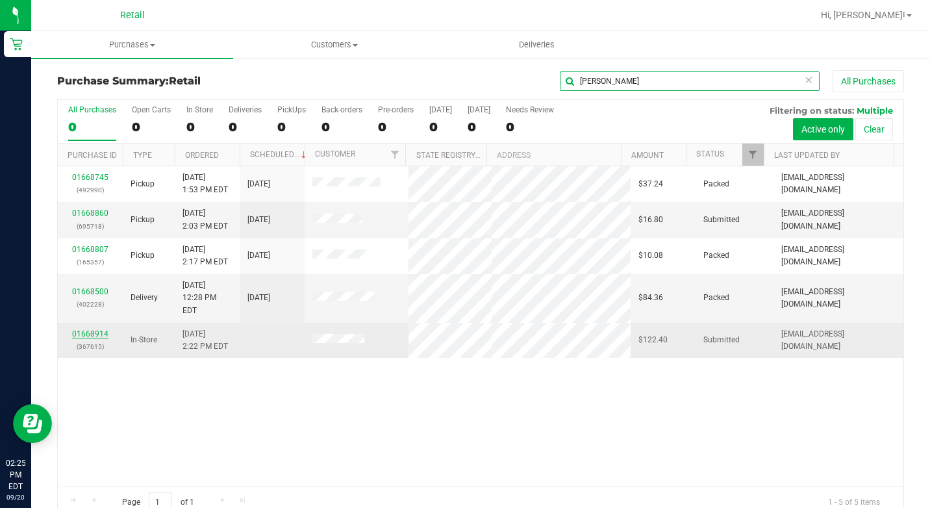
type input "[PERSON_NAME]"
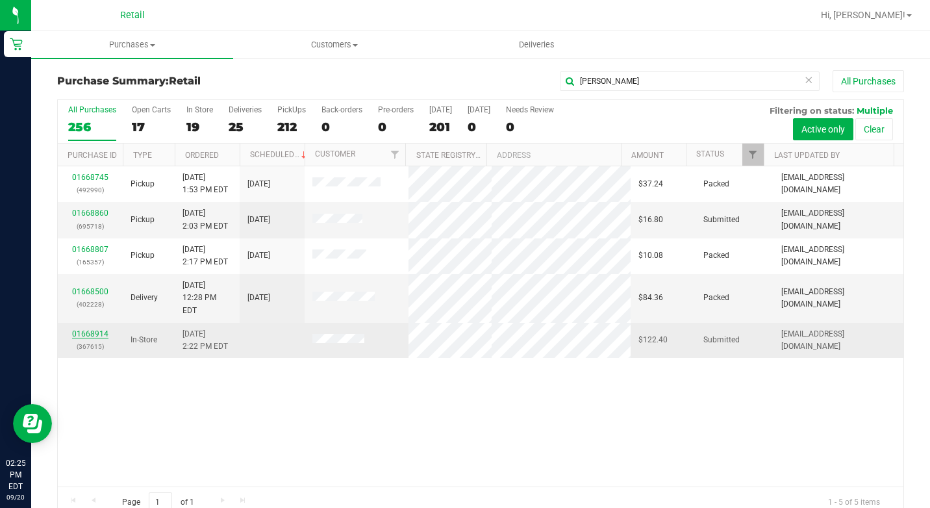
click at [88, 329] on link "01668914" at bounding box center [90, 333] width 36 height 9
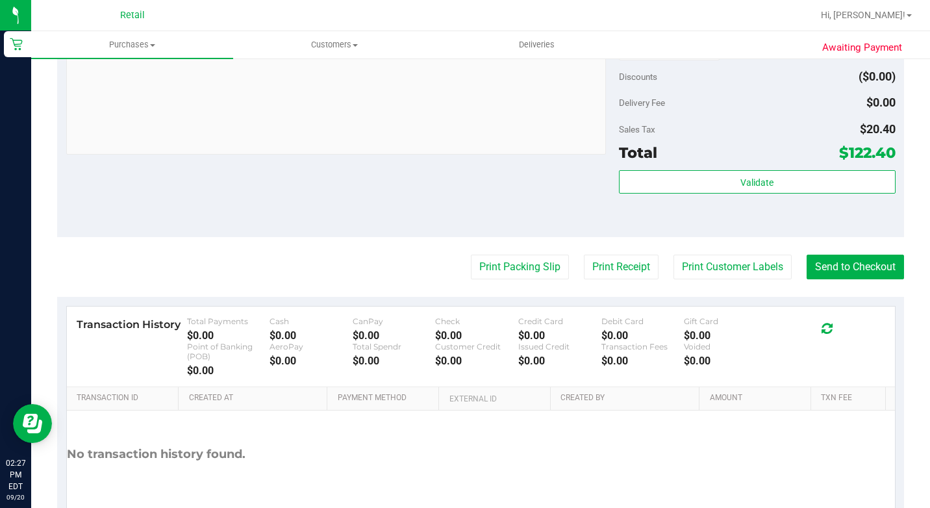
scroll to position [649, 0]
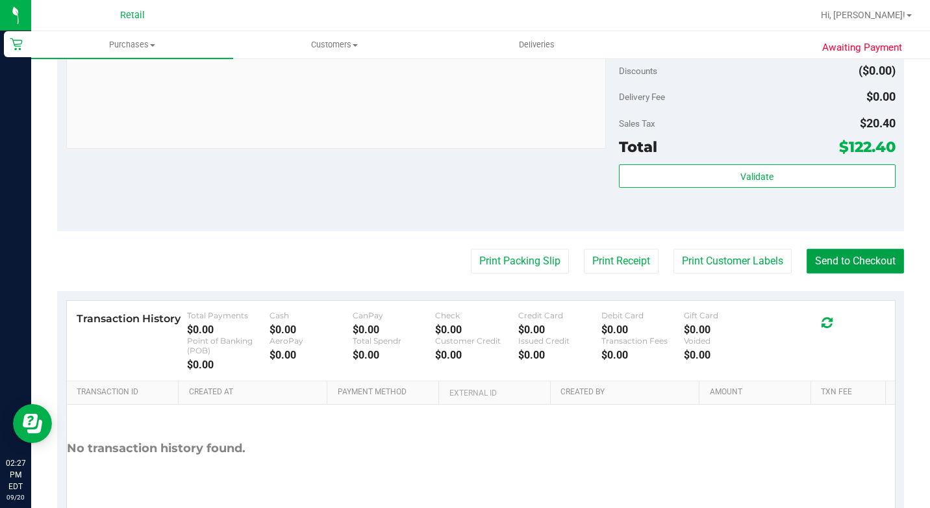
click at [857, 273] on button "Send to Checkout" at bounding box center [854, 261] width 97 height 25
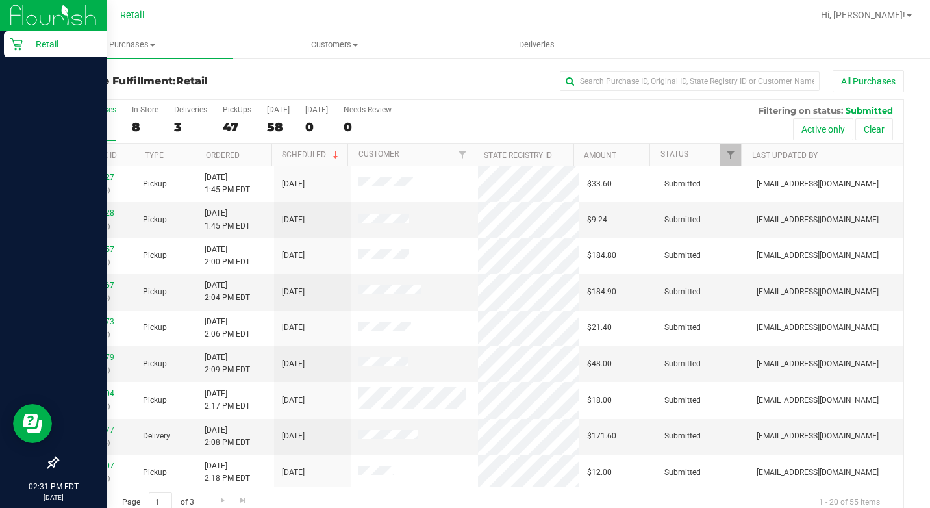
click at [10, 45] on icon at bounding box center [16, 44] width 13 height 13
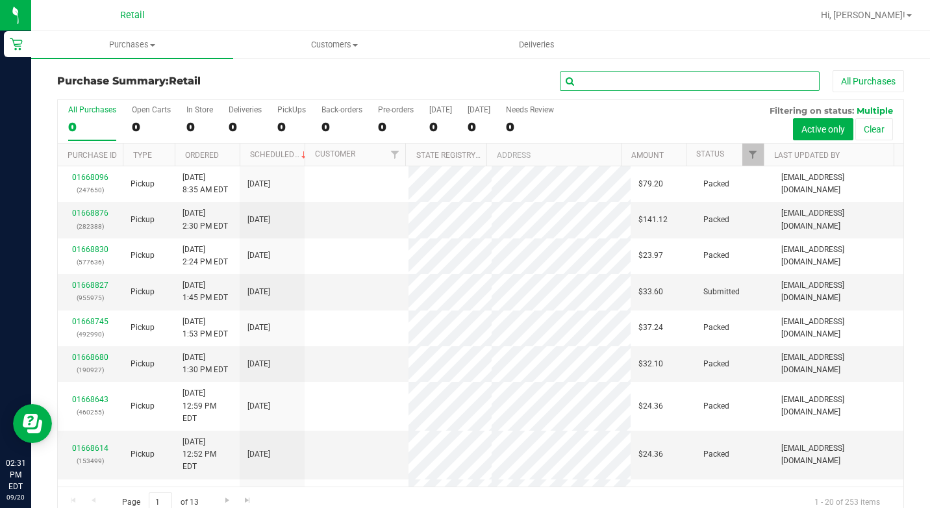
click at [589, 88] on input "text" at bounding box center [690, 80] width 260 height 19
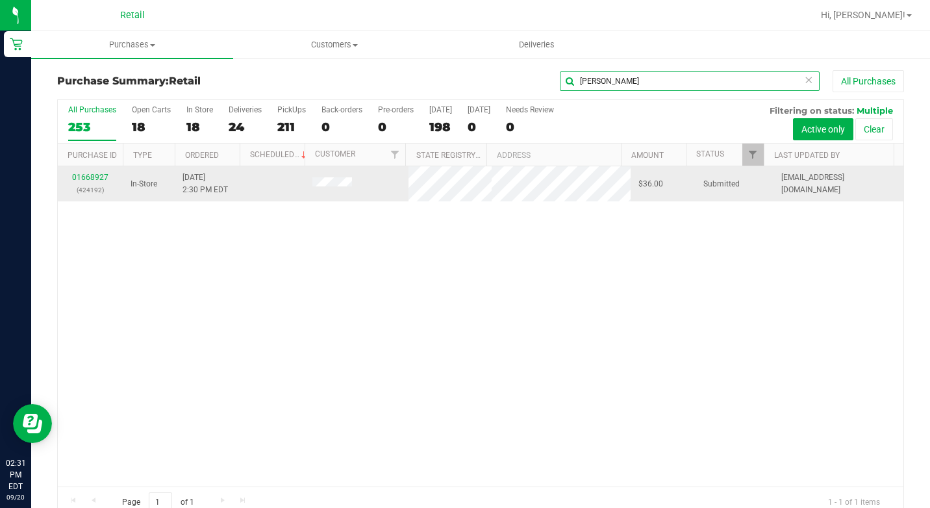
type input "[PERSON_NAME]"
click at [85, 171] on div "01668927 (424192)" at bounding box center [90, 183] width 49 height 25
click at [84, 176] on link "01668927" at bounding box center [90, 177] width 36 height 9
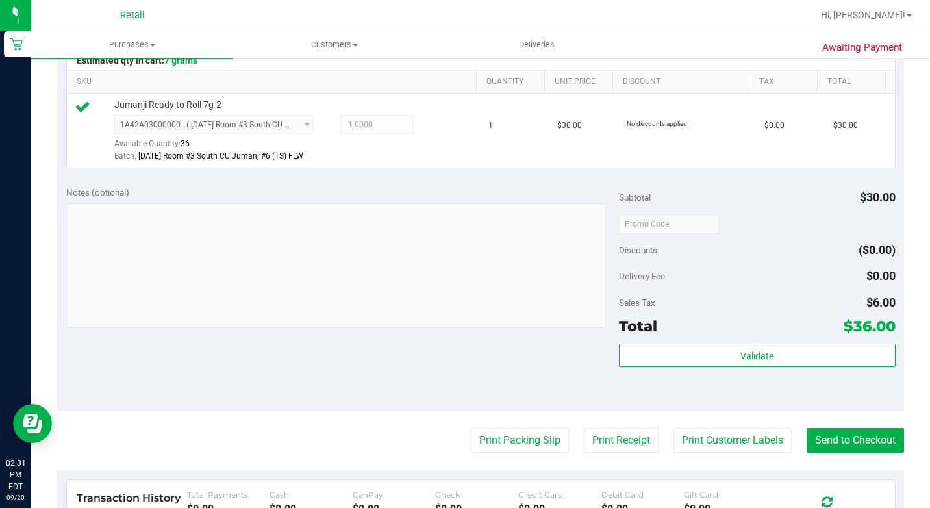
scroll to position [390, 0]
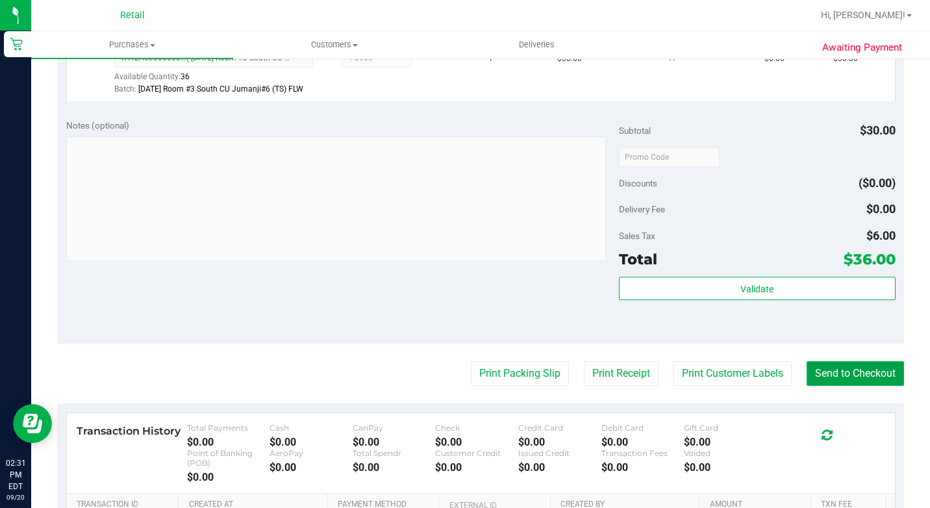
click at [831, 386] on button "Send to Checkout" at bounding box center [854, 373] width 97 height 25
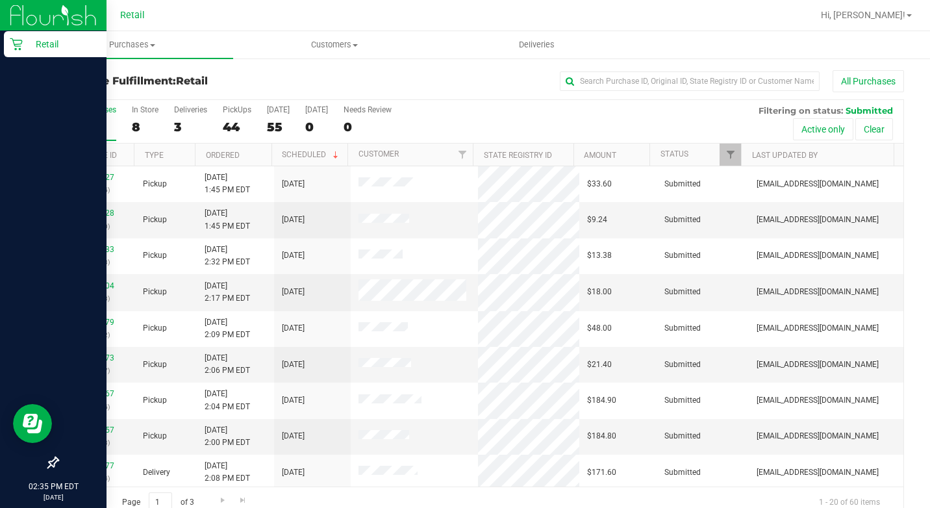
click at [31, 47] on p "Retail" at bounding box center [62, 44] width 78 height 16
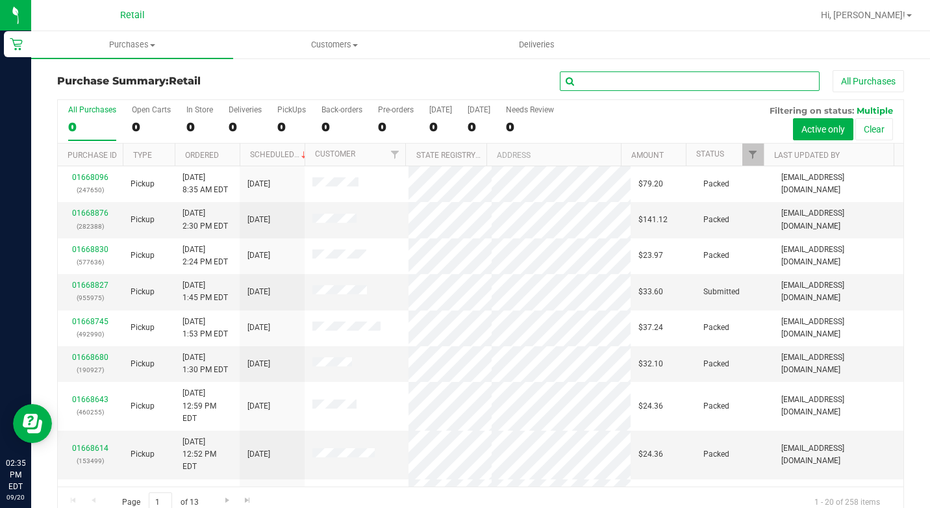
click at [659, 88] on input "text" at bounding box center [690, 80] width 260 height 19
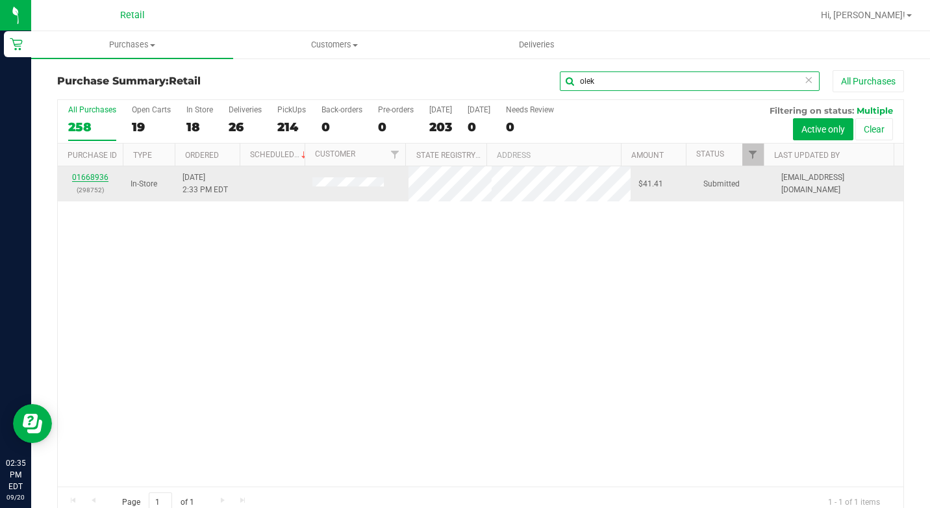
type input "olek"
click at [96, 176] on link "01668936" at bounding box center [90, 177] width 36 height 9
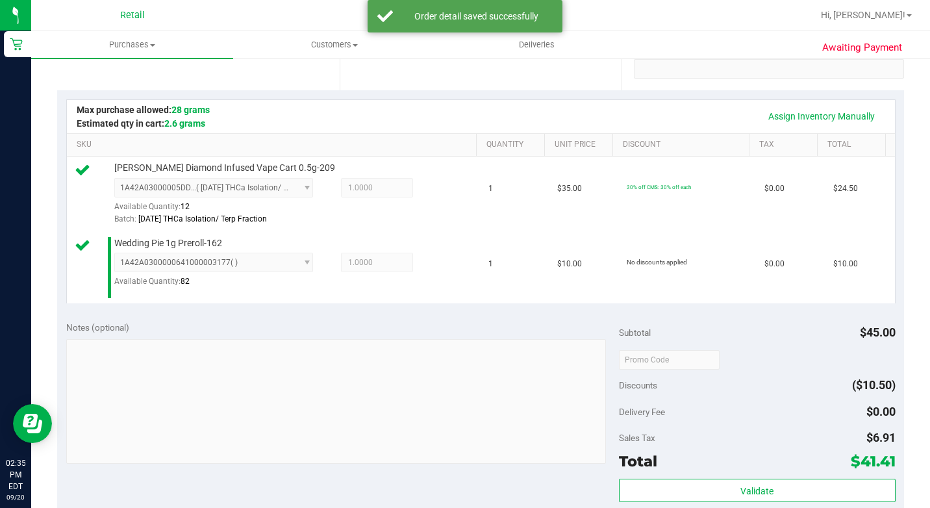
scroll to position [649, 0]
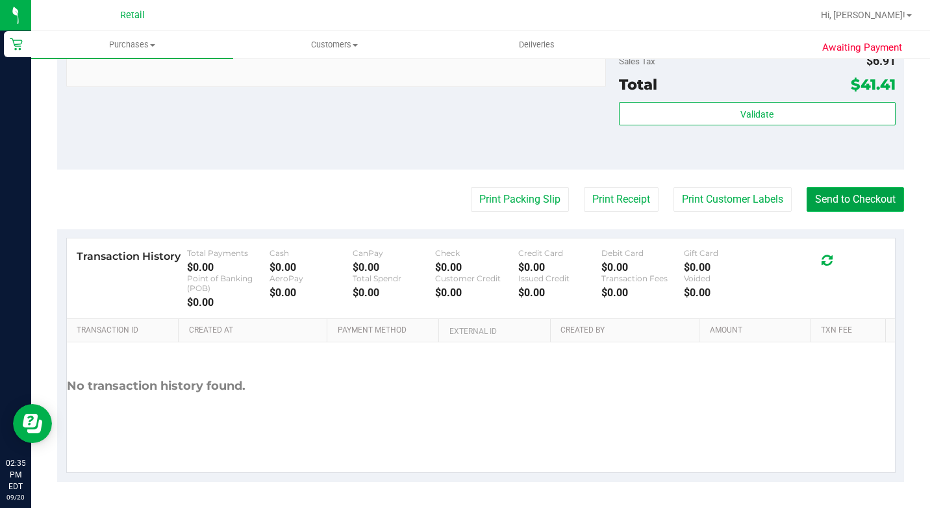
click at [850, 212] on button "Send to Checkout" at bounding box center [854, 199] width 97 height 25
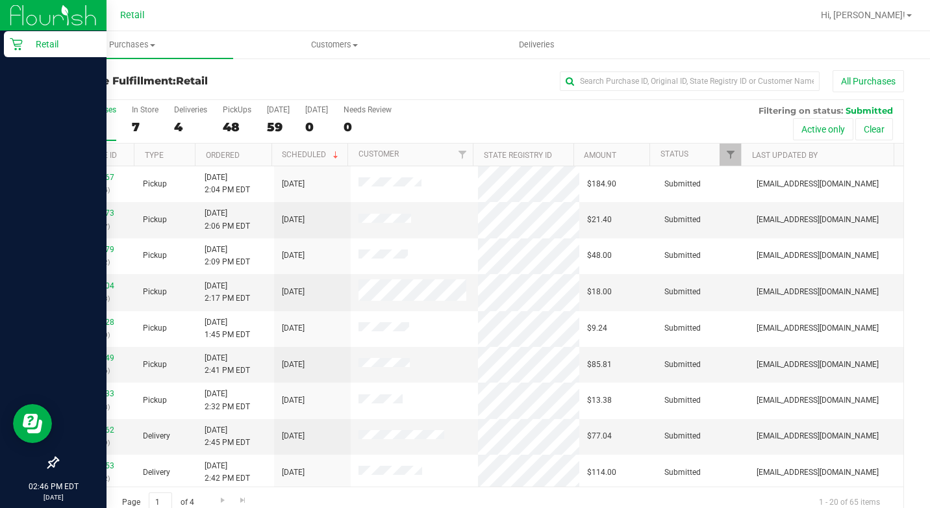
click at [6, 43] on div "Retail" at bounding box center [55, 44] width 103 height 26
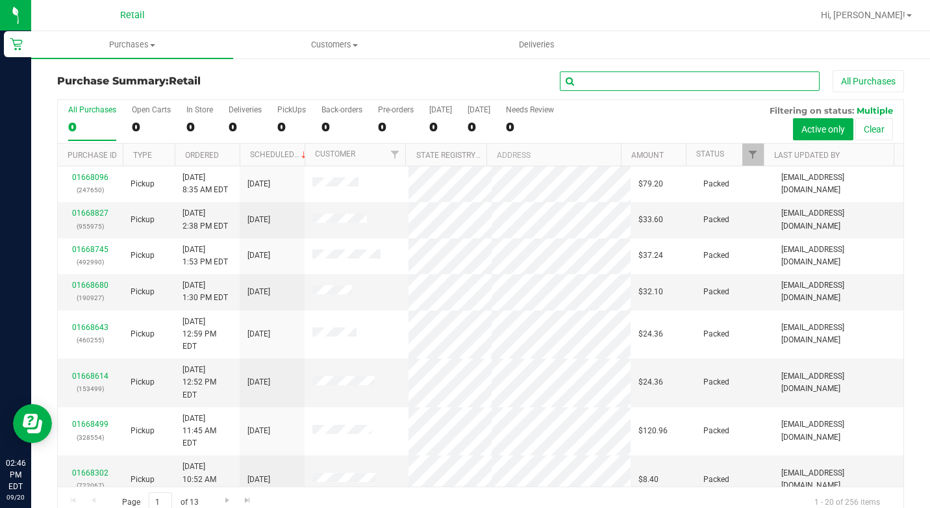
click at [593, 86] on input "text" at bounding box center [690, 80] width 260 height 19
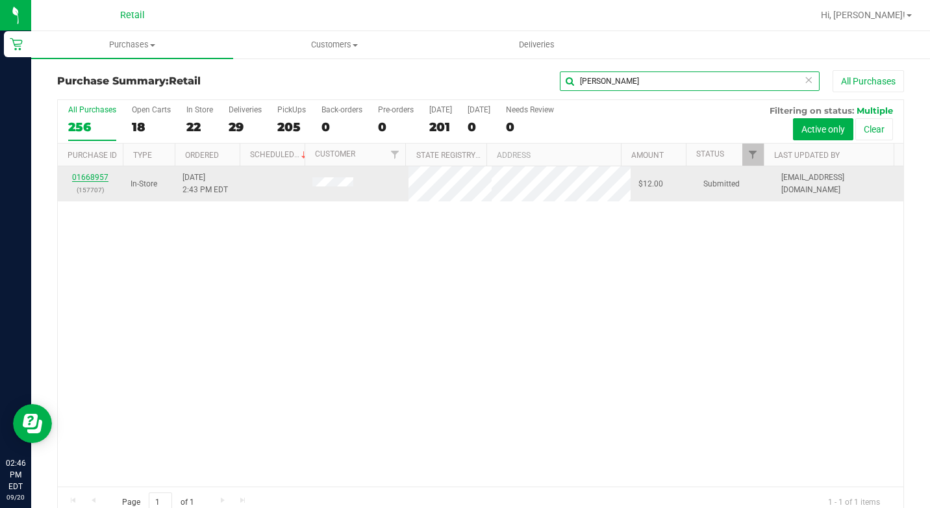
type input "[PERSON_NAME]"
click at [88, 173] on link "01668957" at bounding box center [90, 177] width 36 height 9
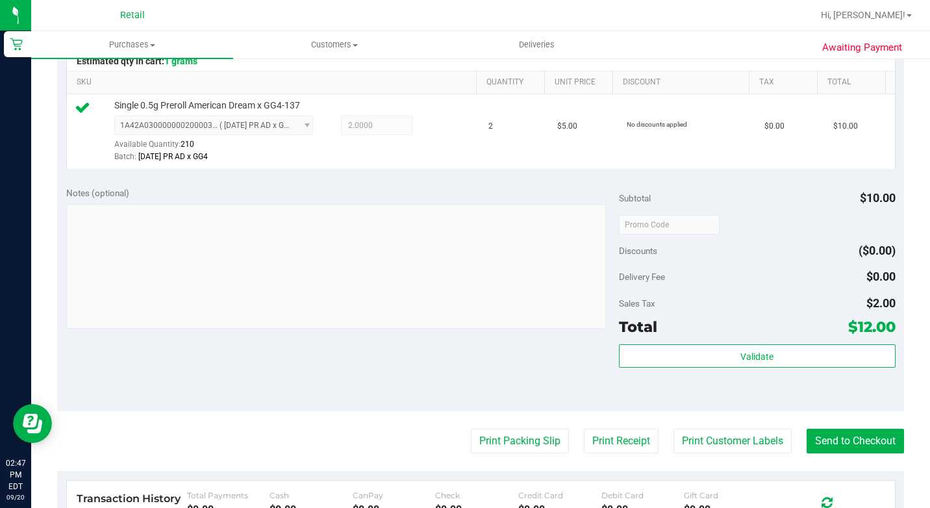
scroll to position [325, 0]
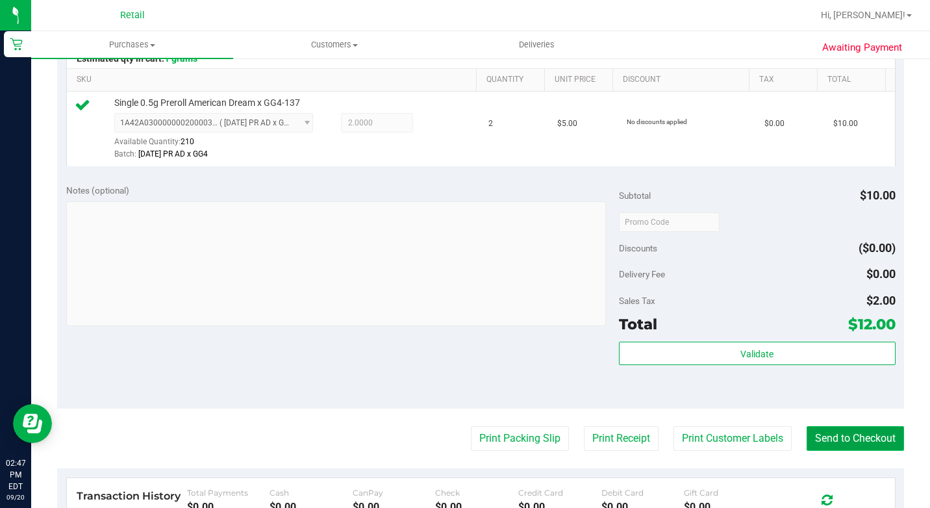
click at [831, 449] on button "Send to Checkout" at bounding box center [854, 438] width 97 height 25
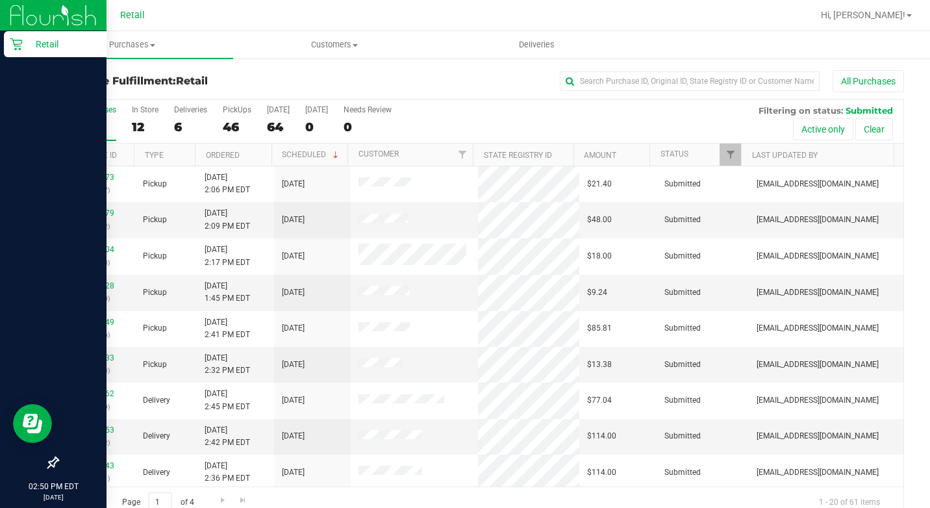
click at [23, 51] on p "Retail" at bounding box center [62, 44] width 78 height 16
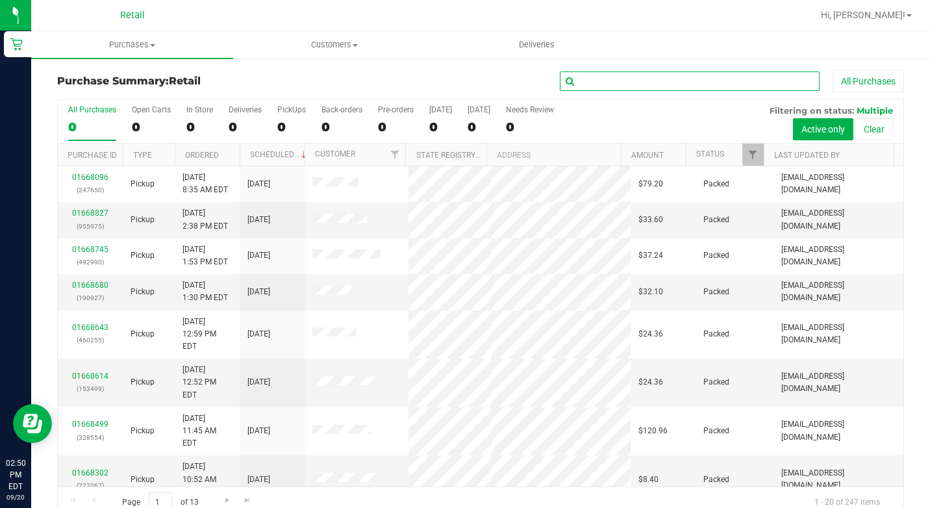
click at [603, 73] on input "text" at bounding box center [690, 80] width 260 height 19
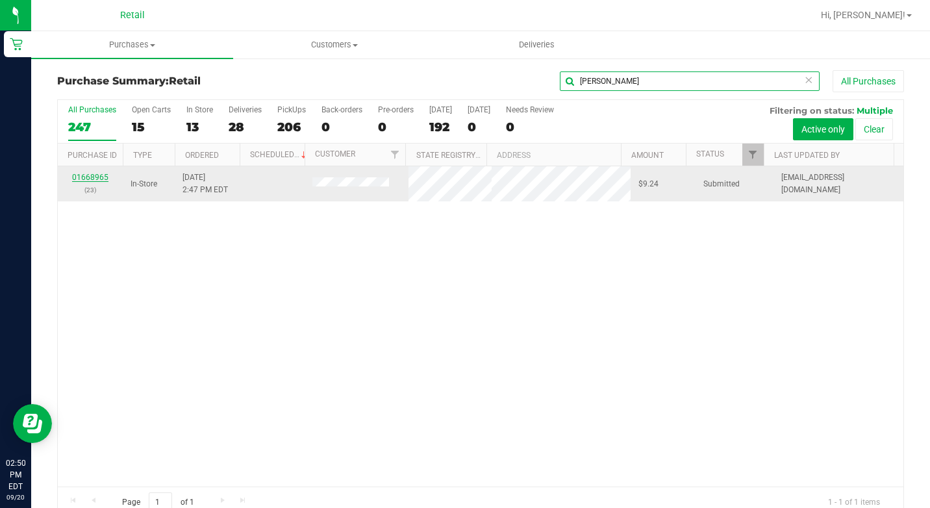
type input "[PERSON_NAME]"
click at [81, 176] on link "01668965" at bounding box center [90, 177] width 36 height 9
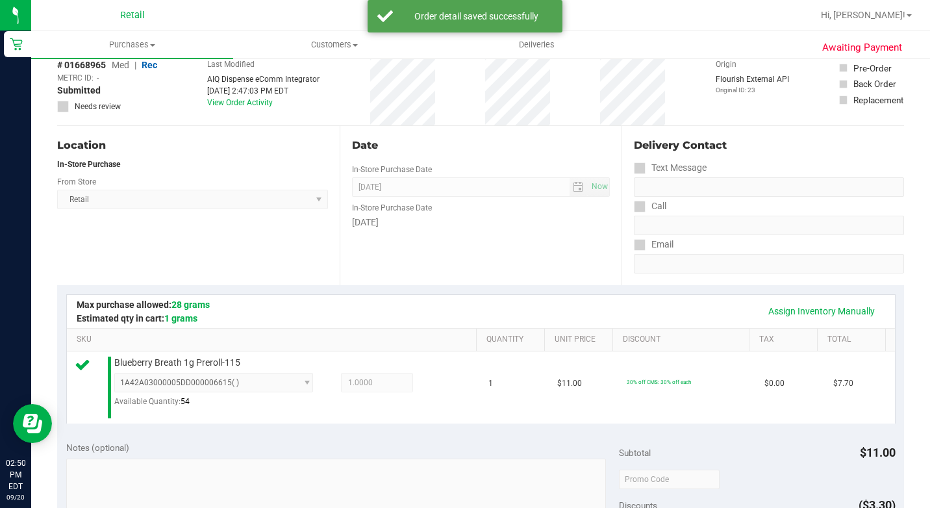
scroll to position [455, 0]
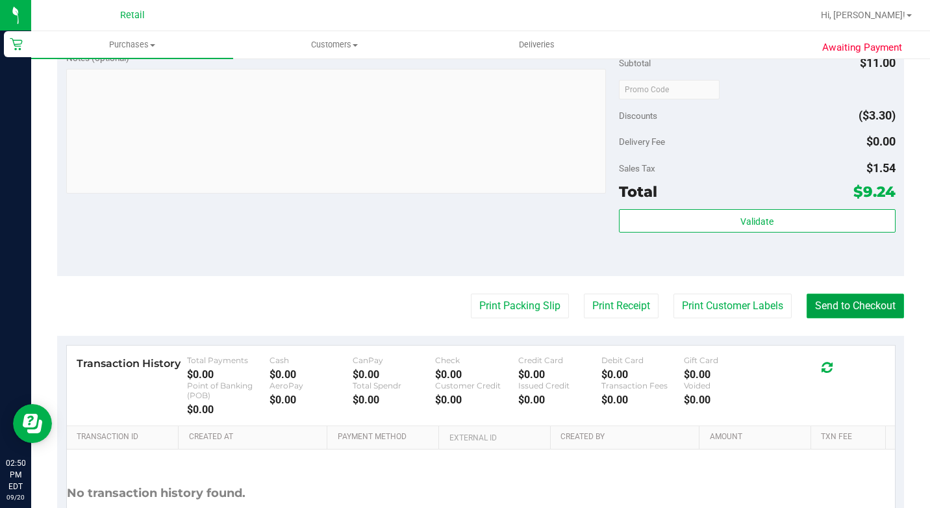
click at [831, 318] on button "Send to Checkout" at bounding box center [854, 306] width 97 height 25
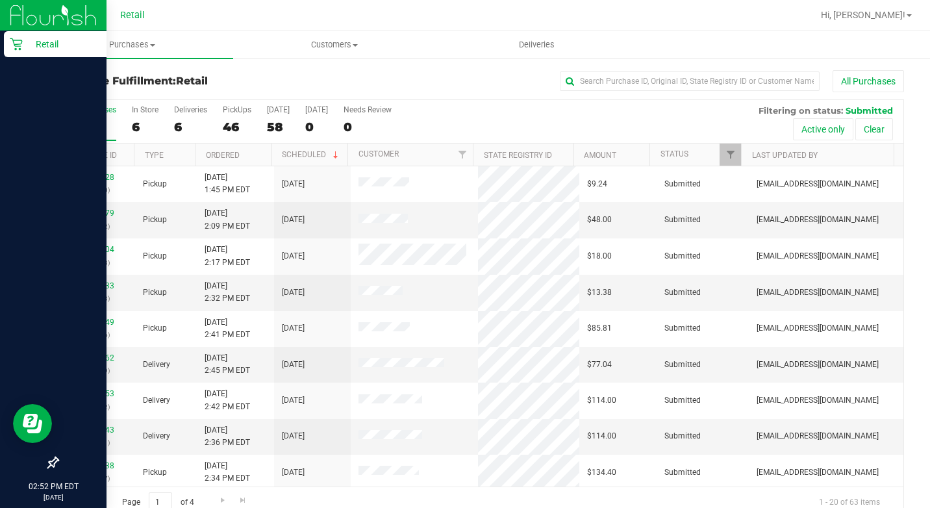
click at [12, 42] on icon at bounding box center [16, 44] width 13 height 13
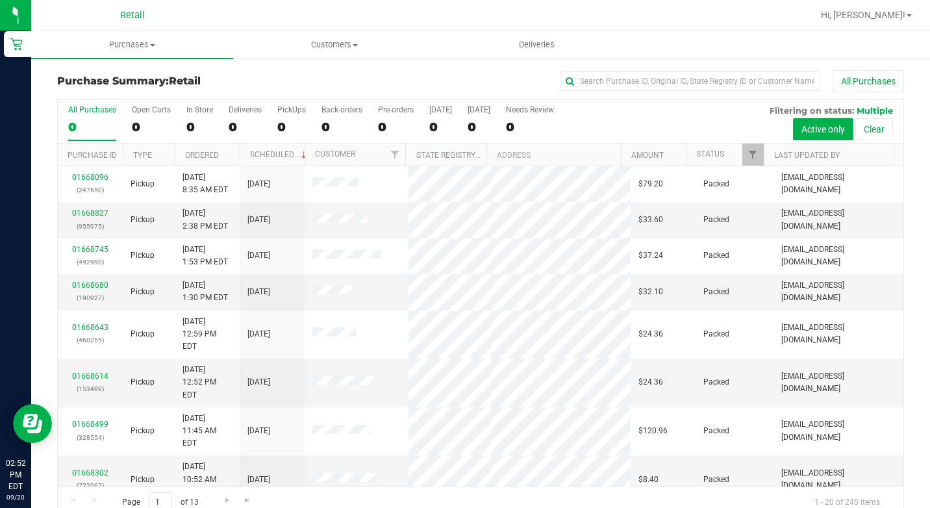
click at [632, 93] on div "Purchase Summary: Retail All Purchases" at bounding box center [480, 84] width 847 height 29
click at [642, 75] on input "text" at bounding box center [690, 80] width 260 height 19
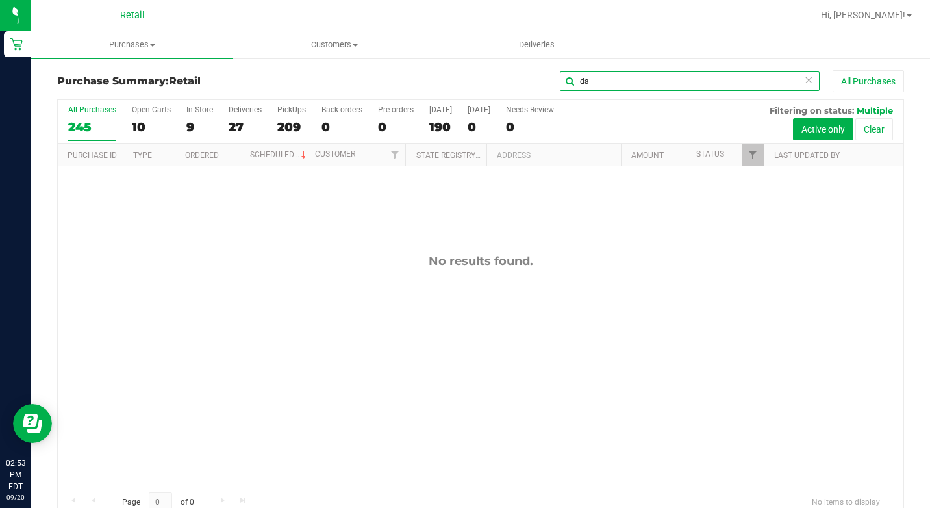
type input "d"
type input "f"
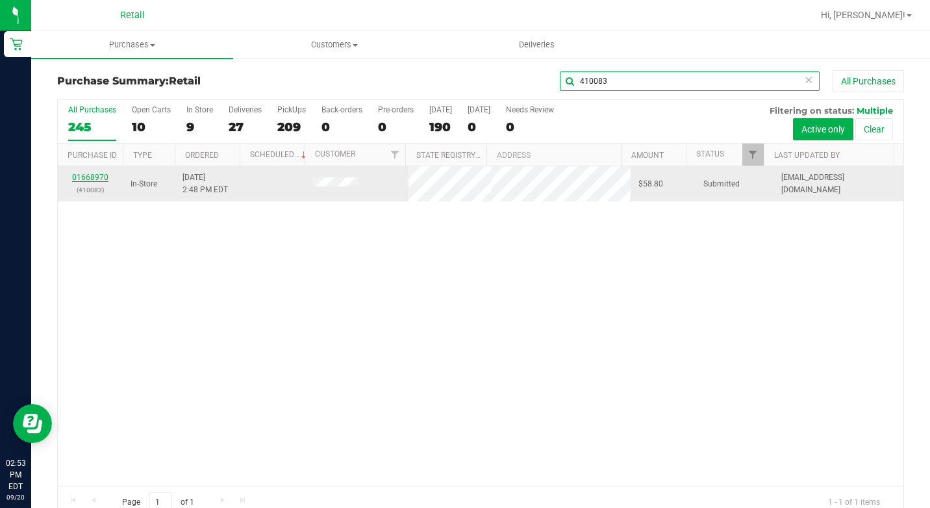
type input "410083"
click at [83, 174] on link "01668970" at bounding box center [90, 177] width 36 height 9
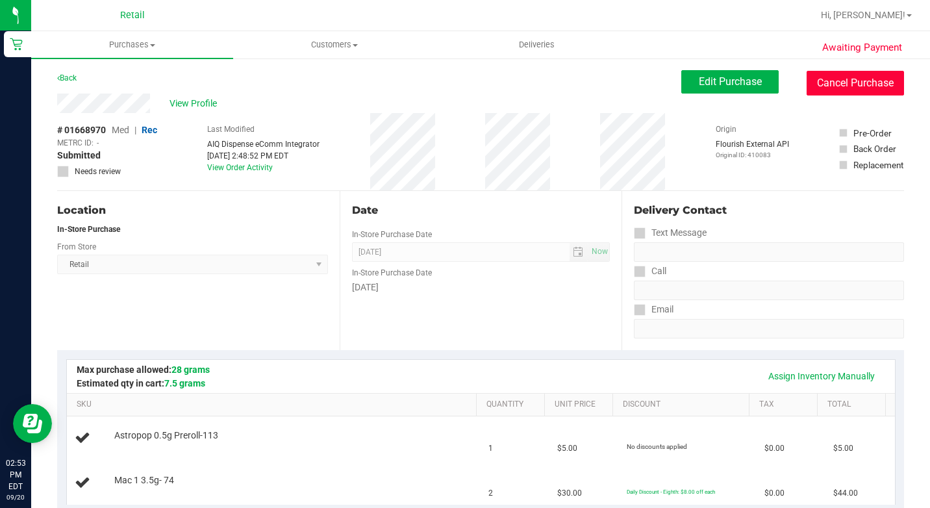
click at [827, 83] on button "Cancel Purchase" at bounding box center [854, 83] width 97 height 25
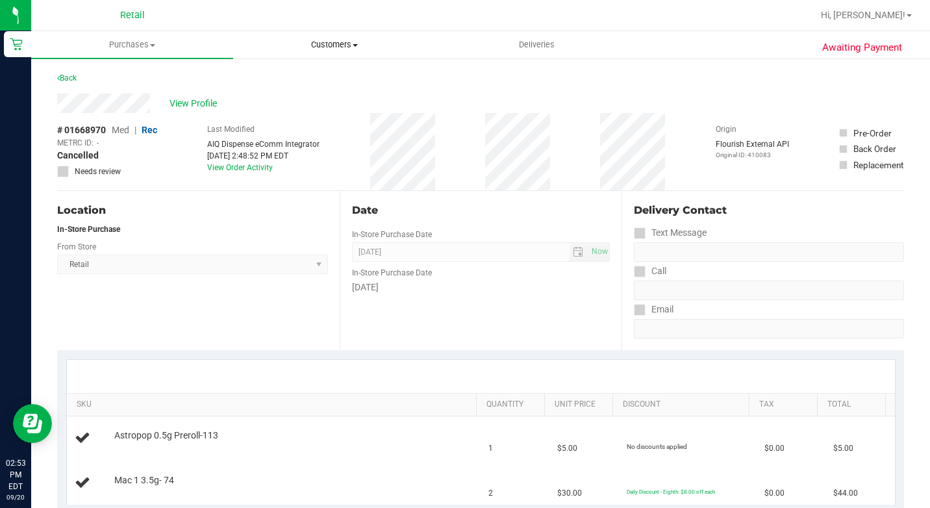
click at [346, 42] on span "Customers" at bounding box center [334, 45] width 201 height 12
click at [263, 75] on span "All customers" at bounding box center [280, 78] width 94 height 11
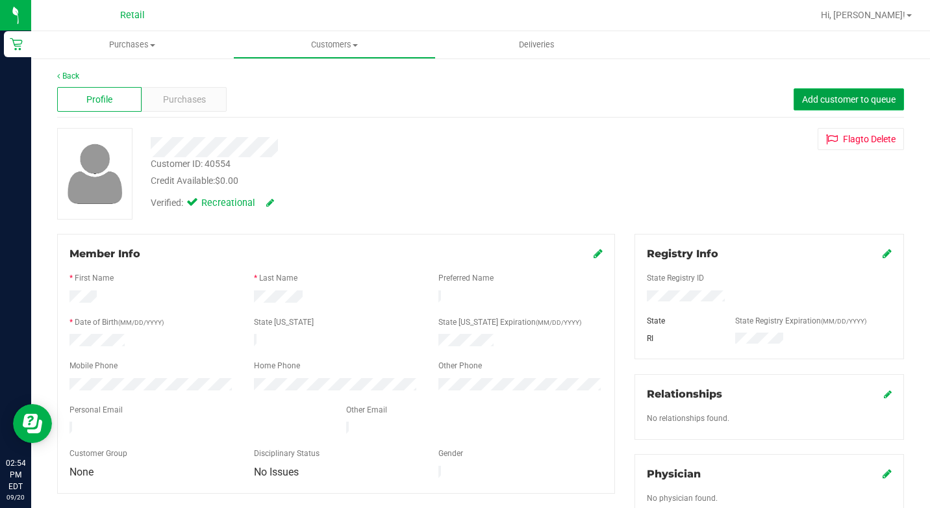
click at [860, 96] on span "Add customer to queue" at bounding box center [849, 99] width 94 height 10
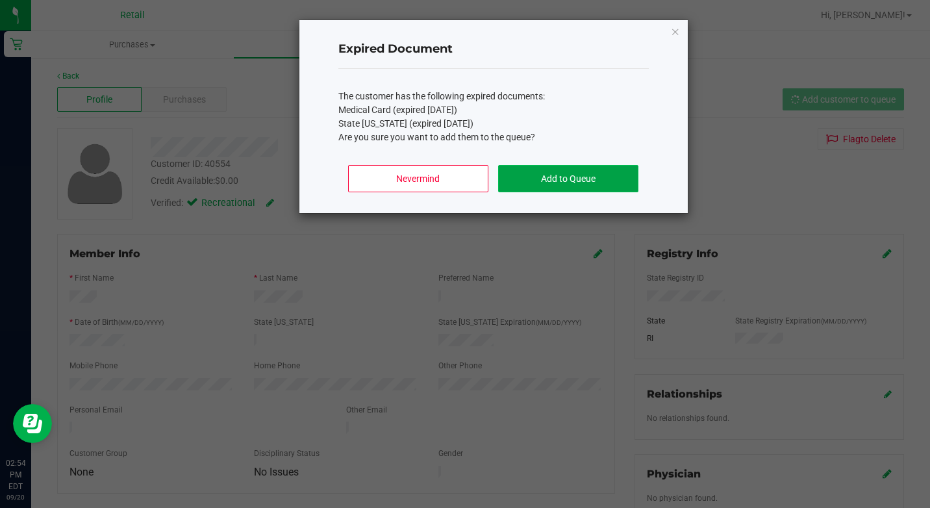
click at [583, 186] on button "Add to Queue" at bounding box center [568, 178] width 140 height 27
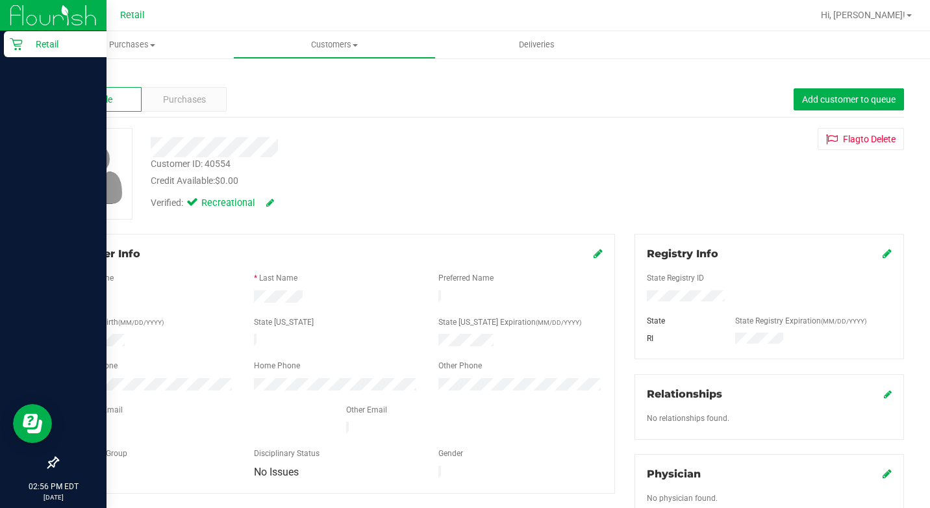
click at [6, 40] on div "Retail" at bounding box center [55, 44] width 103 height 26
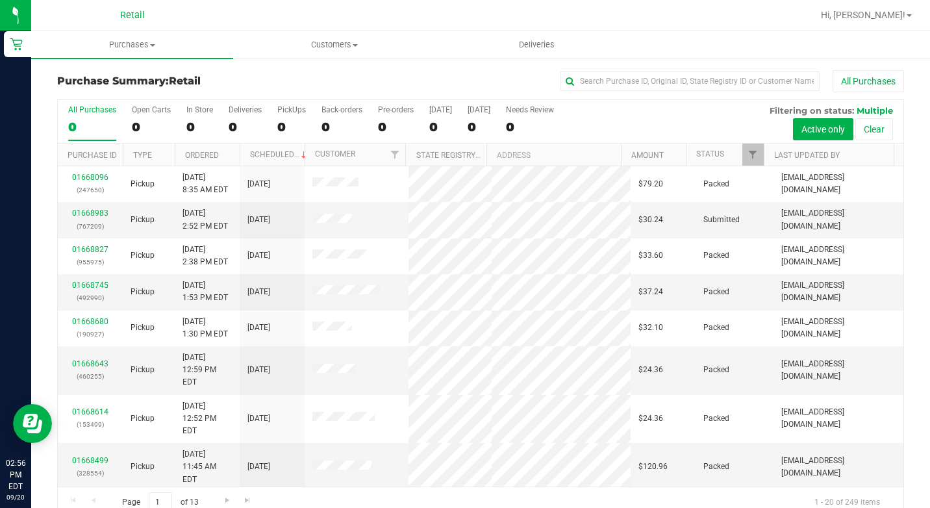
click at [654, 68] on div "Purchase Summary: Retail All Purchases All Purchases 0 Open Carts 0 In Store 0 …" at bounding box center [480, 294] width 899 height 474
click at [652, 72] on input "text" at bounding box center [690, 80] width 260 height 19
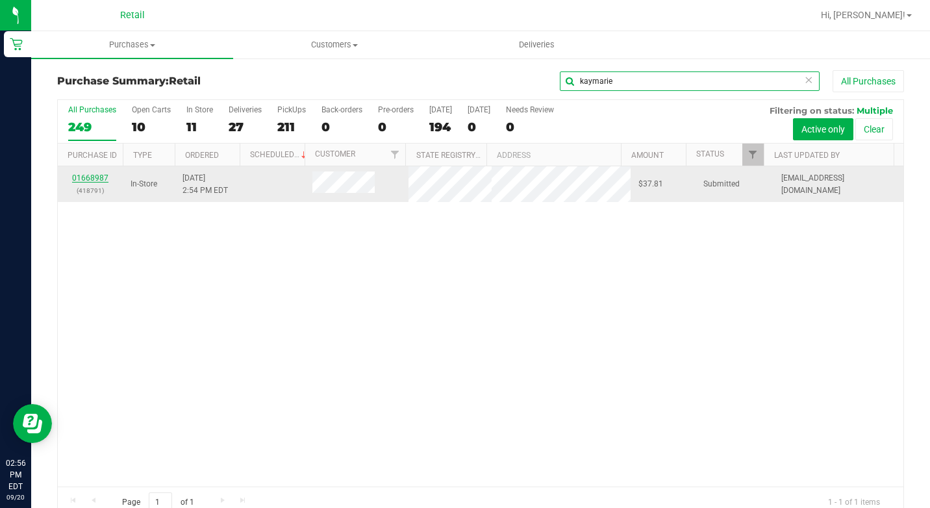
type input "kaymarie"
click at [96, 179] on link "01668987" at bounding box center [90, 177] width 36 height 9
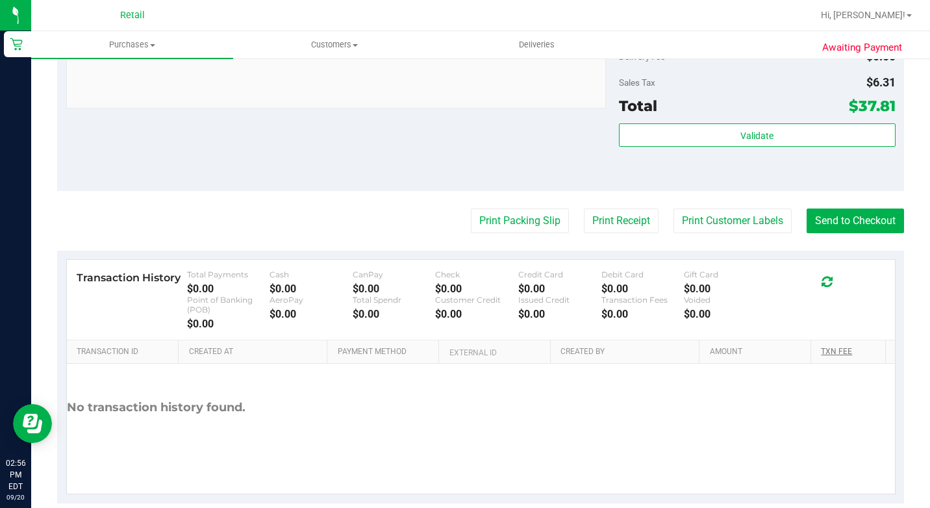
scroll to position [671, 0]
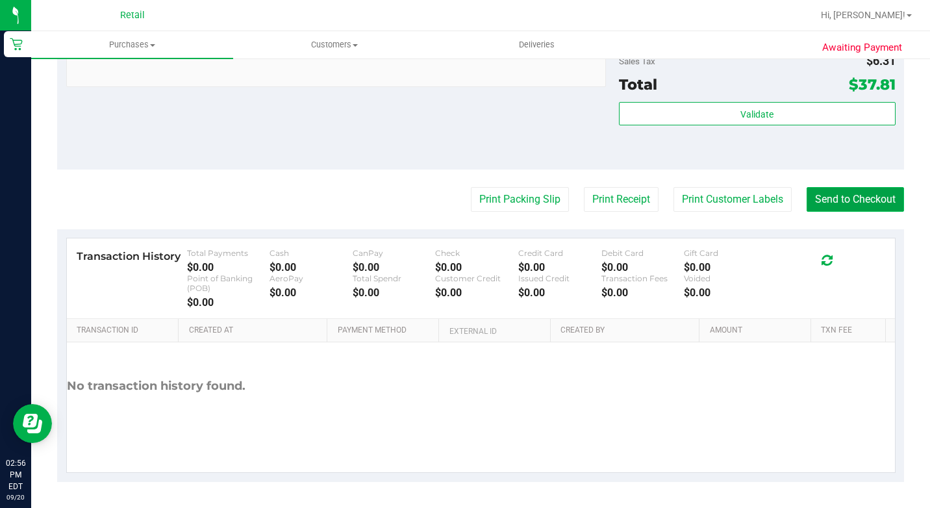
click at [863, 201] on button "Send to Checkout" at bounding box center [854, 199] width 97 height 25
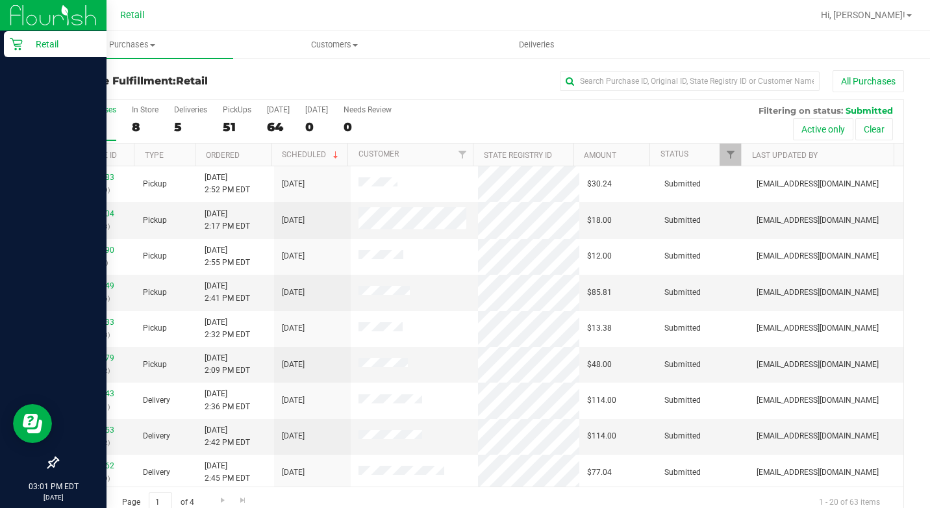
click at [21, 46] on icon at bounding box center [16, 44] width 13 height 13
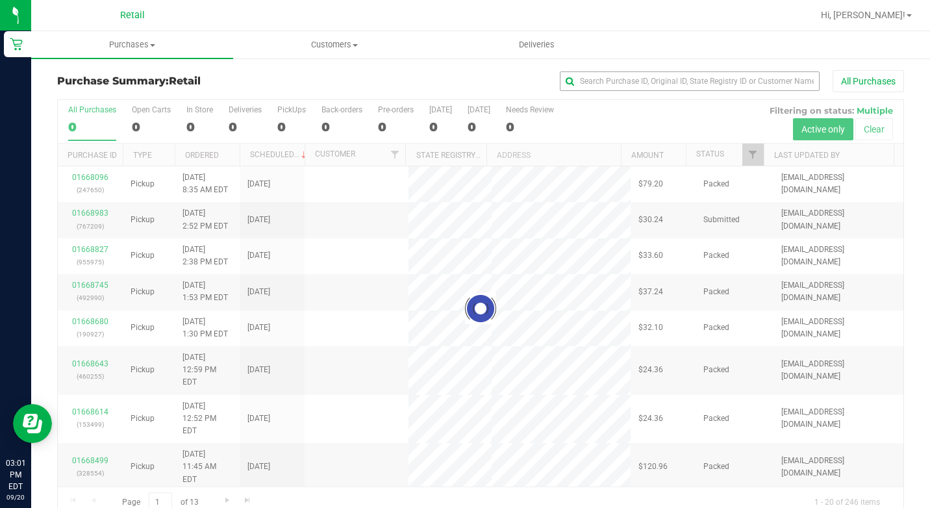
click at [614, 71] on div "Purchase Summary: Retail All Purchases Loading... All Purchases 0 Open Carts 0 …" at bounding box center [480, 294] width 899 height 474
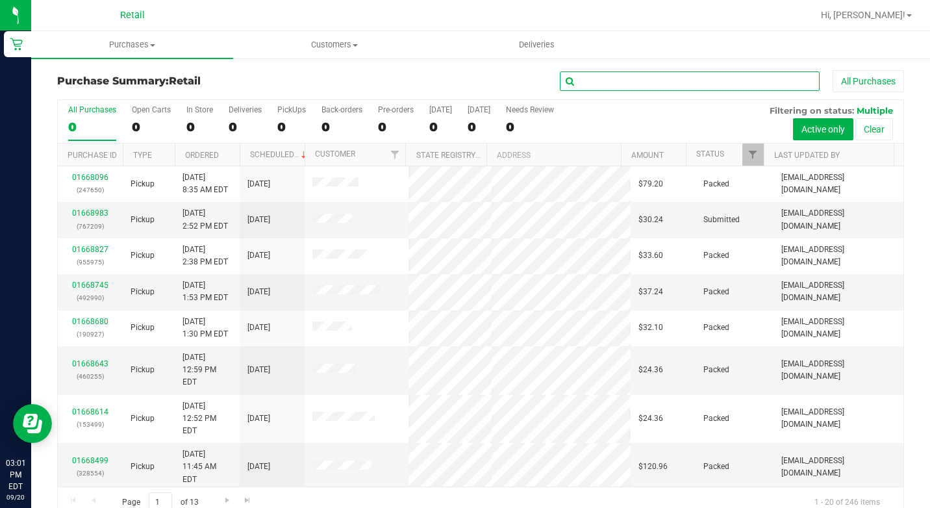
click at [617, 81] on input "text" at bounding box center [690, 80] width 260 height 19
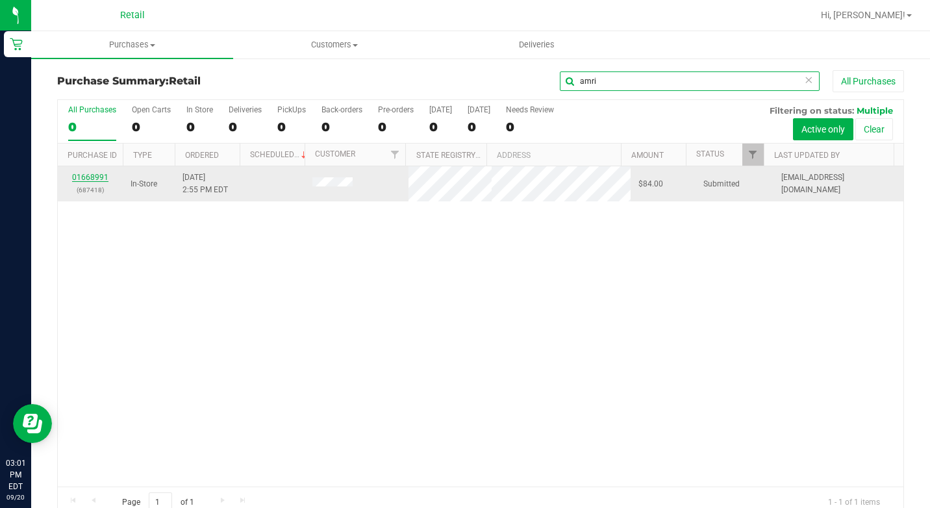
type input "amri"
click at [88, 179] on link "01668991" at bounding box center [90, 177] width 36 height 9
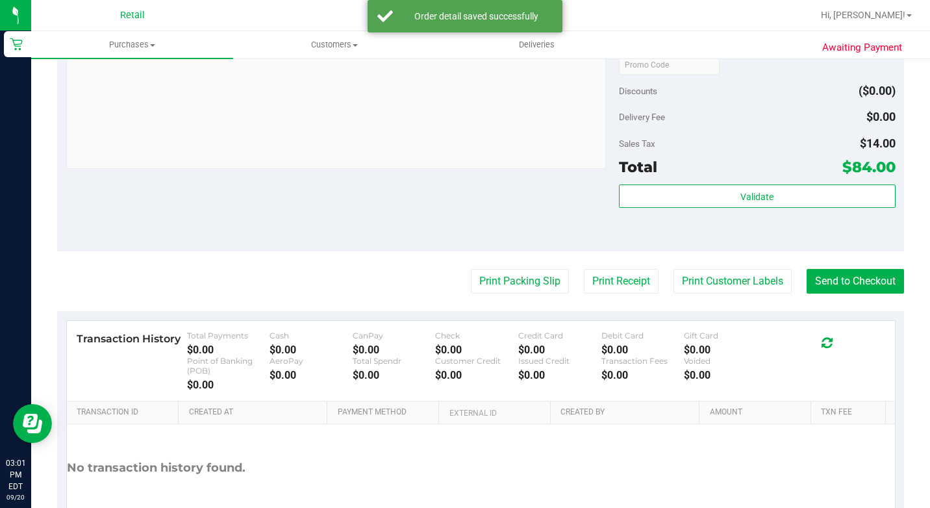
scroll to position [584, 0]
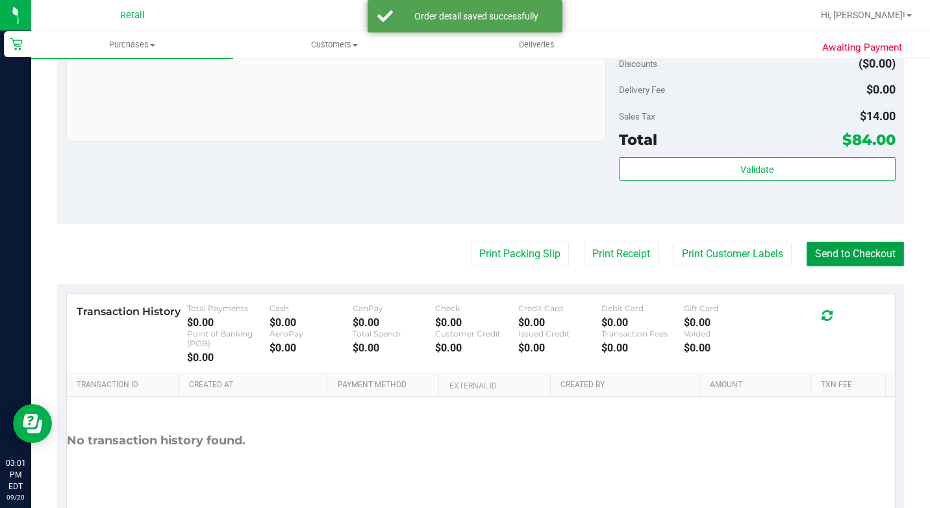
click at [855, 266] on button "Send to Checkout" at bounding box center [854, 254] width 97 height 25
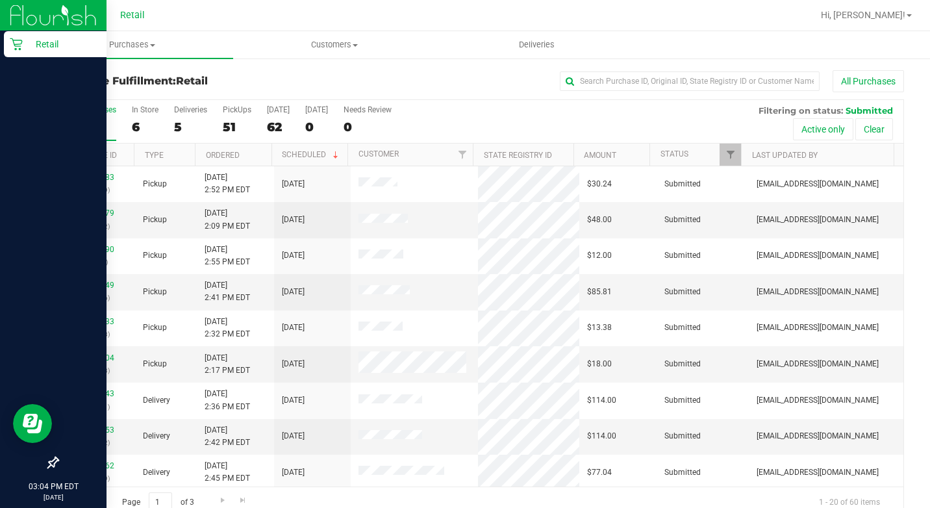
drag, startPoint x: 24, startPoint y: 42, endPoint x: 31, endPoint y: 47, distance: 8.7
click at [24, 42] on p "Retail" at bounding box center [62, 44] width 78 height 16
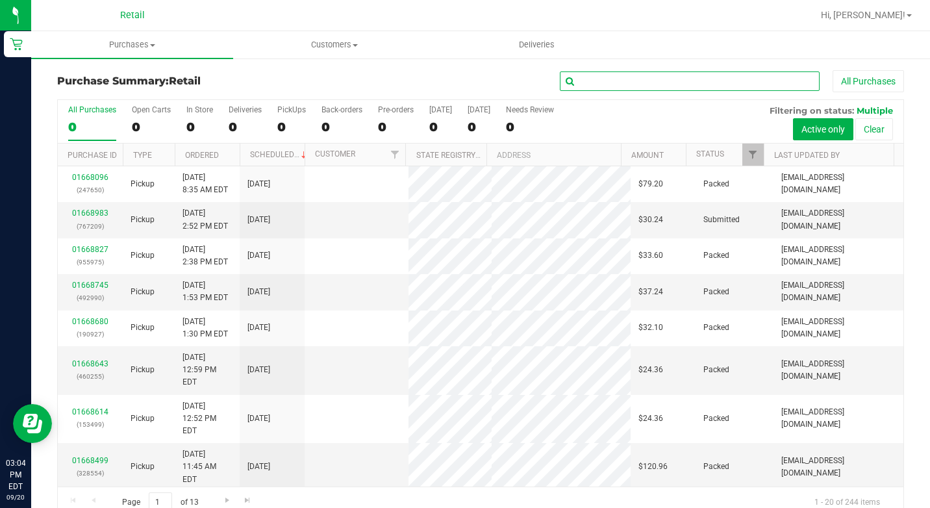
click at [577, 82] on input "text" at bounding box center [690, 80] width 260 height 19
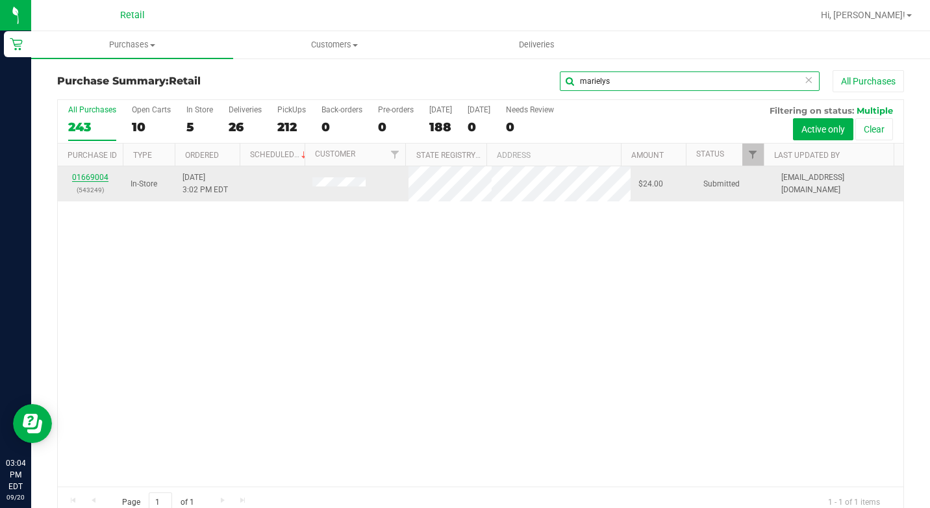
type input "marielys"
click at [99, 175] on link "01669004" at bounding box center [90, 177] width 36 height 9
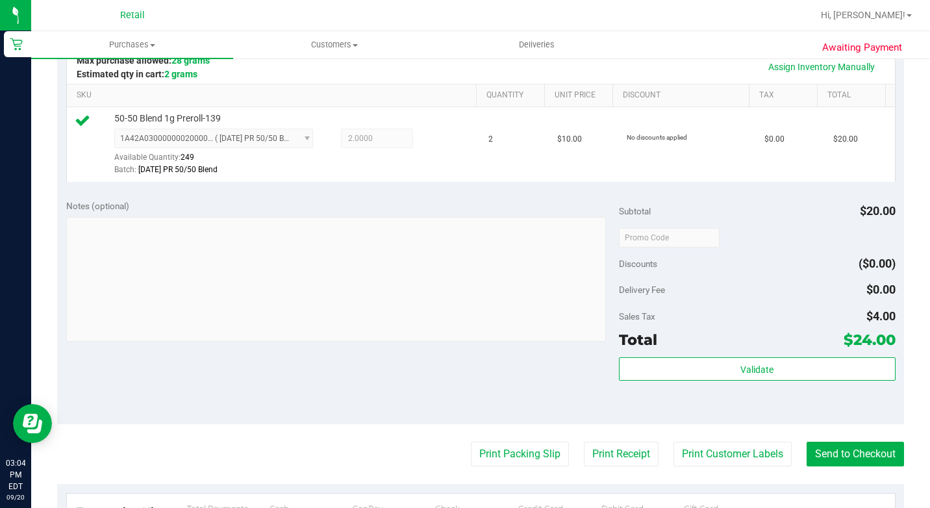
scroll to position [325, 0]
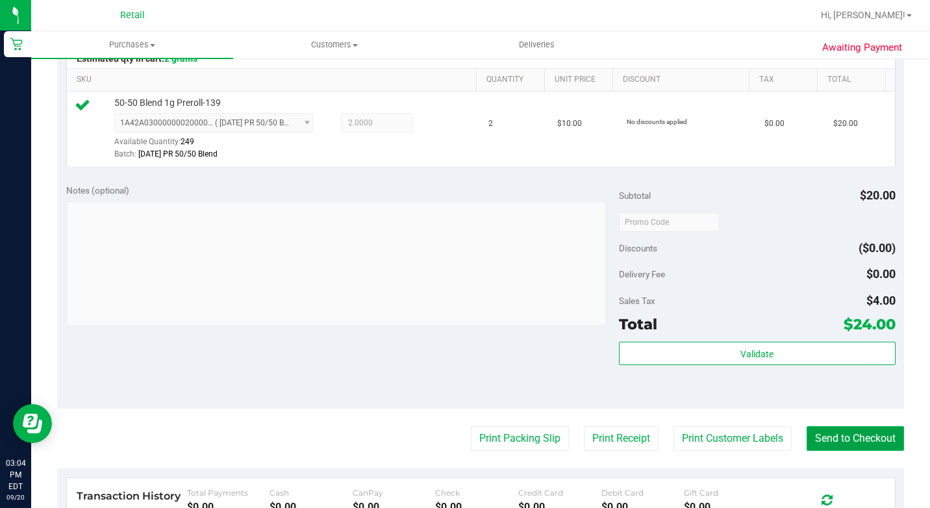
click at [834, 451] on button "Send to Checkout" at bounding box center [854, 438] width 97 height 25
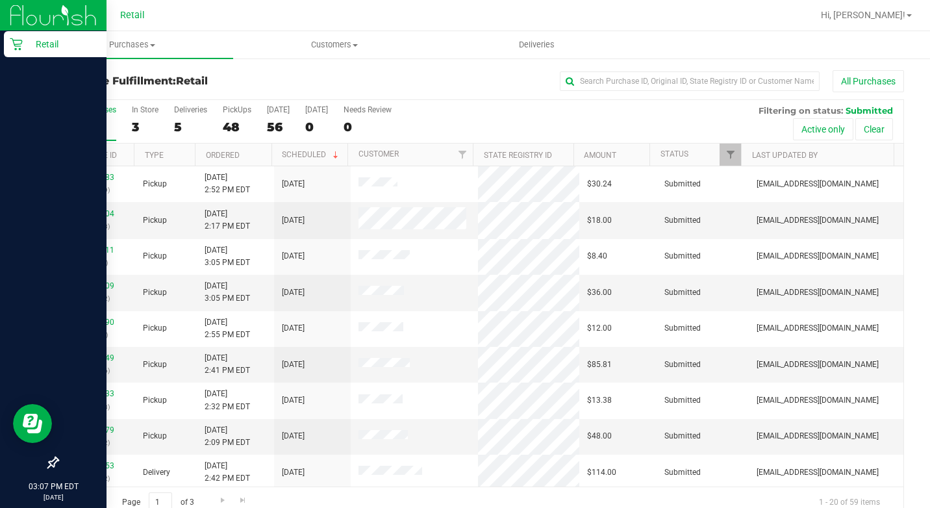
click at [7, 45] on div "Retail" at bounding box center [55, 44] width 103 height 26
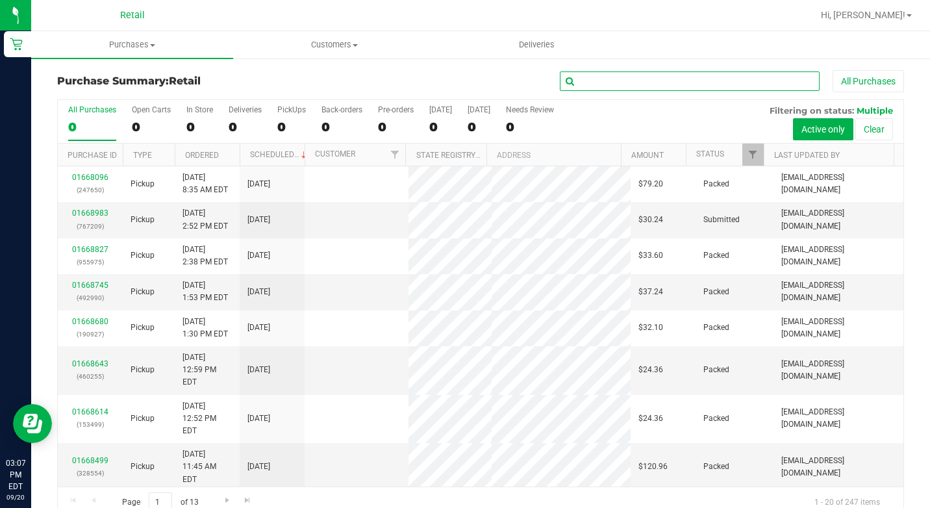
click at [590, 82] on input "text" at bounding box center [690, 80] width 260 height 19
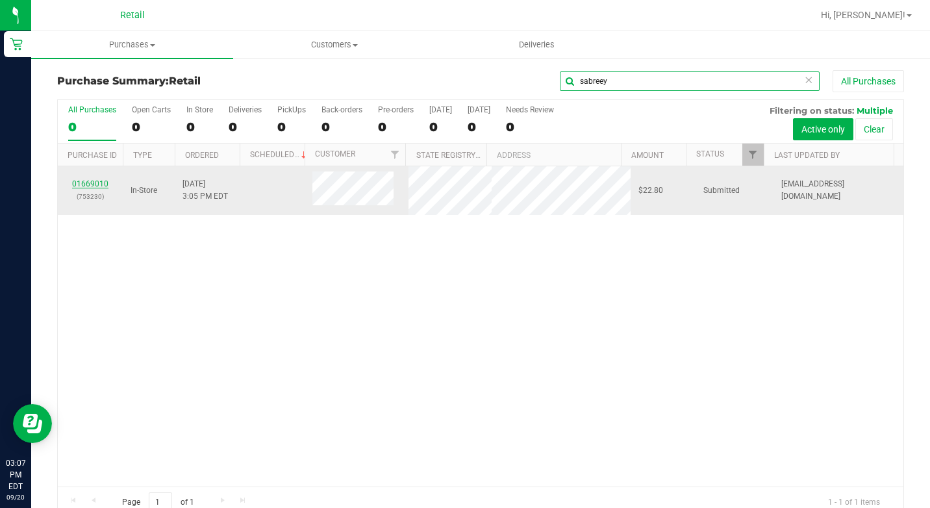
type input "sabreey"
click at [101, 185] on link "01669010" at bounding box center [90, 183] width 36 height 9
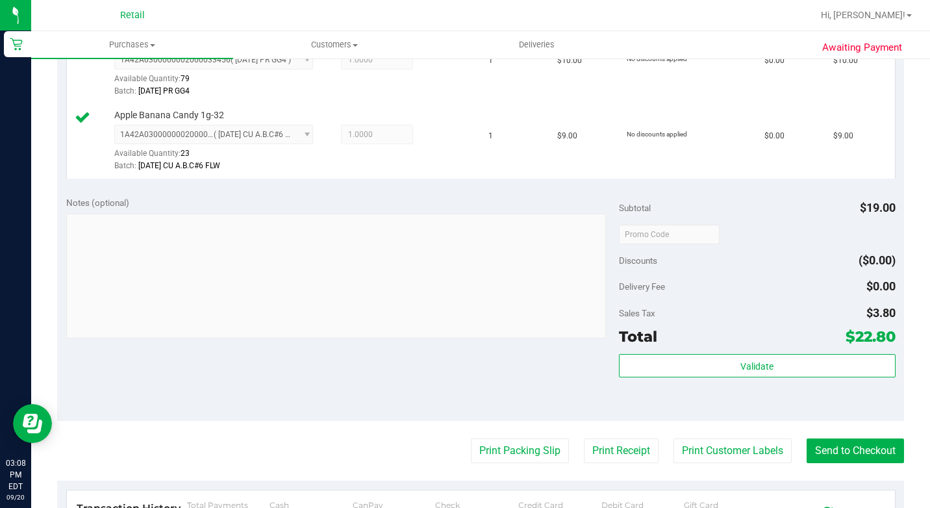
scroll to position [519, 0]
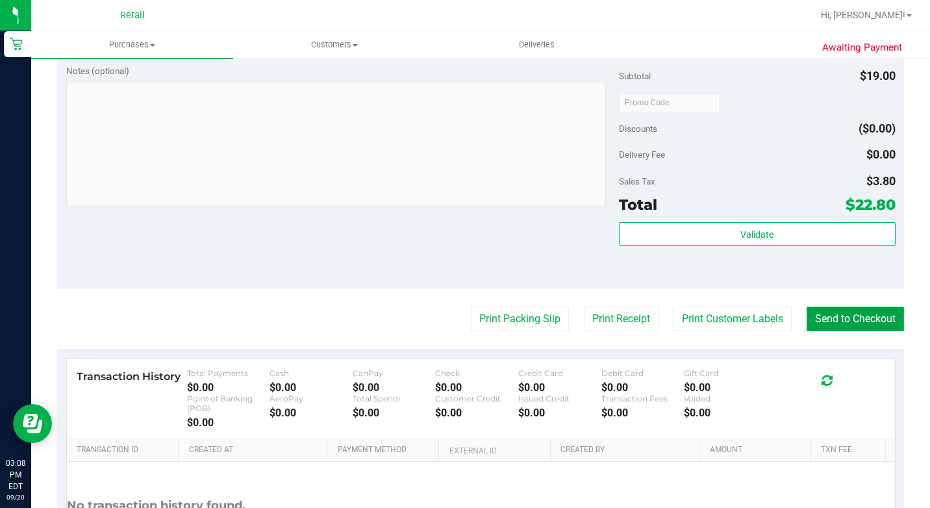
click at [894, 331] on button "Send to Checkout" at bounding box center [854, 318] width 97 height 25
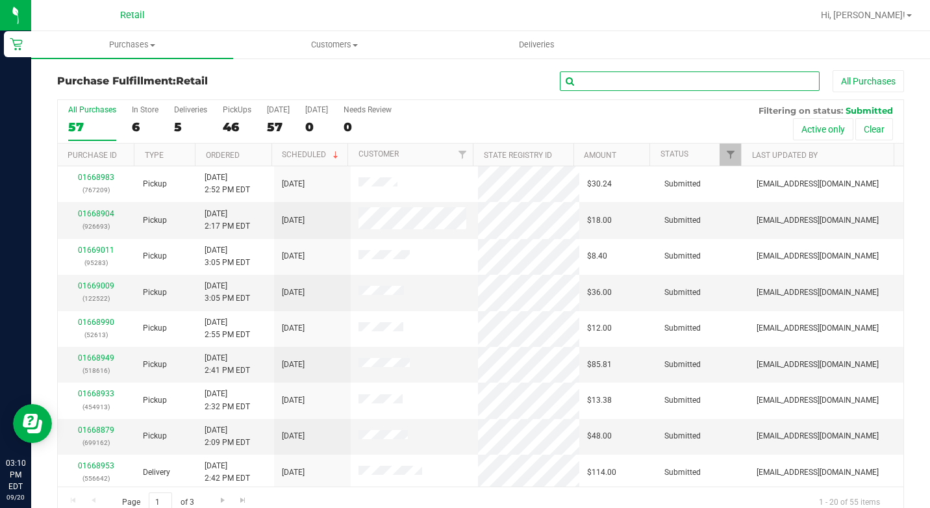
click at [581, 75] on input "text" at bounding box center [690, 80] width 260 height 19
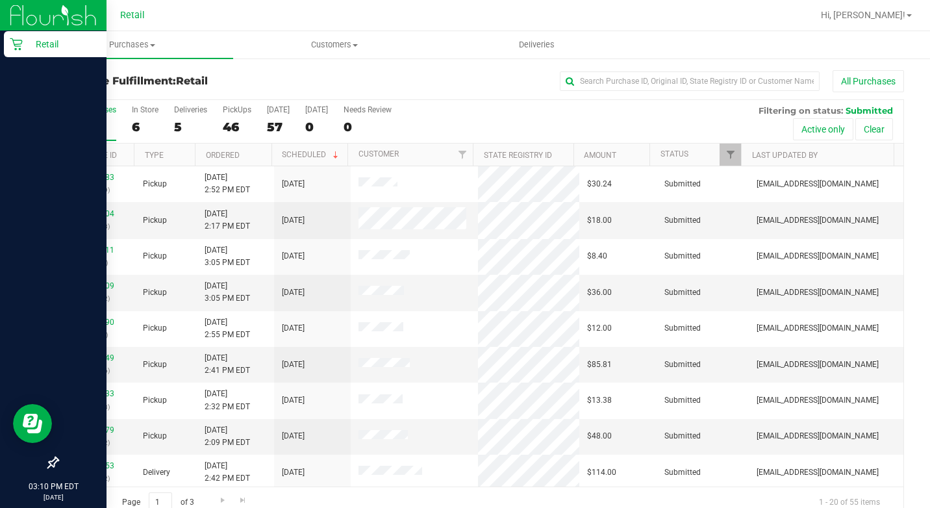
click at [27, 36] on div "Retail" at bounding box center [55, 44] width 103 height 26
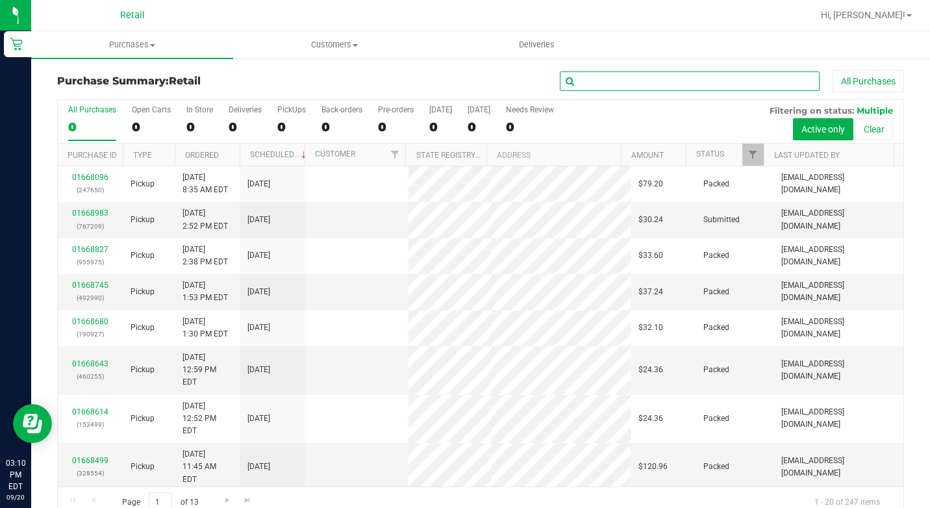
click at [660, 86] on input "text" at bounding box center [690, 80] width 260 height 19
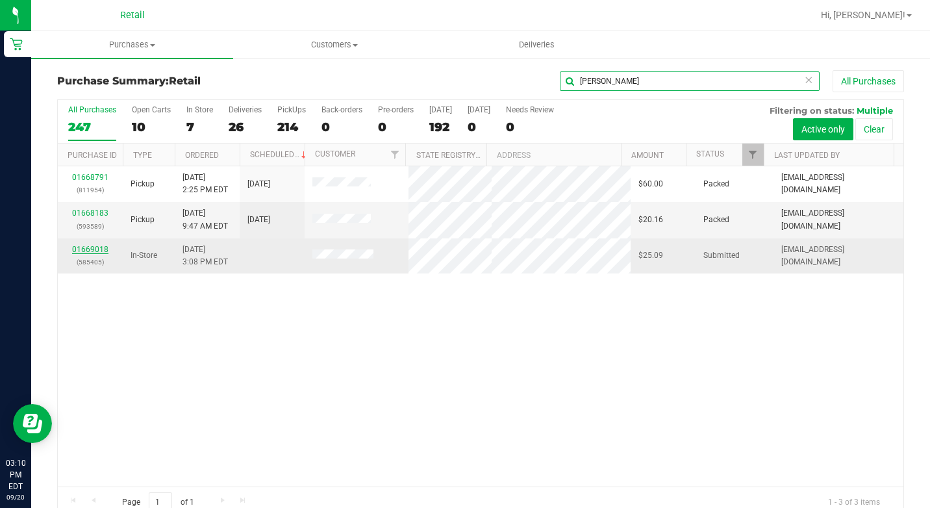
type input "[PERSON_NAME]"
click at [100, 246] on link "01669018" at bounding box center [90, 249] width 36 height 9
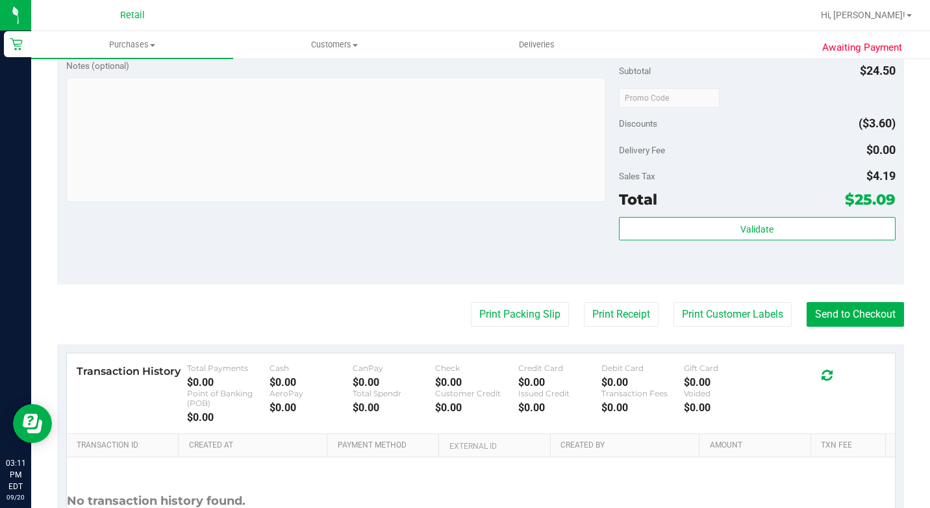
scroll to position [584, 0]
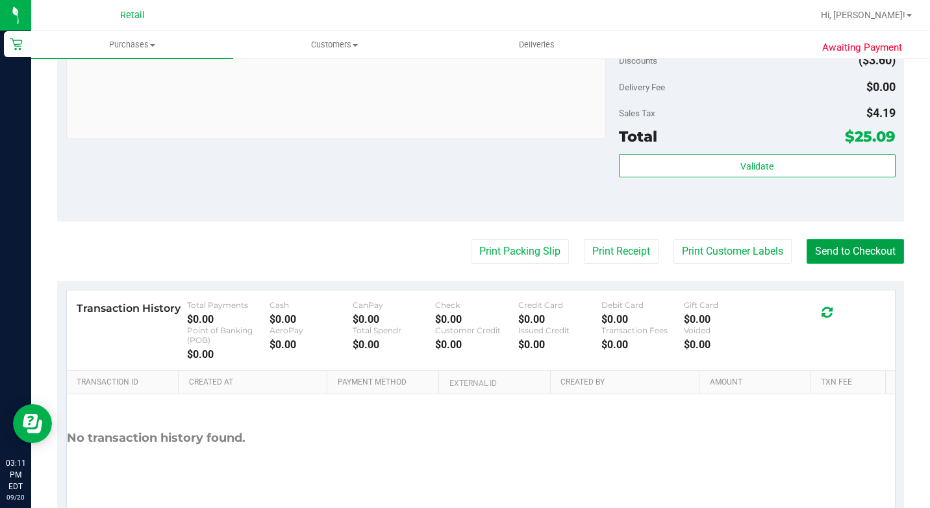
click at [860, 264] on button "Send to Checkout" at bounding box center [854, 251] width 97 height 25
